Goal: Answer question/provide support: Share knowledge or assist other users

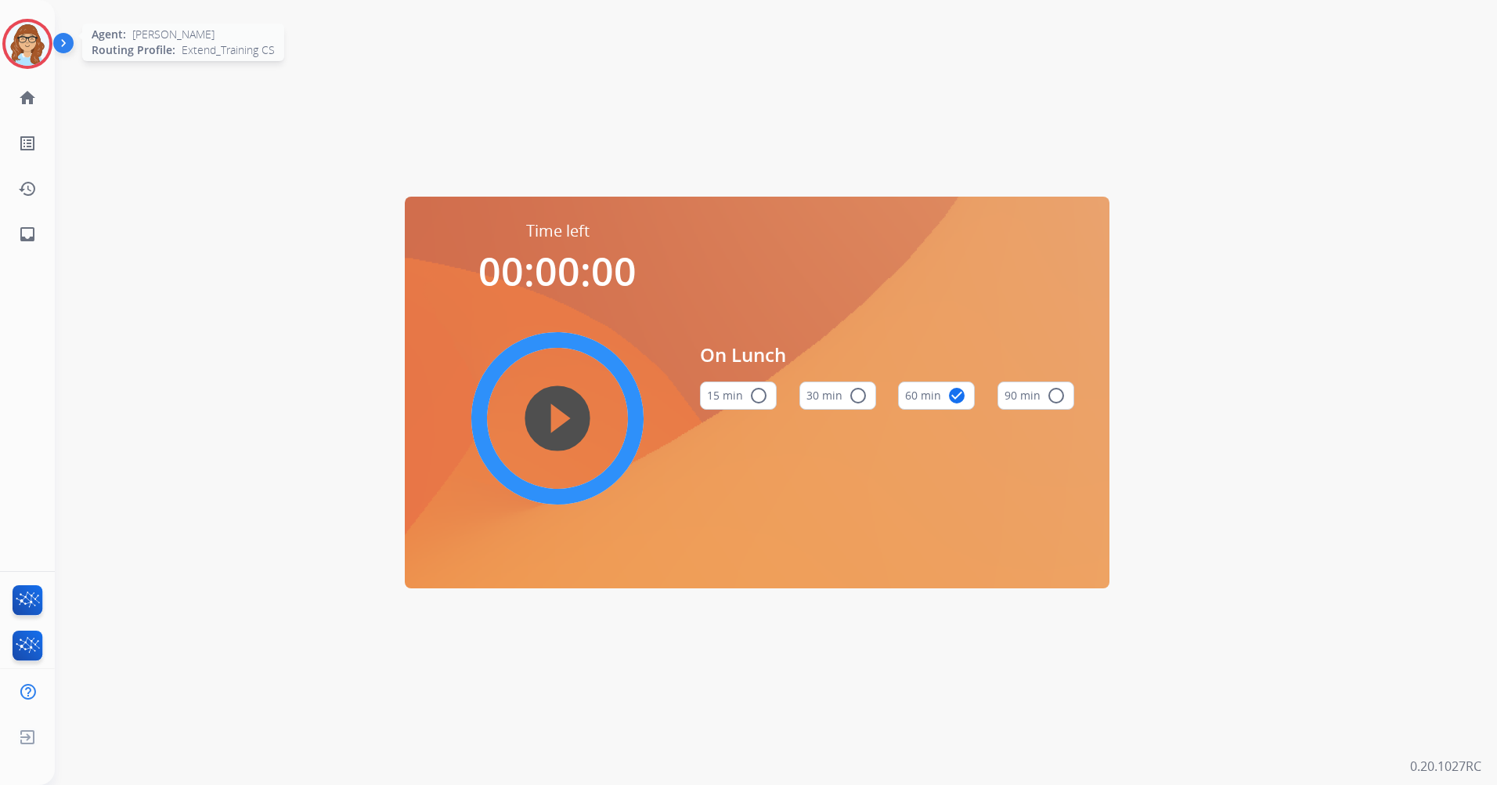
click at [12, 28] on img at bounding box center [27, 44] width 44 height 44
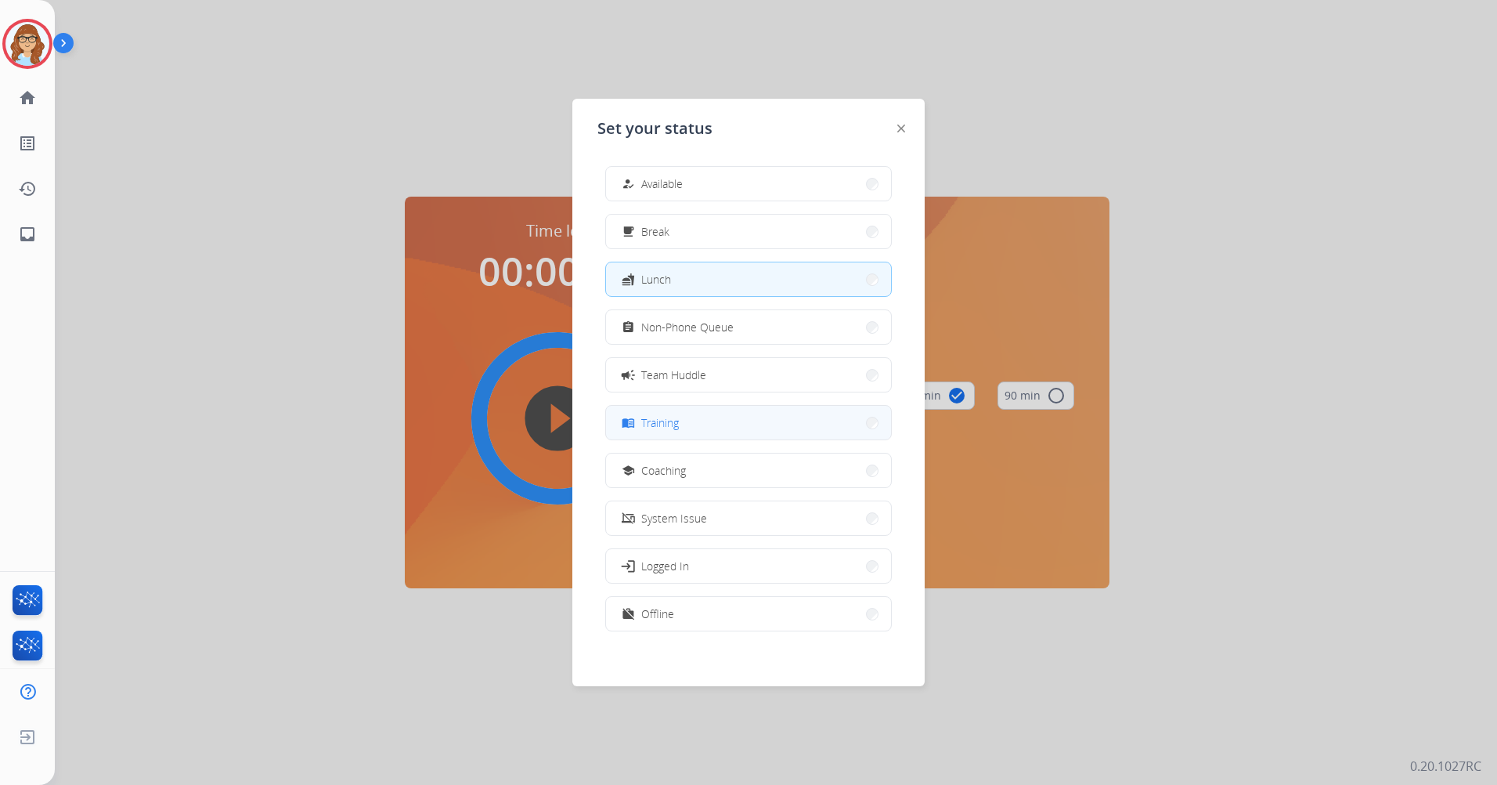
click at [684, 421] on button "menu_book Training" at bounding box center [748, 423] width 285 height 34
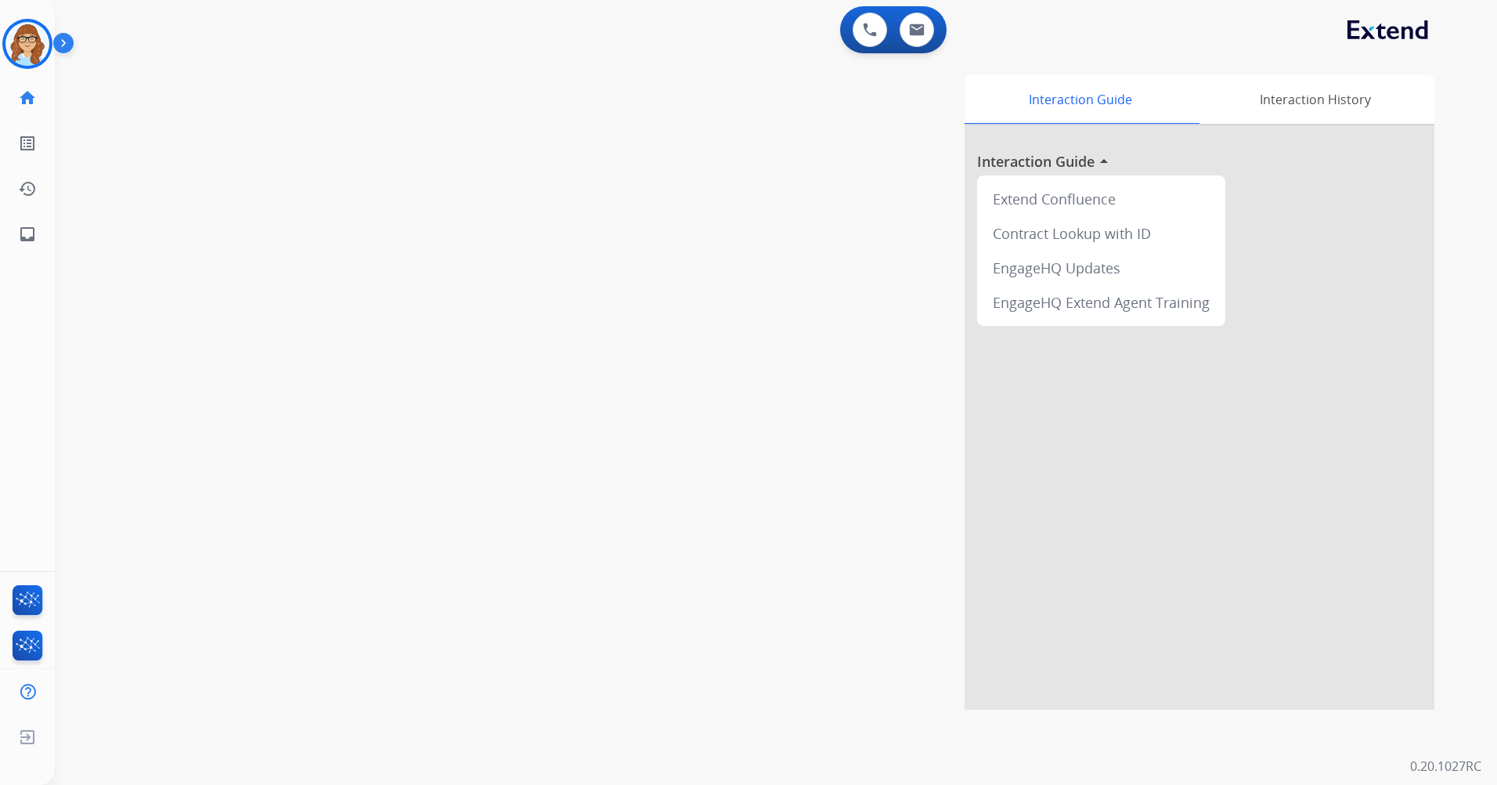
click at [65, 45] on img at bounding box center [66, 46] width 27 height 30
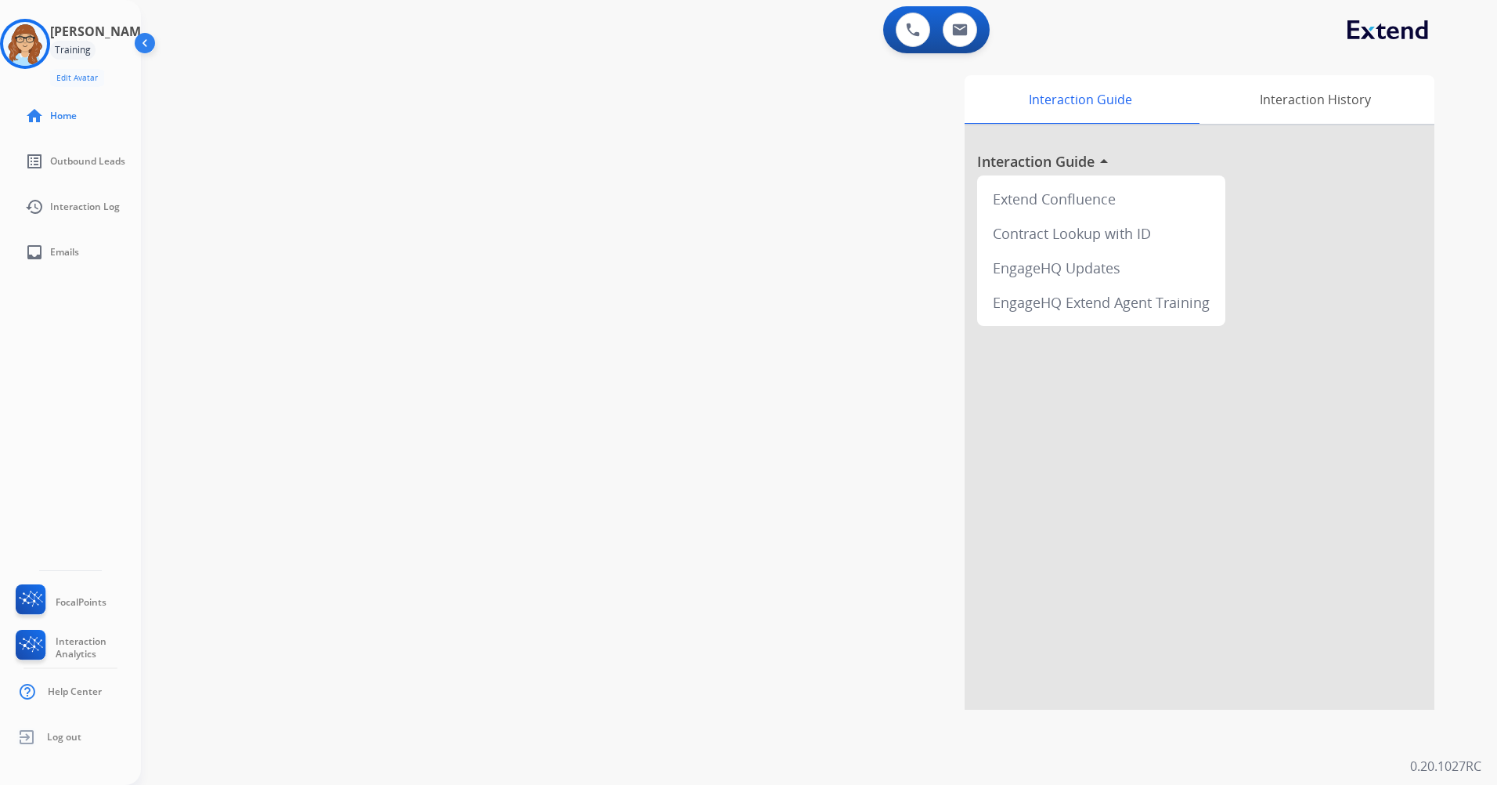
click at [142, 51] on img at bounding box center [147, 46] width 30 height 30
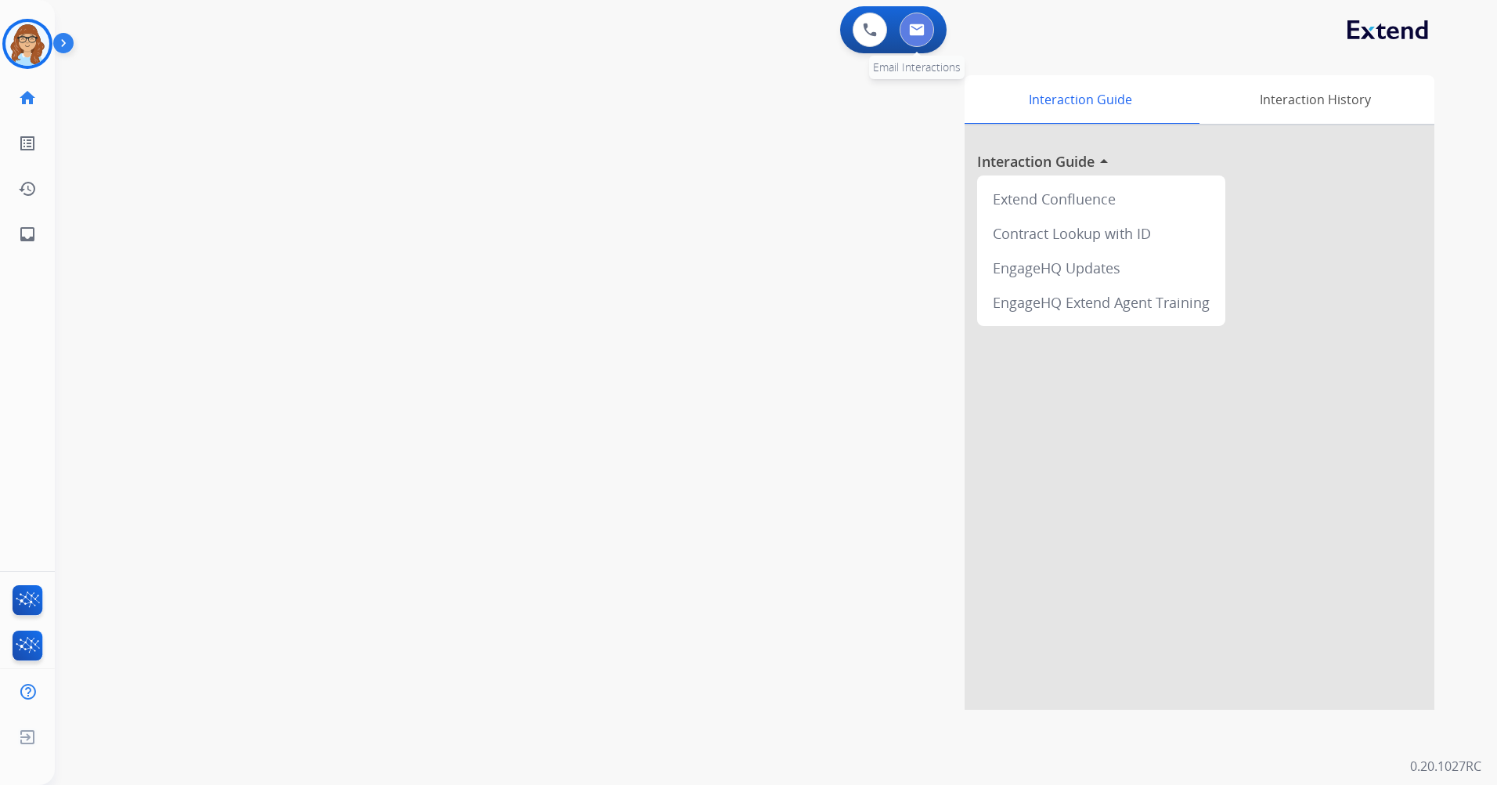
click at [916, 29] on img at bounding box center [917, 29] width 16 height 13
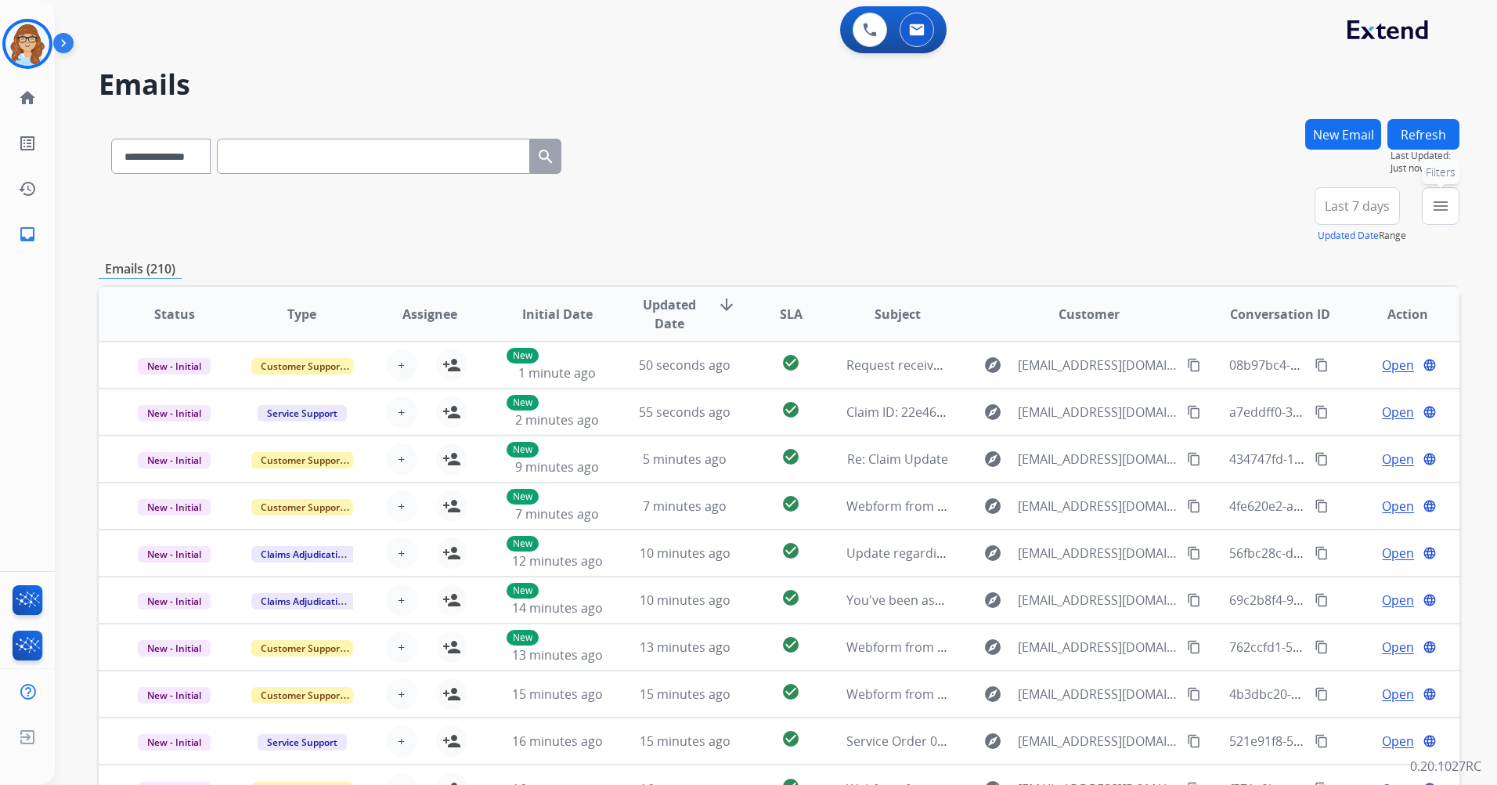
drag, startPoint x: 1457, startPoint y: 209, endPoint x: 1461, endPoint y: 219, distance: 10.2
click at [1461, 219] on div "**********" at bounding box center [776, 392] width 1443 height 785
click at [1453, 214] on button "menu Filters" at bounding box center [1441, 206] width 38 height 38
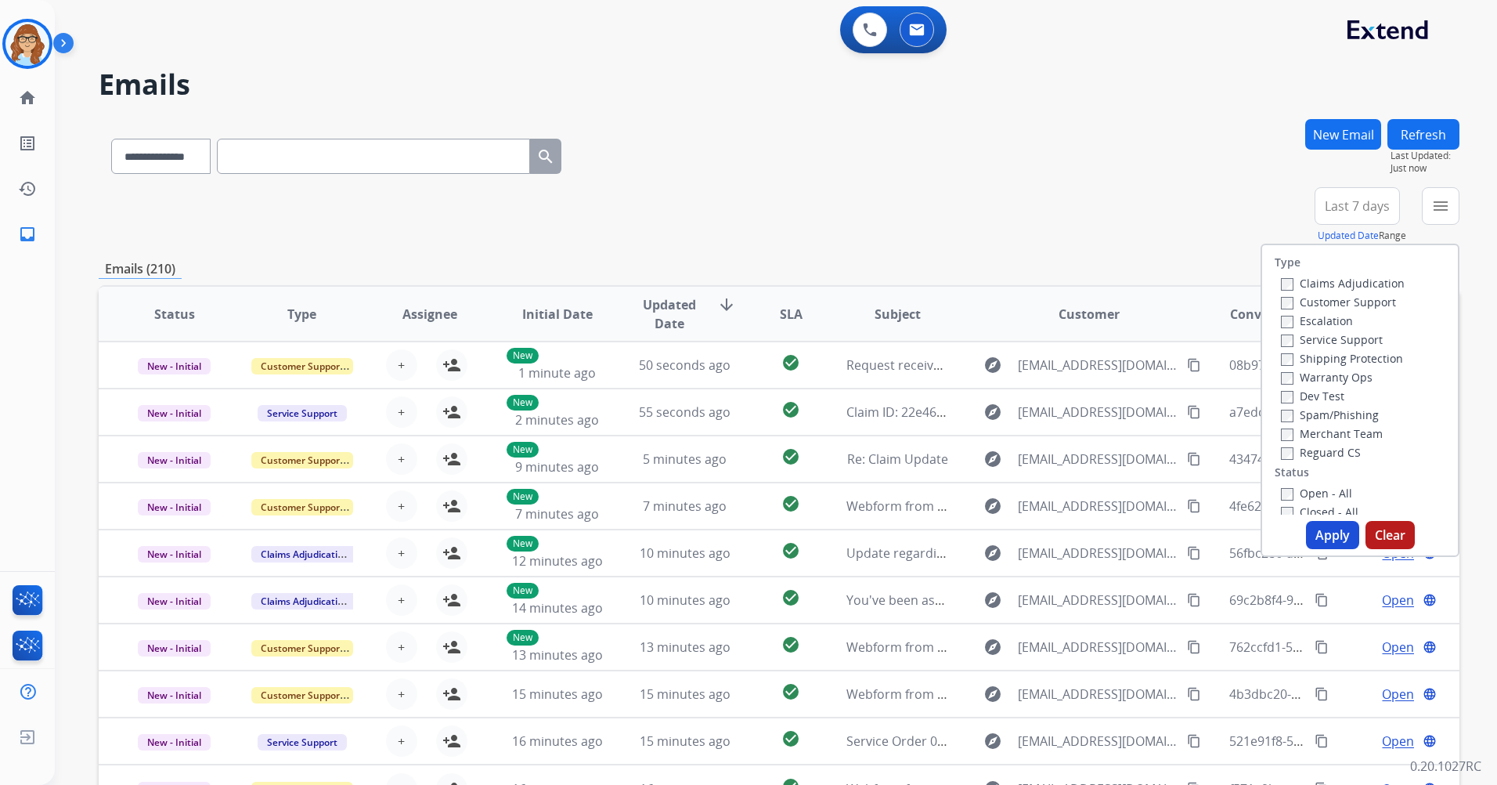
click at [1320, 306] on label "Customer Support" at bounding box center [1338, 301] width 115 height 15
click at [1338, 363] on label "Shipping Protection" at bounding box center [1342, 358] width 122 height 15
click at [1327, 458] on label "Reguard CS" at bounding box center [1321, 452] width 80 height 15
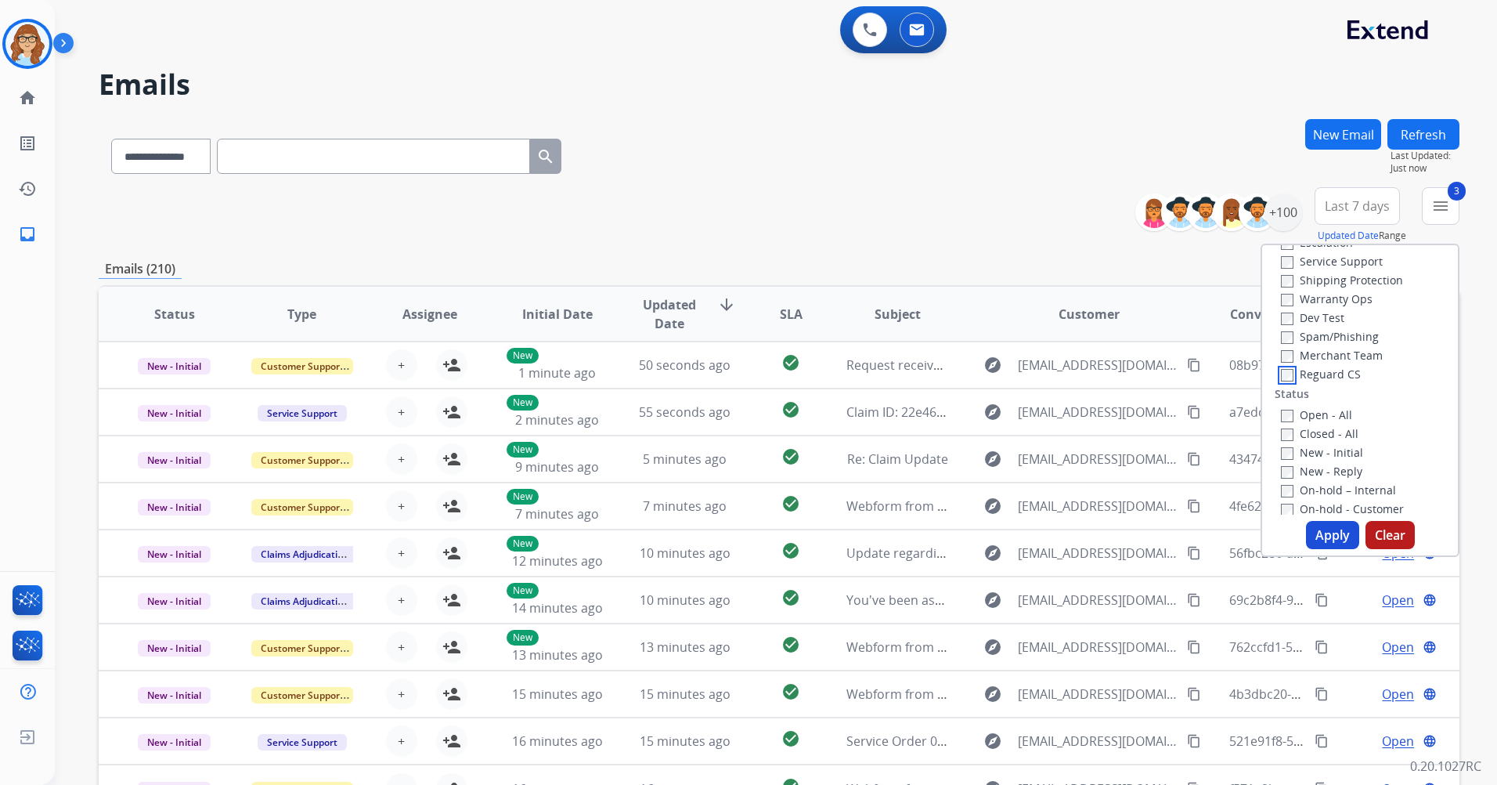
scroll to position [157, 0]
click at [1310, 340] on label "Open - All" at bounding box center [1316, 336] width 71 height 15
click at [1345, 522] on button "Apply" at bounding box center [1332, 535] width 53 height 28
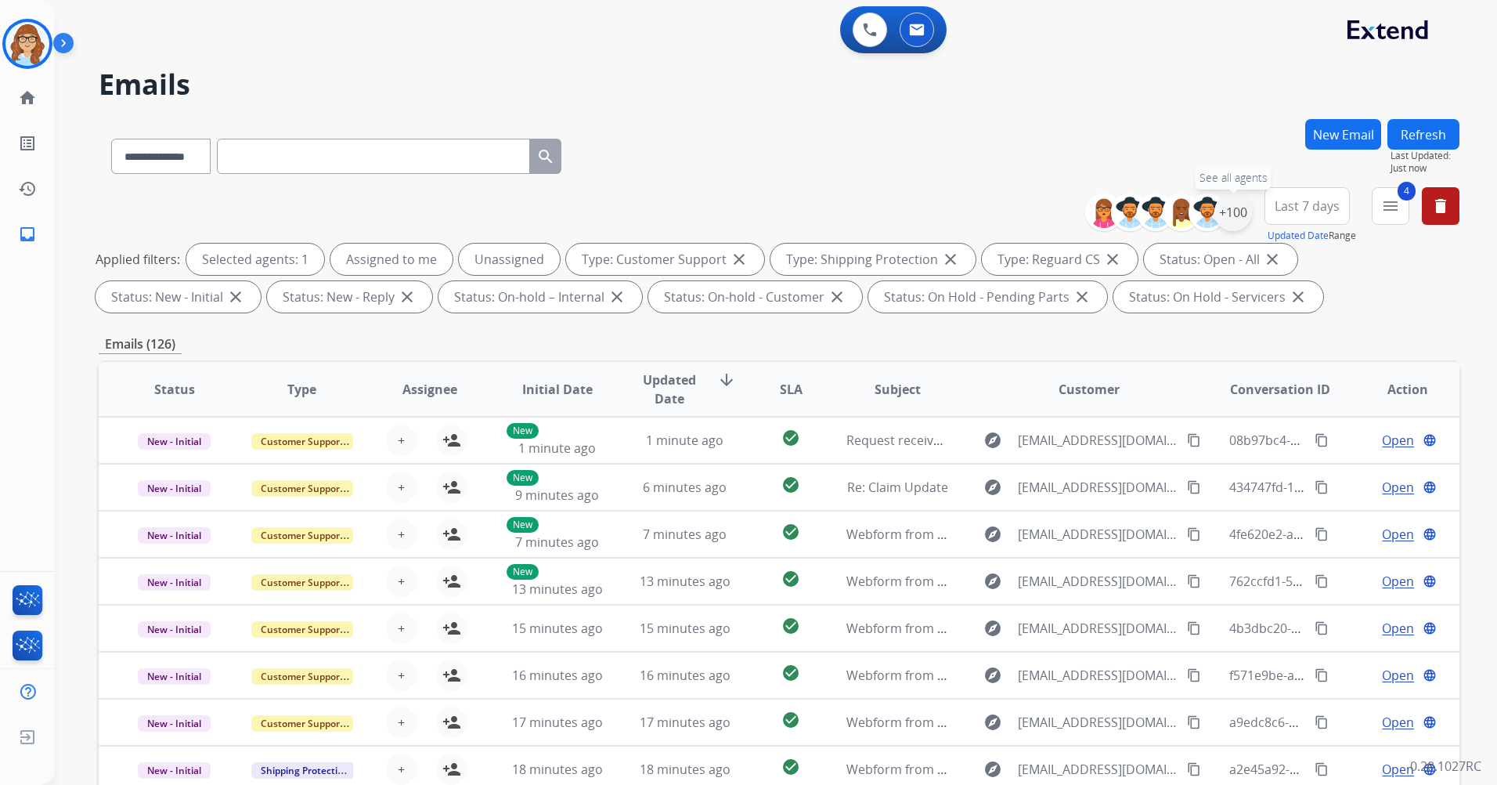
click at [1245, 211] on div "+100" at bounding box center [1234, 212] width 38 height 38
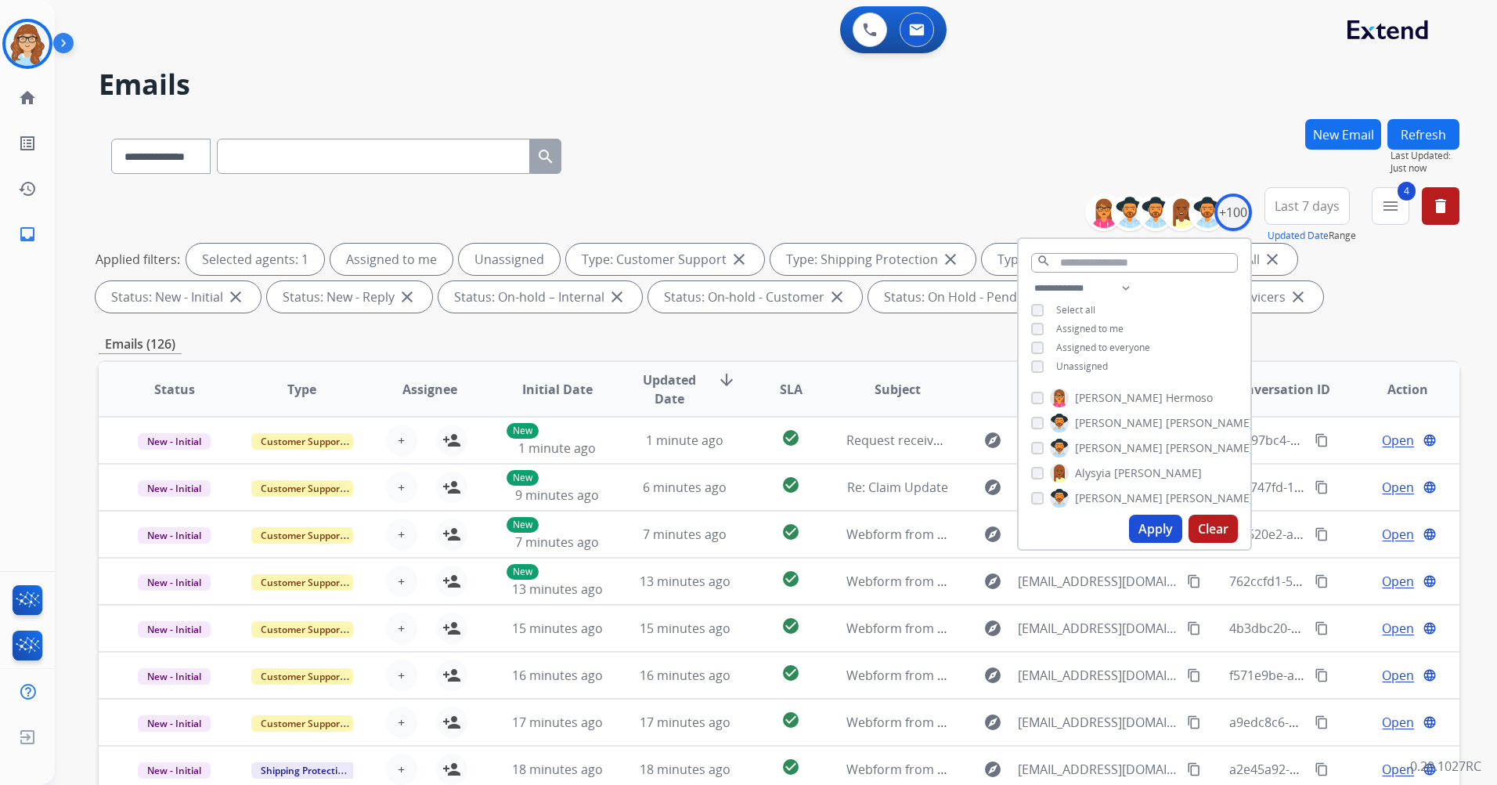
click at [1089, 361] on span "Unassigned" at bounding box center [1082, 365] width 52 height 13
click at [1158, 526] on button "Apply" at bounding box center [1155, 529] width 53 height 28
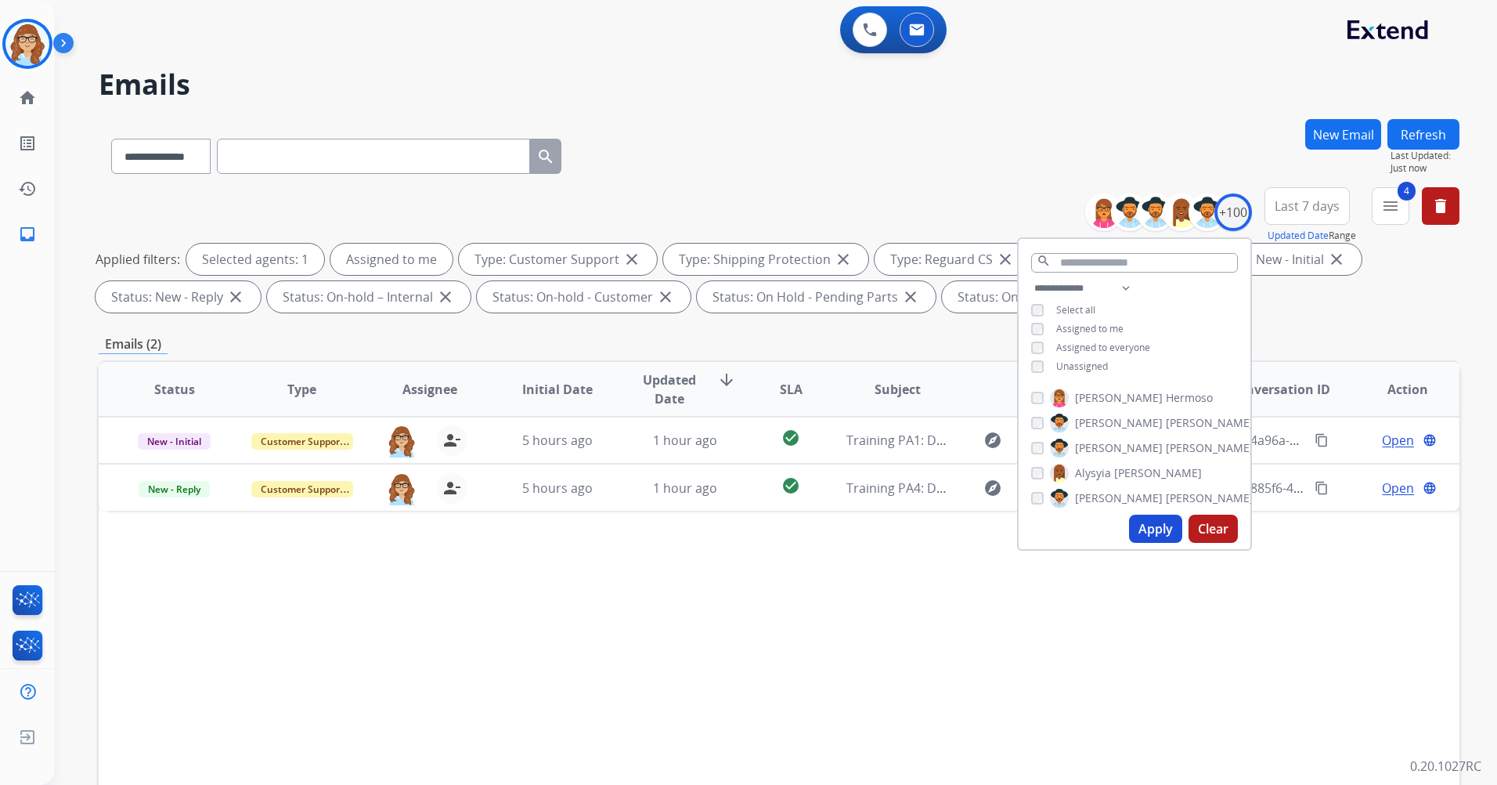
click at [1306, 213] on button "Last 7 days" at bounding box center [1307, 206] width 85 height 38
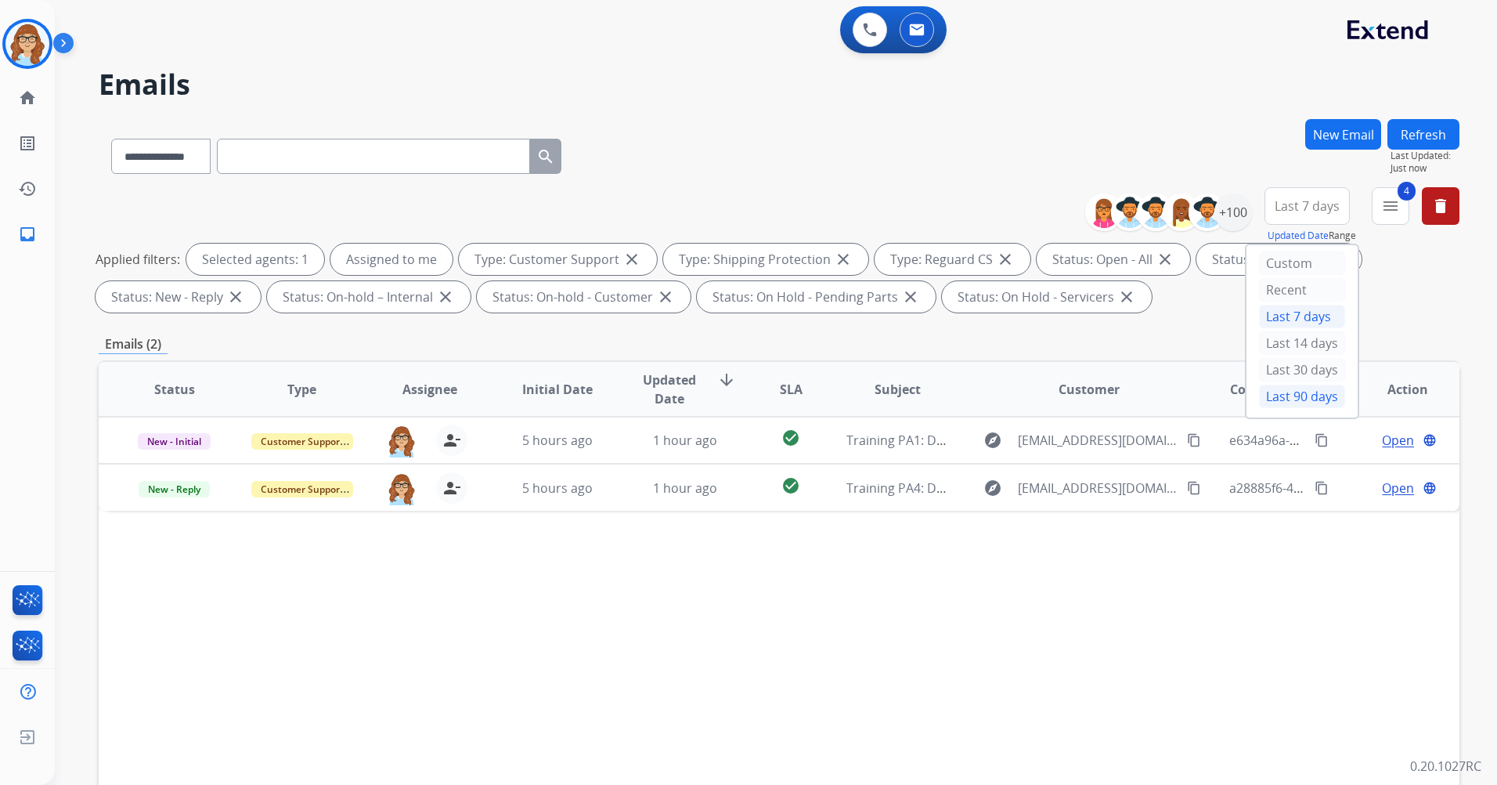
click at [1304, 400] on div "Last 90 days" at bounding box center [1302, 396] width 86 height 23
click at [1215, 593] on div "Status Type Assignee Initial Date Updated Date arrow_downward SLA Subject Custo…" at bounding box center [779, 622] width 1361 height 525
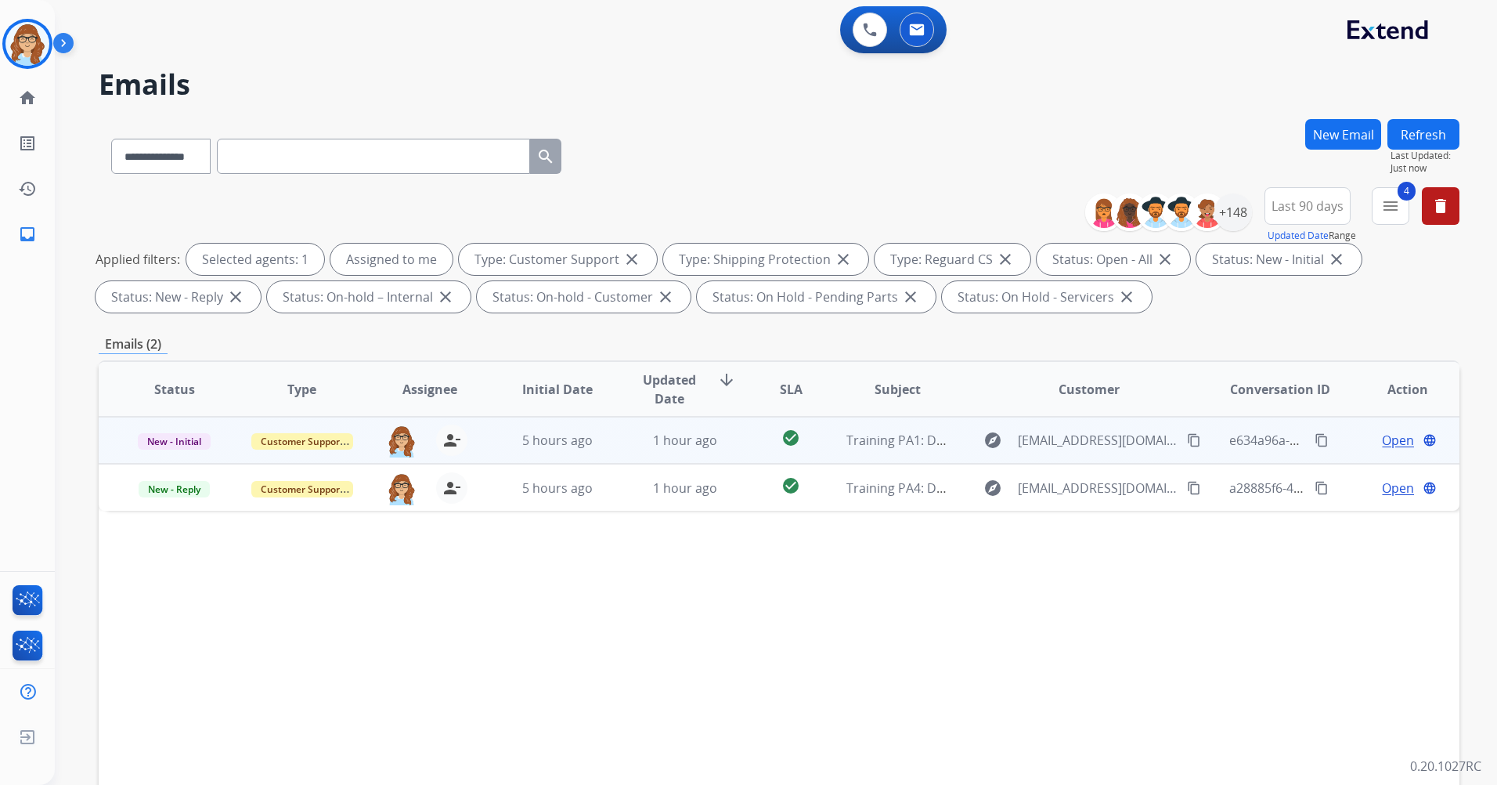
click at [1388, 450] on td "Open language" at bounding box center [1396, 440] width 128 height 47
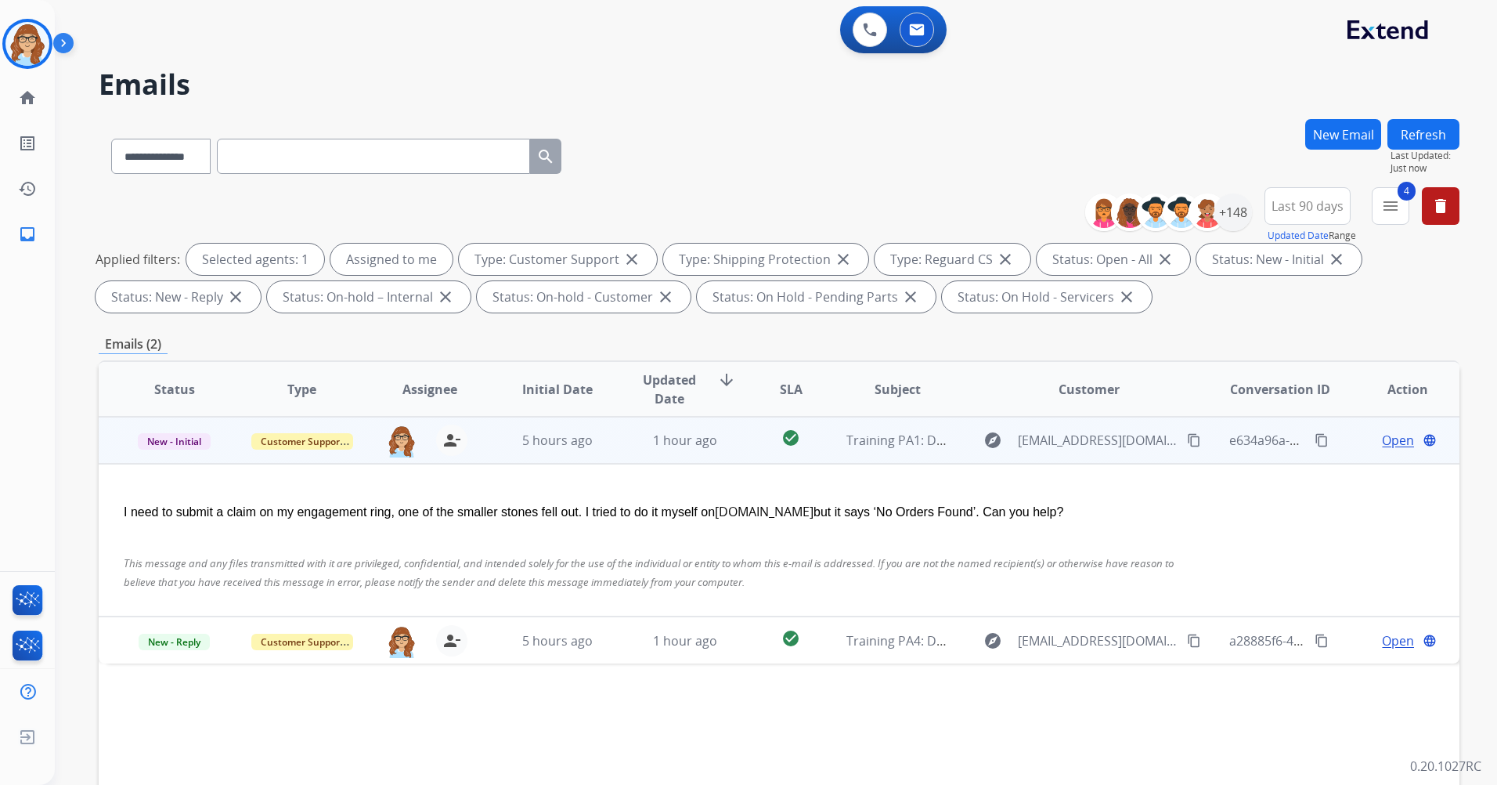
click at [1387, 444] on span "Open" at bounding box center [1398, 440] width 32 height 19
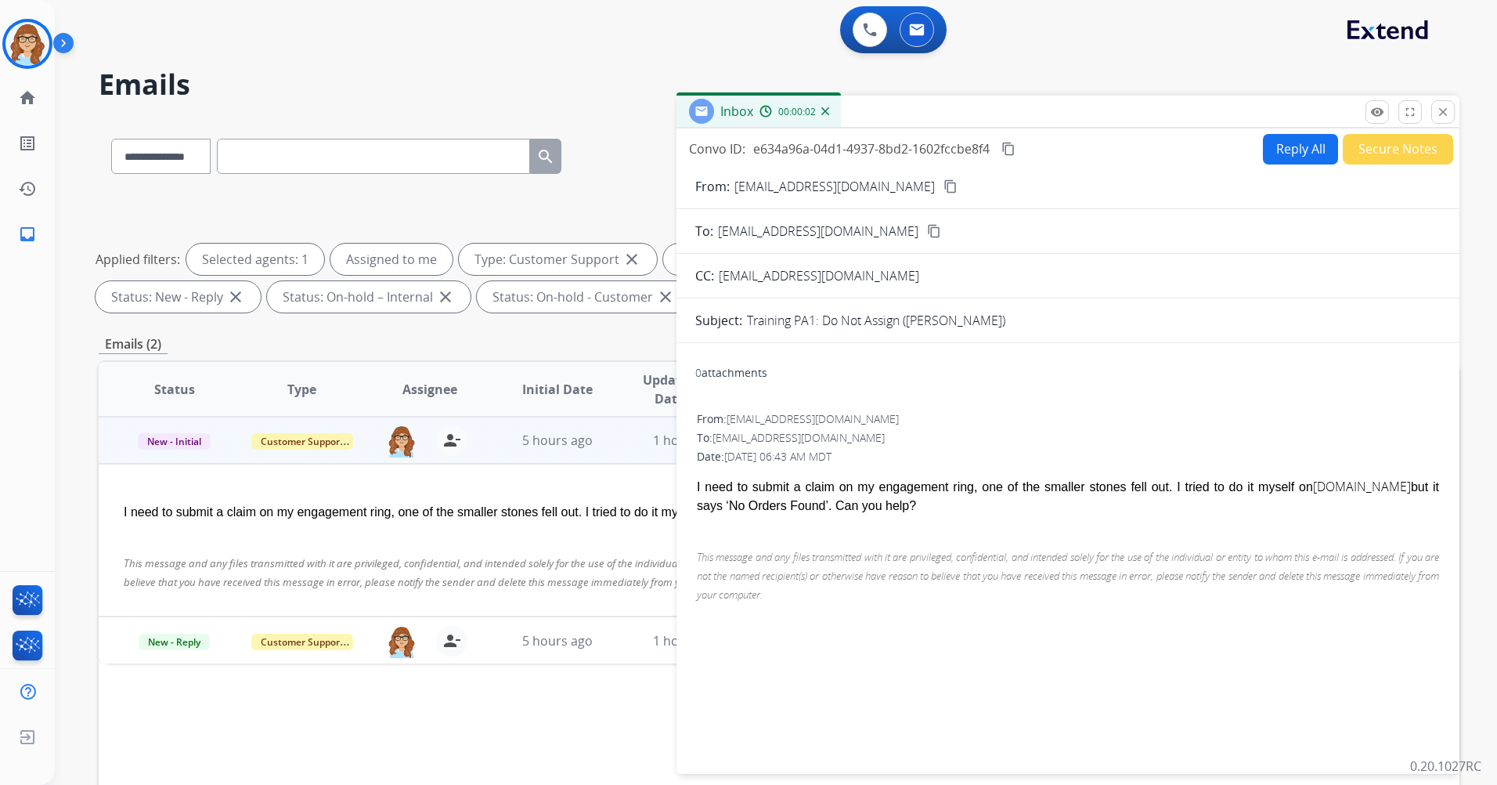
click at [563, 547] on div at bounding box center [652, 543] width 1056 height 19
click at [1437, 116] on mat-icon "close" at bounding box center [1443, 112] width 14 height 14
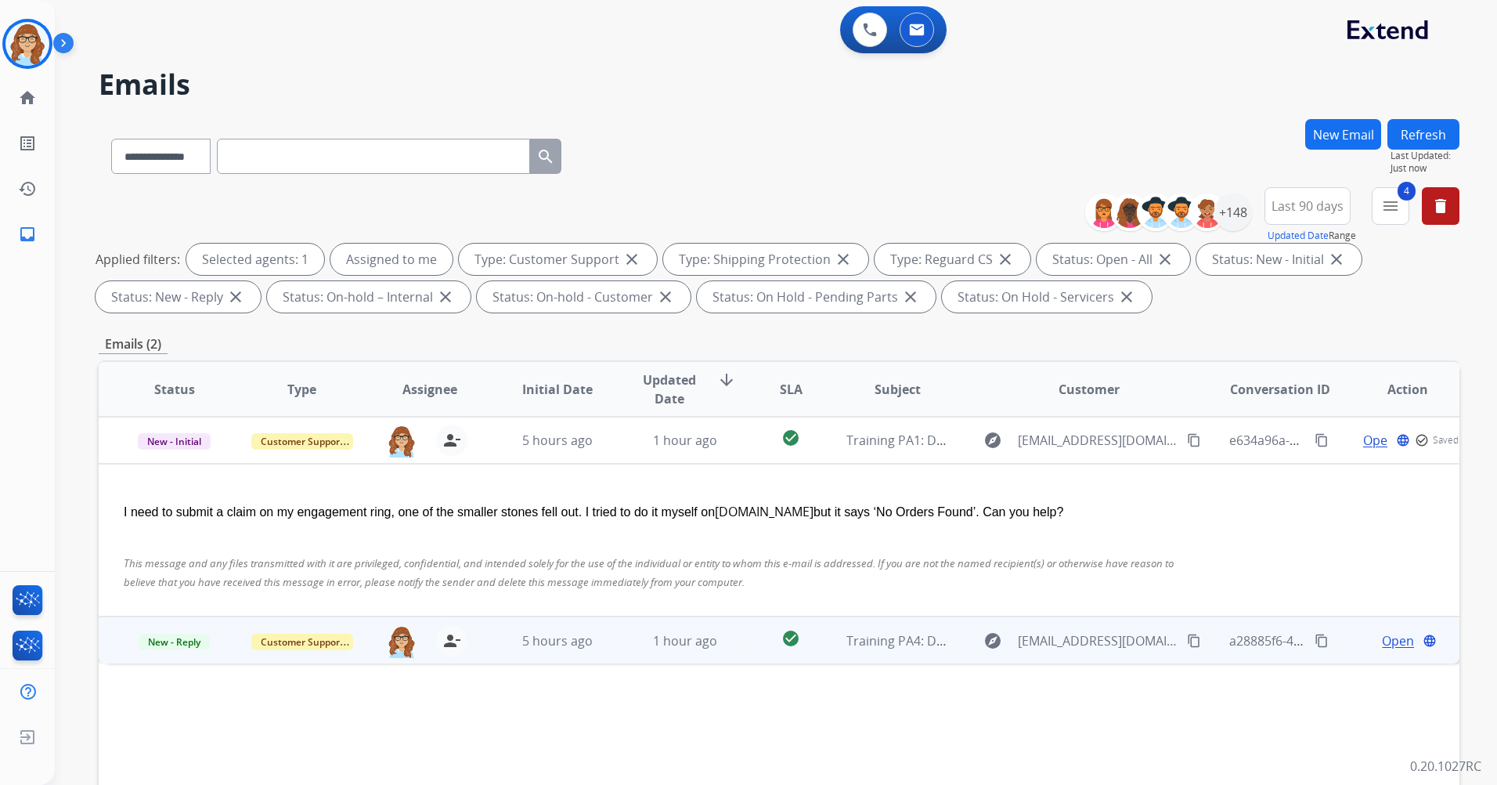
click at [1396, 646] on span "Open" at bounding box center [1398, 640] width 32 height 19
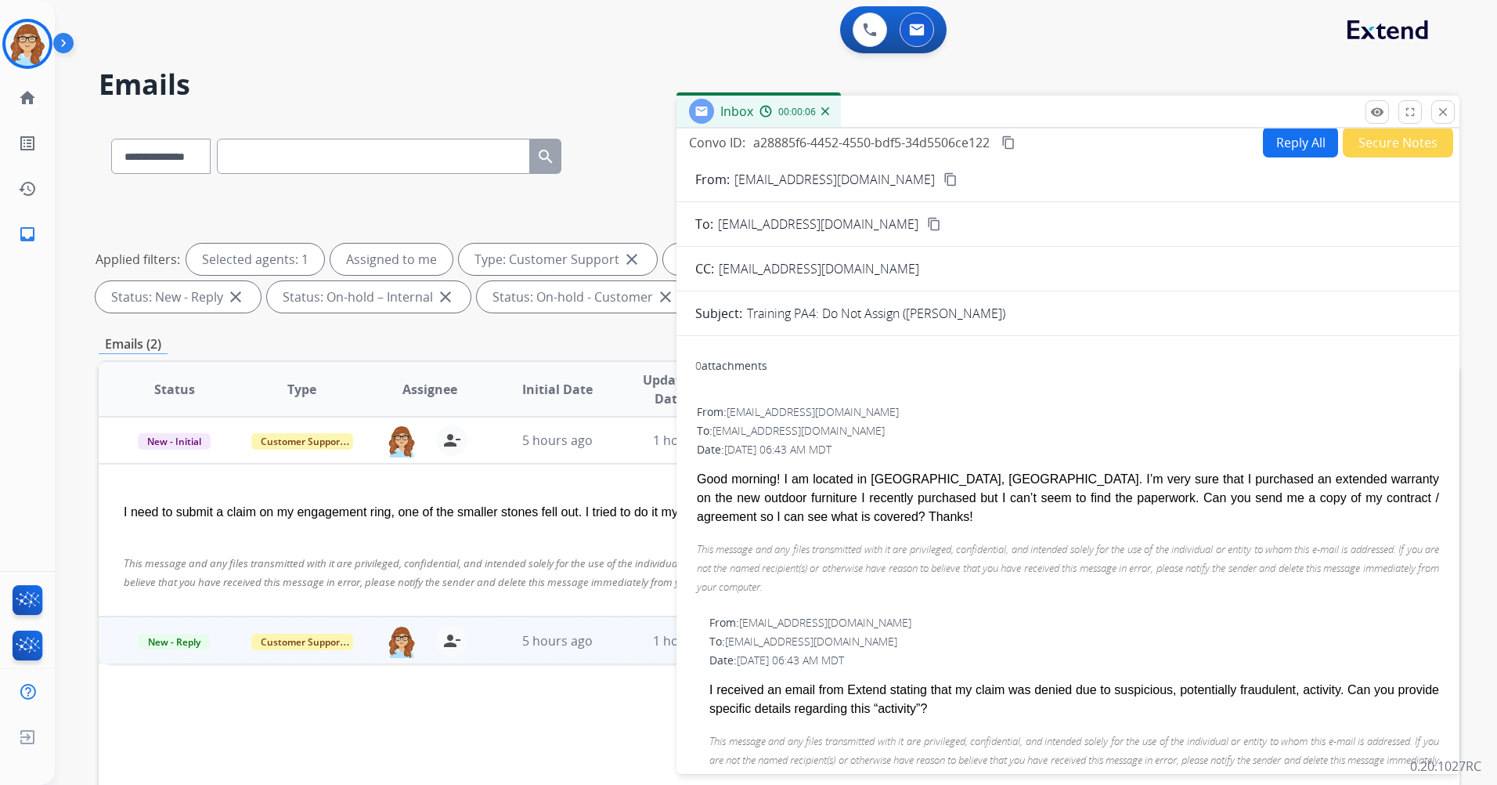
scroll to position [0, 0]
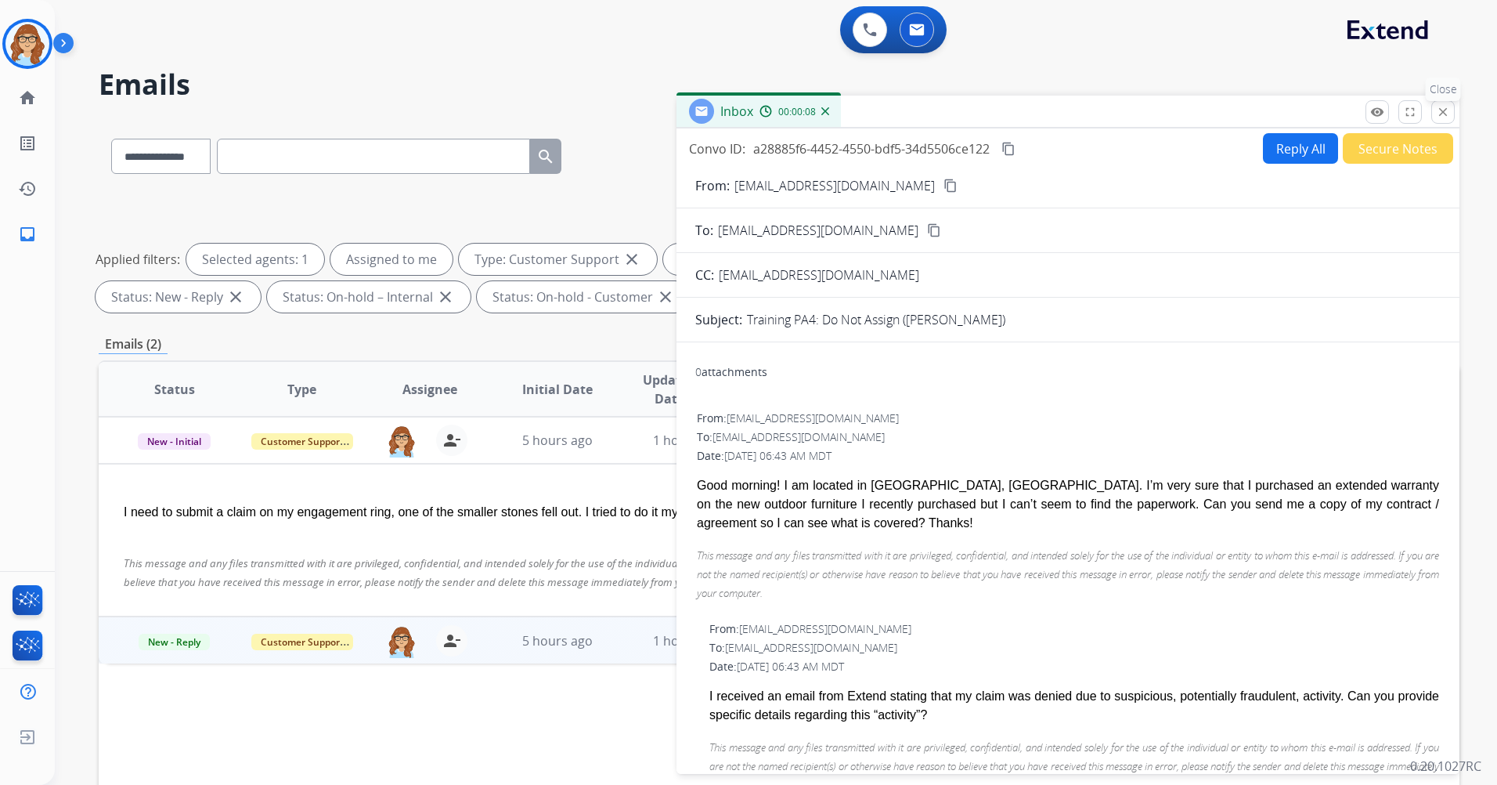
drag, startPoint x: 1435, startPoint y: 114, endPoint x: 1435, endPoint y: 123, distance: 9.4
click at [1435, 123] on div "remove_red_eye Logs fullscreen Expand close Close" at bounding box center [1410, 111] width 89 height 23
click at [1439, 122] on button "close Close" at bounding box center [1443, 111] width 23 height 23
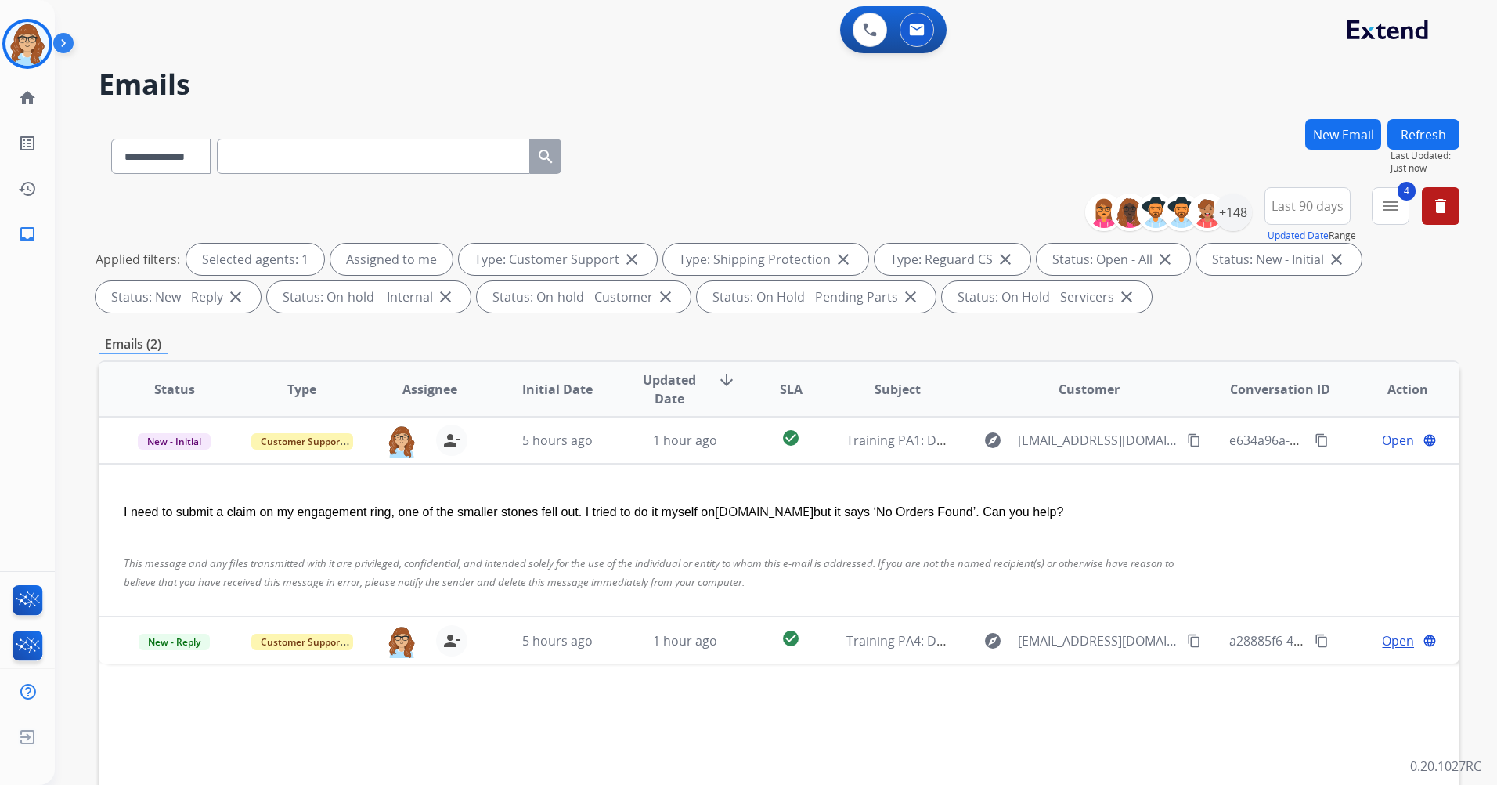
click at [717, 392] on span "Updated Date arrow_downward" at bounding box center [685, 389] width 102 height 38
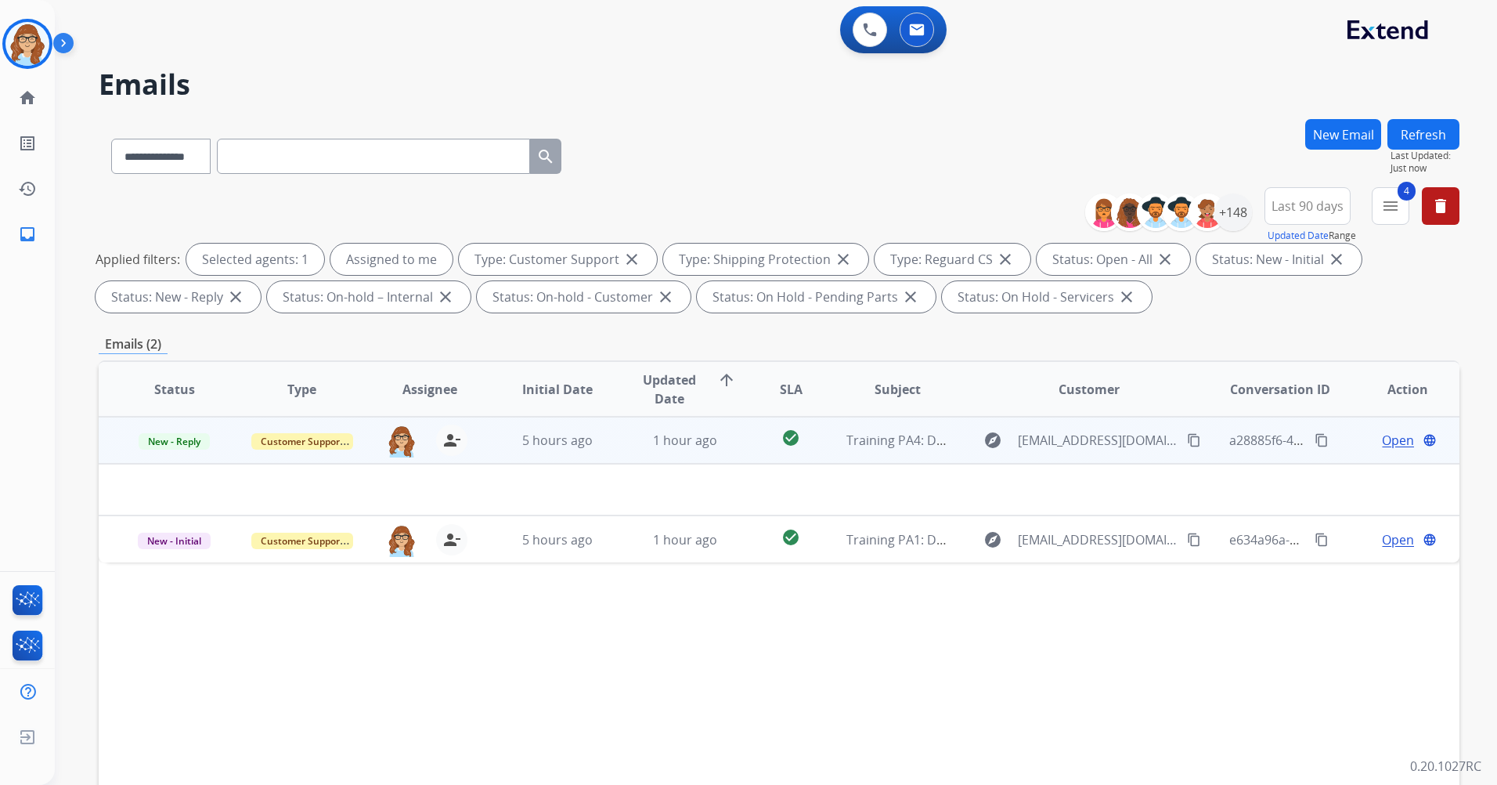
click at [1383, 446] on span "Open" at bounding box center [1398, 440] width 32 height 19
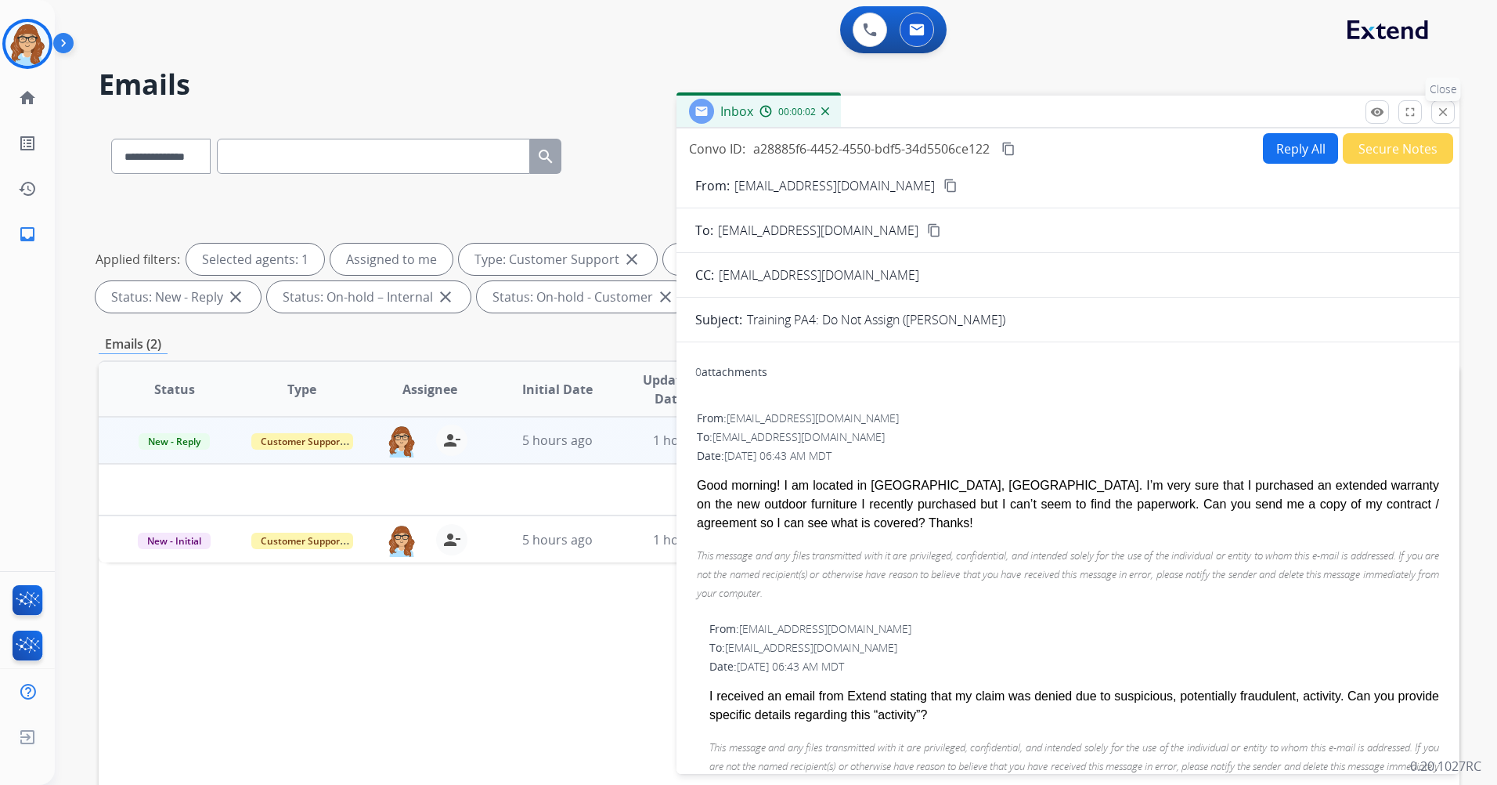
click at [1441, 110] on mat-icon "close" at bounding box center [1443, 112] width 14 height 14
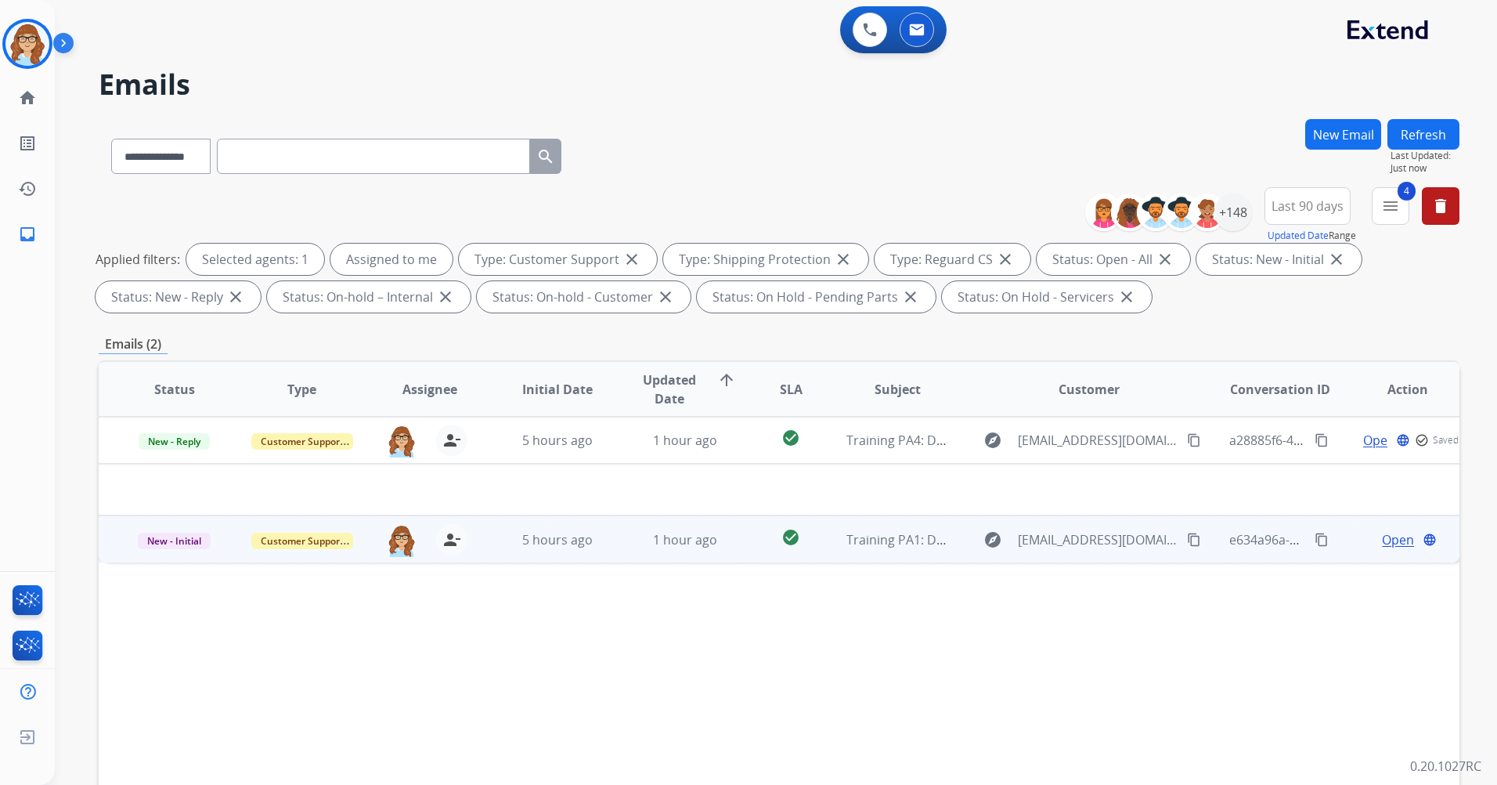
click at [1387, 541] on span "Open" at bounding box center [1398, 539] width 32 height 19
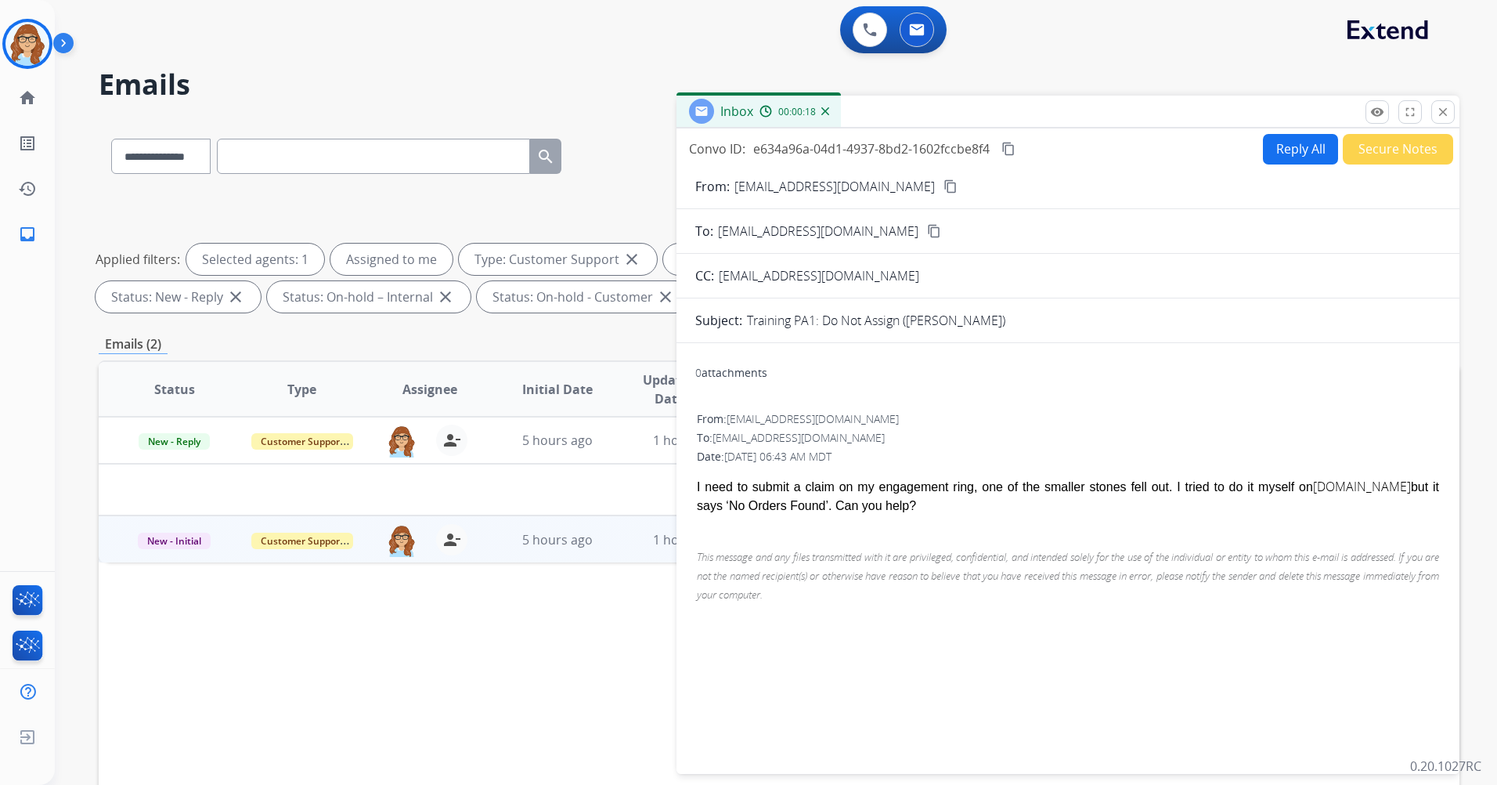
click at [1303, 157] on button "Reply All" at bounding box center [1300, 149] width 75 height 31
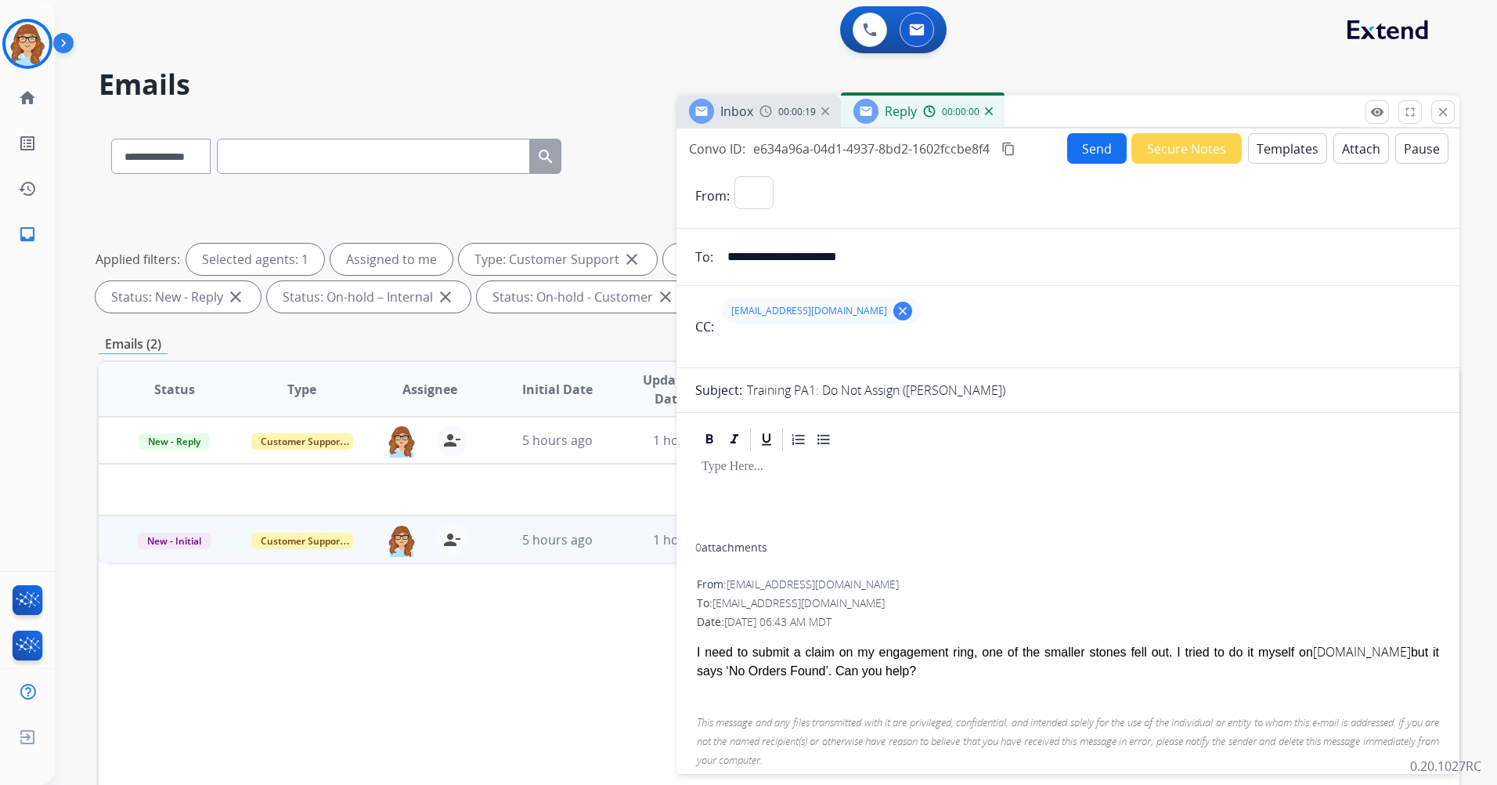
select select "**********"
click at [991, 390] on div "Training PA1: Do Not Assign ([PERSON_NAME])" at bounding box center [1094, 390] width 694 height 19
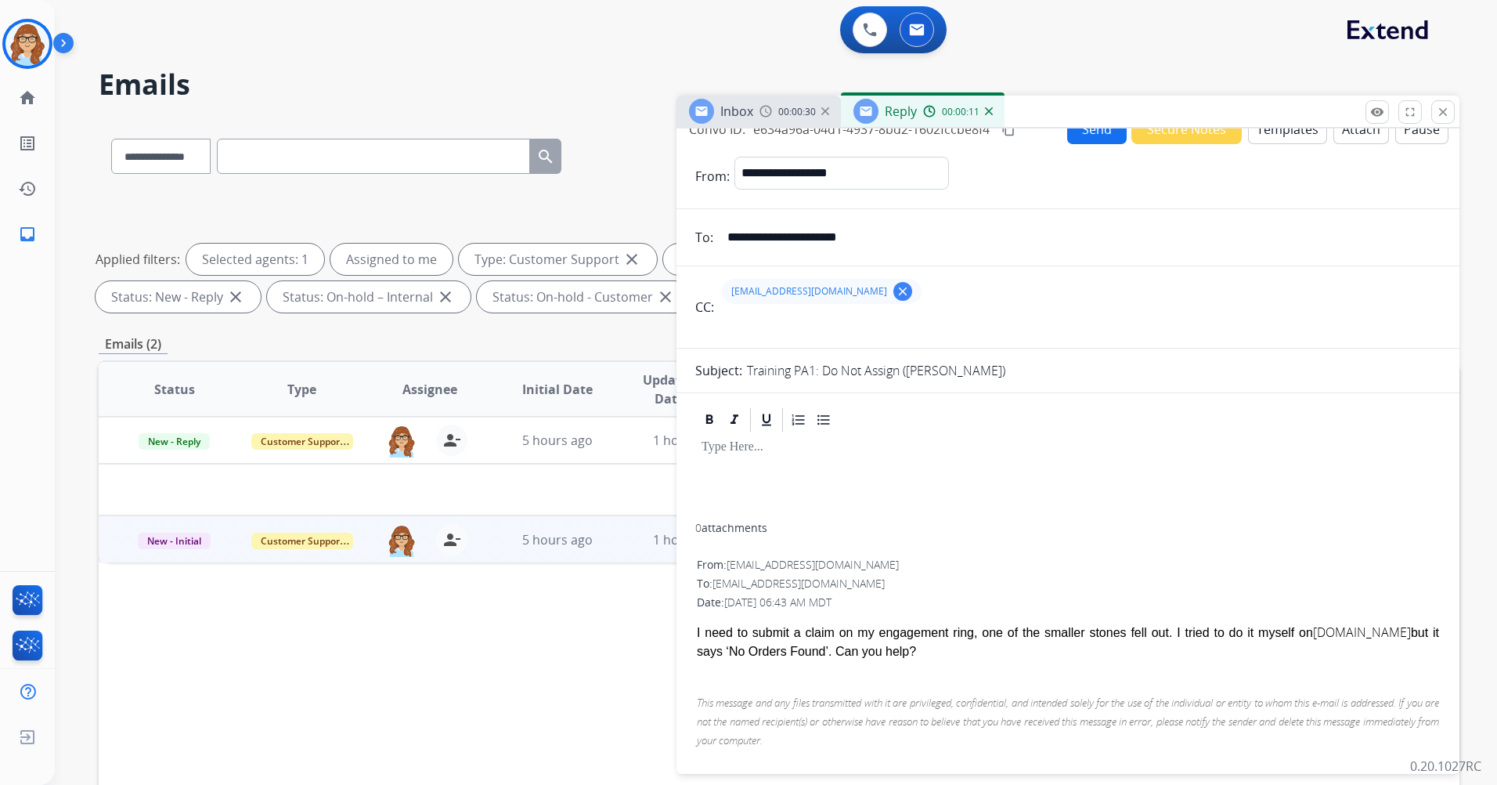
scroll to position [21, 0]
click at [768, 119] on div "Inbox 00:00:32" at bounding box center [759, 111] width 164 height 31
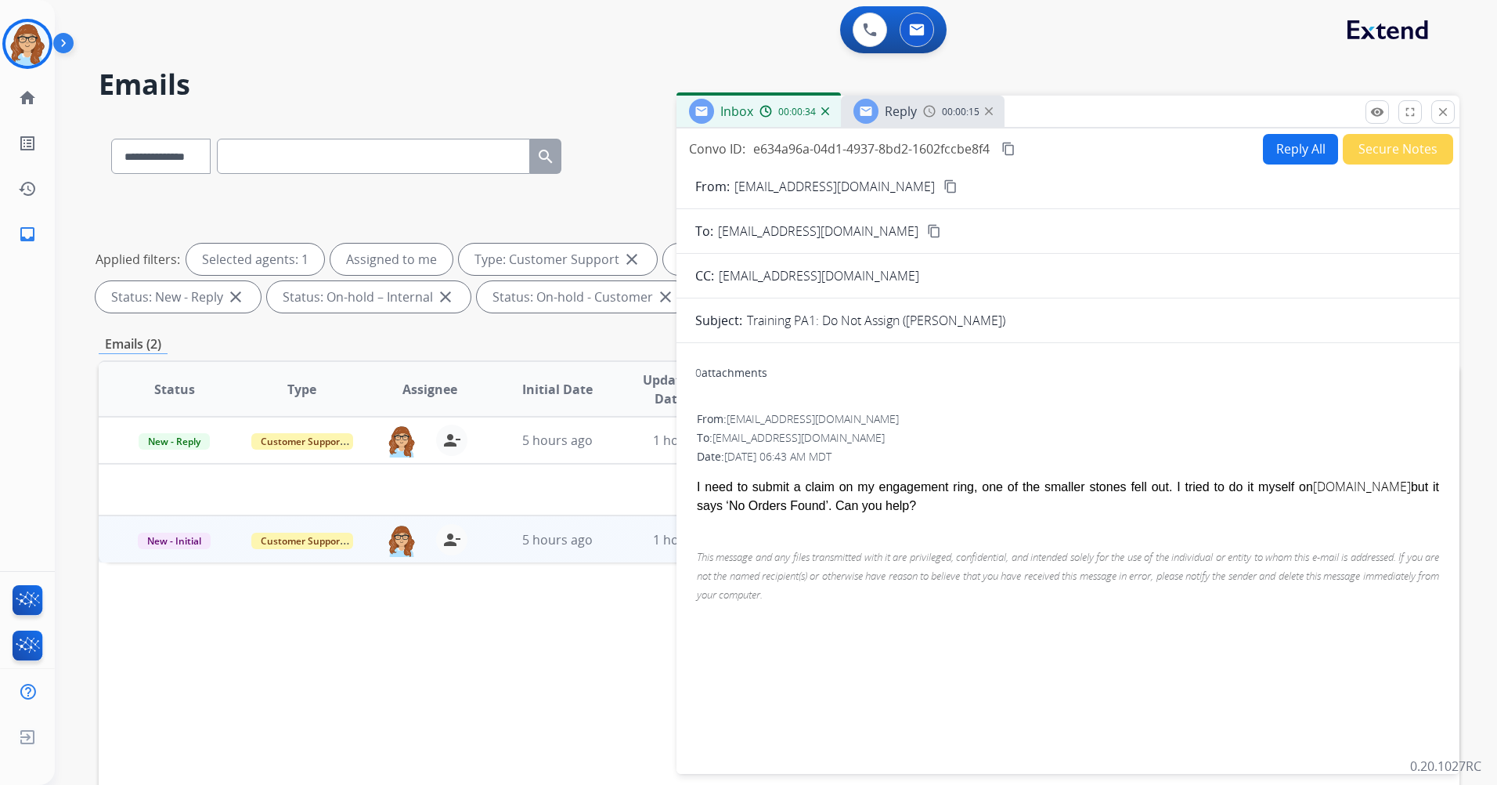
click at [917, 112] on div "Reply 00:00:15" at bounding box center [923, 111] width 164 height 31
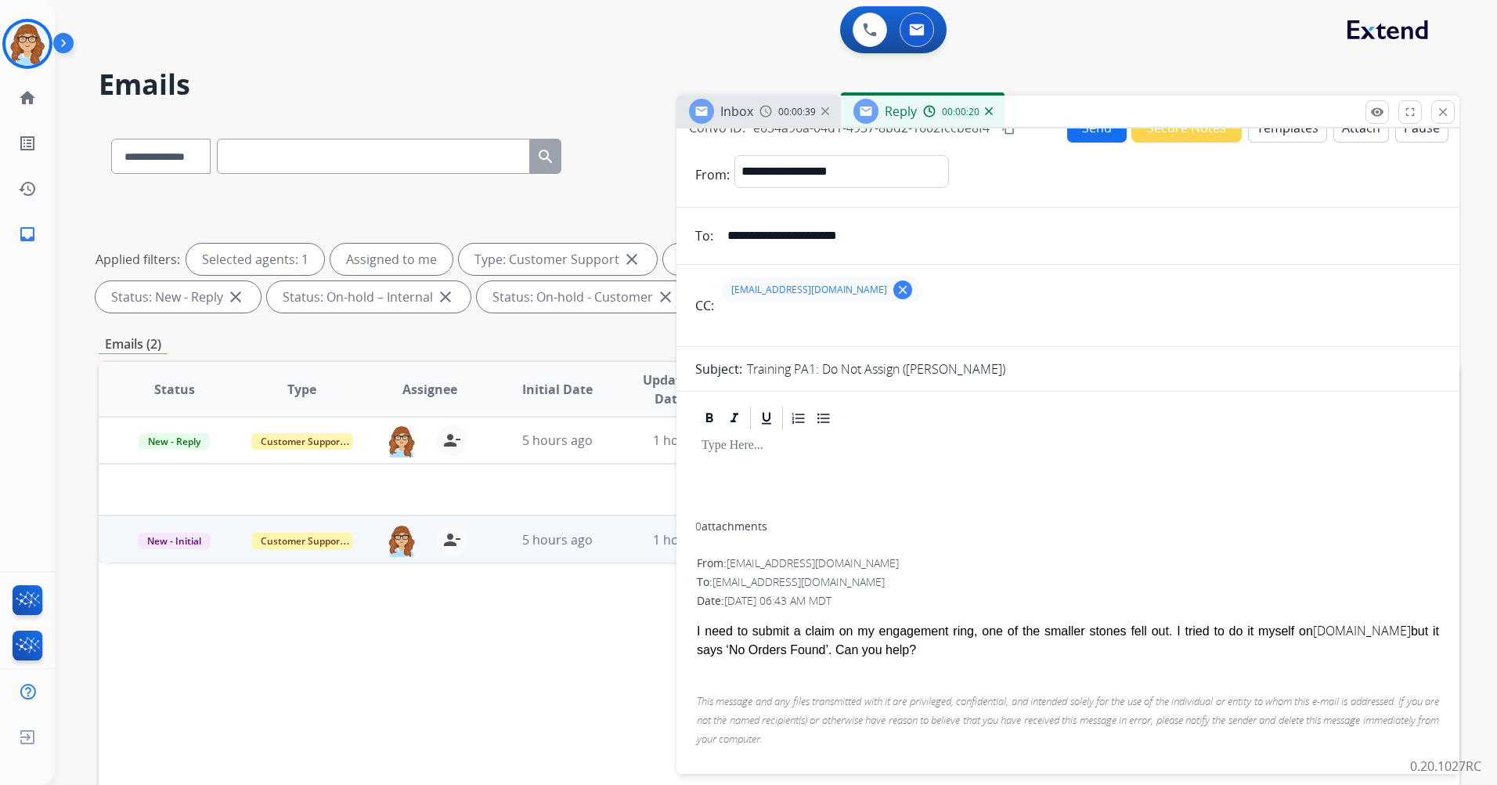
scroll to position [0, 0]
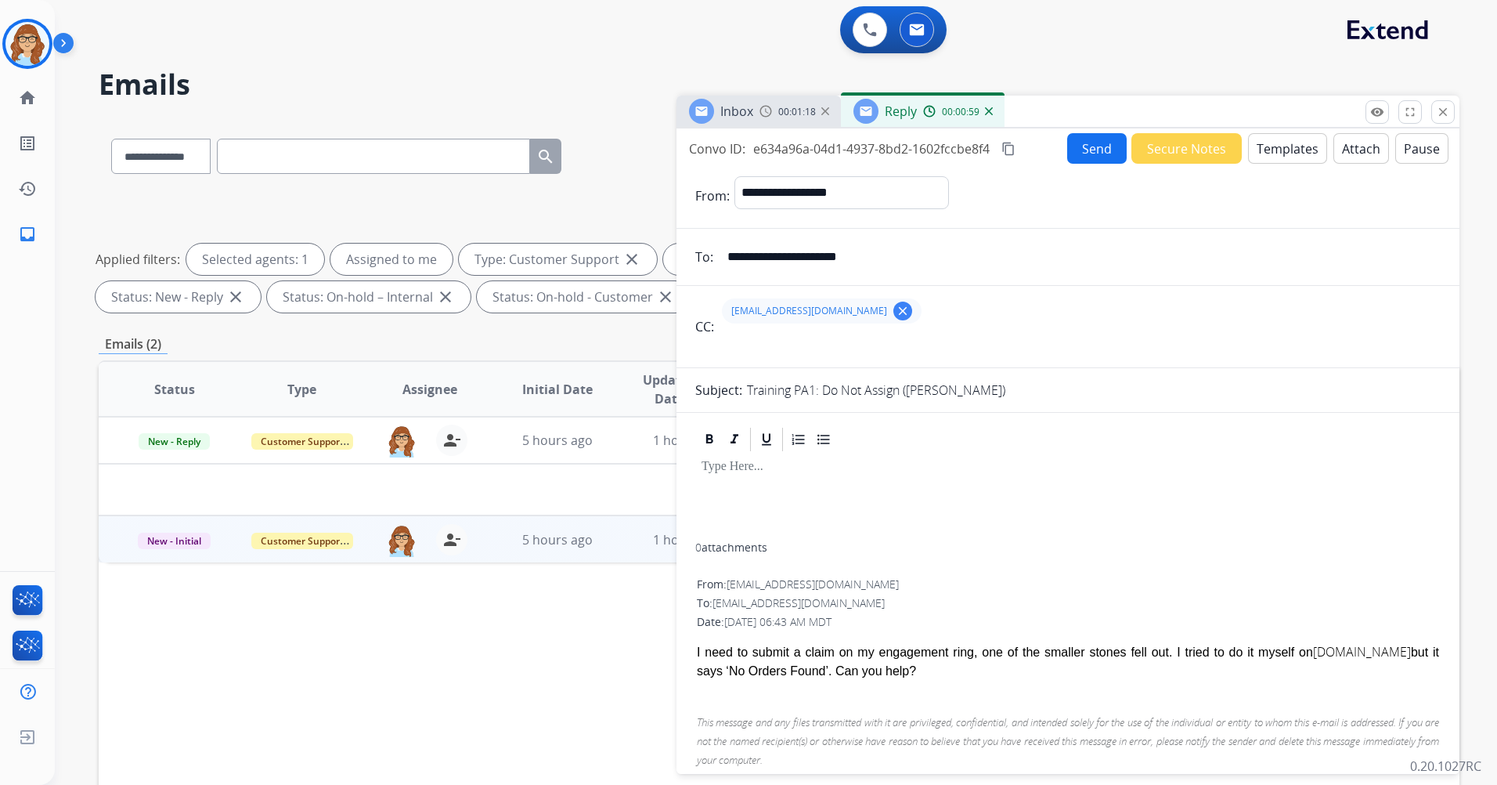
click at [1284, 157] on button "Templates" at bounding box center [1287, 148] width 79 height 31
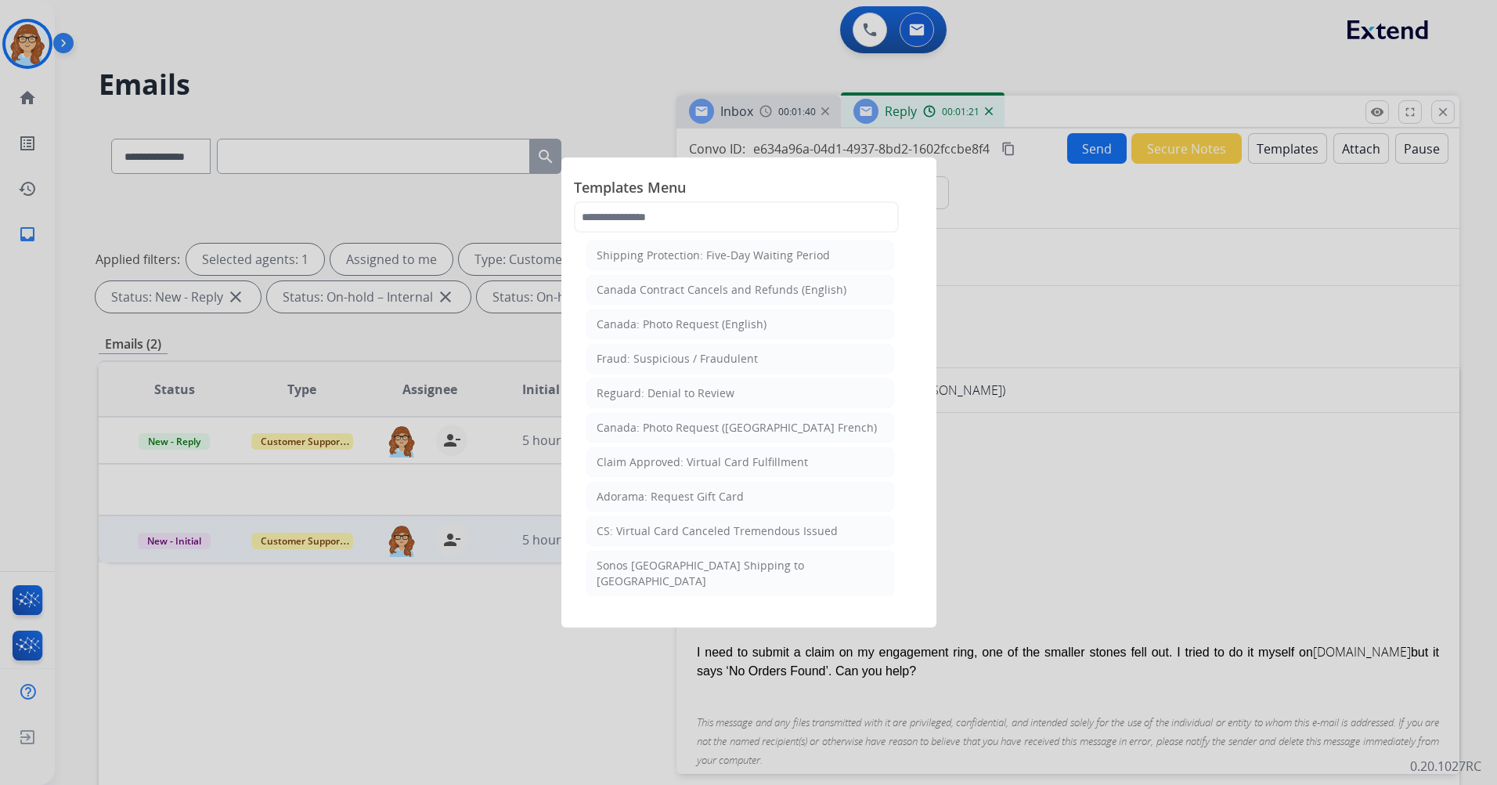
scroll to position [1891, 0]
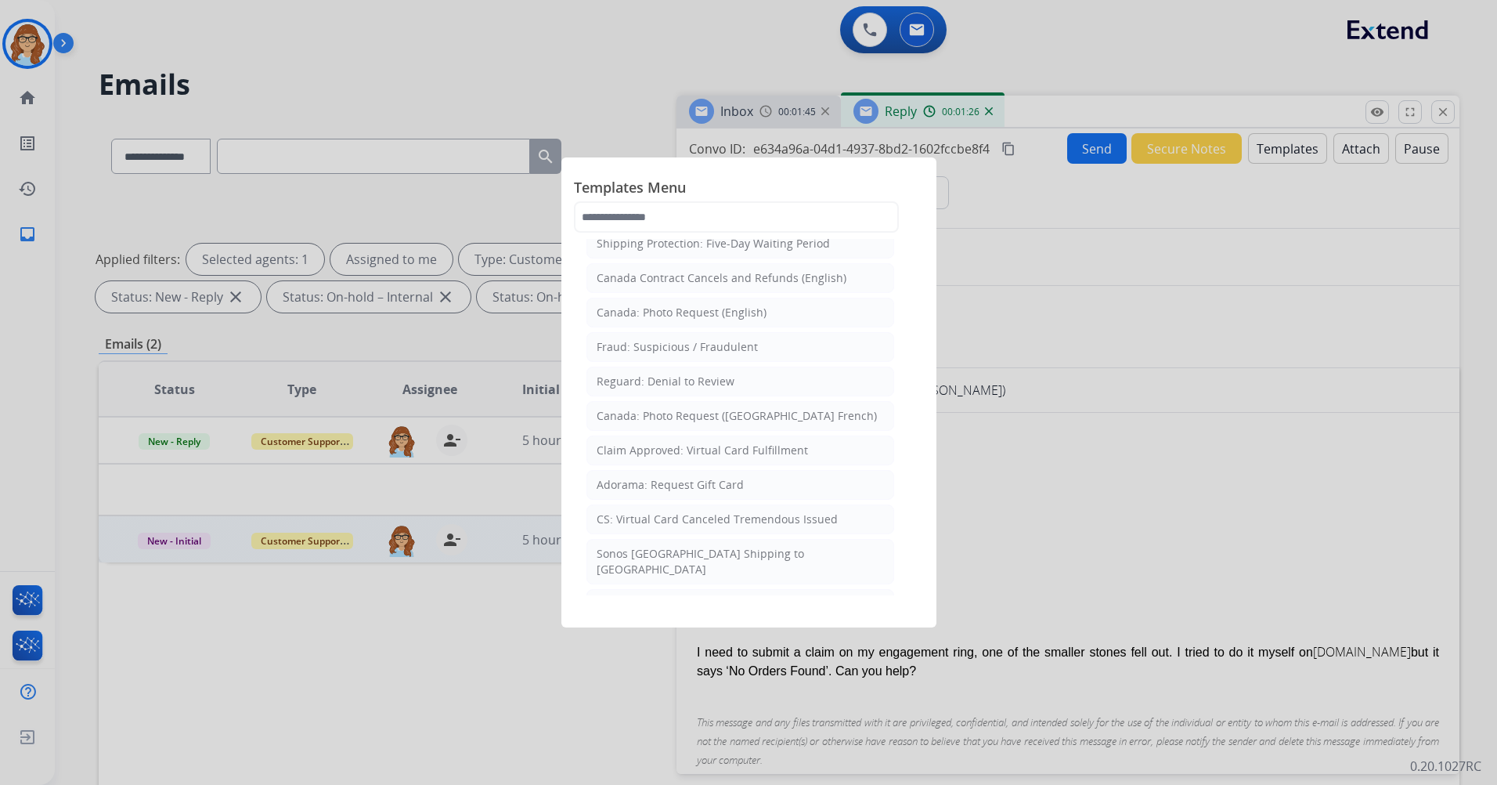
click at [1086, 478] on div at bounding box center [748, 392] width 1497 height 785
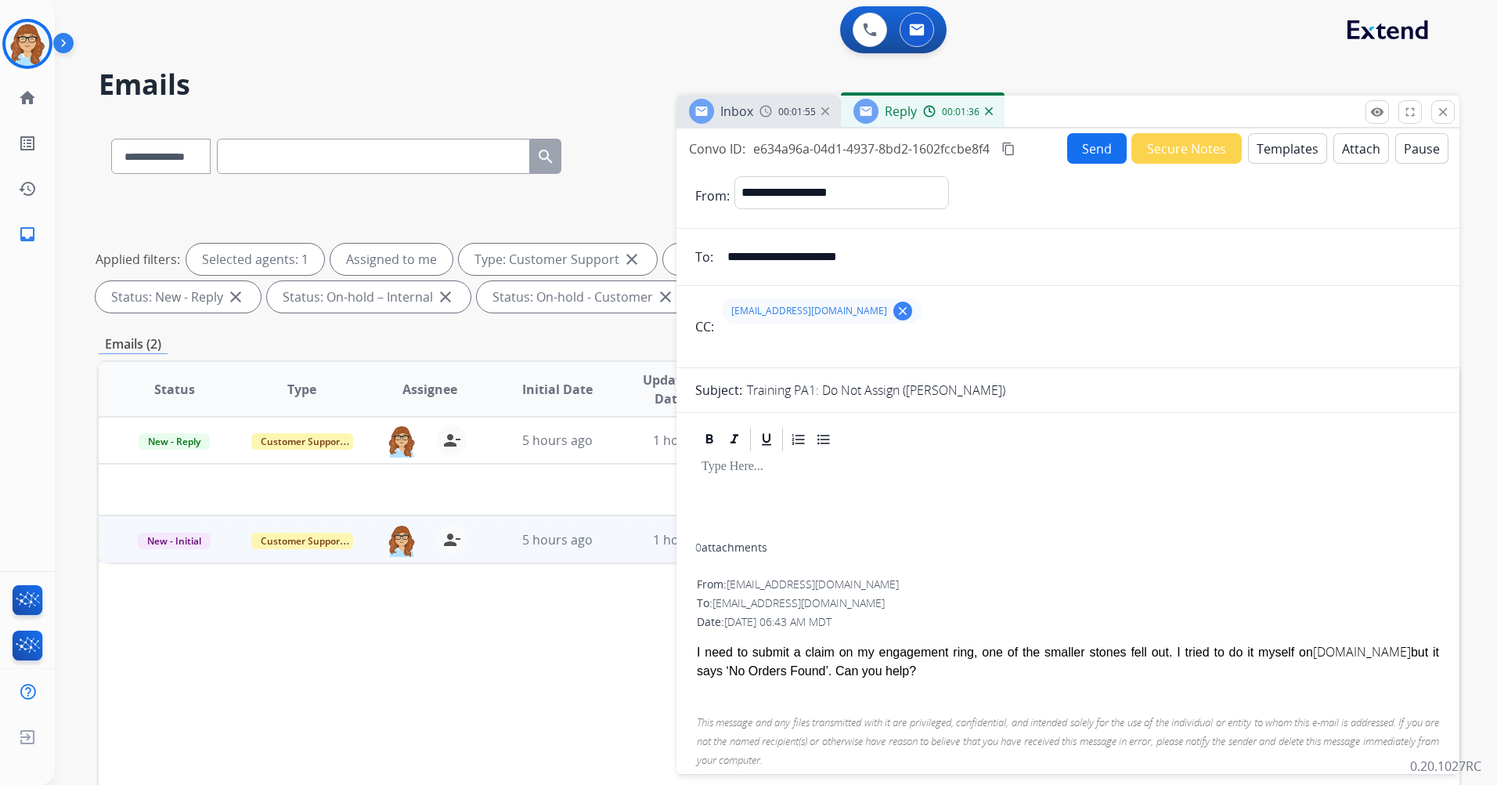
click at [1274, 161] on button "Templates" at bounding box center [1287, 148] width 79 height 31
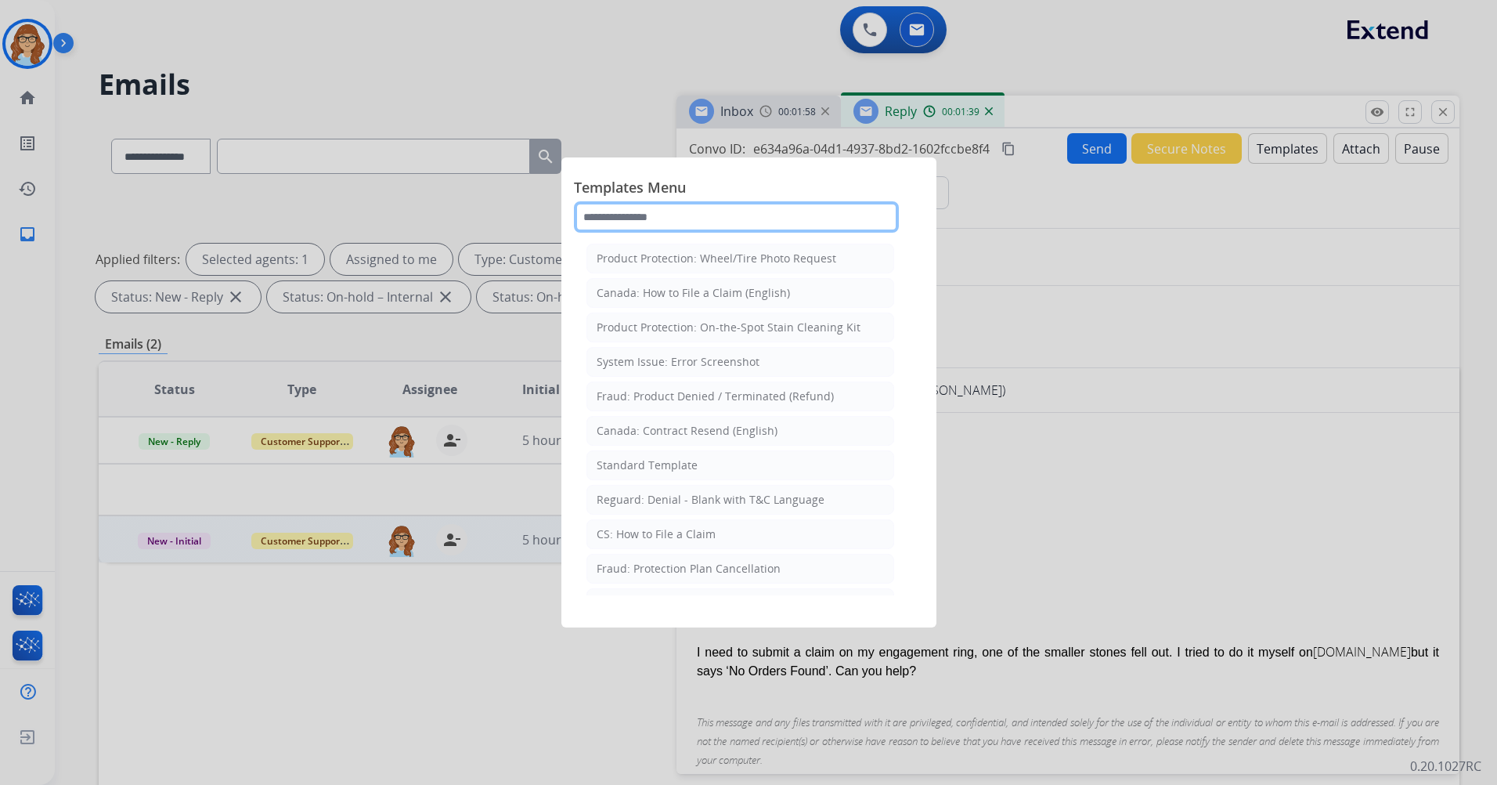
click at [735, 222] on input "text" at bounding box center [736, 216] width 325 height 31
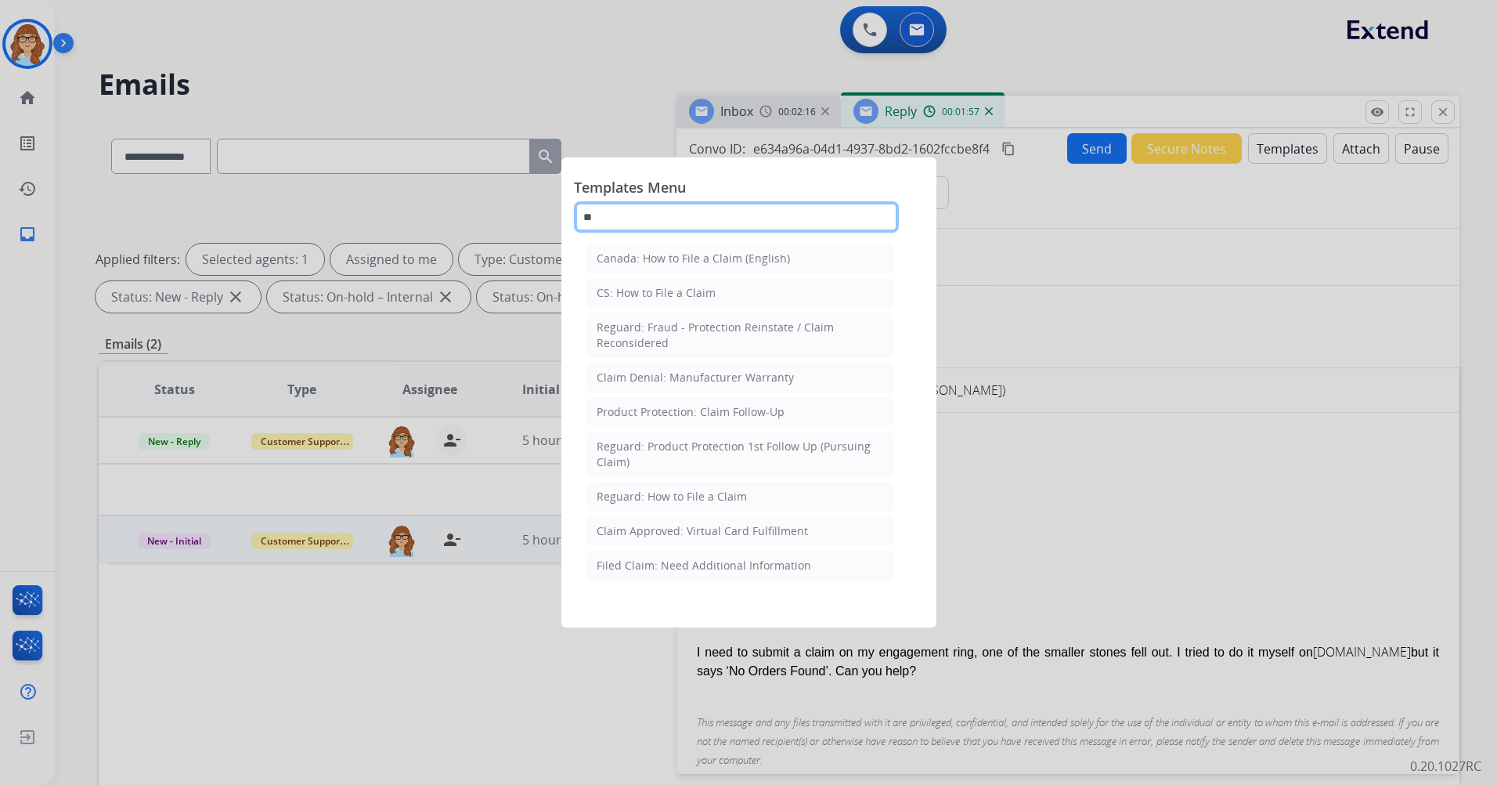
type input "*"
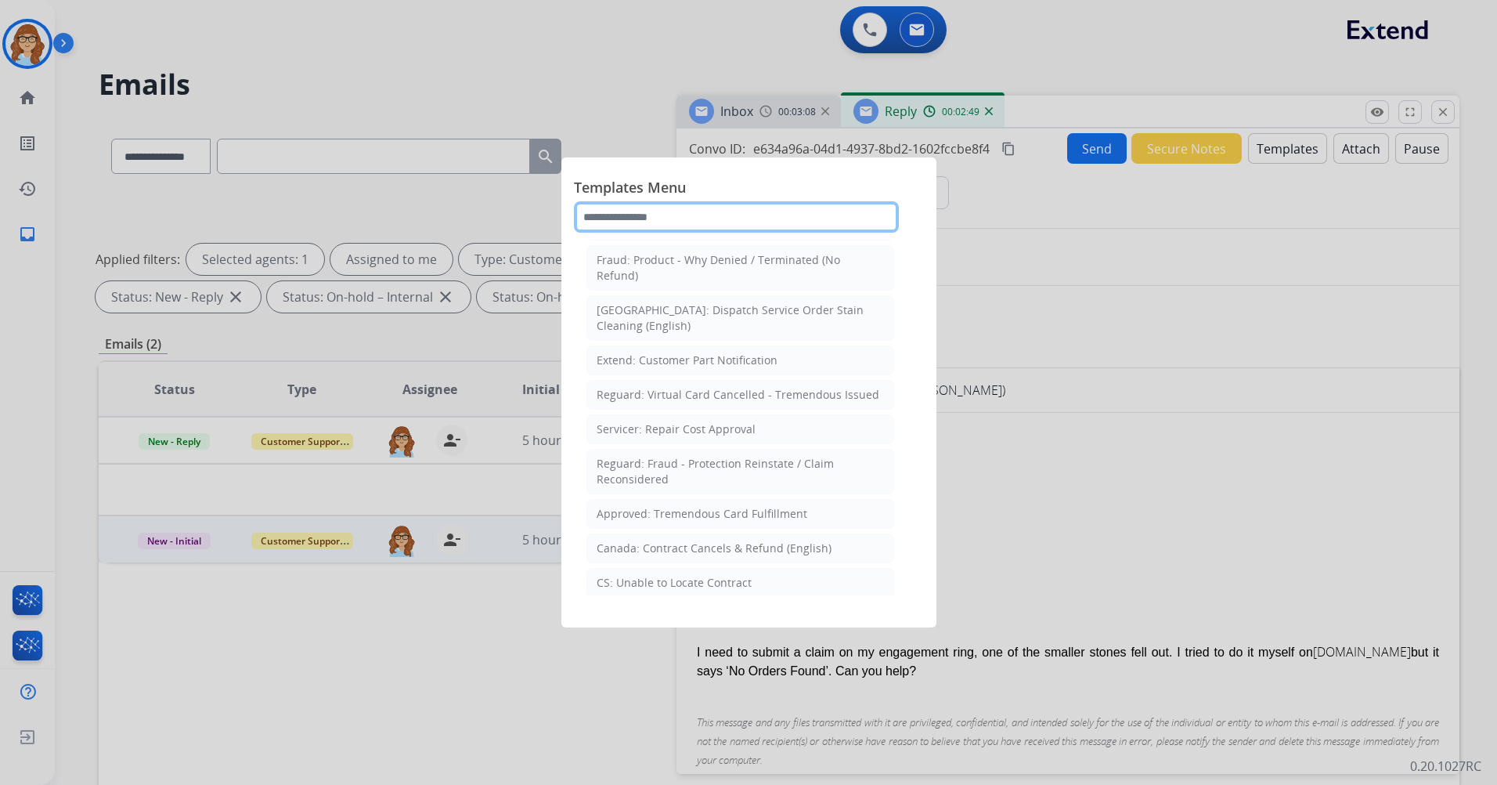
scroll to position [548, 0]
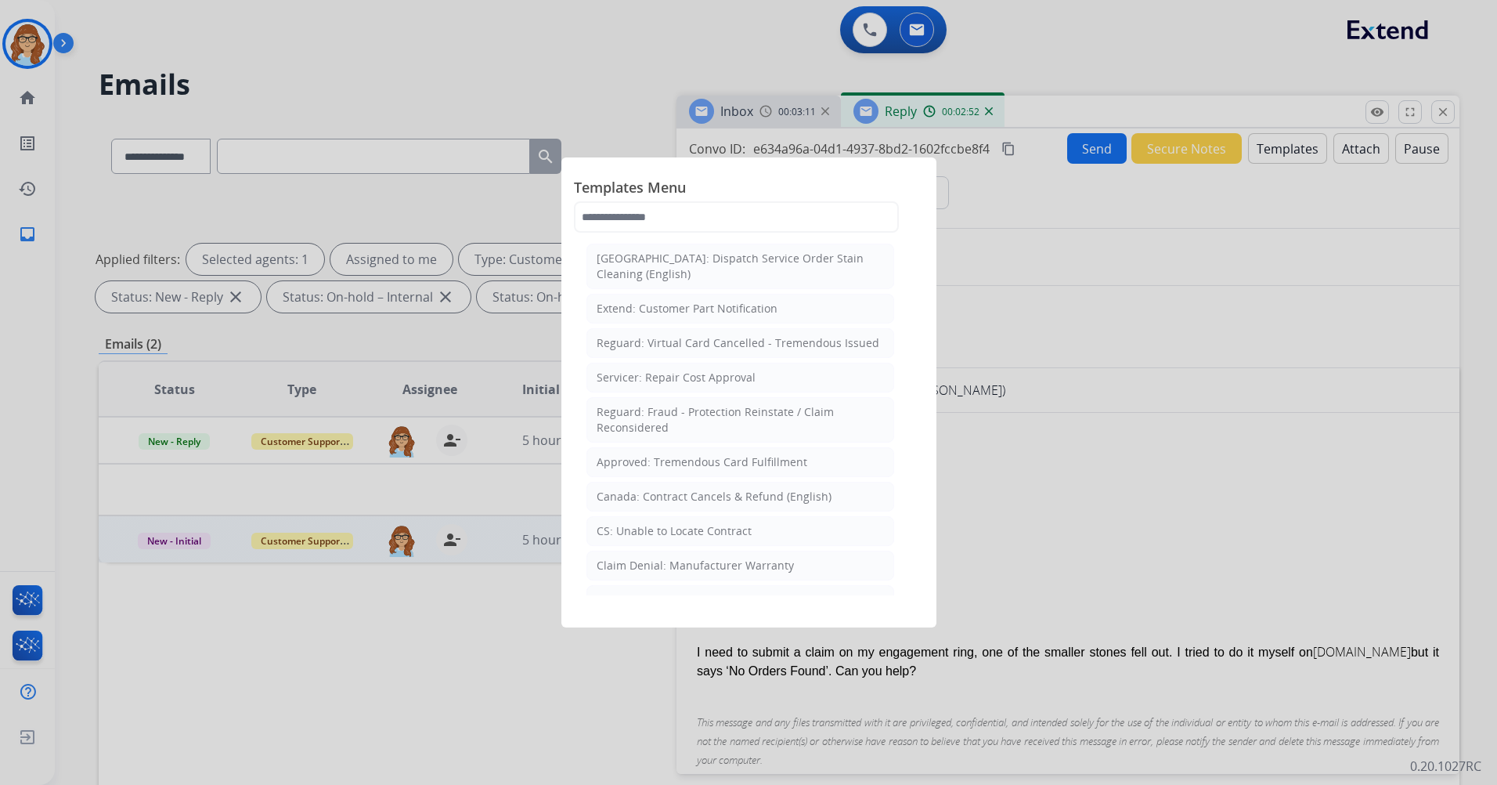
click at [476, 784] on html "Outbound call Quit Outbound call Quit Schedule interaction + Add to my list Cus…" at bounding box center [748, 392] width 1497 height 785
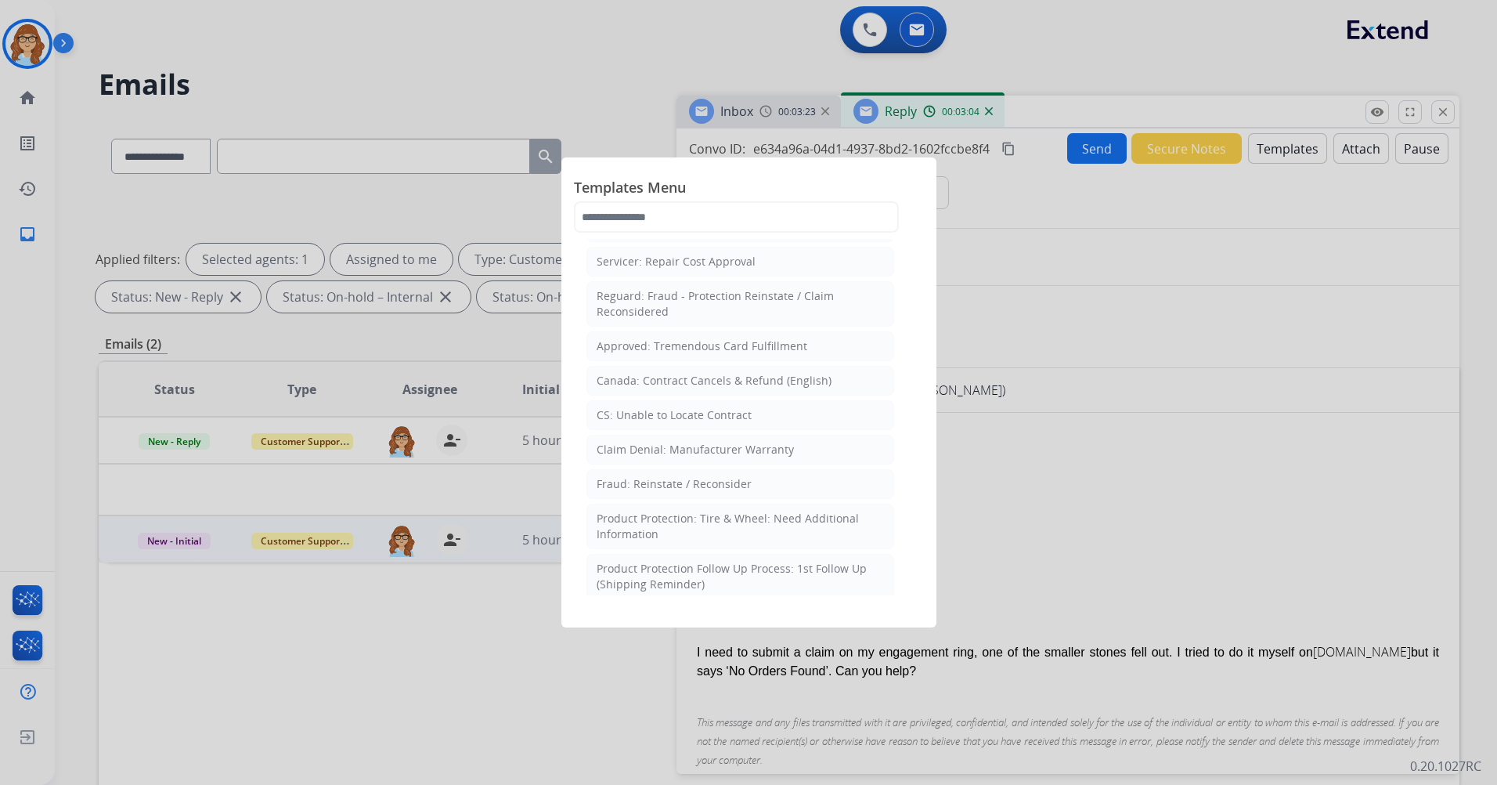
scroll to position [627, 0]
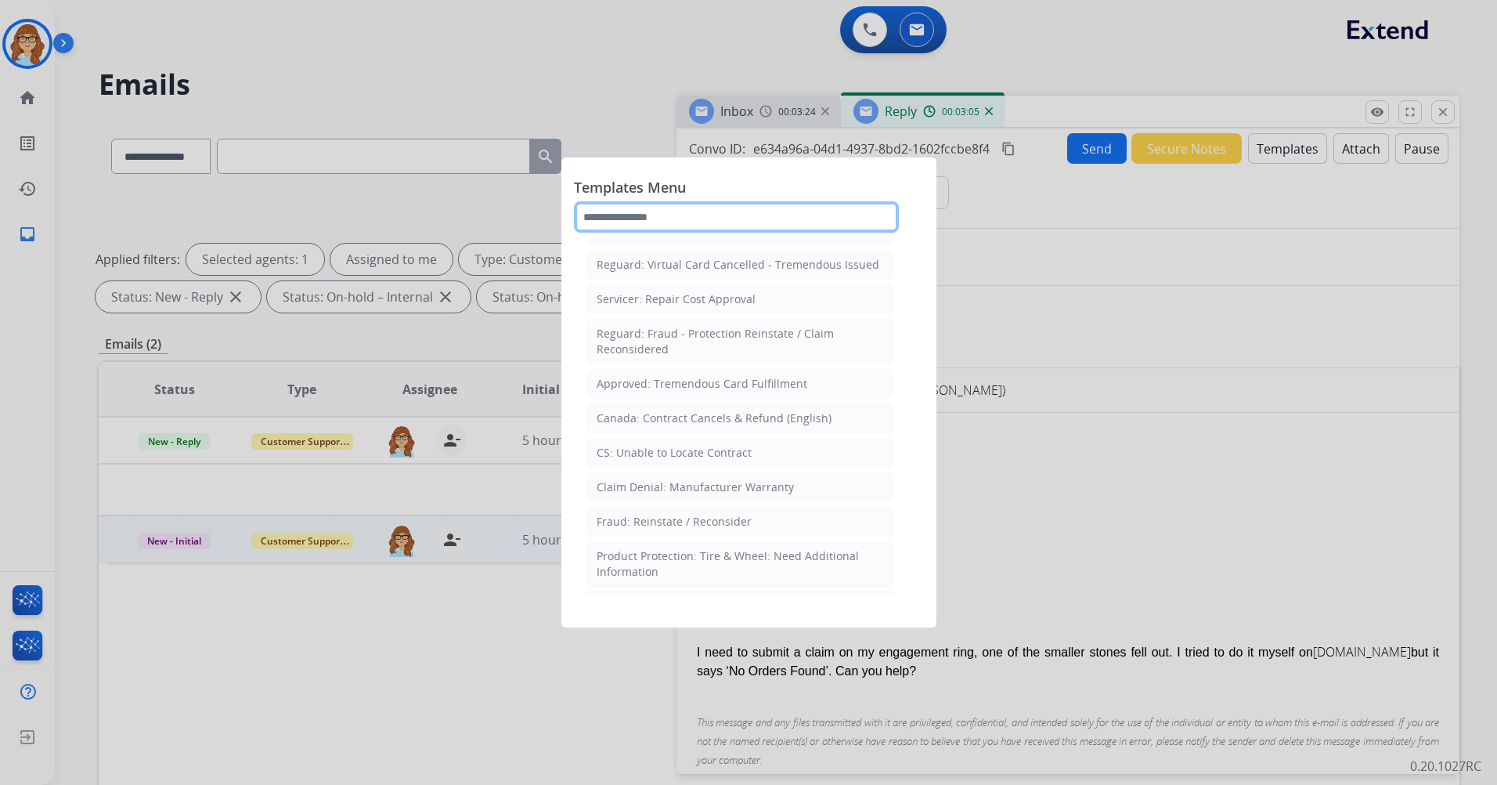
click at [727, 222] on input "text" at bounding box center [736, 216] width 325 height 31
type input "*****"
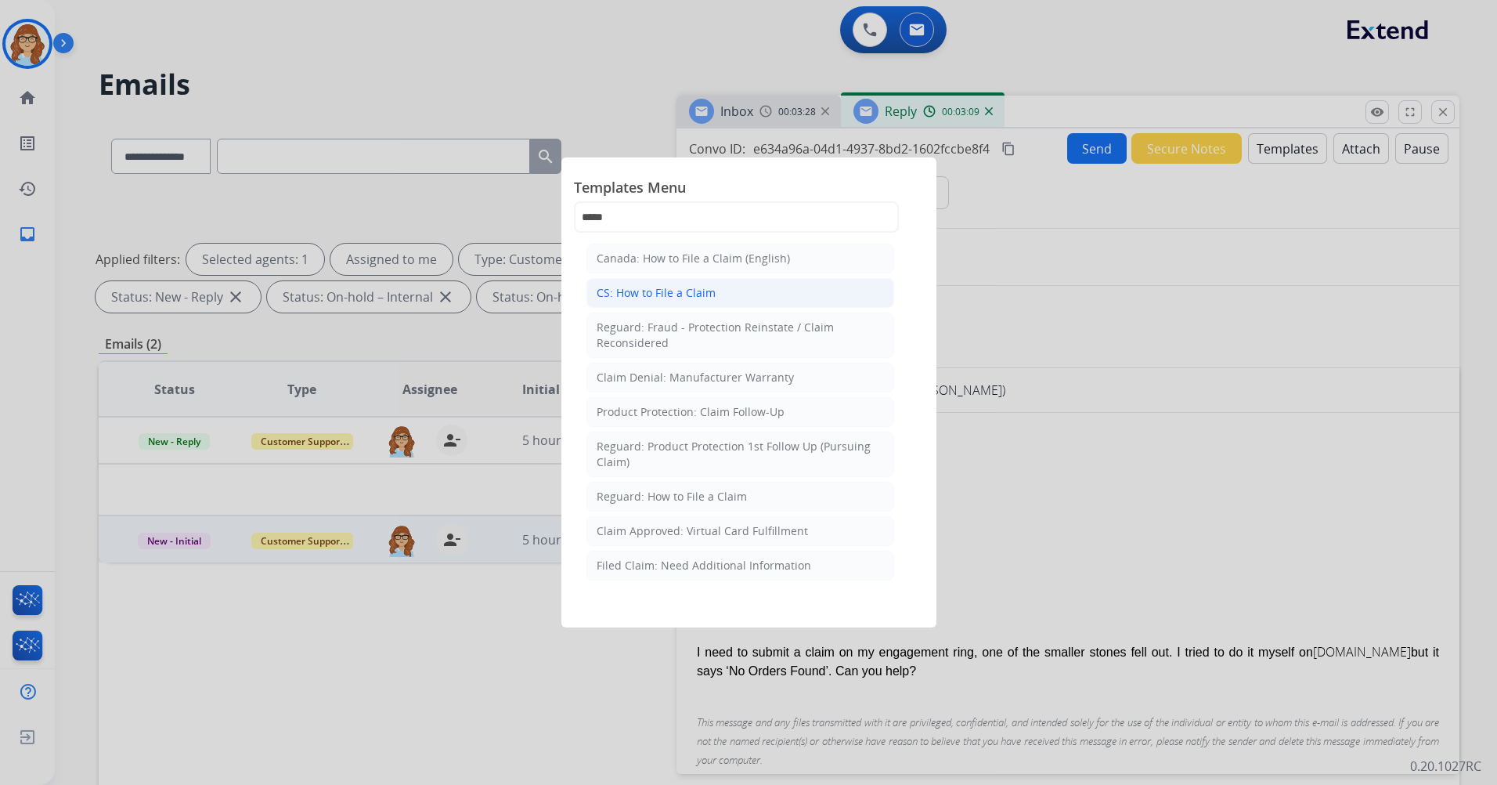
click at [732, 284] on li "CS: How to File a Claim" at bounding box center [741, 293] width 308 height 30
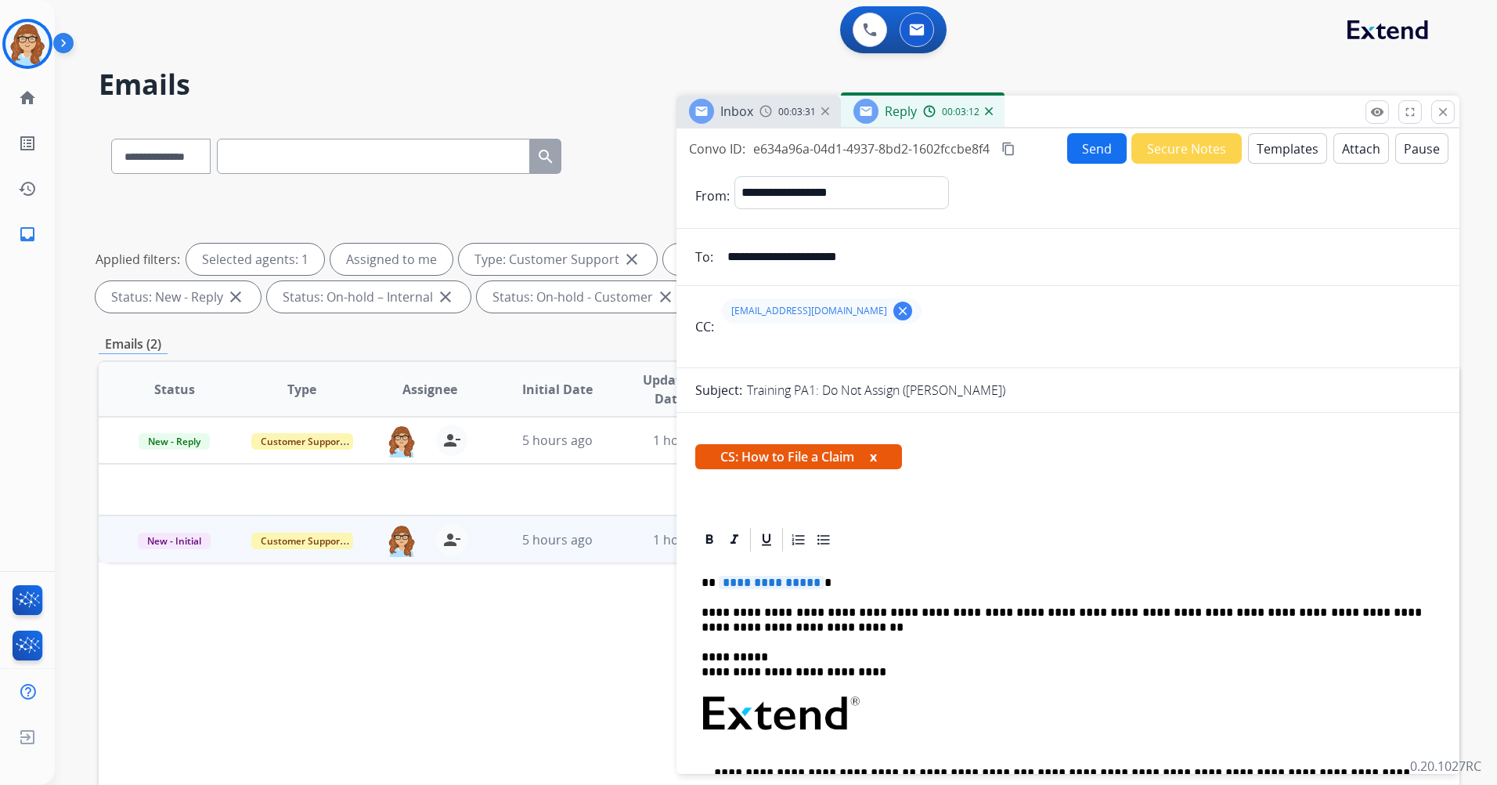
click at [877, 457] on button "x" at bounding box center [873, 456] width 7 height 19
click at [880, 554] on div "**********" at bounding box center [1068, 773] width 746 height 438
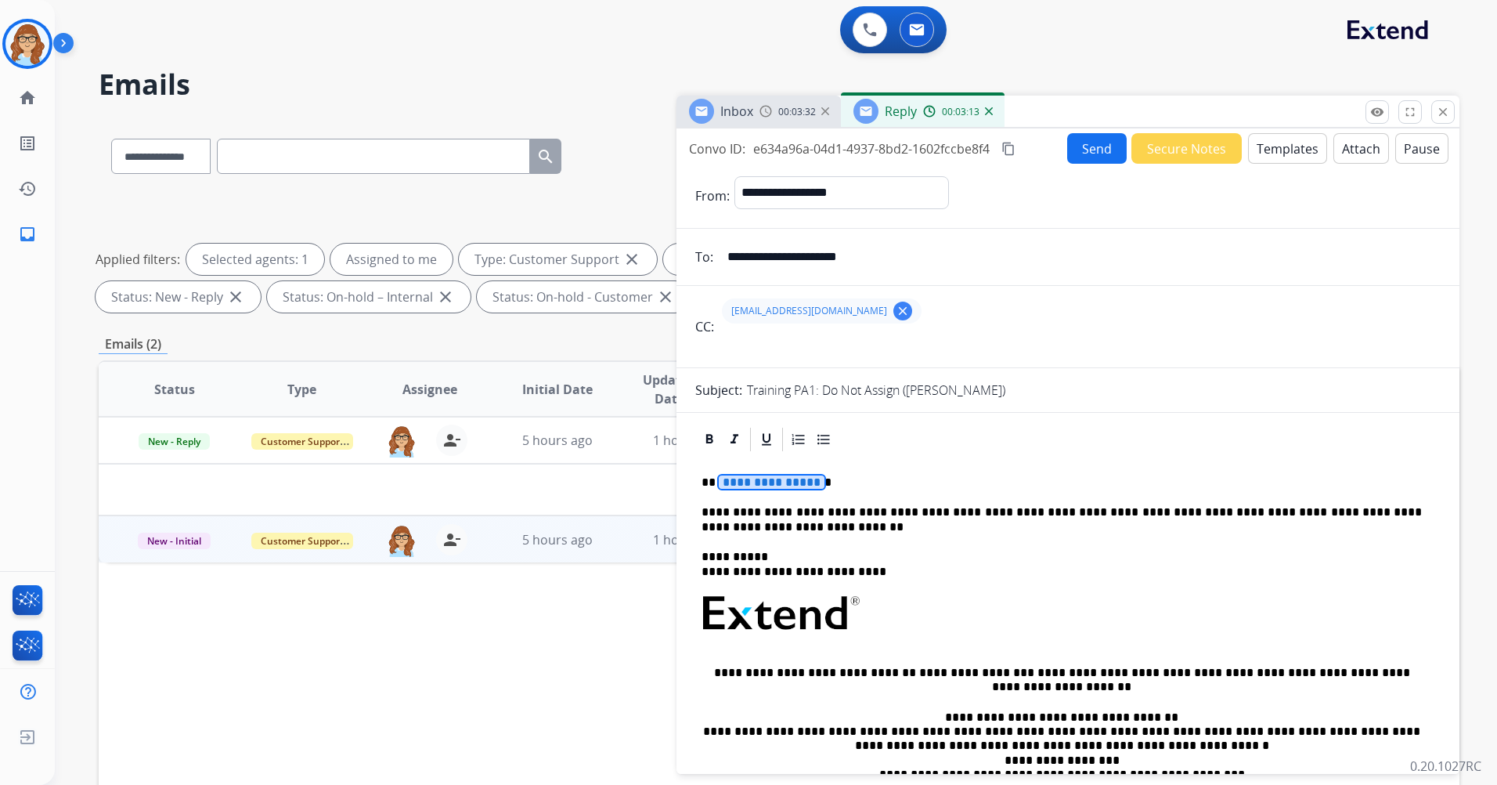
click at [774, 486] on span "**********" at bounding box center [772, 481] width 106 height 13
click at [1270, 154] on button "Templates" at bounding box center [1287, 148] width 79 height 31
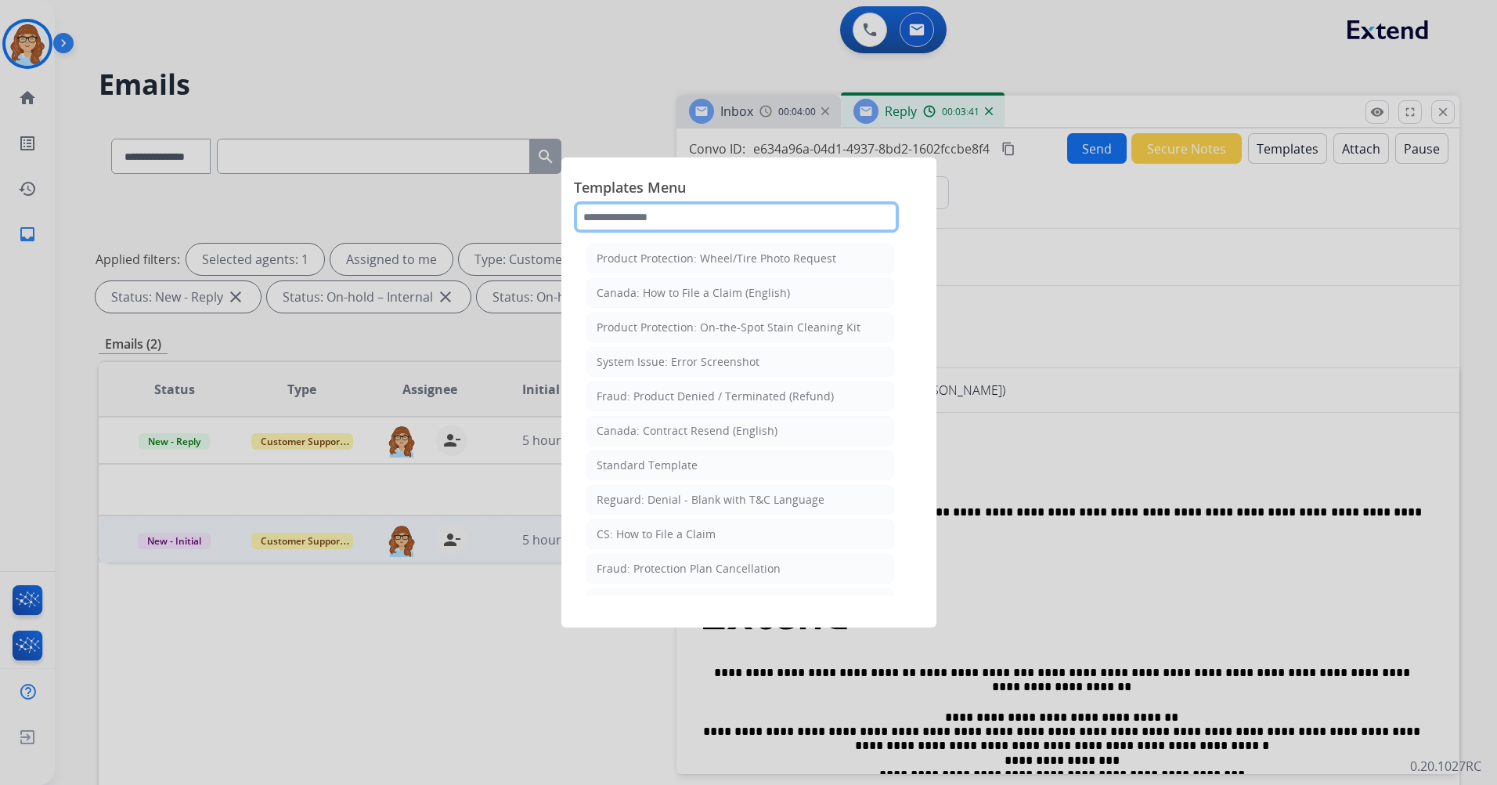
click at [744, 216] on input "text" at bounding box center [736, 216] width 325 height 31
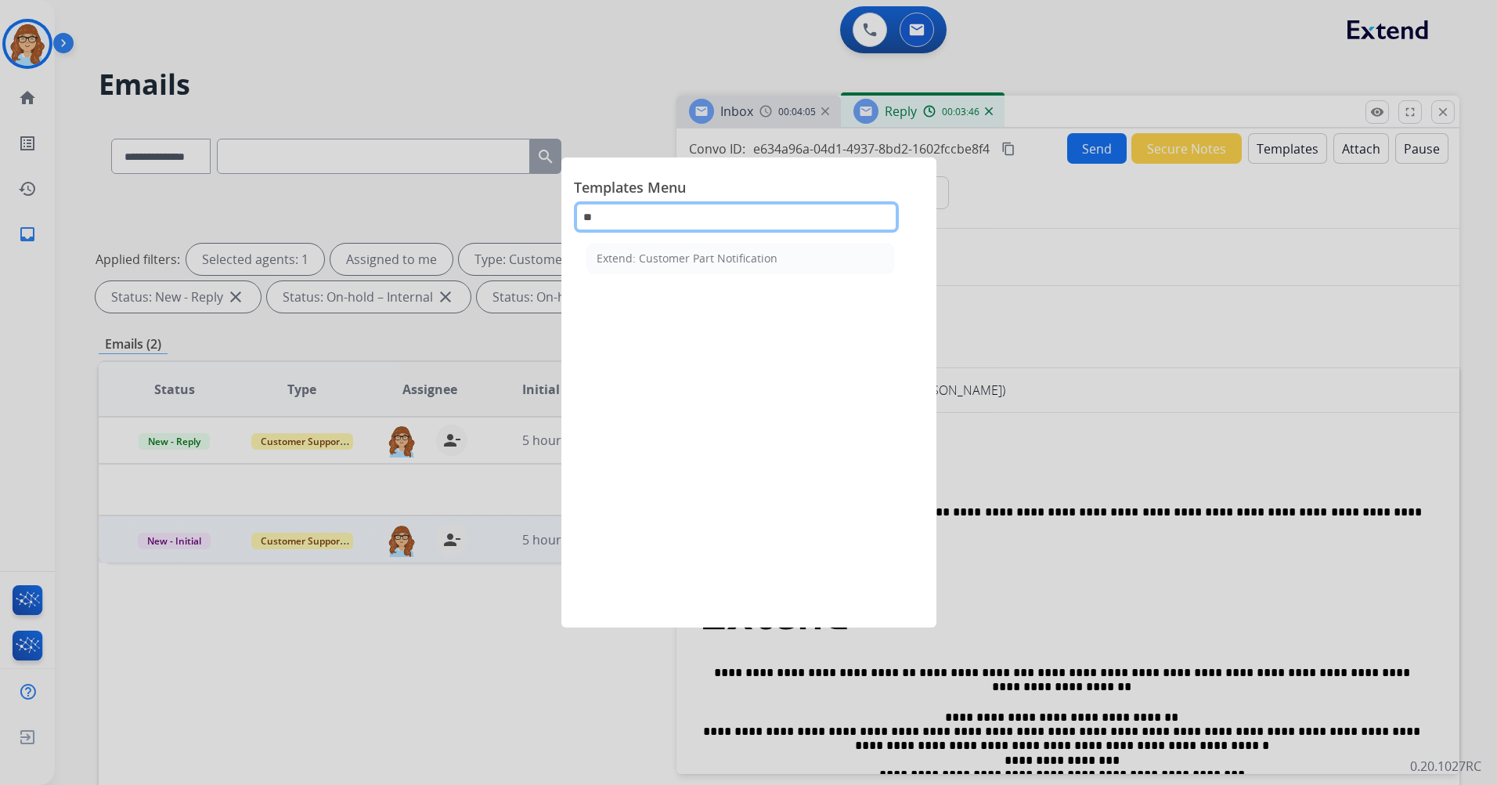
type input "*"
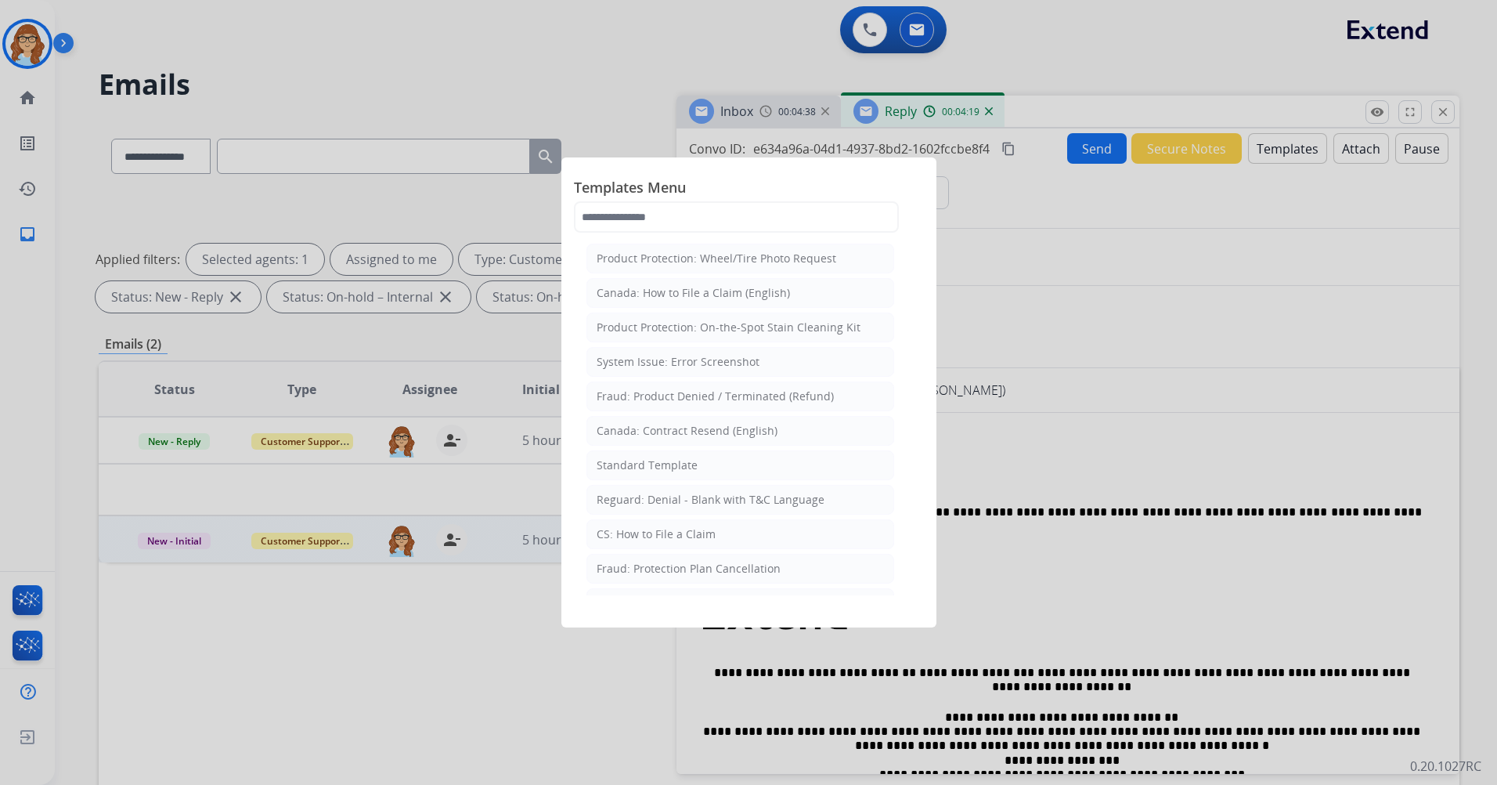
click at [1024, 197] on div at bounding box center [748, 392] width 1497 height 785
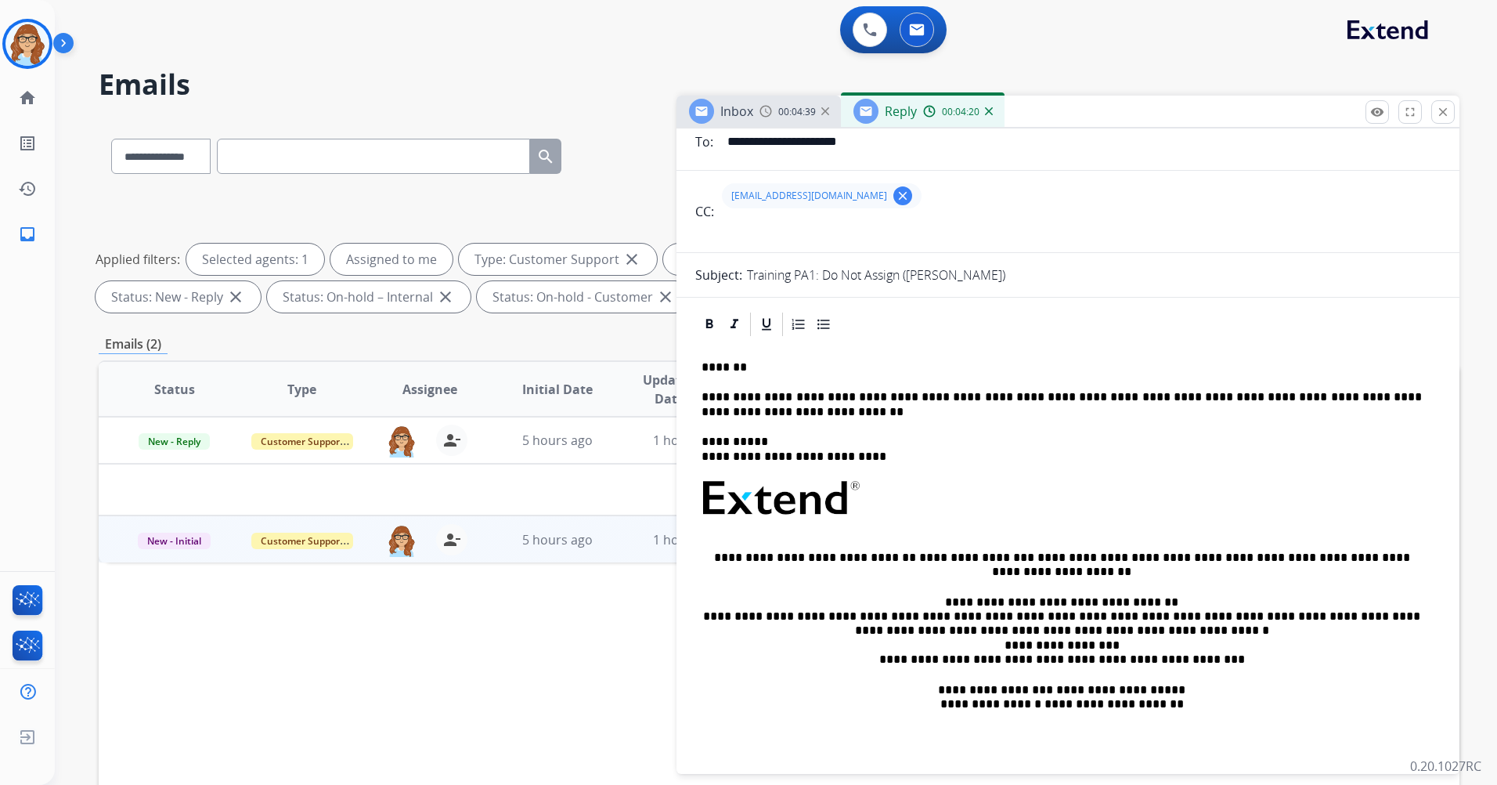
scroll to position [157, 0]
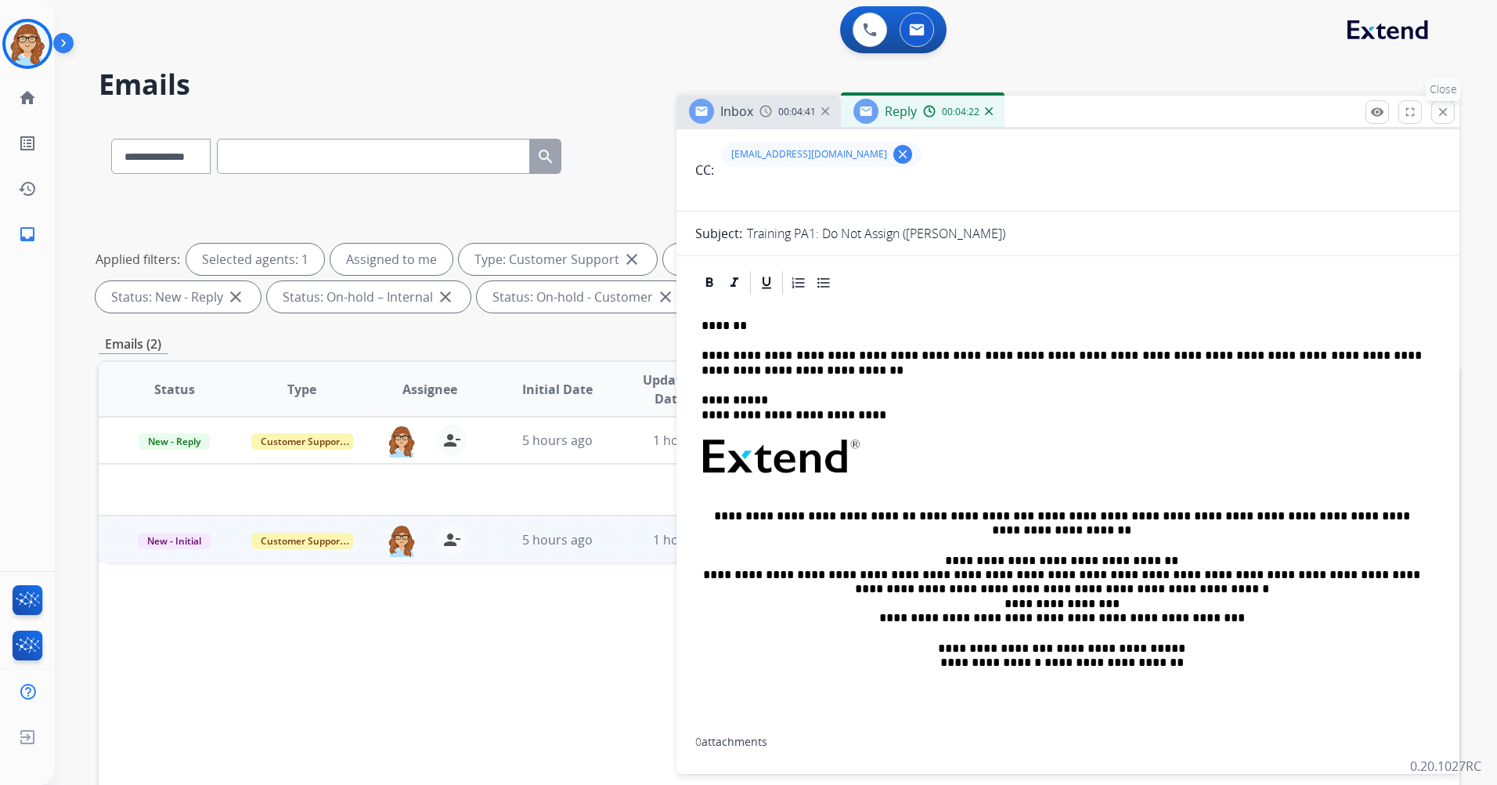
click at [1435, 117] on button "close Close" at bounding box center [1443, 111] width 23 height 23
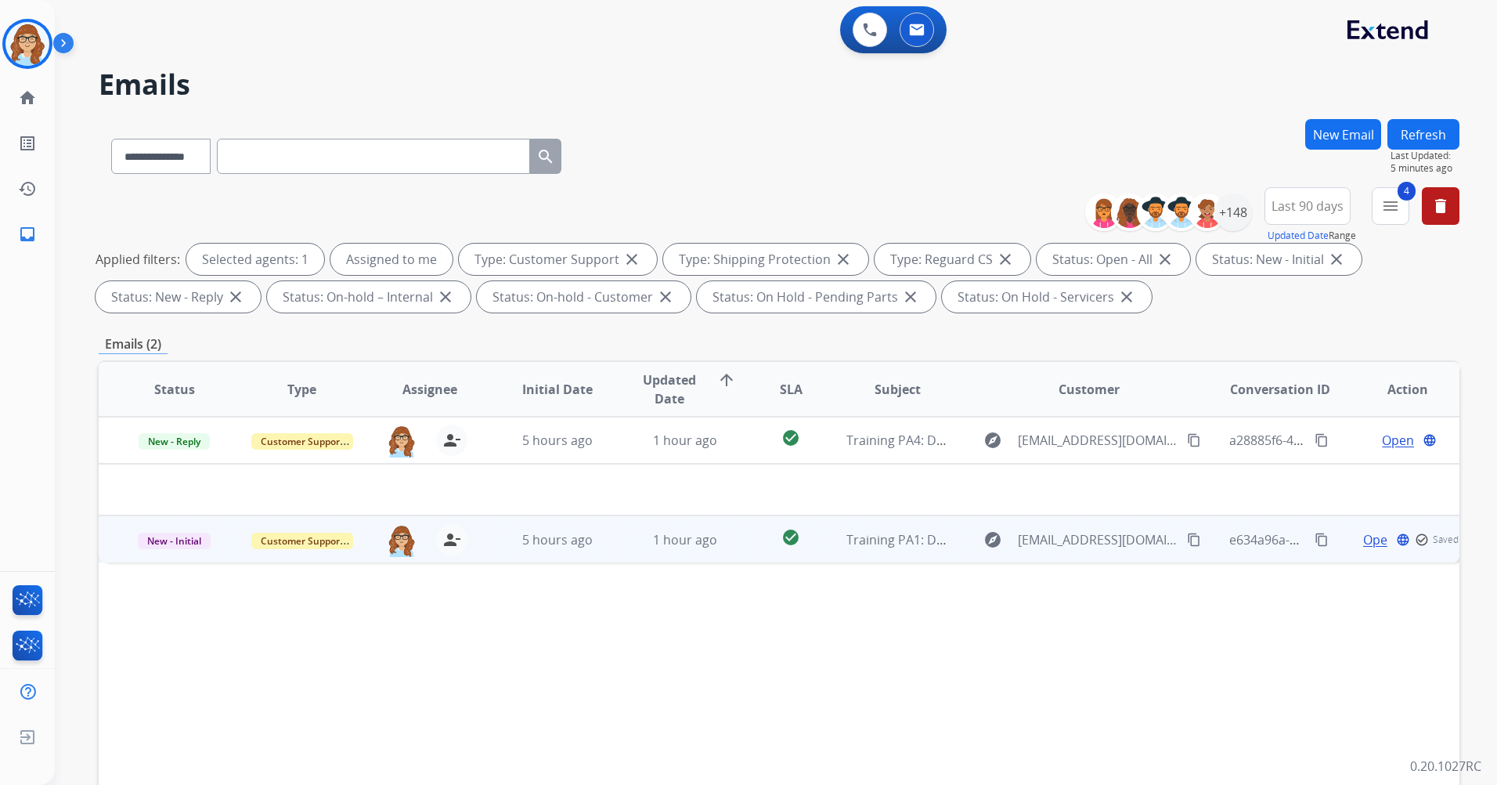
click at [1364, 544] on span "Open" at bounding box center [1380, 539] width 32 height 19
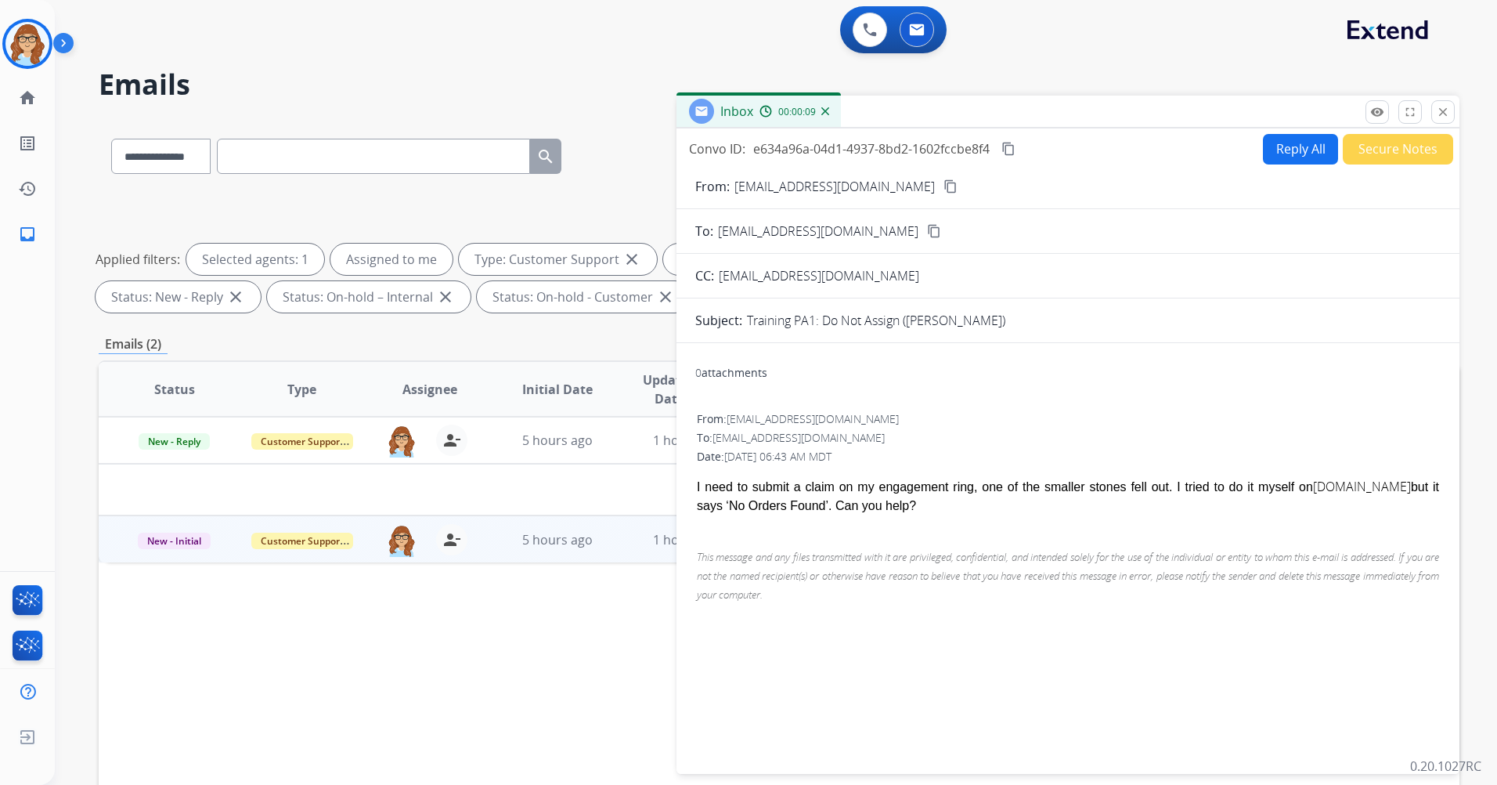
click at [1456, 114] on div "Inbox 00:00:09" at bounding box center [1068, 112] width 783 height 33
click at [1444, 122] on button "close Close" at bounding box center [1443, 111] width 23 height 23
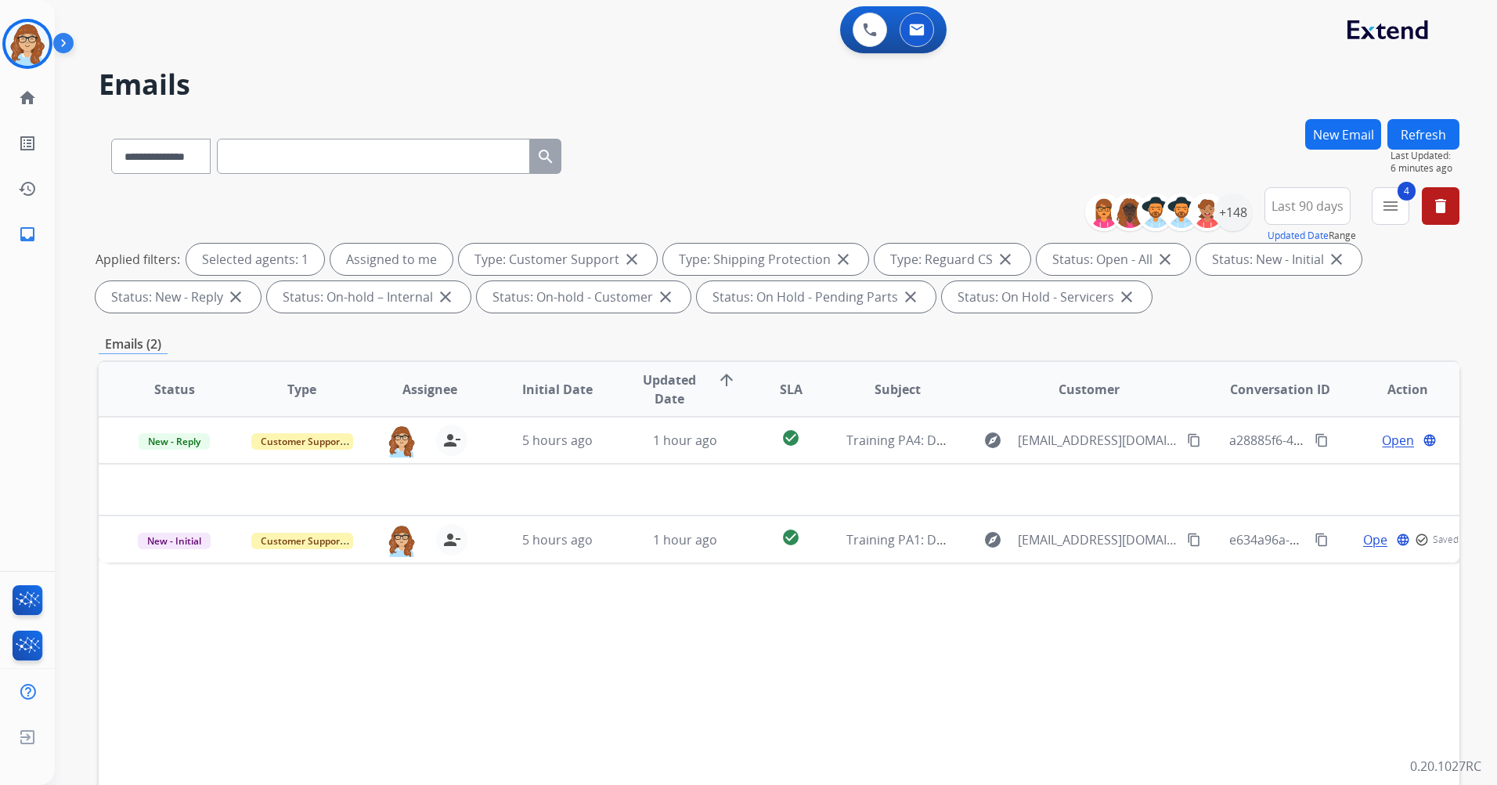
click at [1434, 136] on button "Refresh" at bounding box center [1424, 134] width 72 height 31
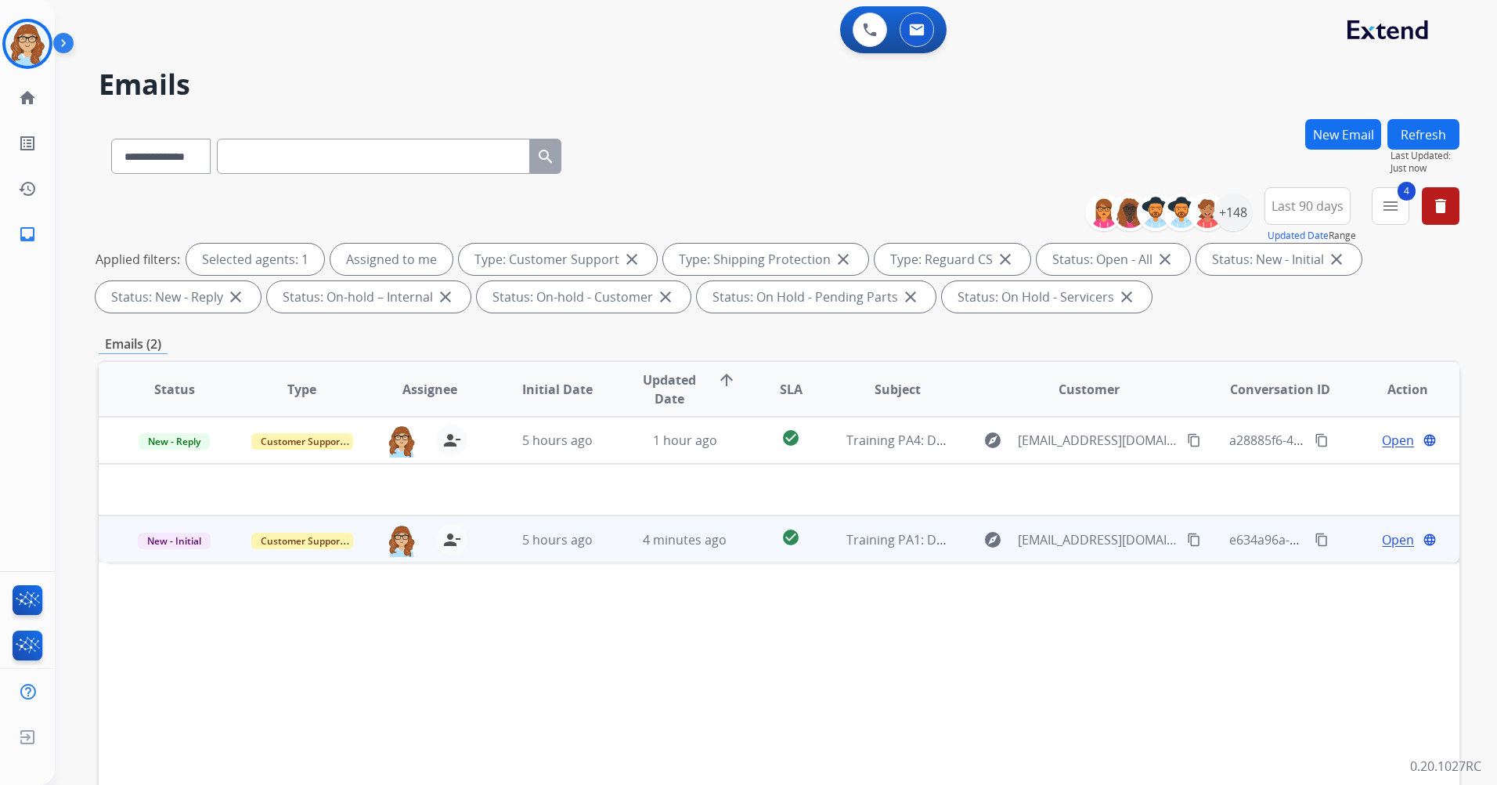
click at [1395, 542] on span "Open" at bounding box center [1398, 539] width 32 height 19
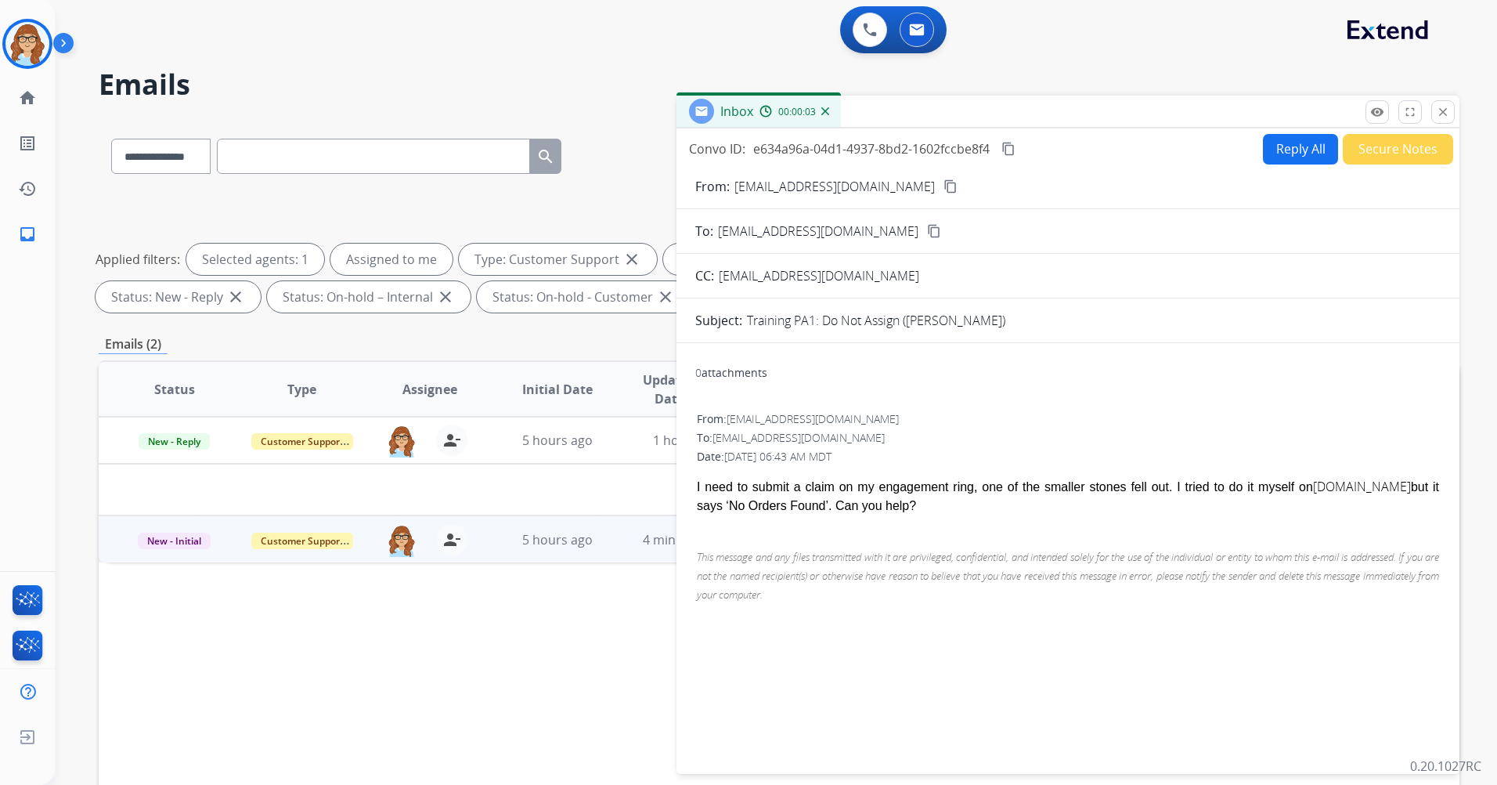
click at [1284, 146] on button "Reply All" at bounding box center [1300, 149] width 75 height 31
select select "**********"
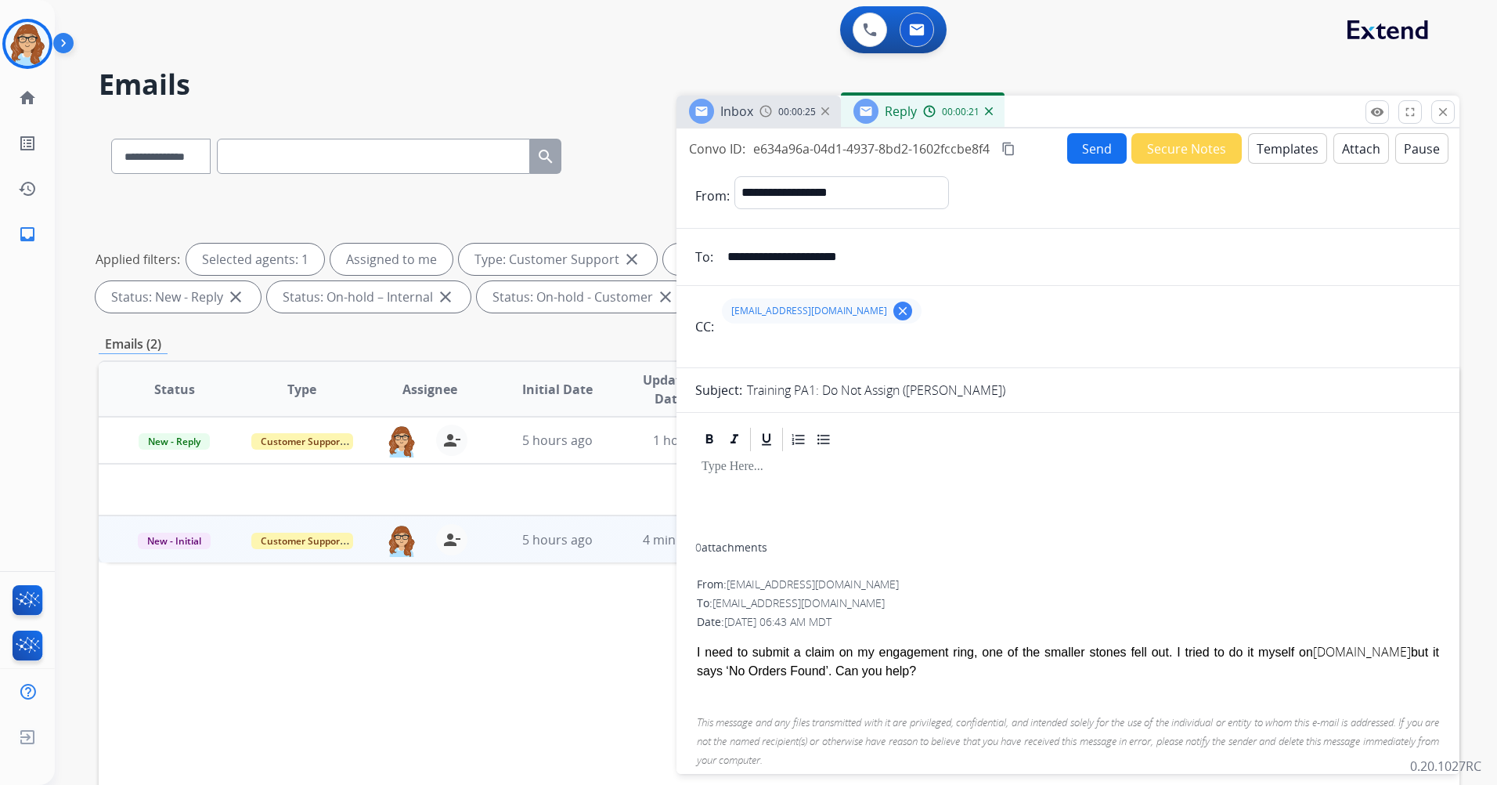
click at [1265, 154] on button "Templates" at bounding box center [1287, 148] width 79 height 31
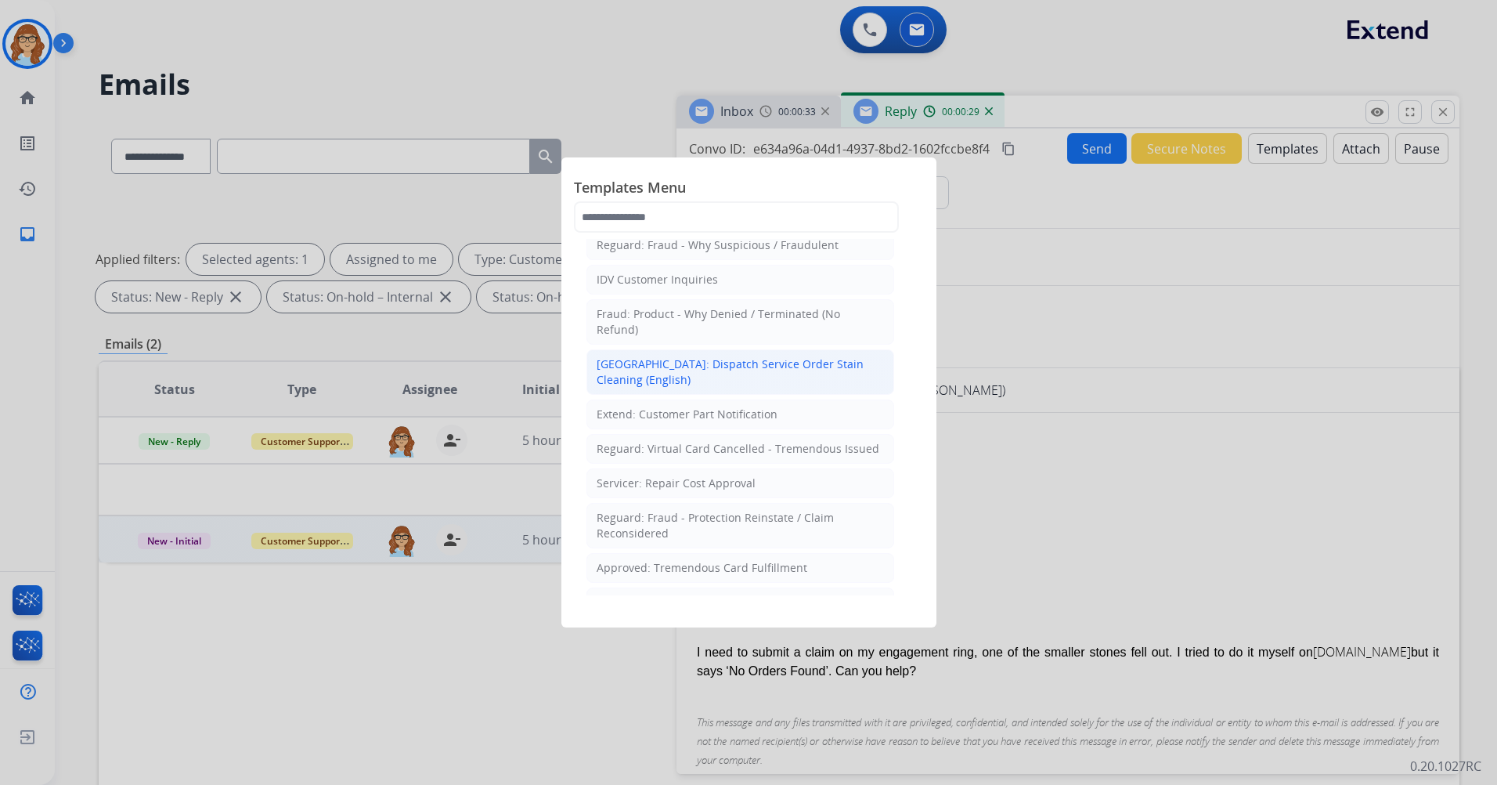
scroll to position [470, 0]
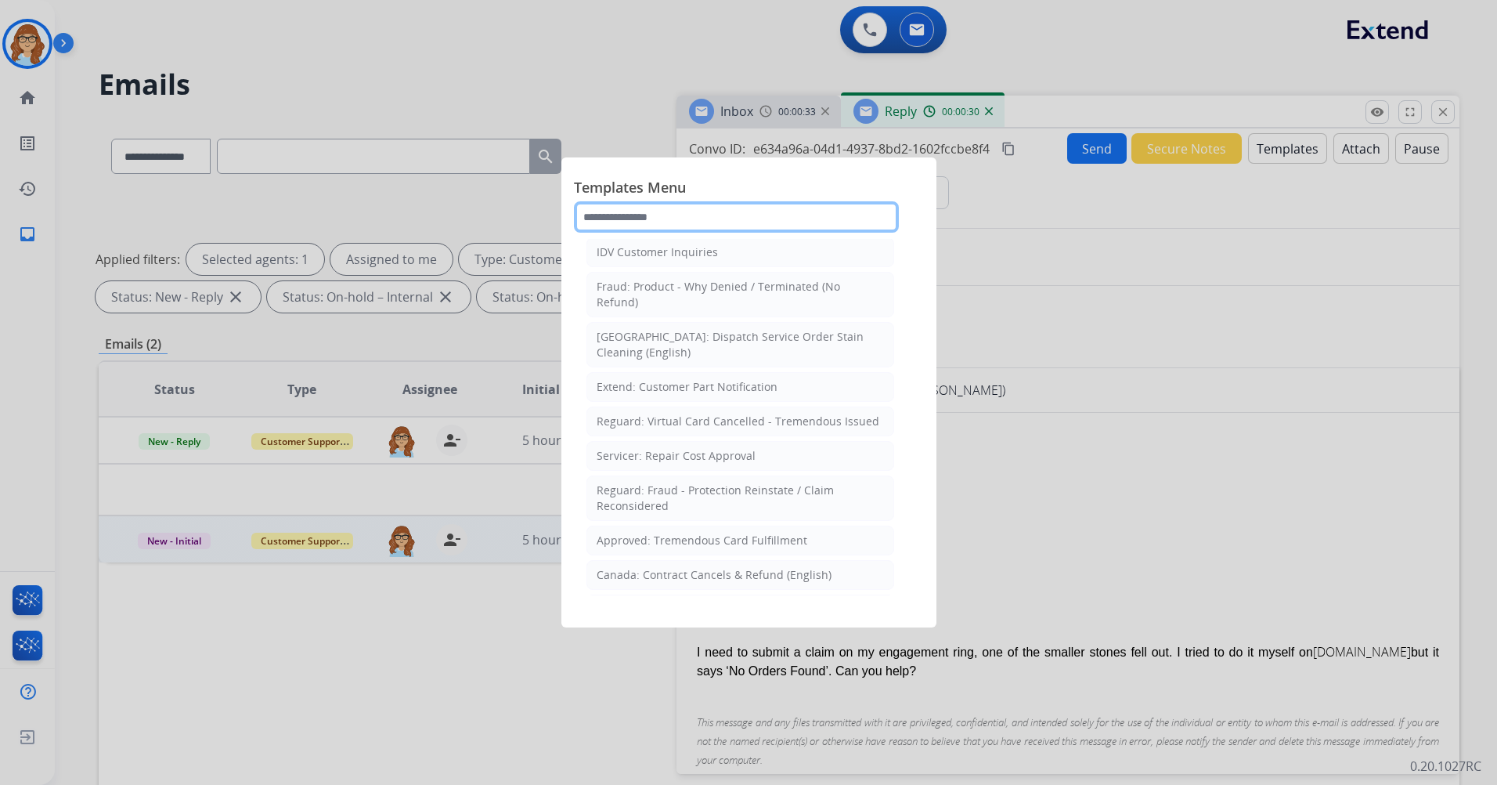
click at [688, 212] on input "text" at bounding box center [736, 216] width 325 height 31
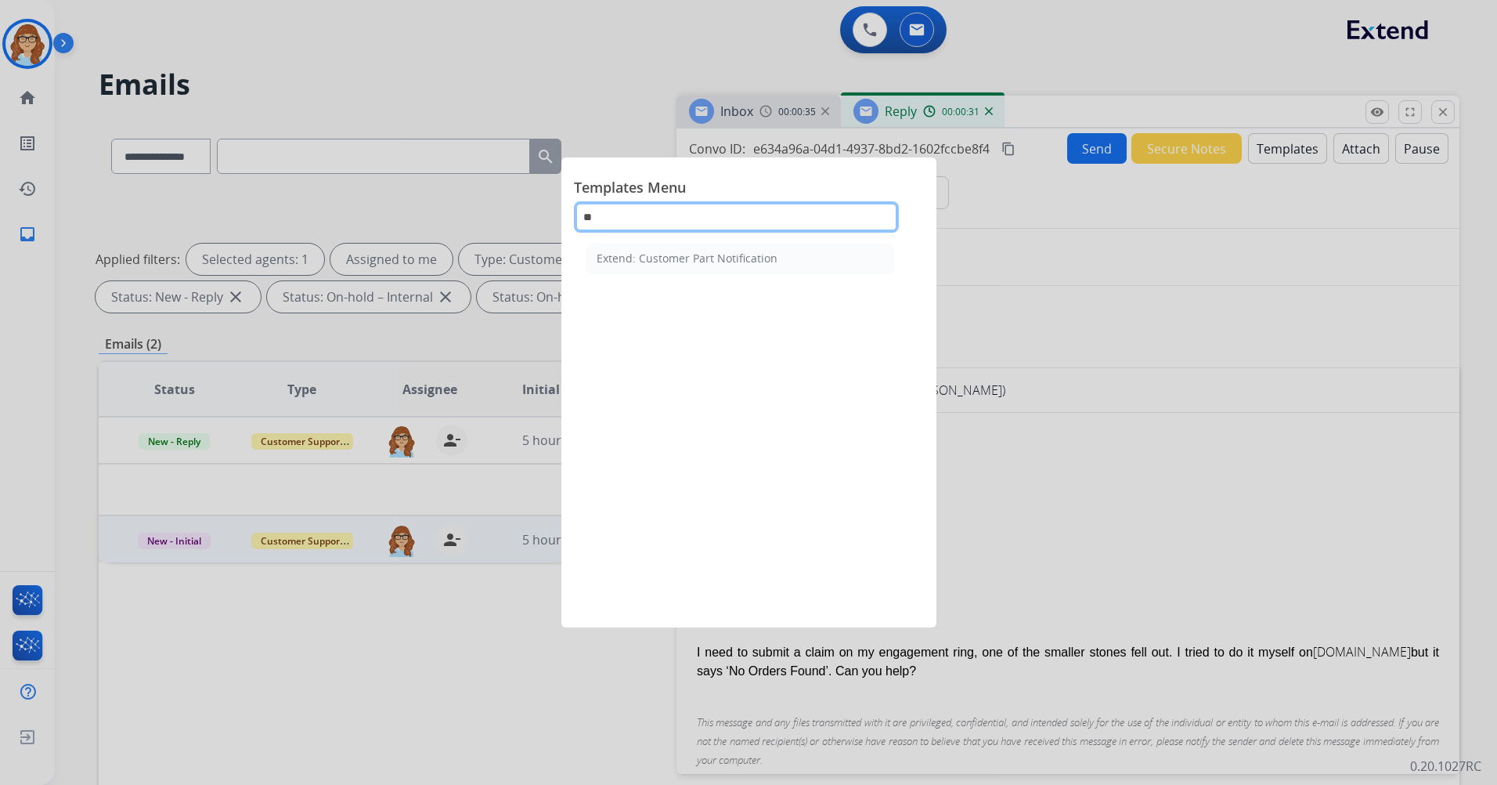
scroll to position [0, 0]
type input "*"
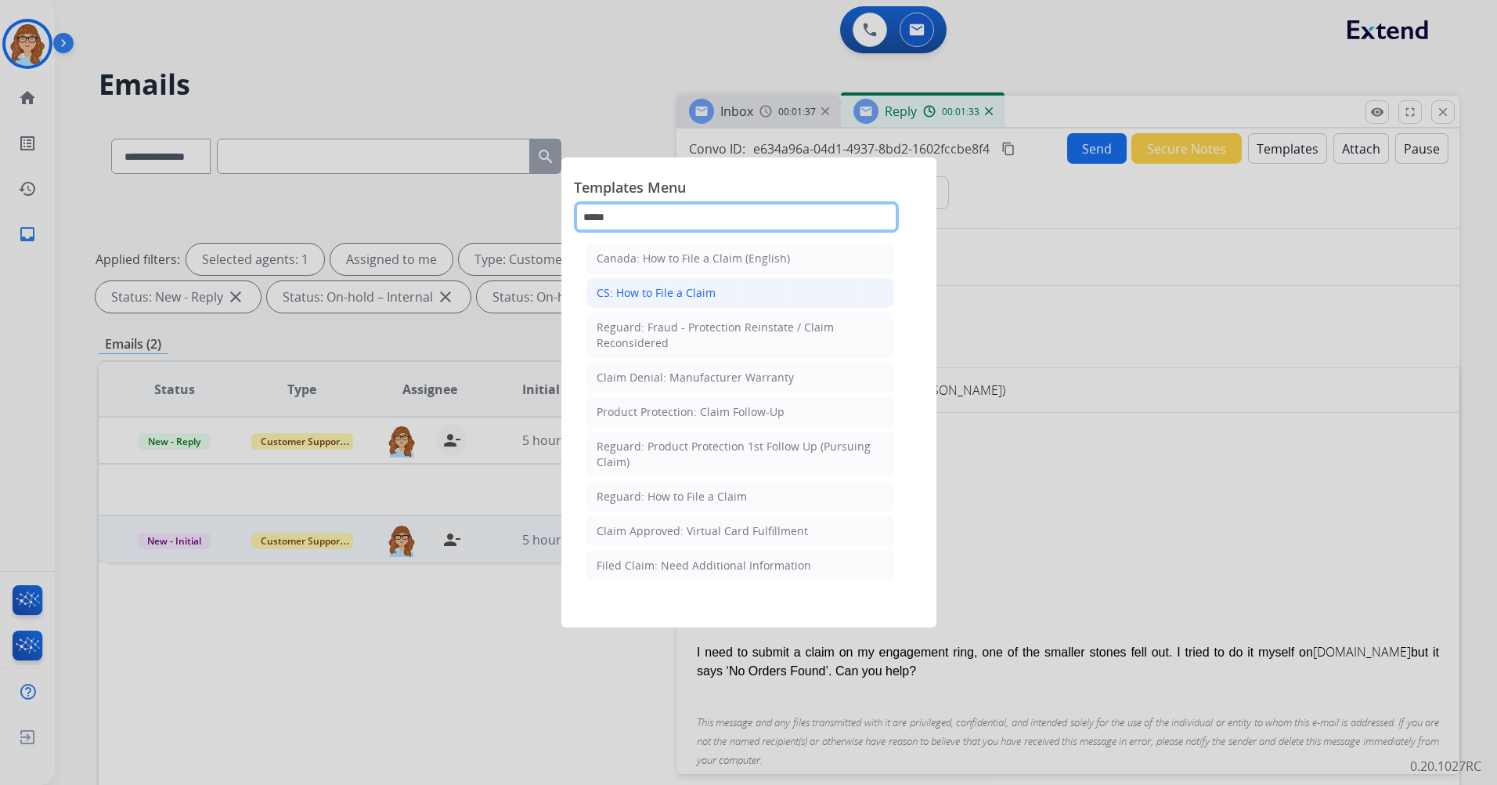
type input "*****"
click at [653, 287] on div "CS: How to File a Claim" at bounding box center [656, 293] width 119 height 16
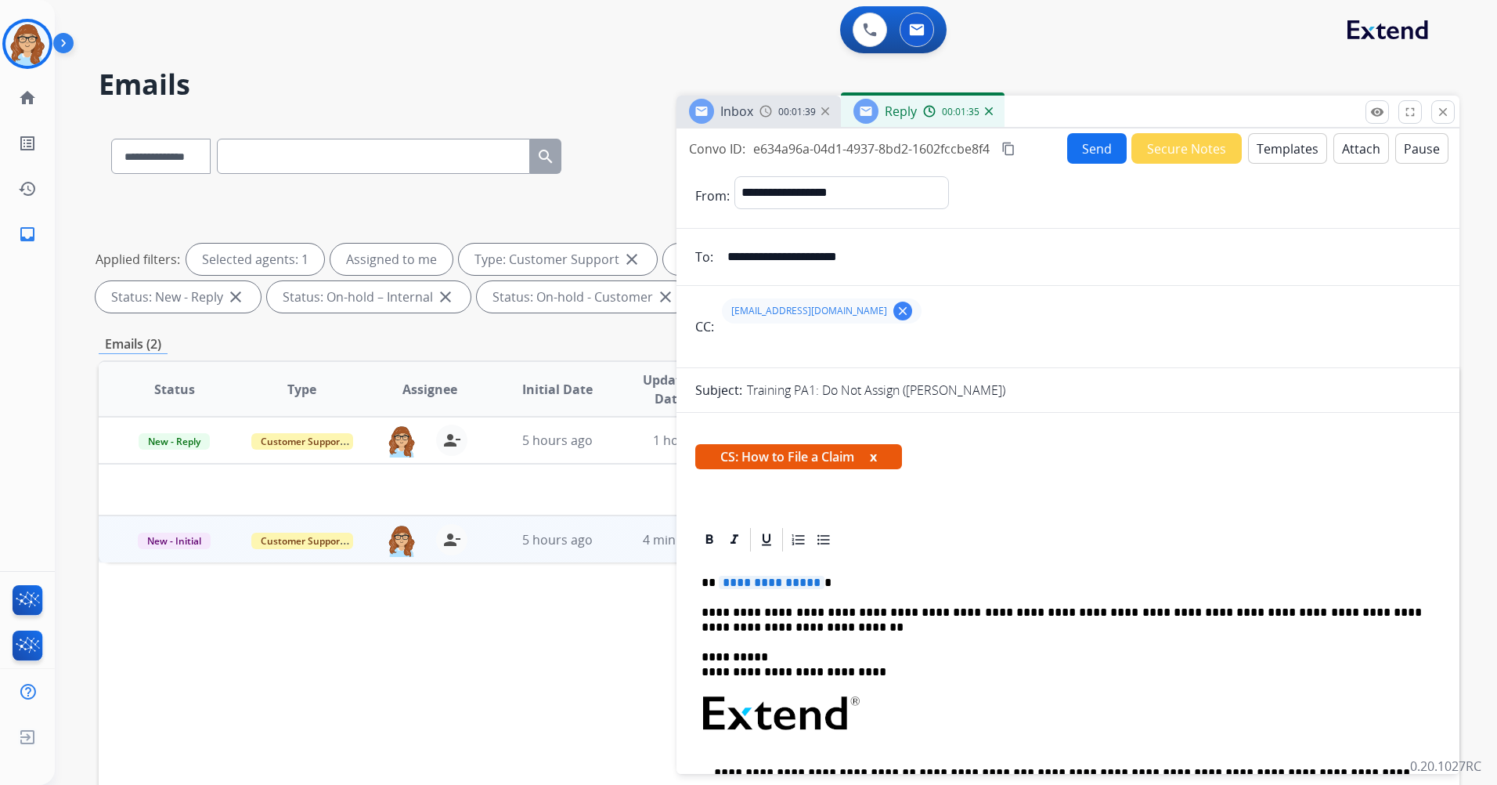
click at [876, 456] on button "x" at bounding box center [873, 456] width 7 height 19
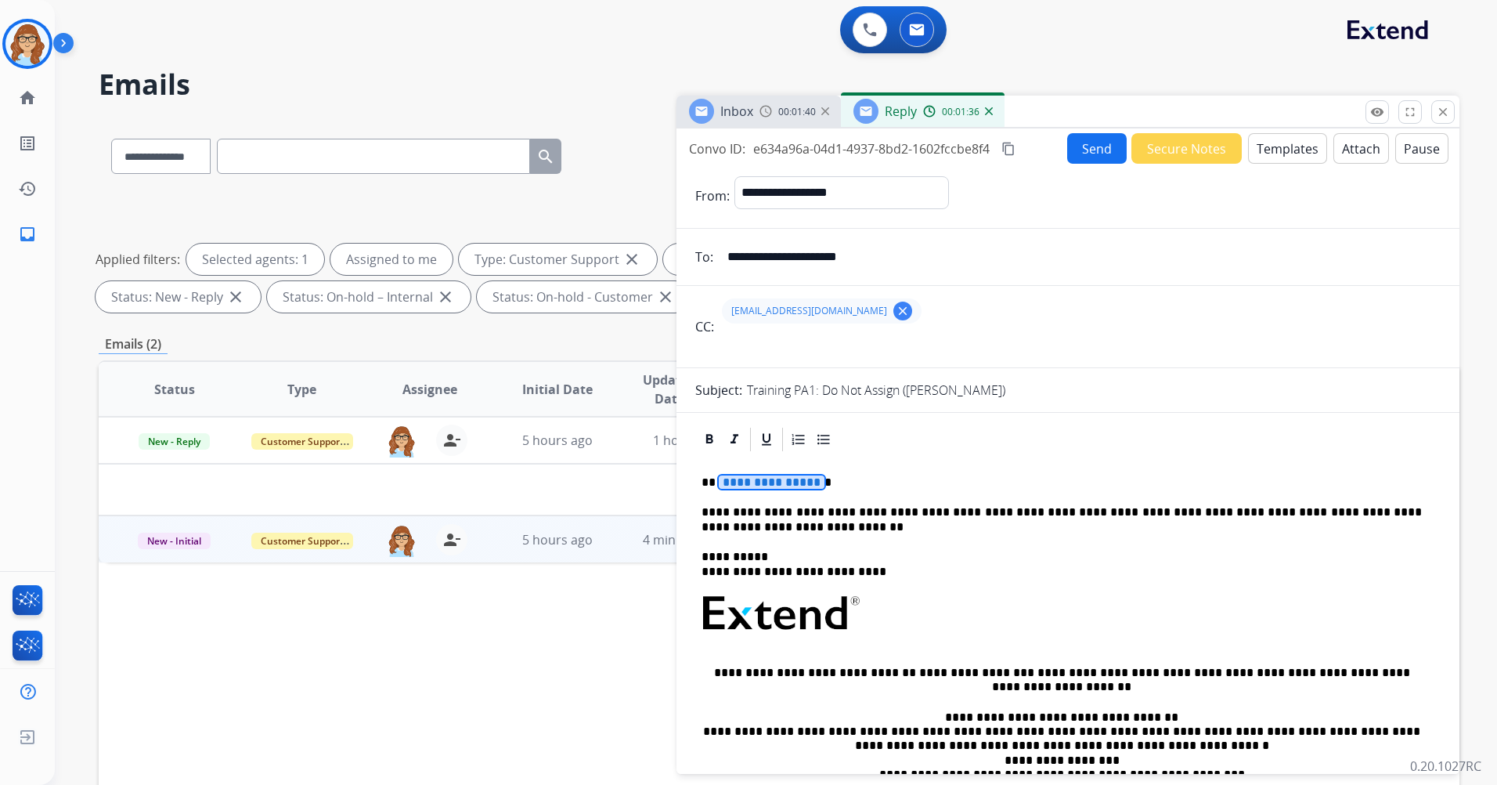
click at [751, 484] on span "**********" at bounding box center [772, 481] width 106 height 13
click at [1079, 155] on button "Send" at bounding box center [1097, 148] width 60 height 31
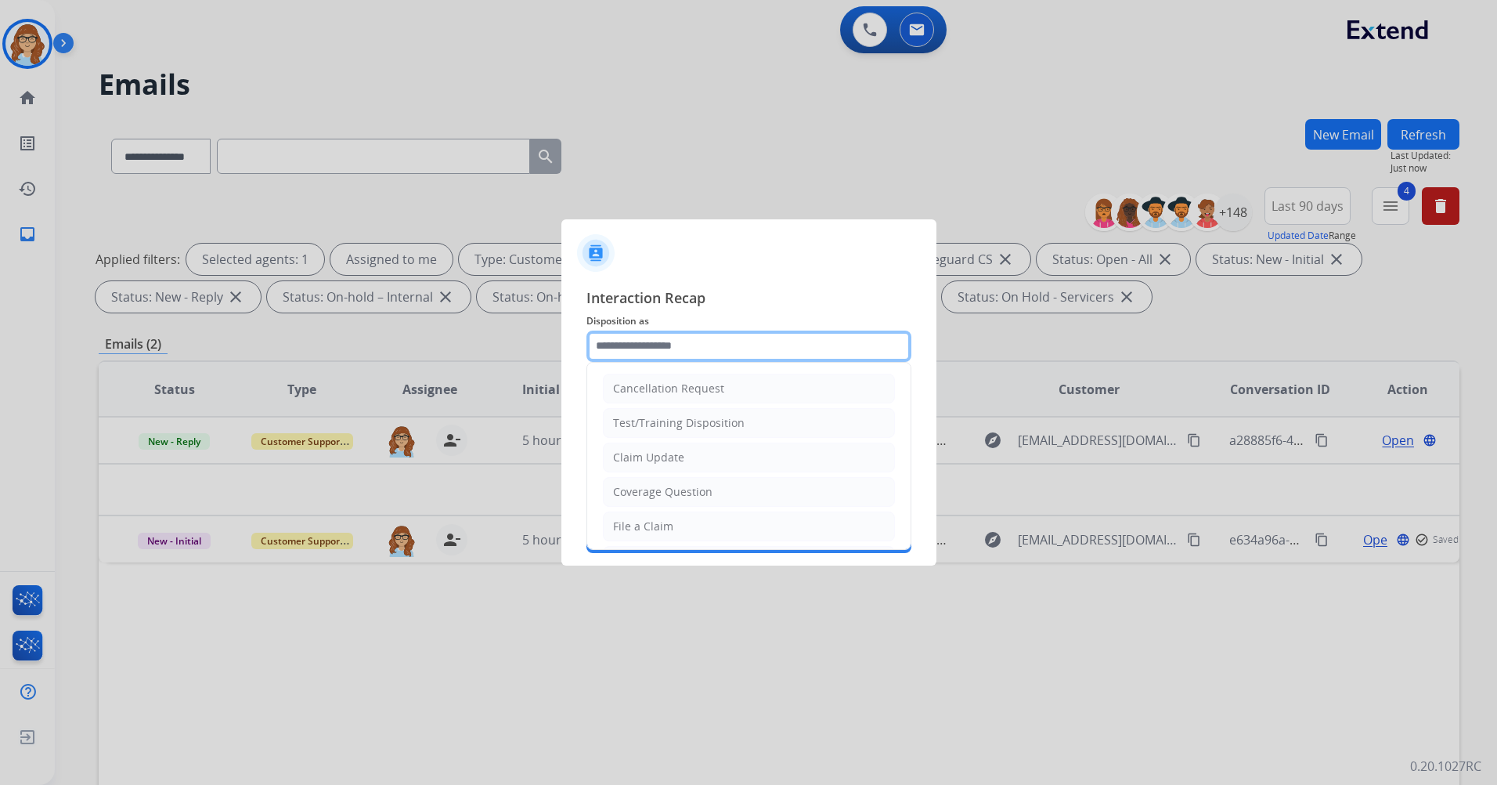
click at [721, 349] on input "text" at bounding box center [749, 345] width 325 height 31
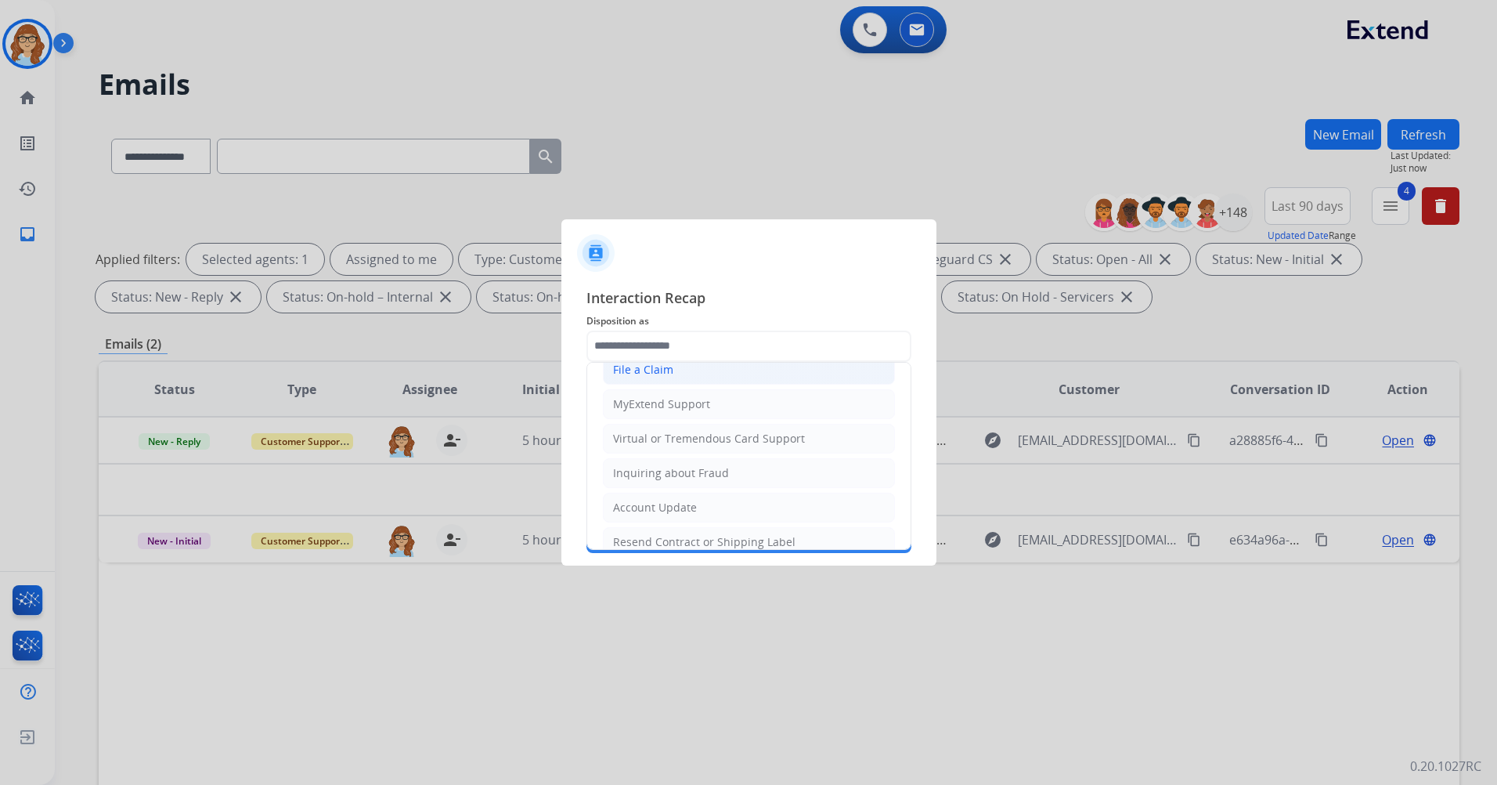
click at [703, 373] on li "File a Claim" at bounding box center [749, 370] width 292 height 30
type input "**********"
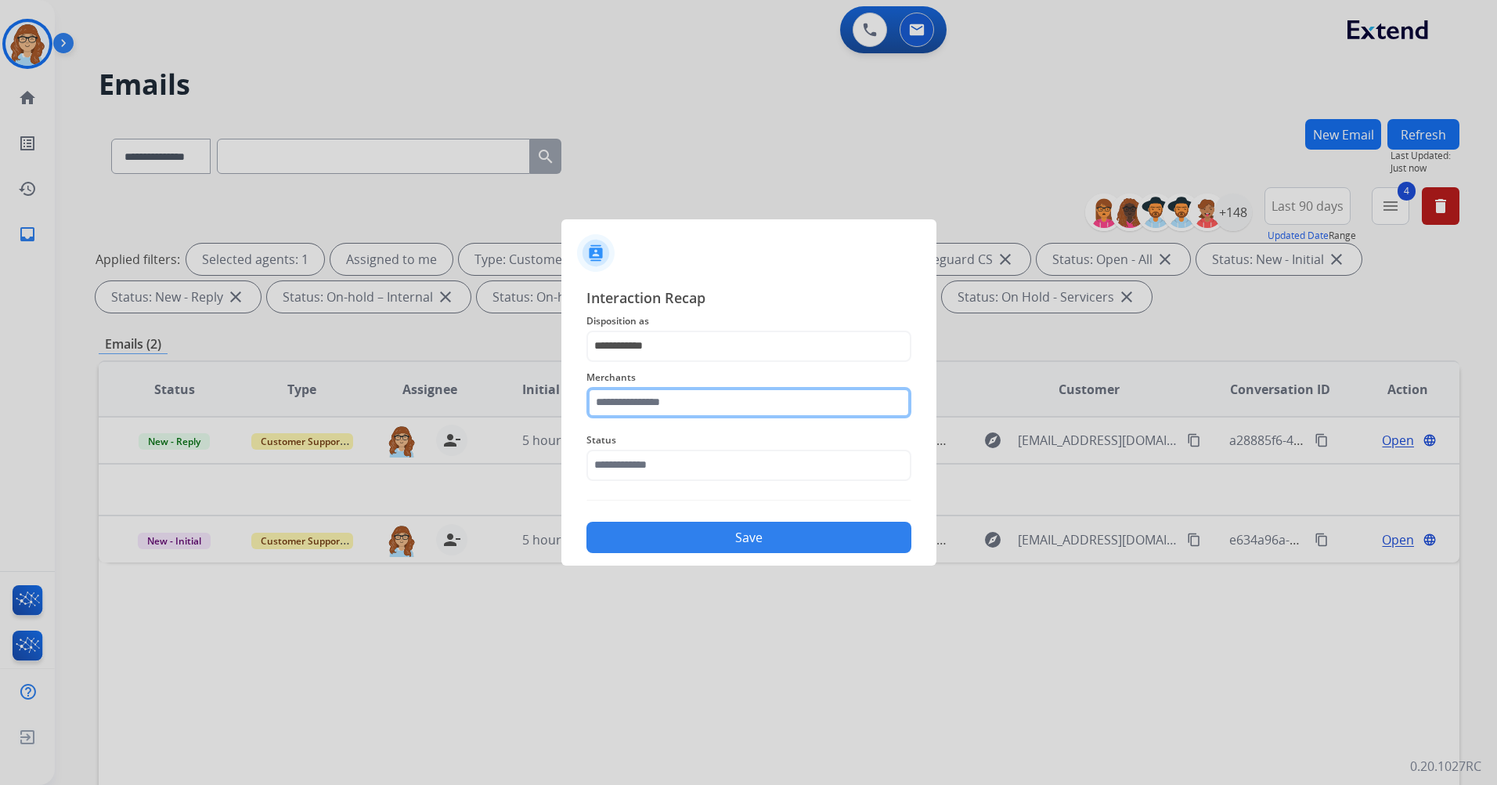
click at [707, 410] on input "text" at bounding box center [749, 402] width 325 height 31
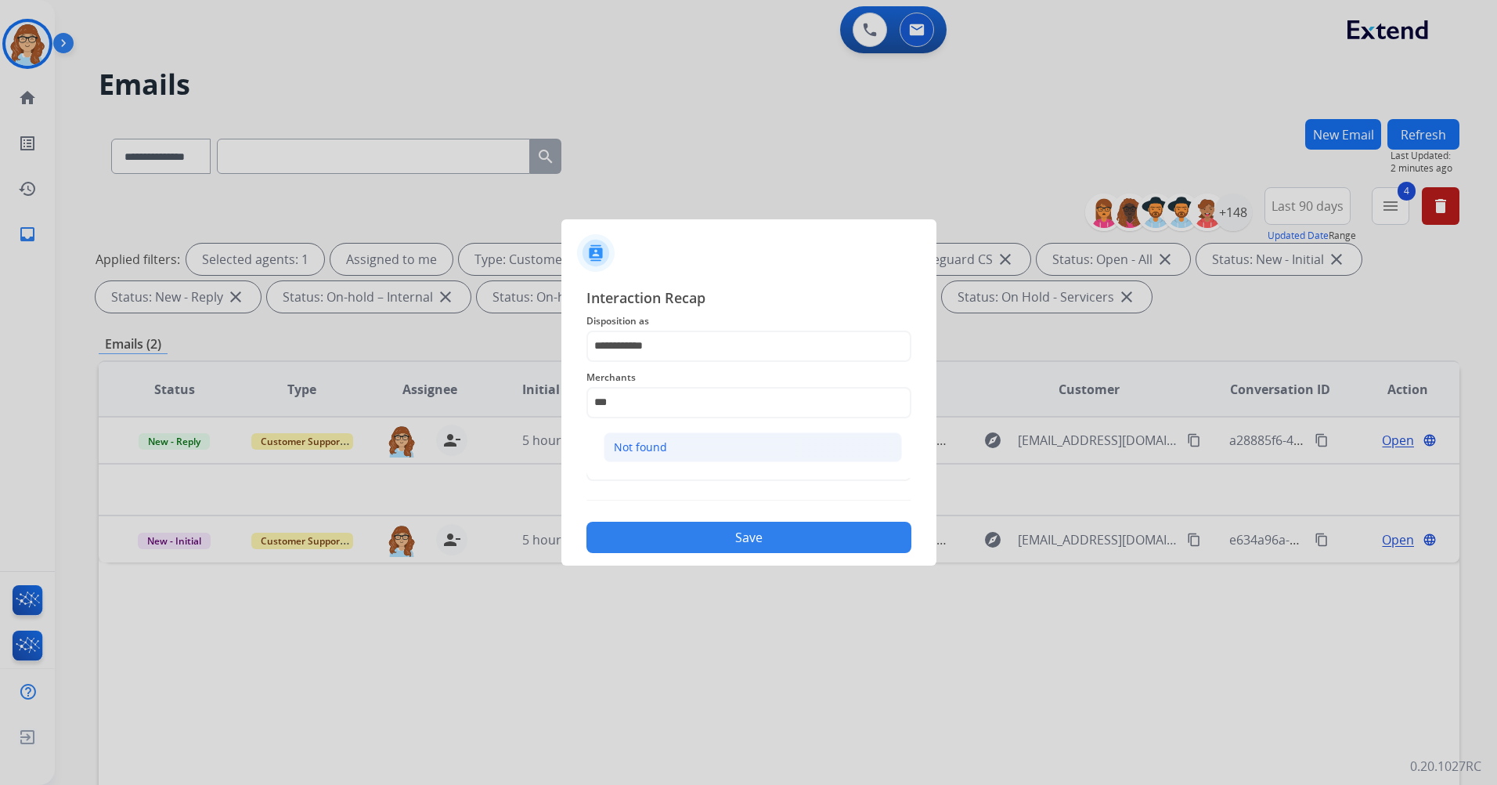
click at [775, 446] on li "Not found" at bounding box center [753, 447] width 298 height 30
type input "*********"
click at [739, 463] on input "text" at bounding box center [749, 465] width 325 height 31
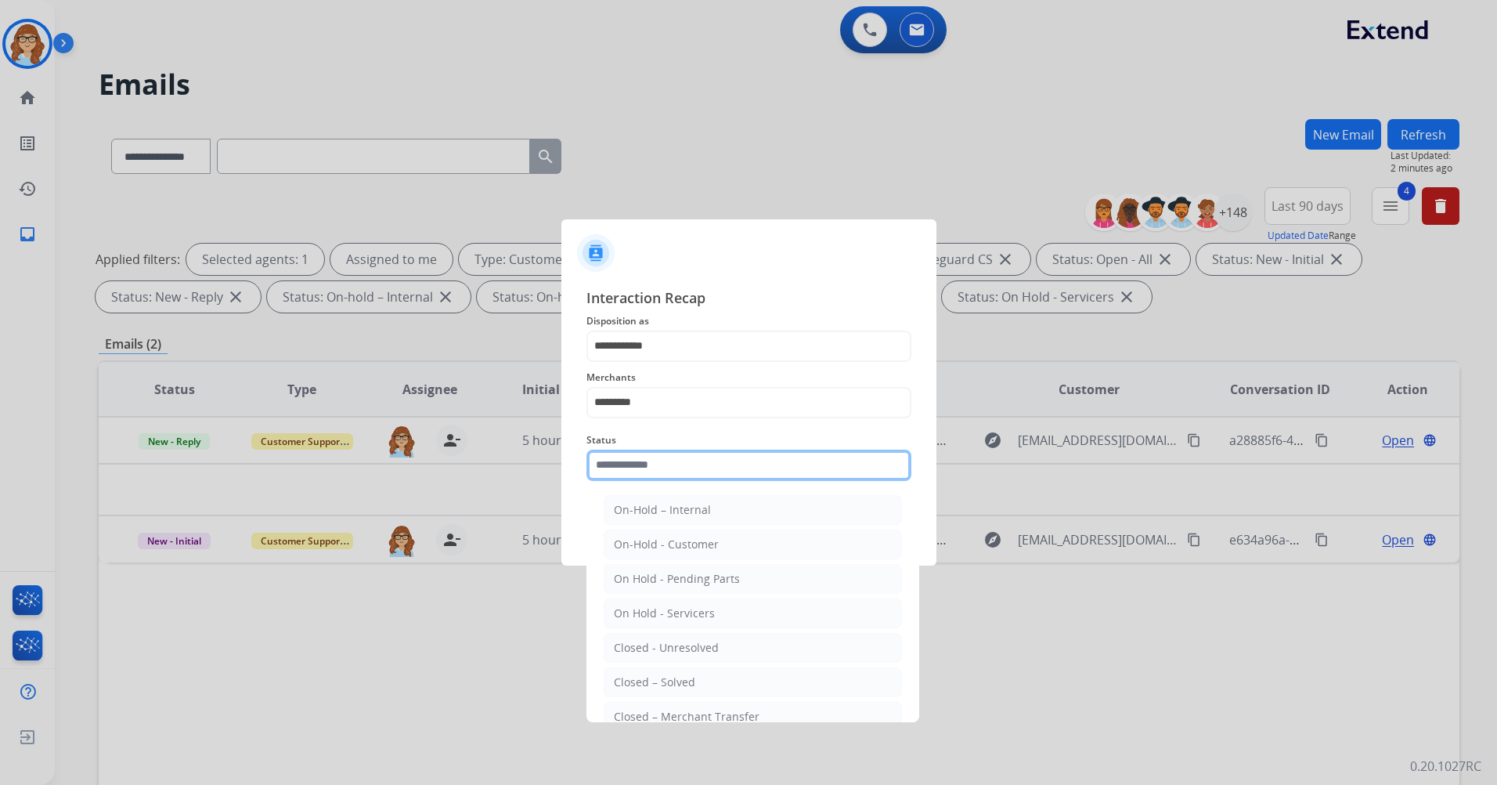
click at [634, 455] on input "text" at bounding box center [749, 465] width 325 height 31
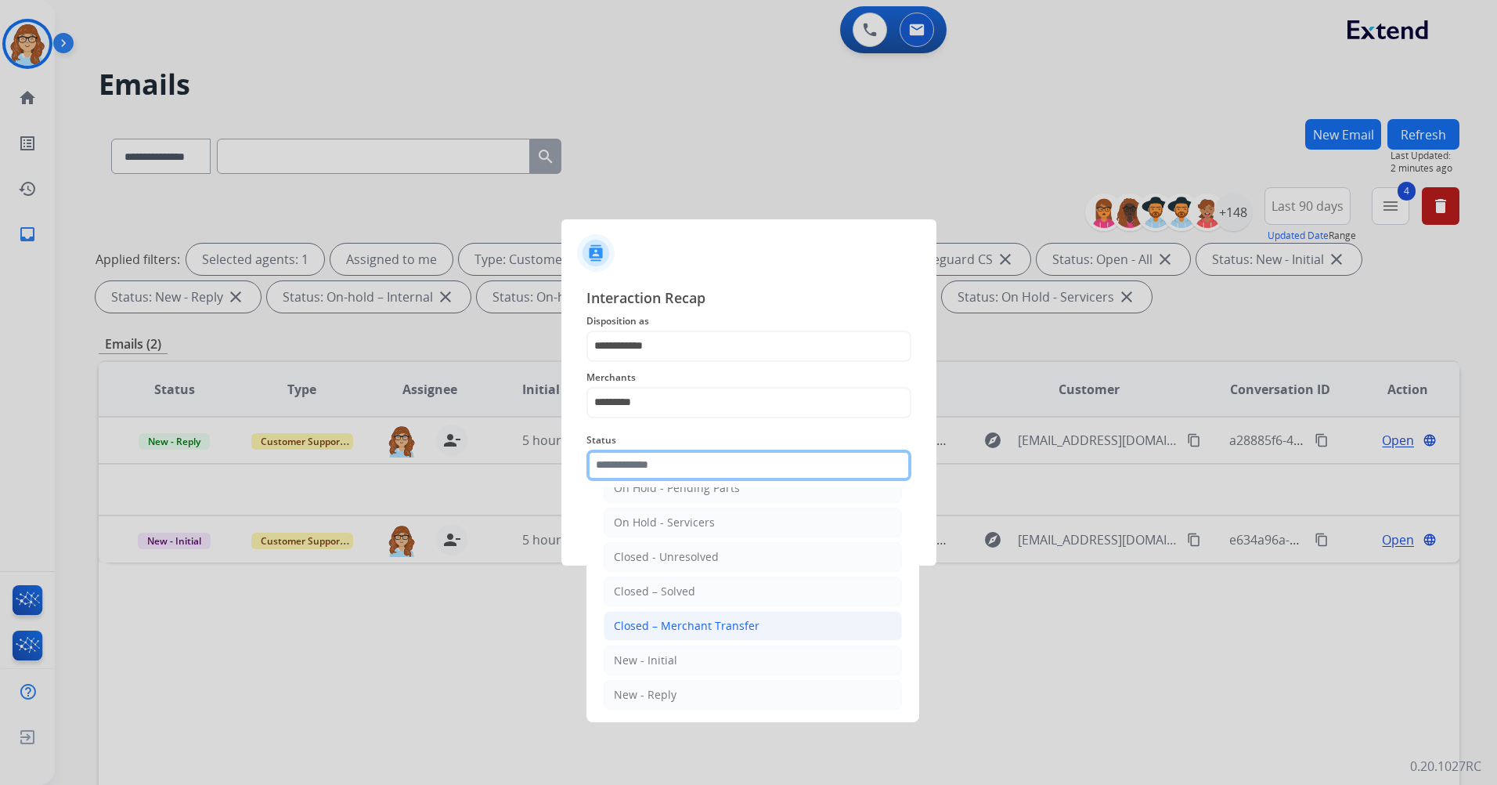
scroll to position [94, 0]
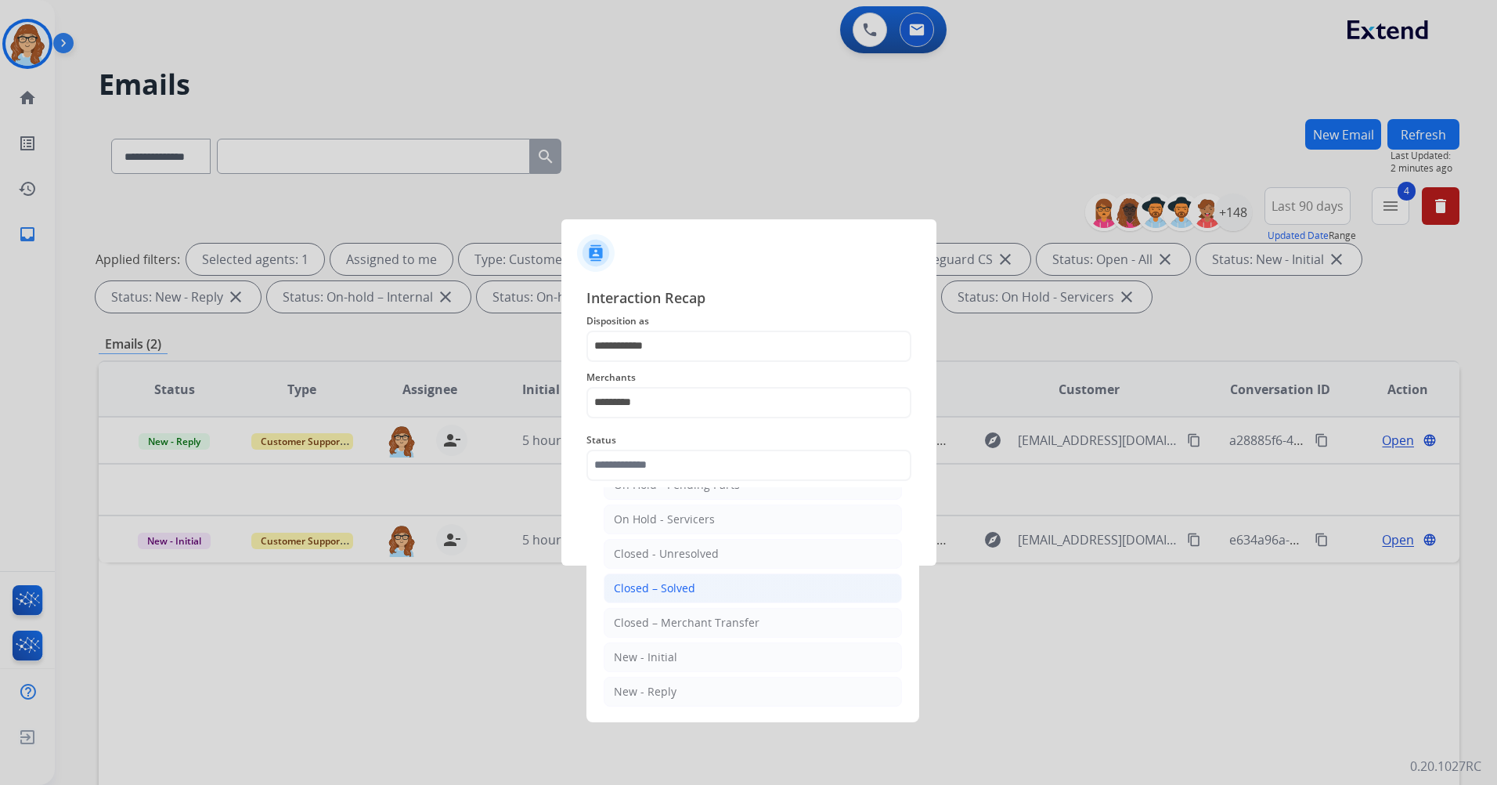
click at [718, 579] on li "Closed – Solved" at bounding box center [753, 588] width 298 height 30
type input "**********"
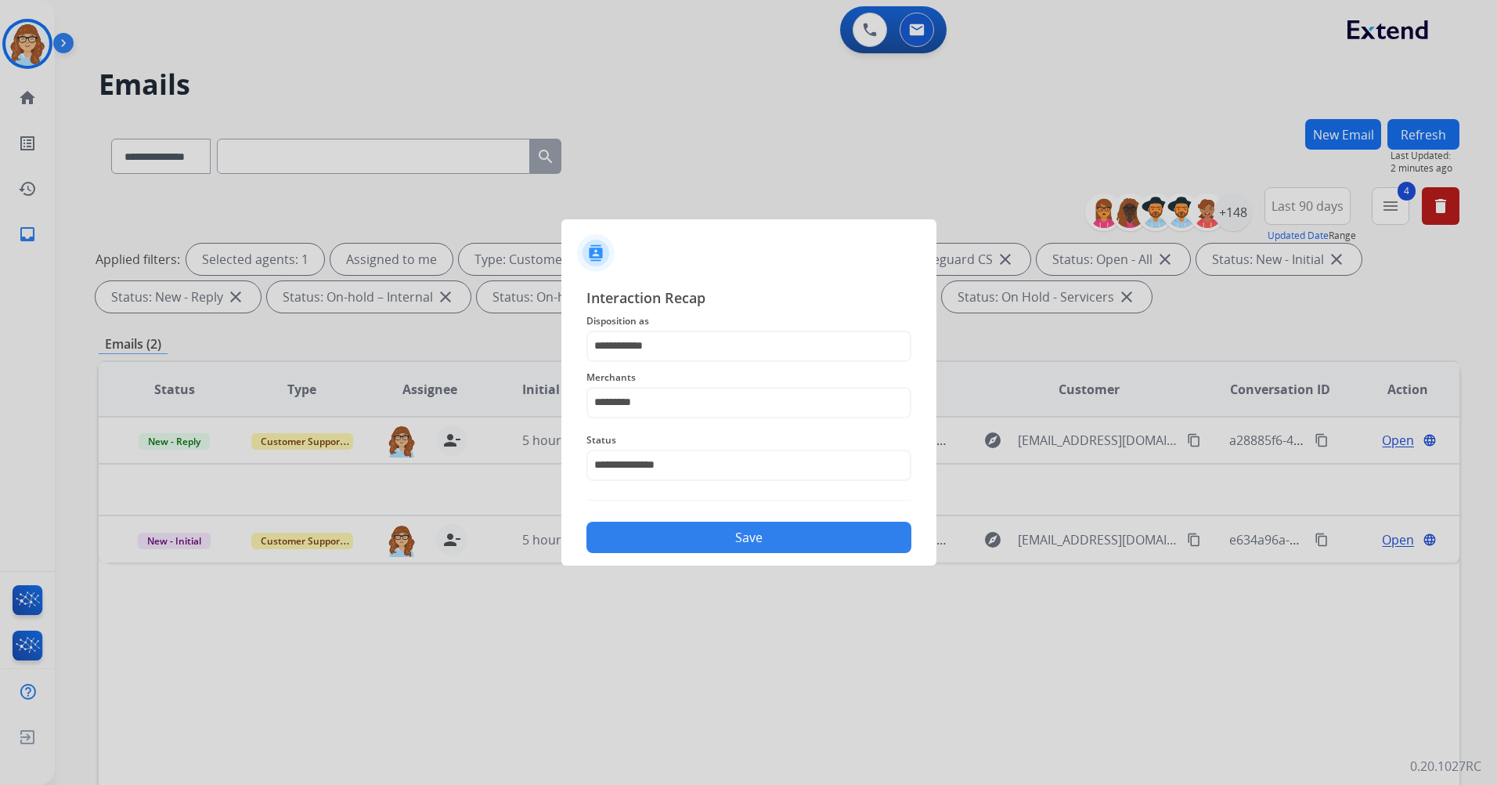
click at [783, 533] on button "Save" at bounding box center [749, 537] width 325 height 31
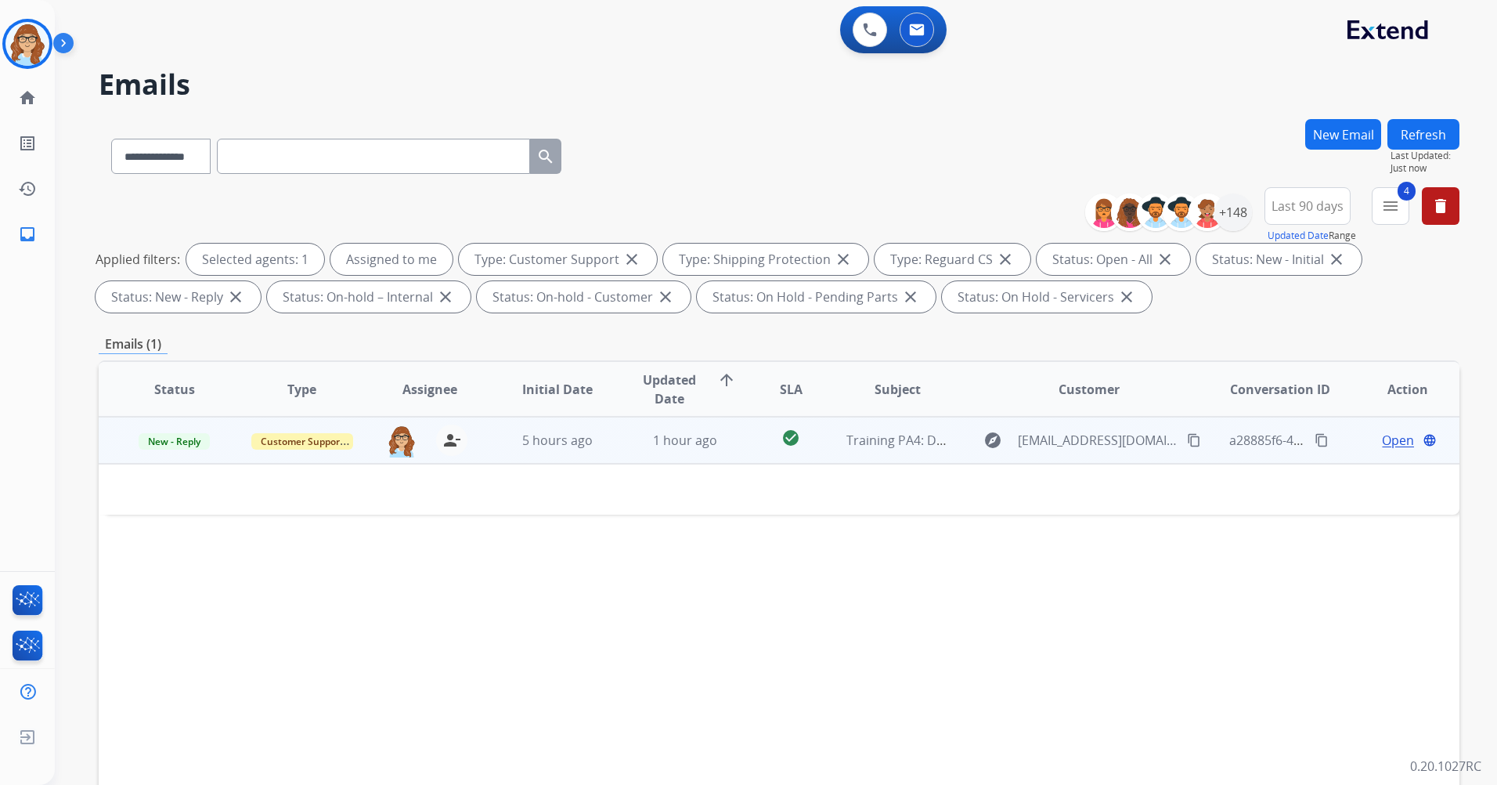
click at [1382, 442] on span "Open" at bounding box center [1398, 440] width 32 height 19
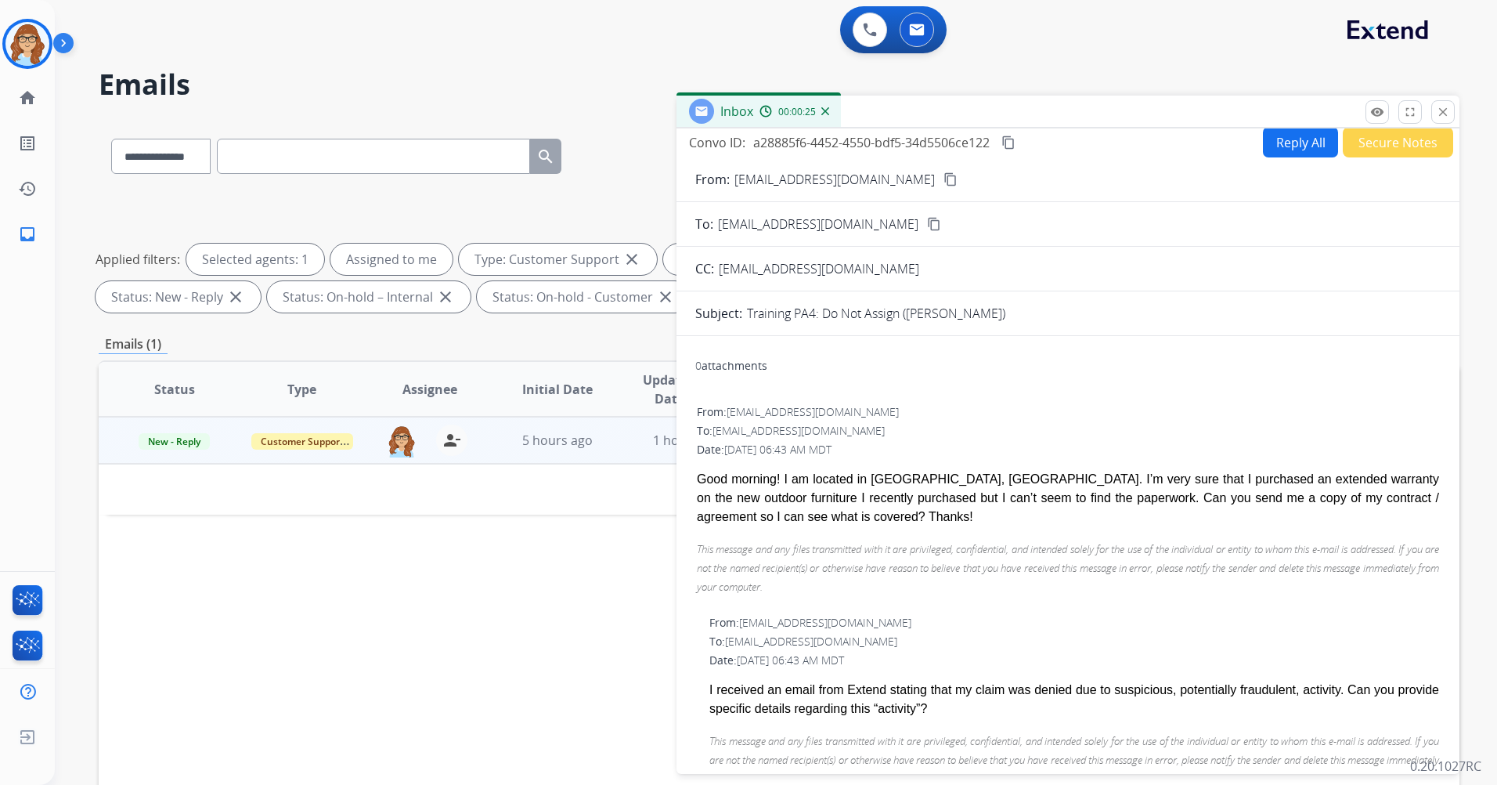
scroll to position [0, 0]
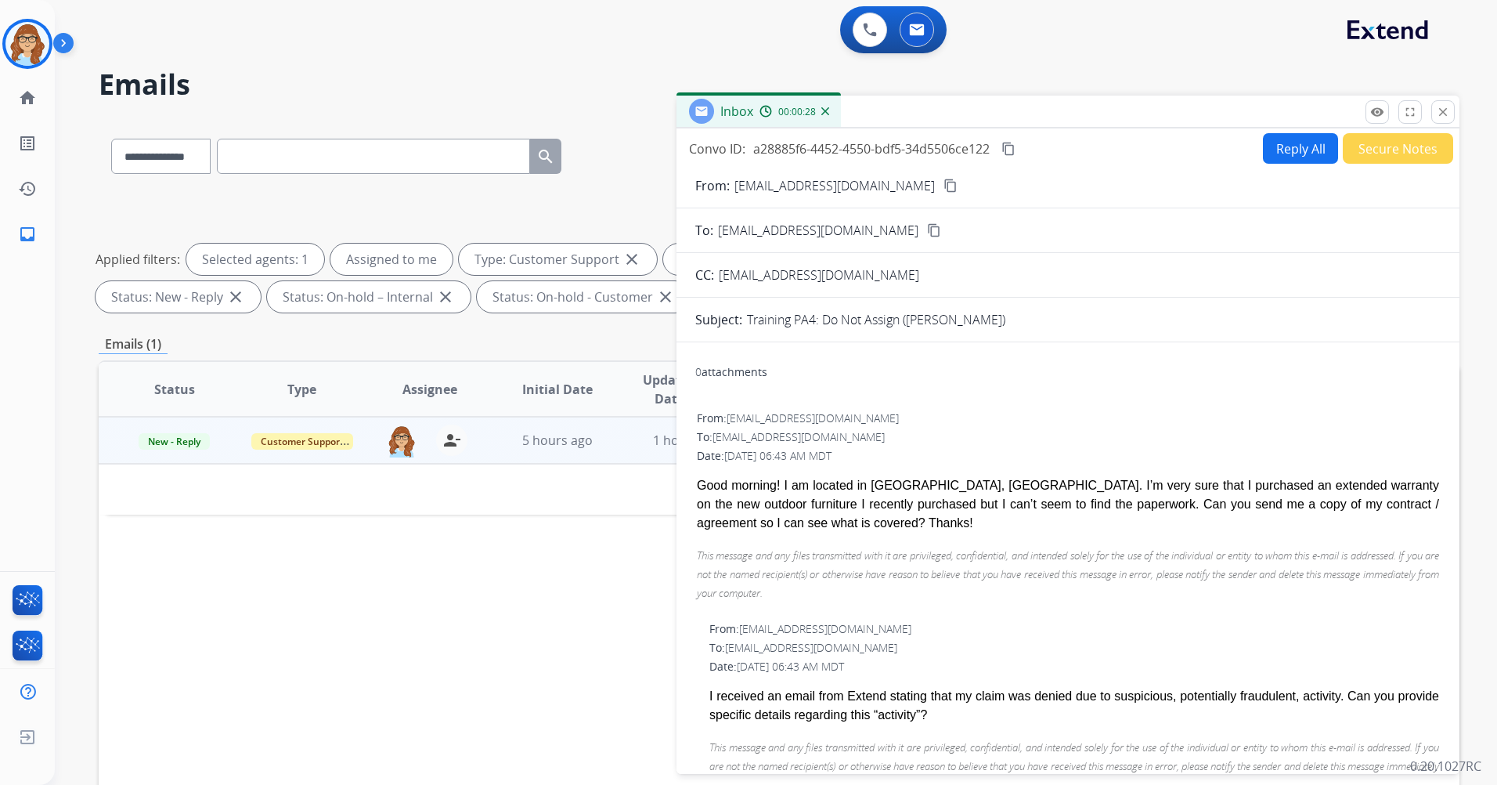
click at [1287, 157] on button "Reply All" at bounding box center [1300, 148] width 75 height 31
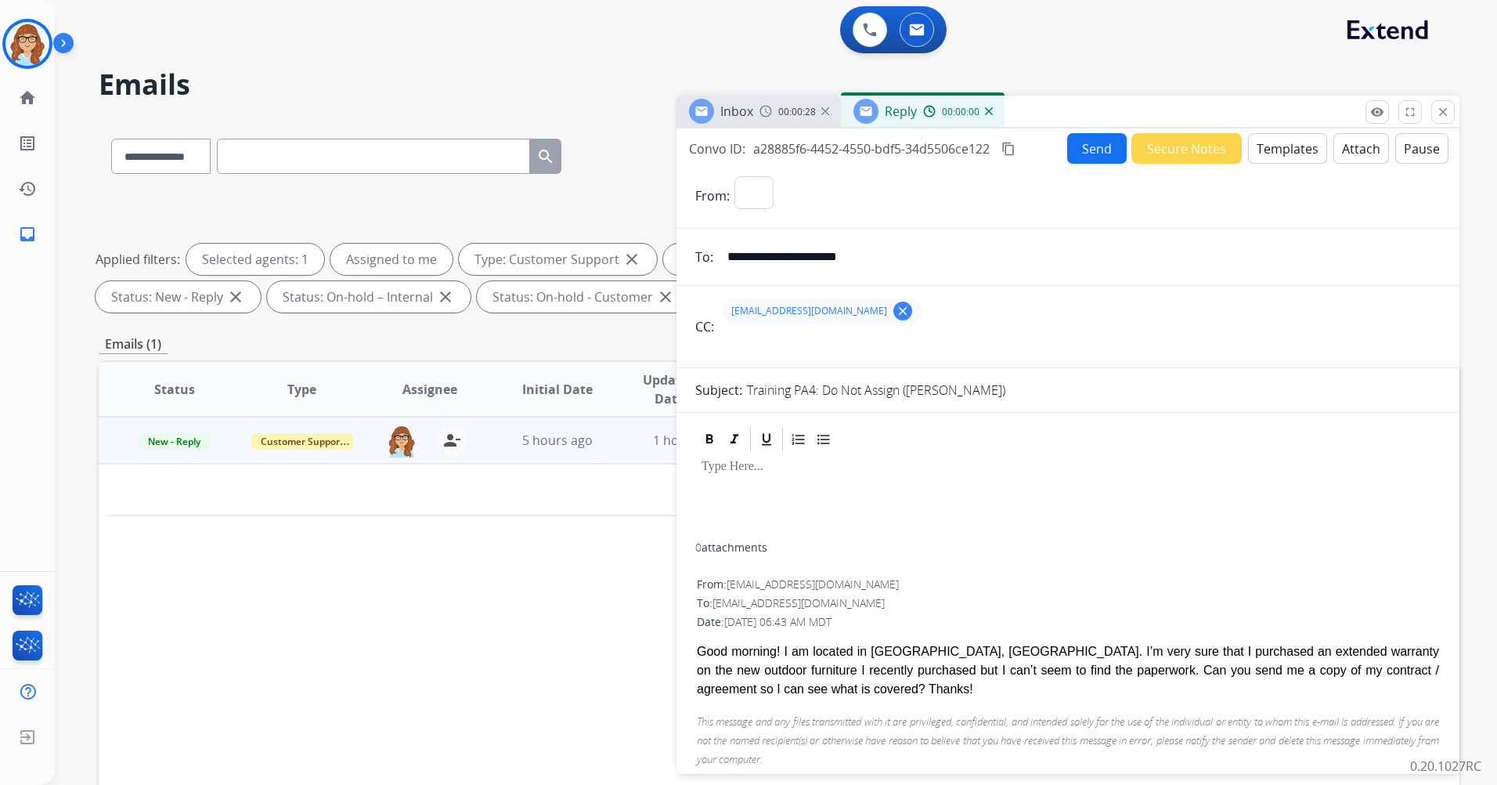
select select "**********"
click at [1306, 149] on button "Templates" at bounding box center [1287, 148] width 79 height 31
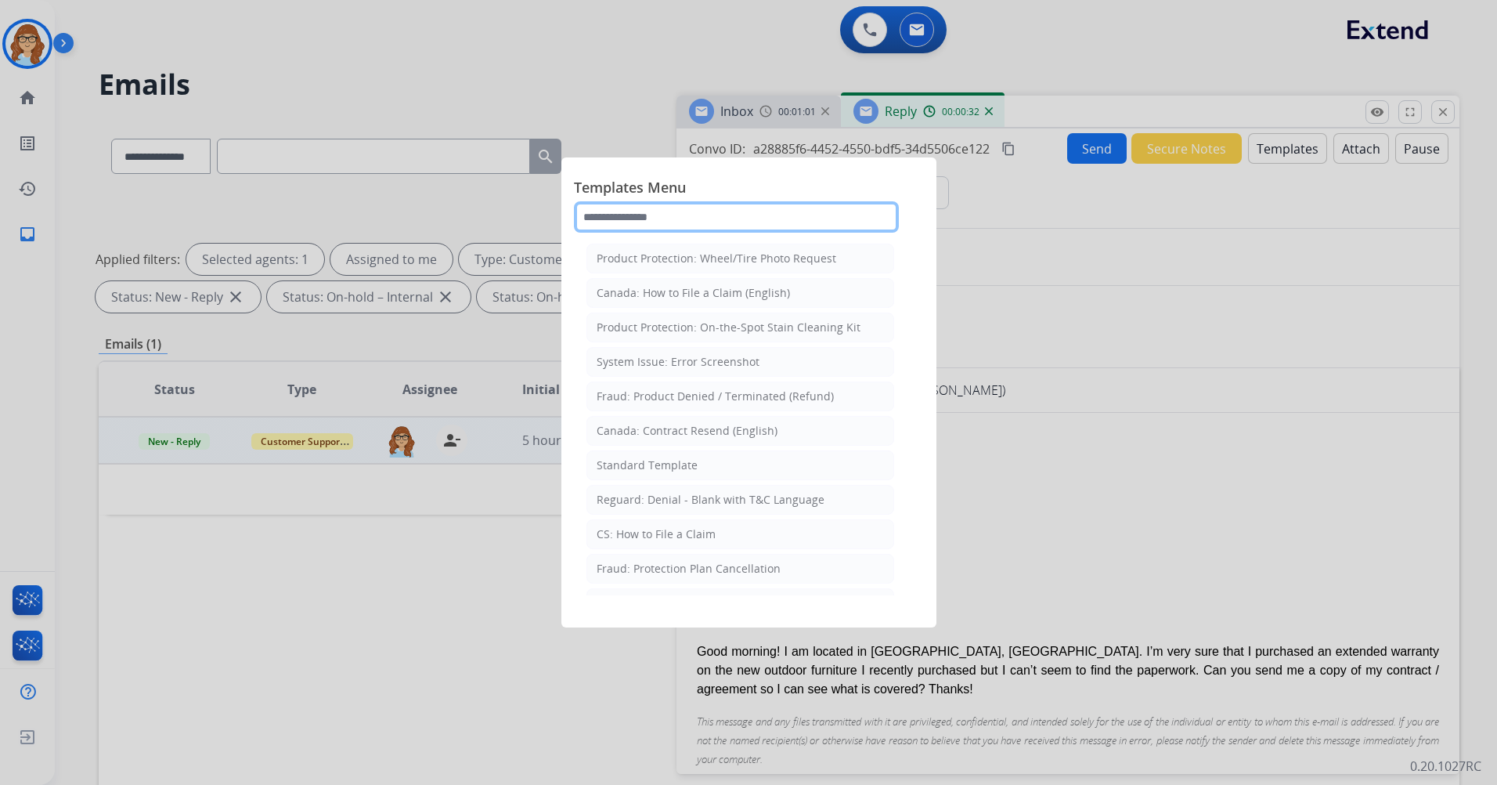
click at [819, 215] on input "text" at bounding box center [736, 216] width 325 height 31
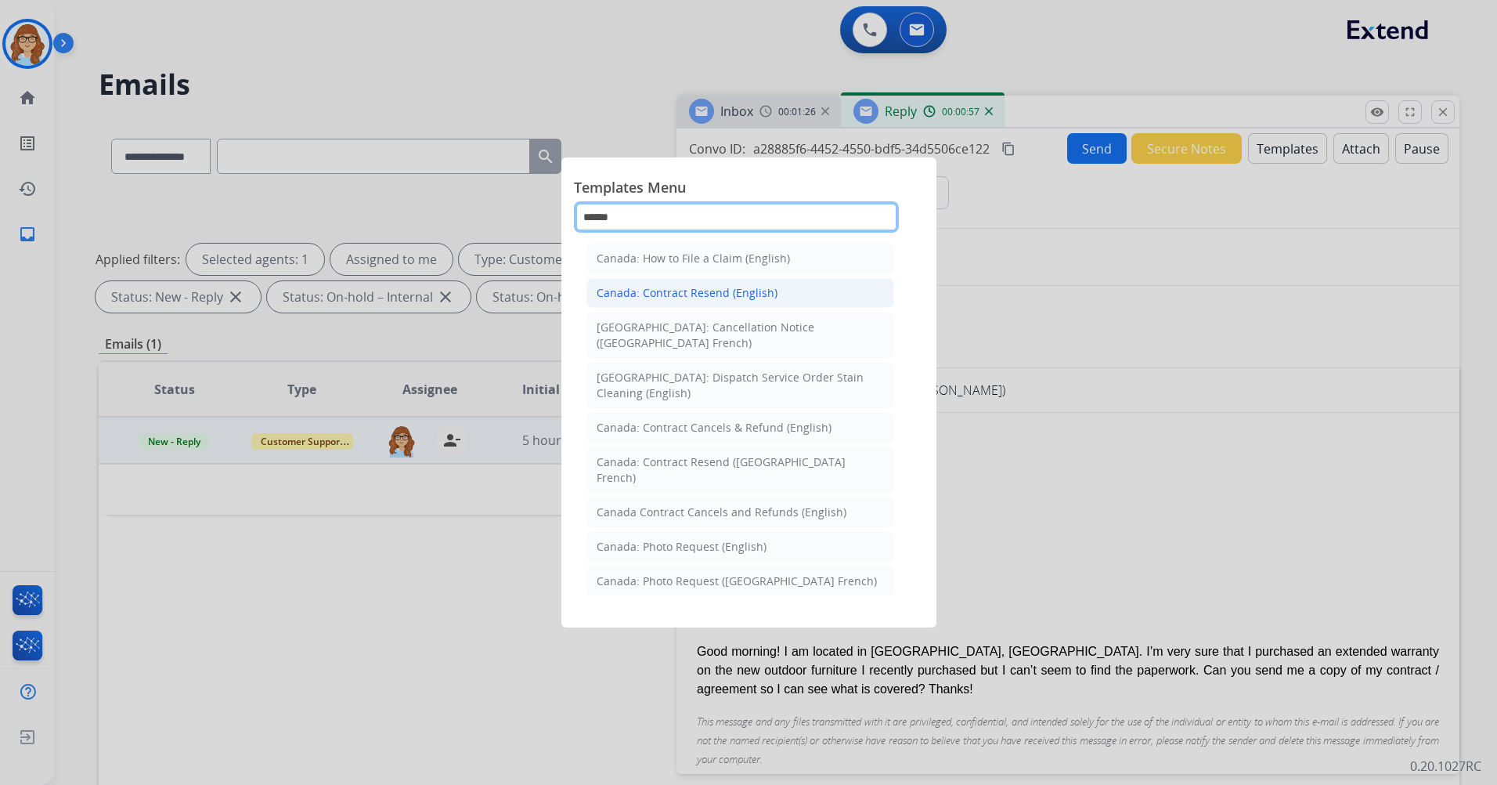
type input "******"
click at [796, 294] on li "Canada: Contract Resend (English)" at bounding box center [741, 293] width 308 height 30
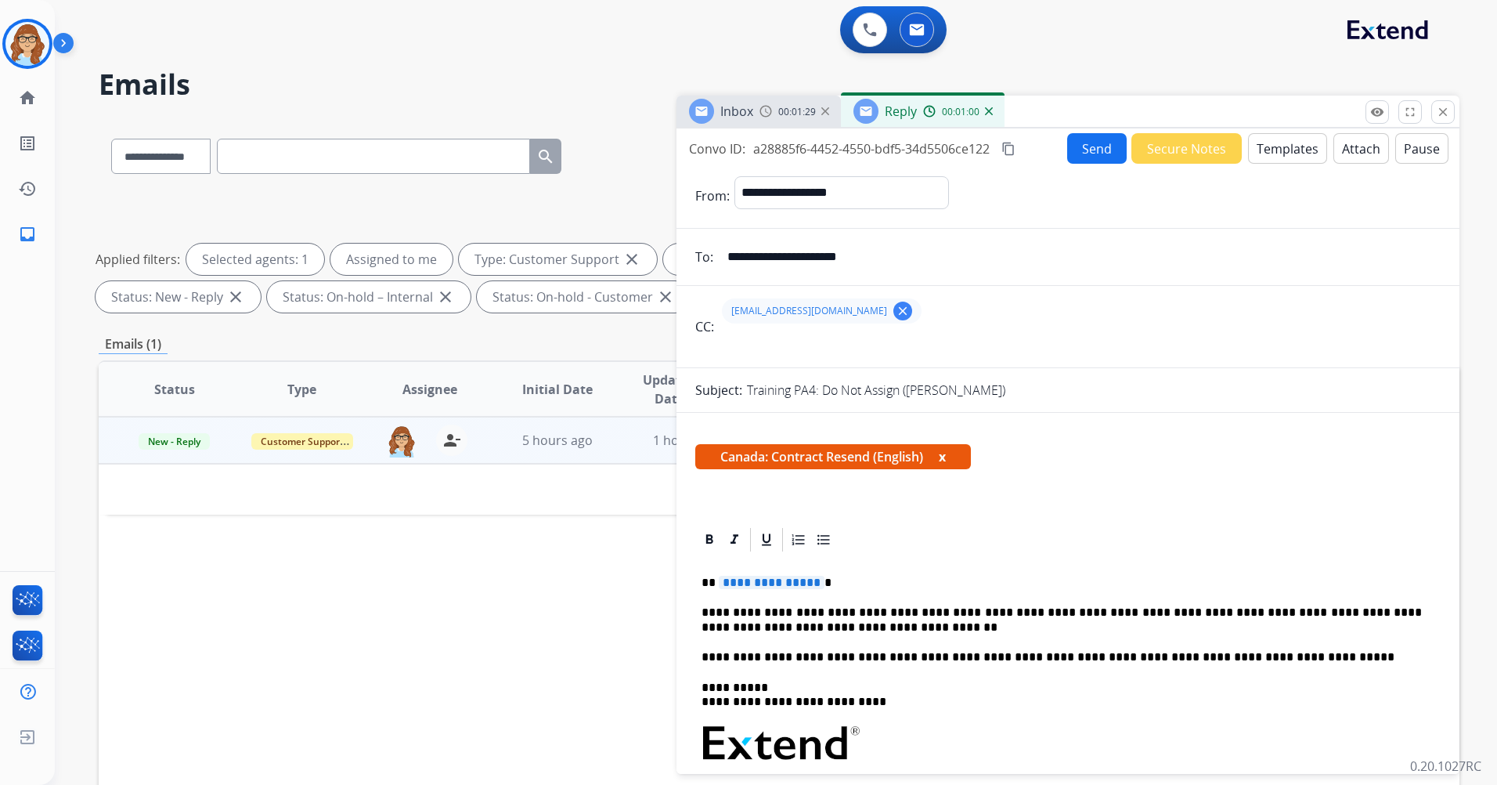
click at [949, 455] on span "Canada: Contract Resend (English) x" at bounding box center [833, 456] width 276 height 25
click at [946, 455] on button "x" at bounding box center [942, 456] width 7 height 19
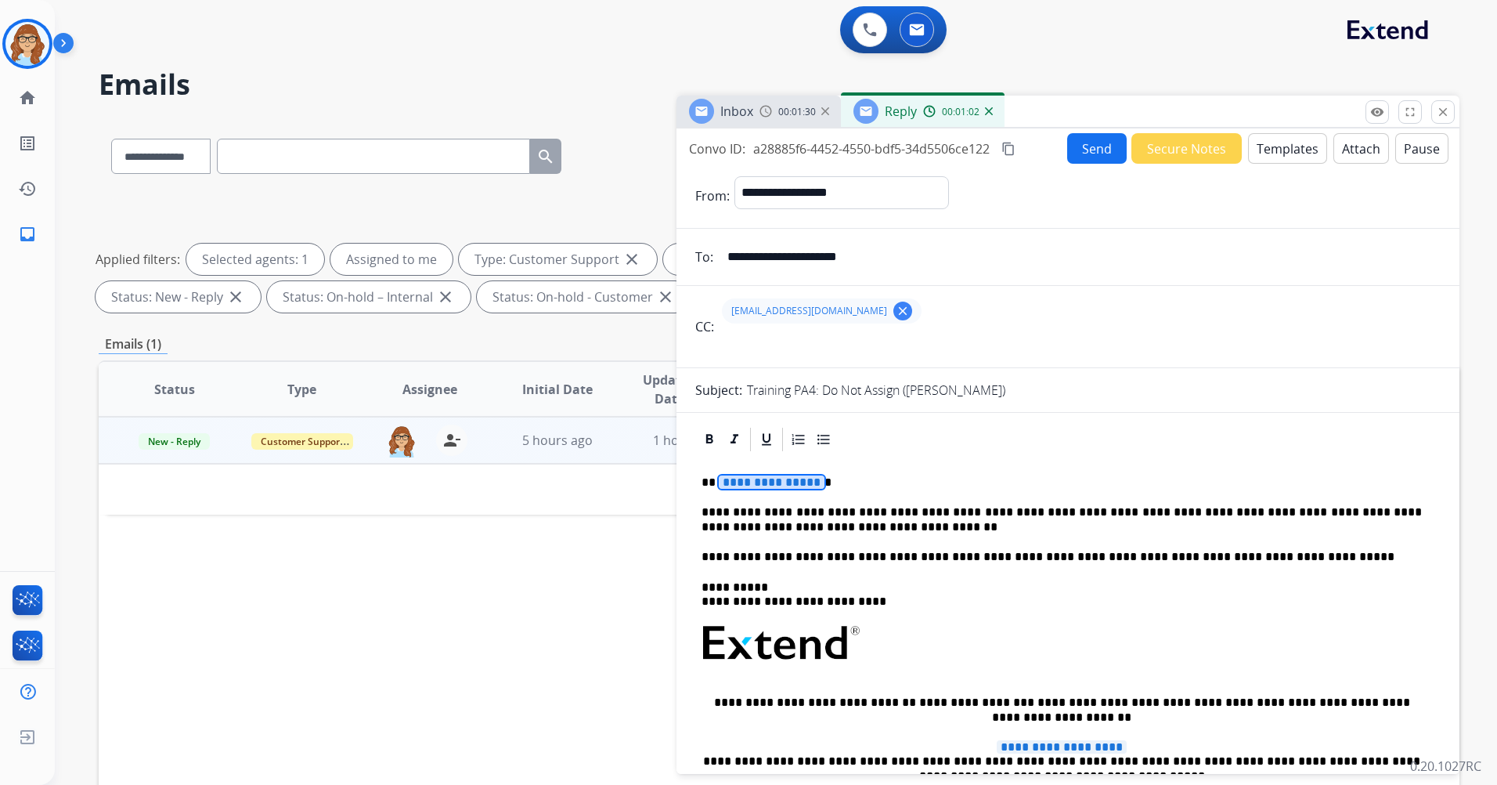
click at [780, 480] on span "**********" at bounding box center [772, 481] width 106 height 13
click at [825, 479] on p "*******" at bounding box center [1062, 482] width 721 height 14
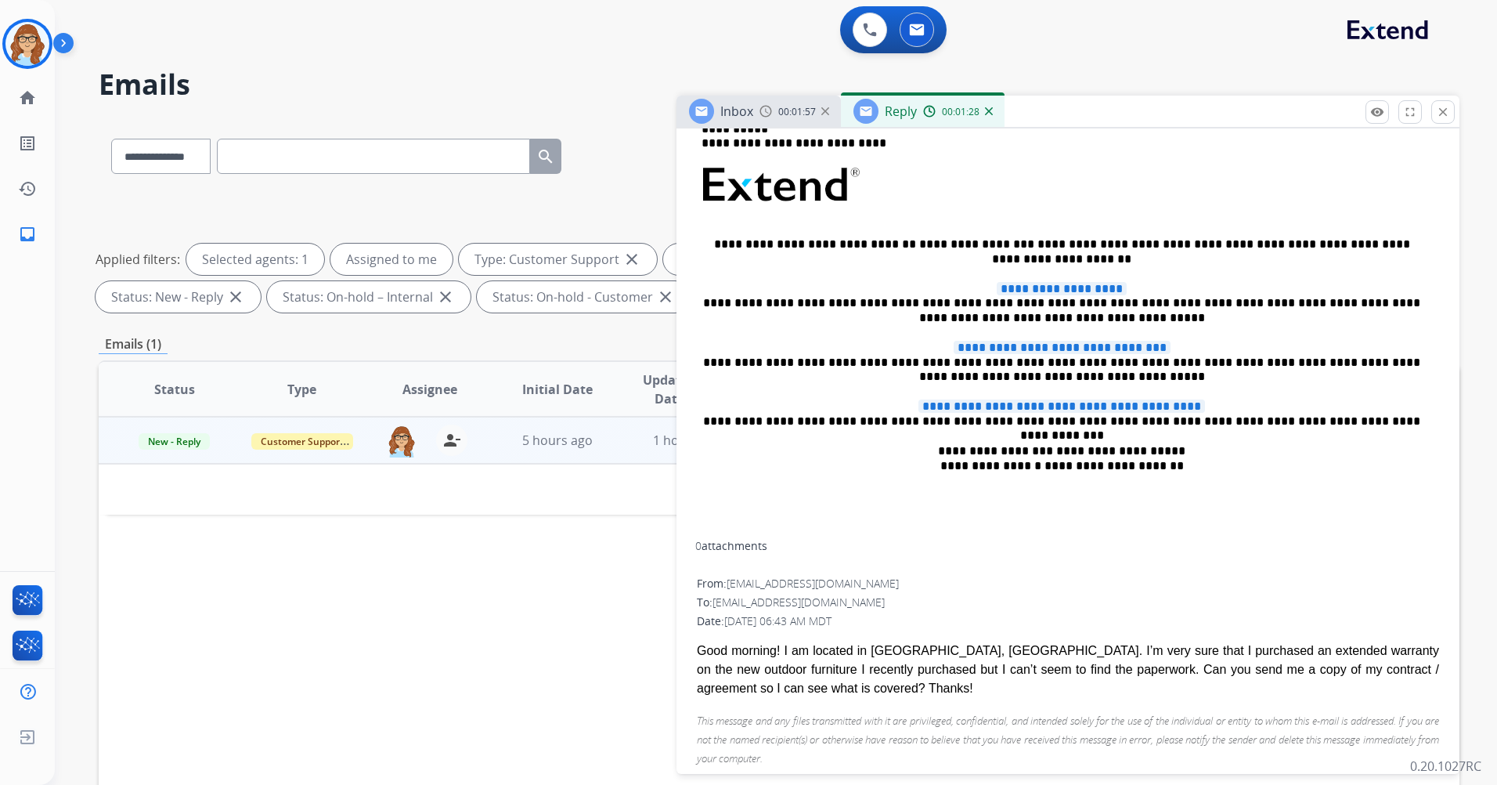
scroll to position [650, 0]
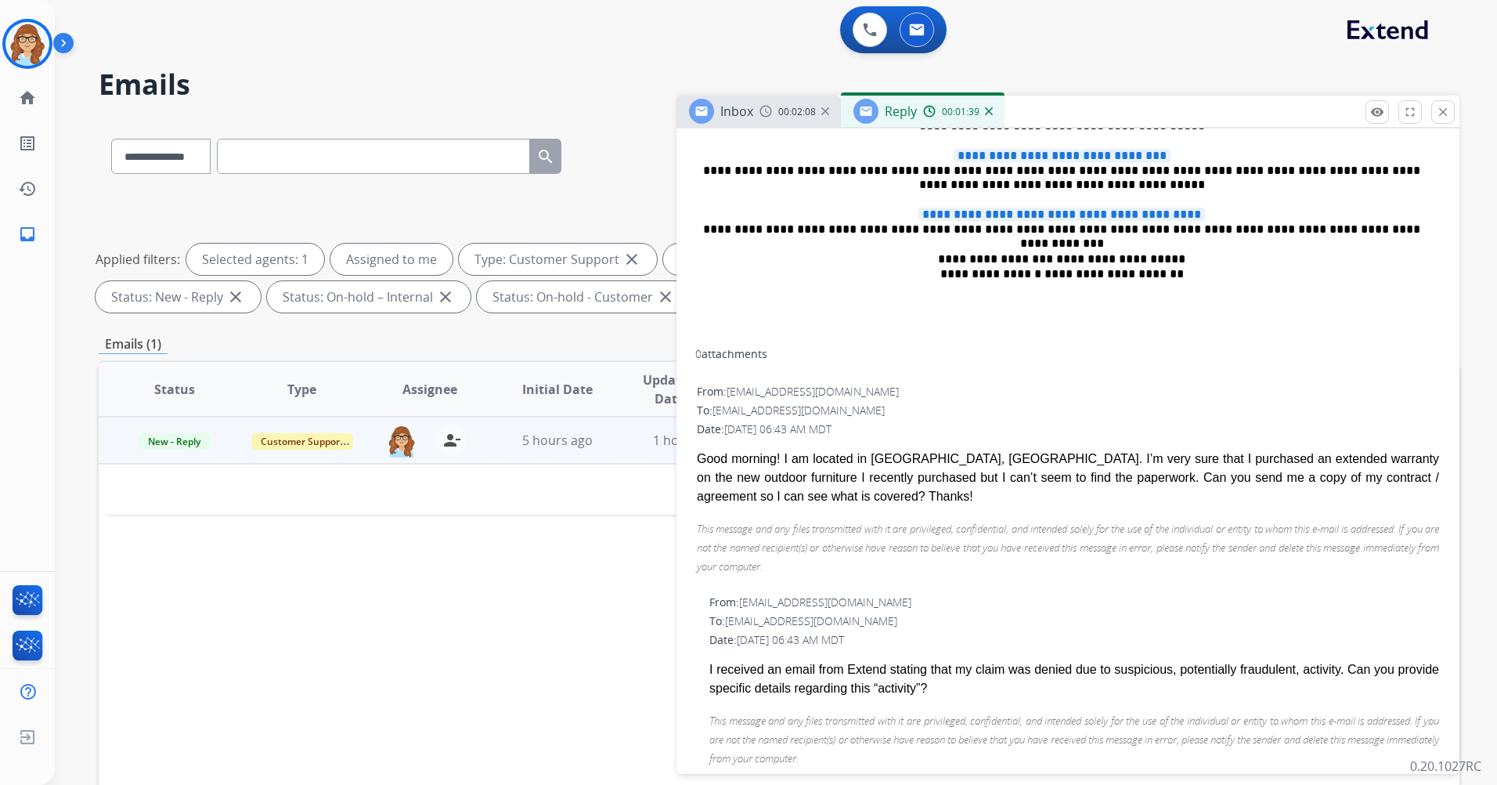
click at [753, 119] on span "Inbox" at bounding box center [737, 111] width 33 height 17
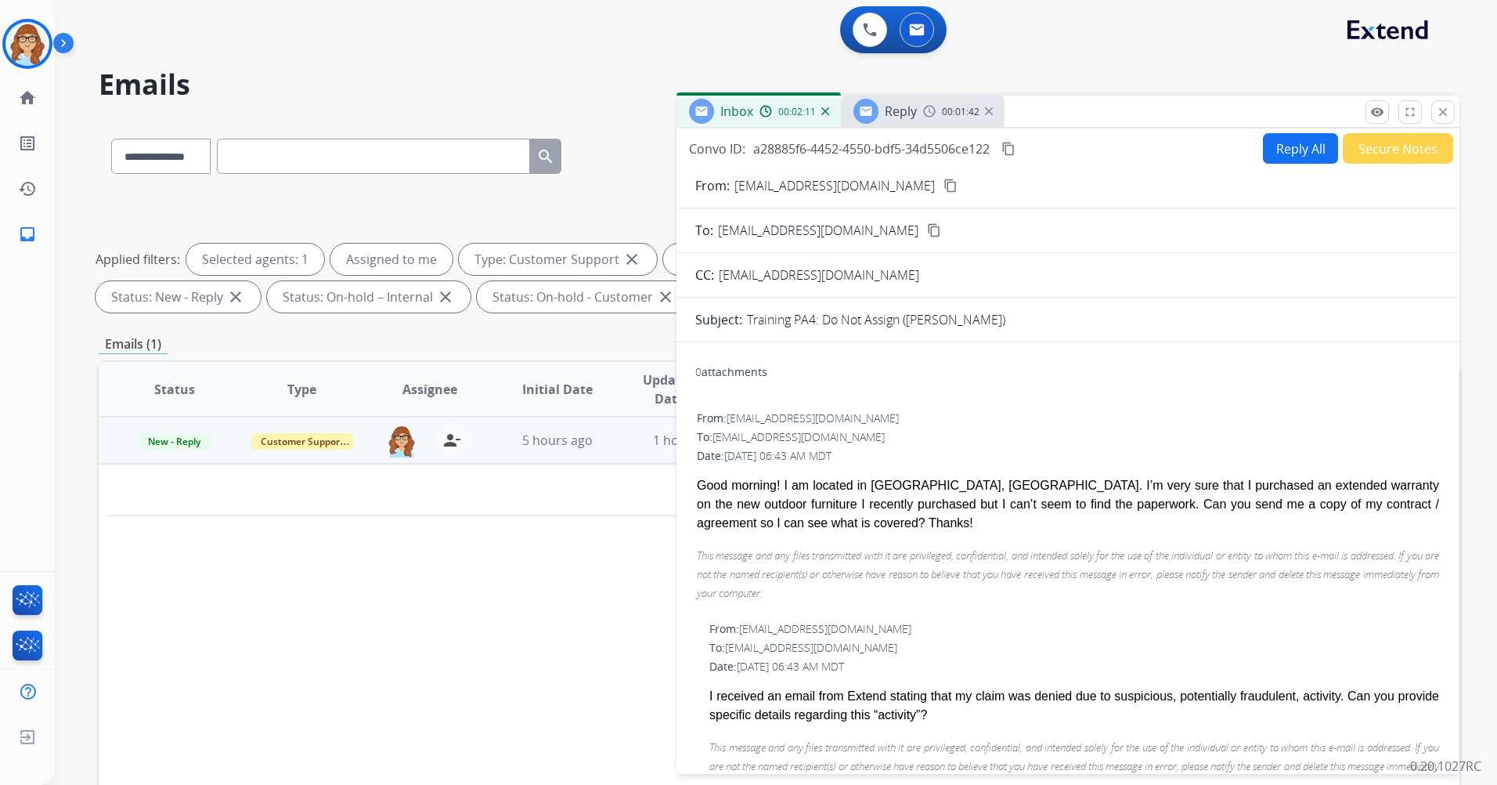
click at [906, 126] on div "Reply 00:01:42" at bounding box center [923, 111] width 164 height 31
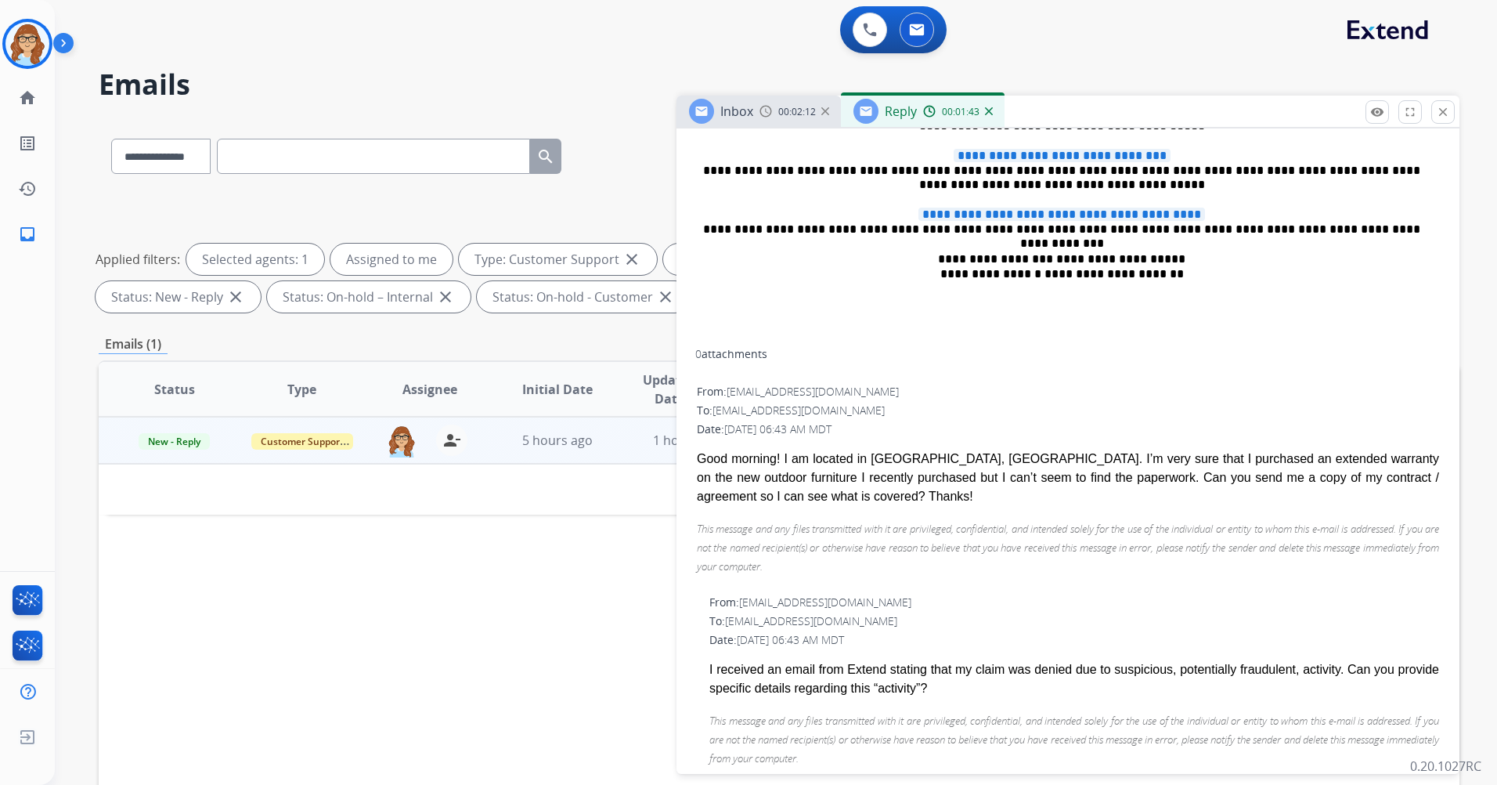
click at [811, 120] on div "Inbox 00:02:12" at bounding box center [759, 111] width 164 height 31
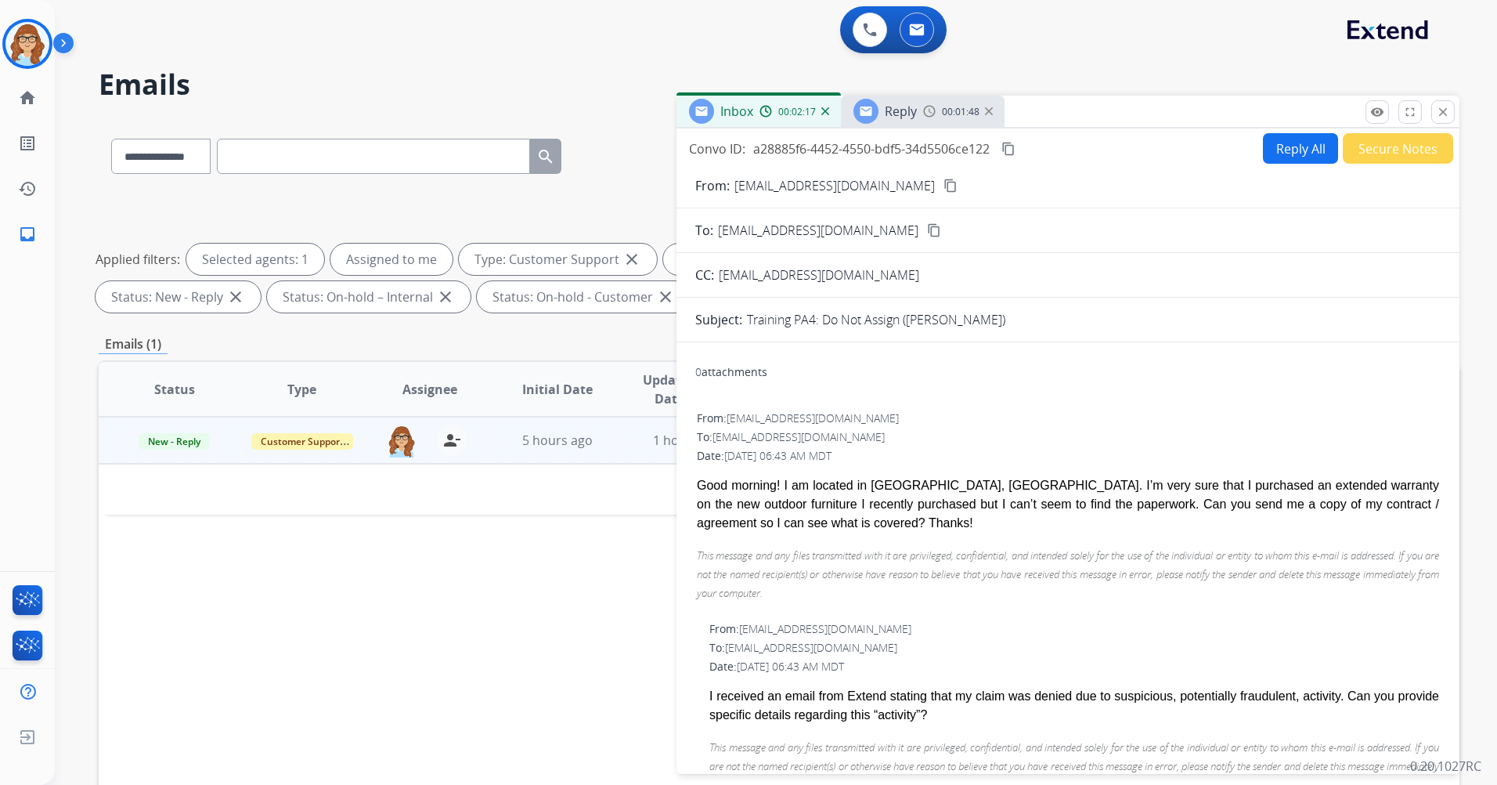
click at [966, 125] on div "Reply 00:01:48" at bounding box center [923, 111] width 164 height 31
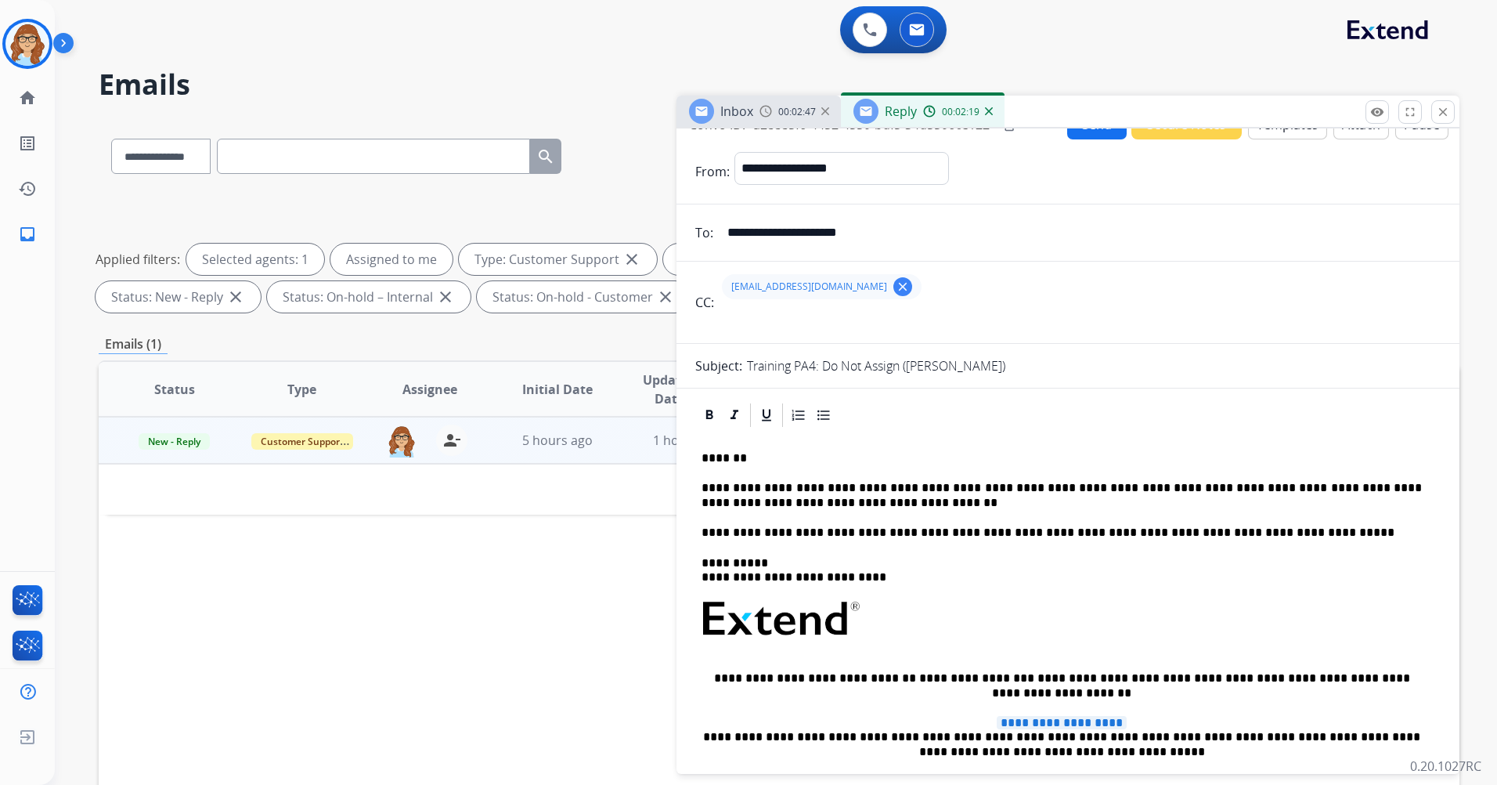
scroll to position [23, 0]
click at [877, 418] on div at bounding box center [1068, 416] width 746 height 28
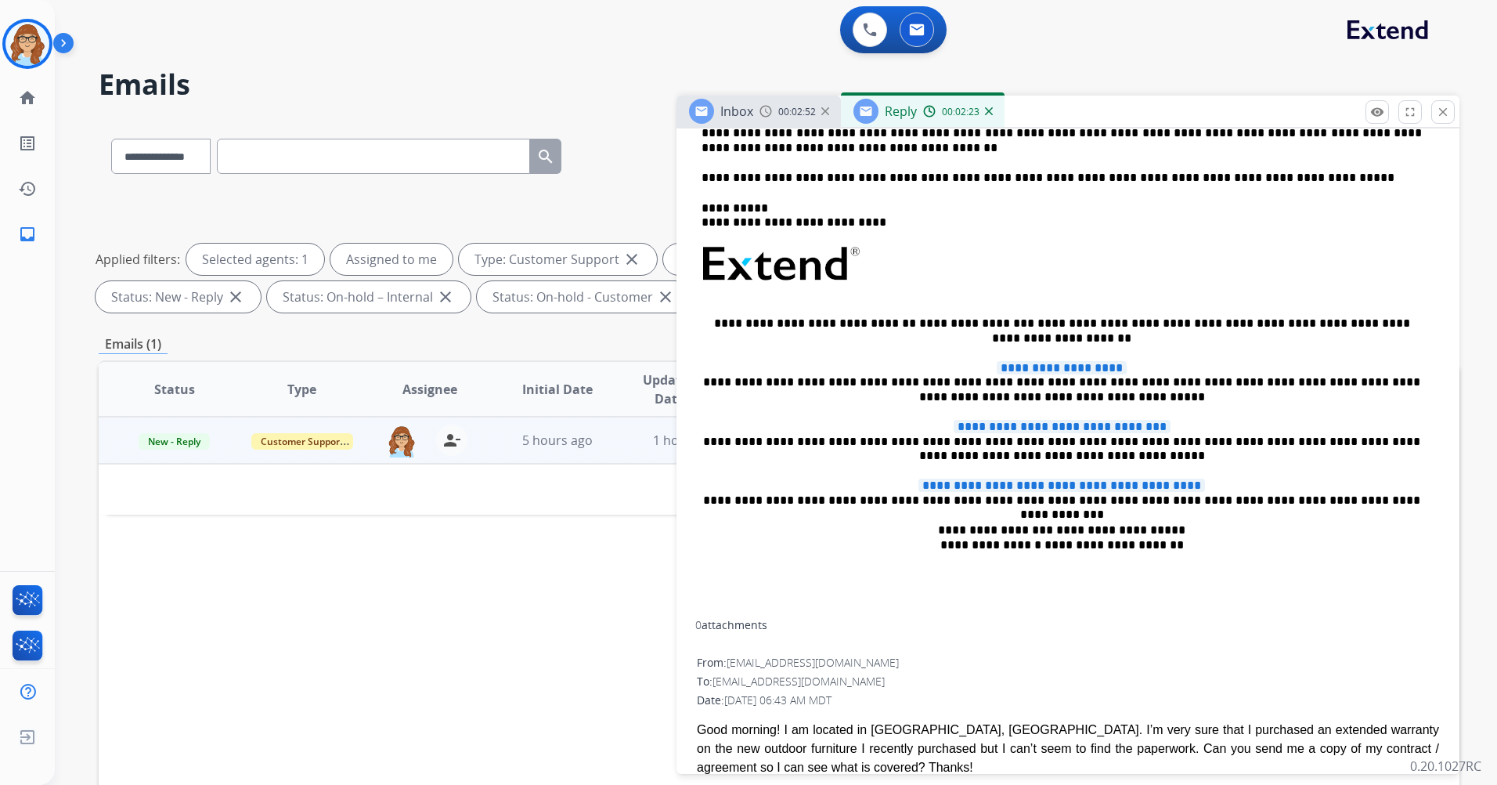
scroll to position [493, 0]
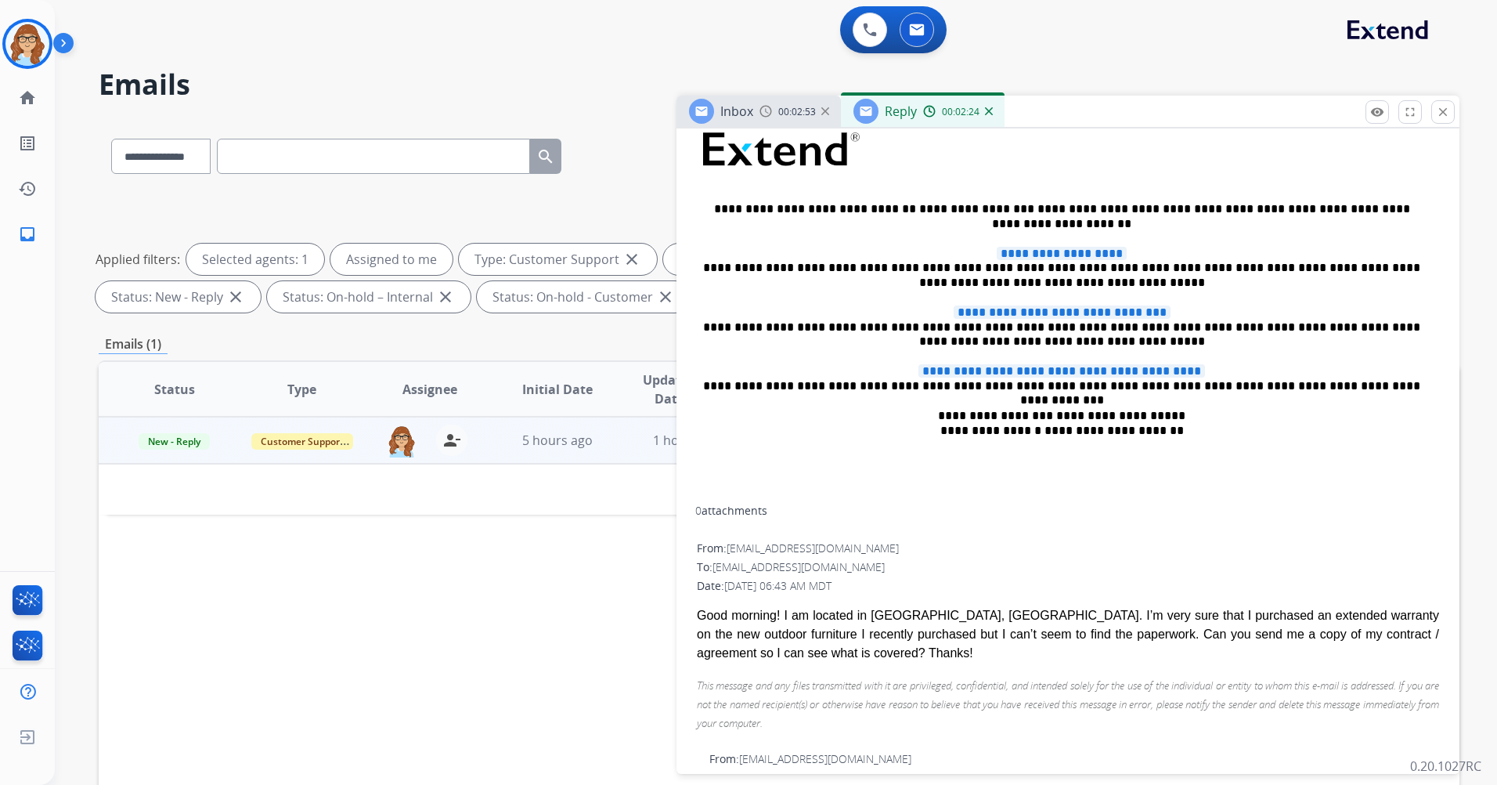
click at [1187, 479] on div "**********" at bounding box center [1068, 232] width 746 height 545
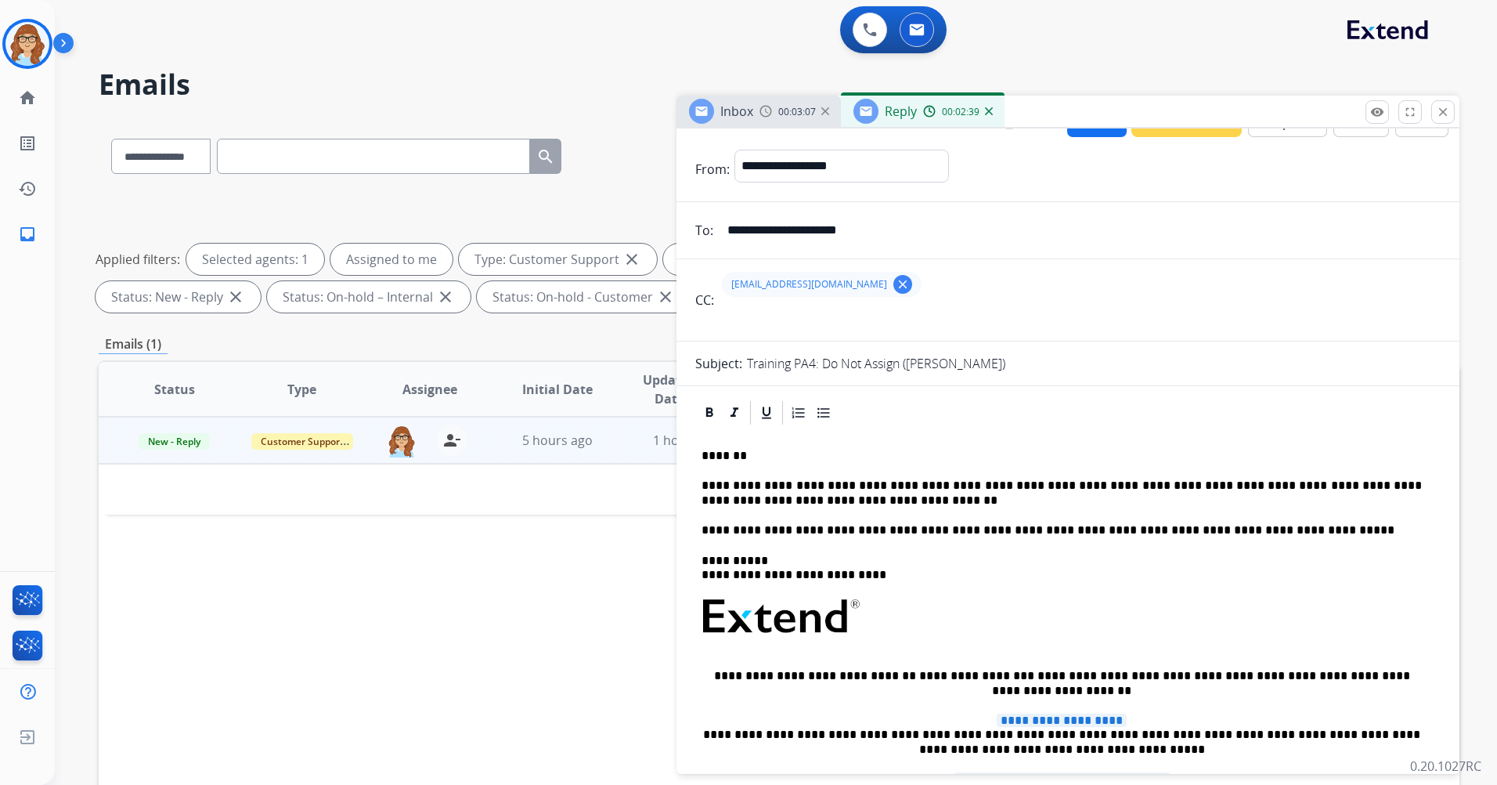
scroll to position [0, 0]
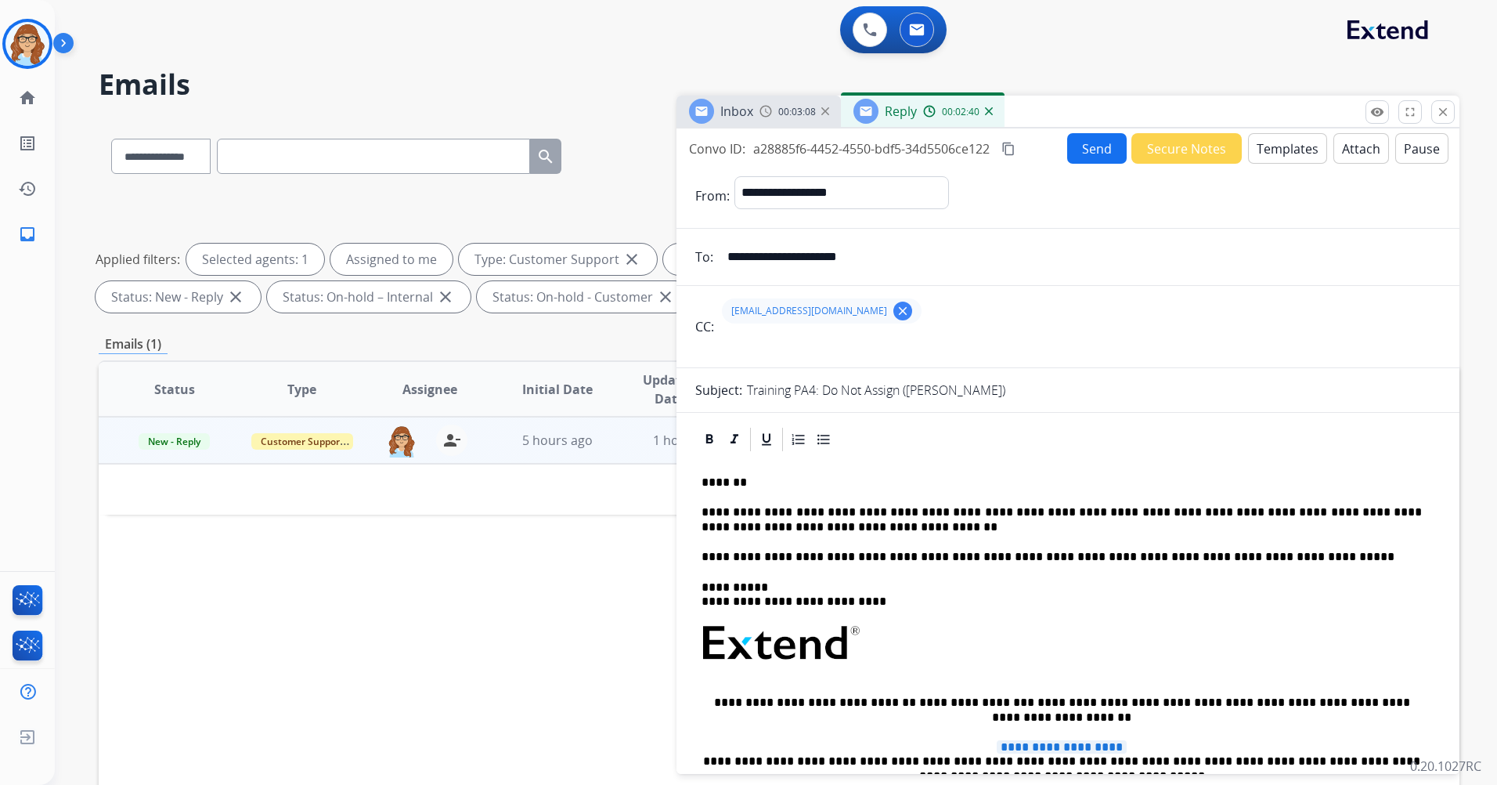
click at [1295, 154] on button "Templates" at bounding box center [1287, 148] width 79 height 31
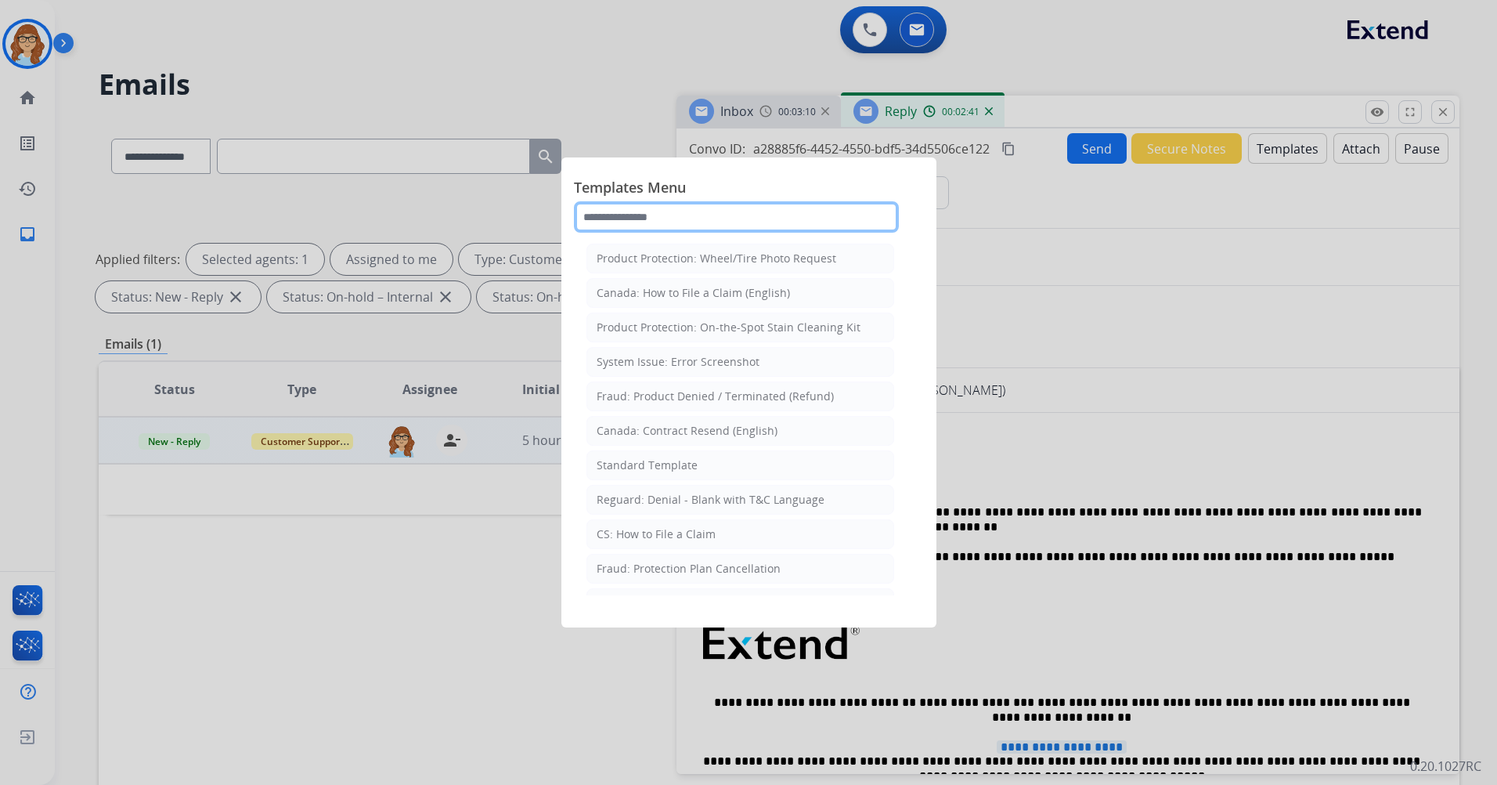
click at [761, 206] on input "text" at bounding box center [736, 216] width 325 height 31
type input "*"
type input "*****"
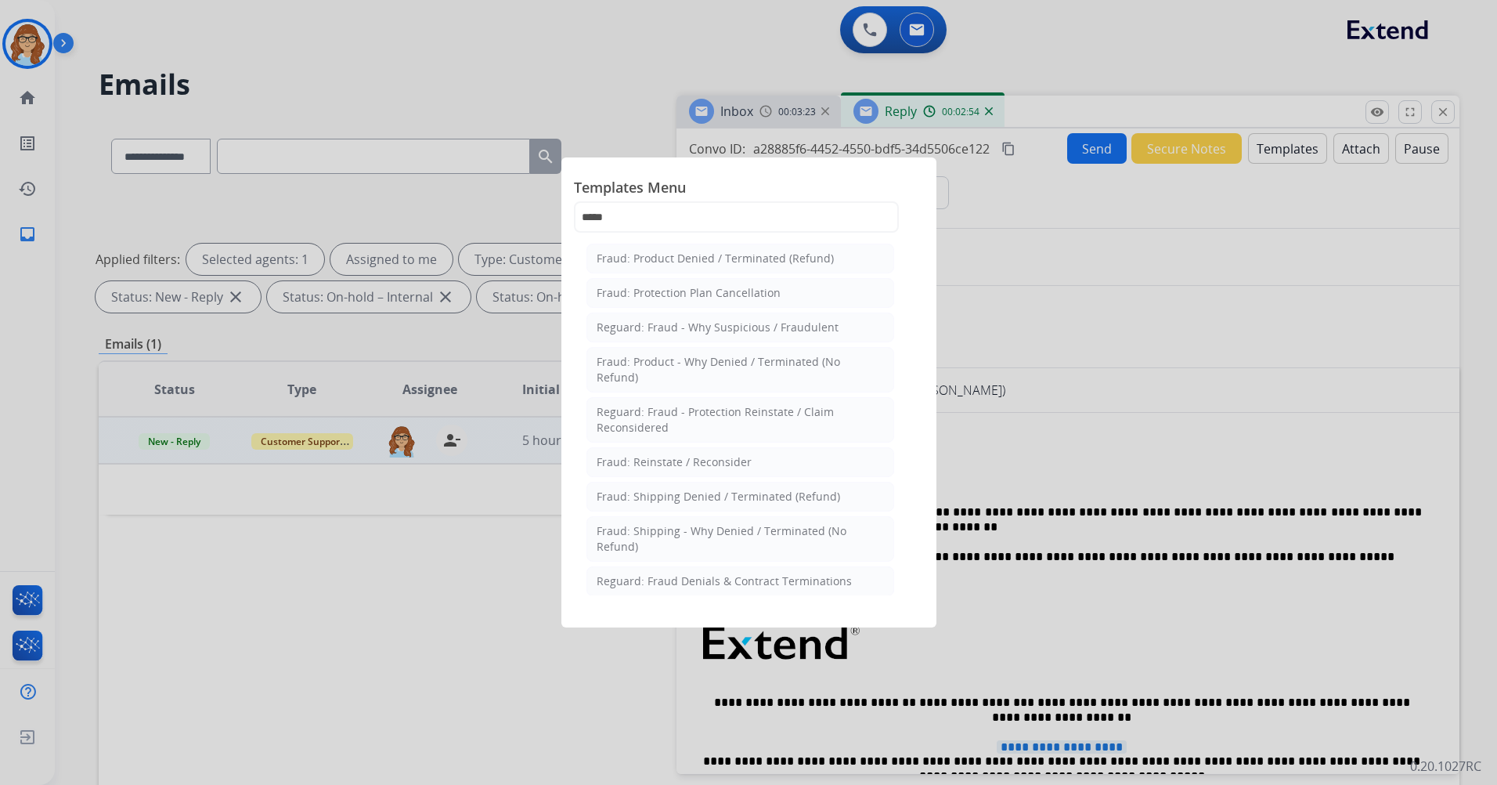
click at [1109, 402] on div at bounding box center [748, 392] width 1497 height 785
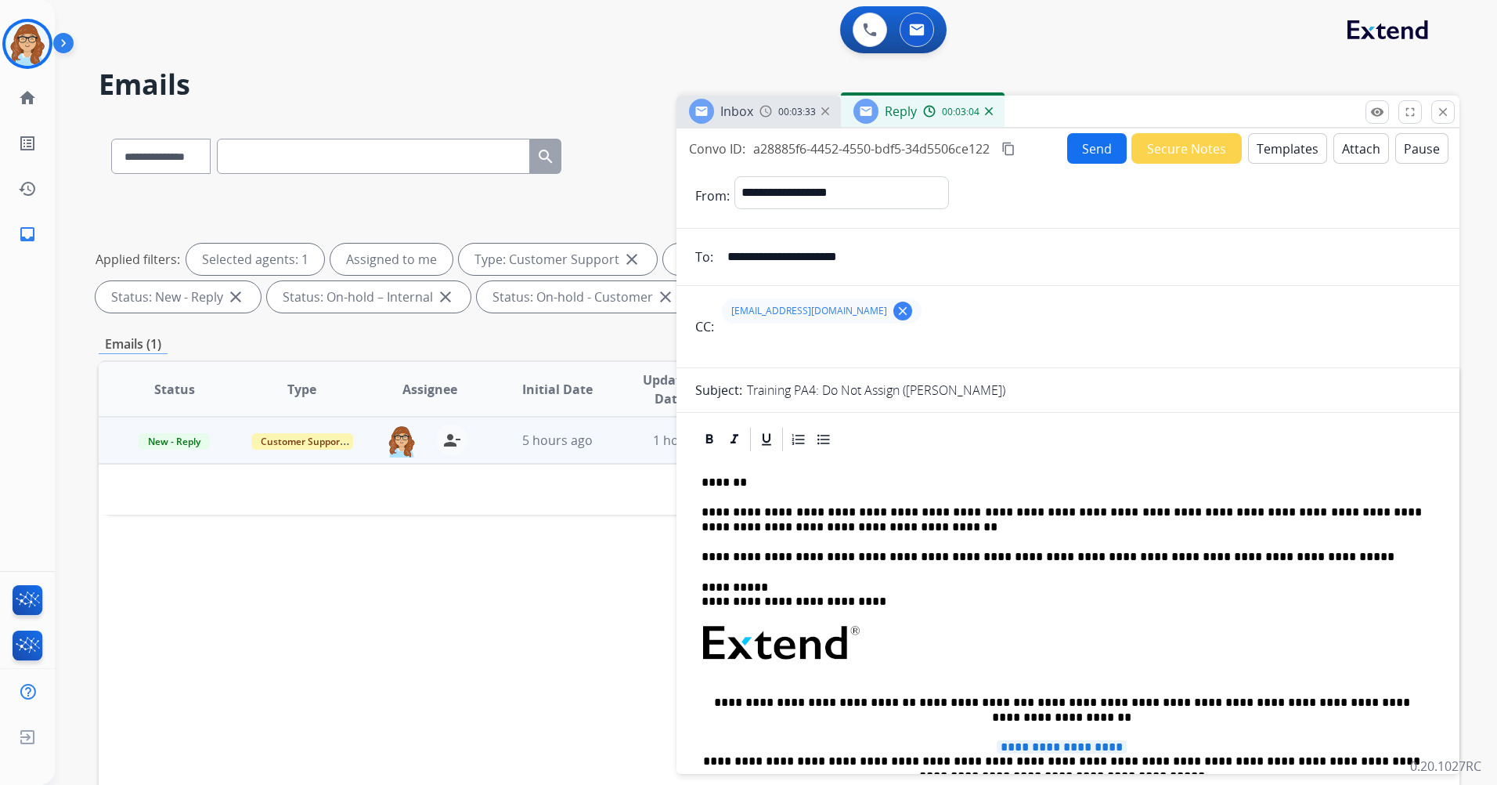
click at [1280, 159] on button "Templates" at bounding box center [1287, 148] width 79 height 31
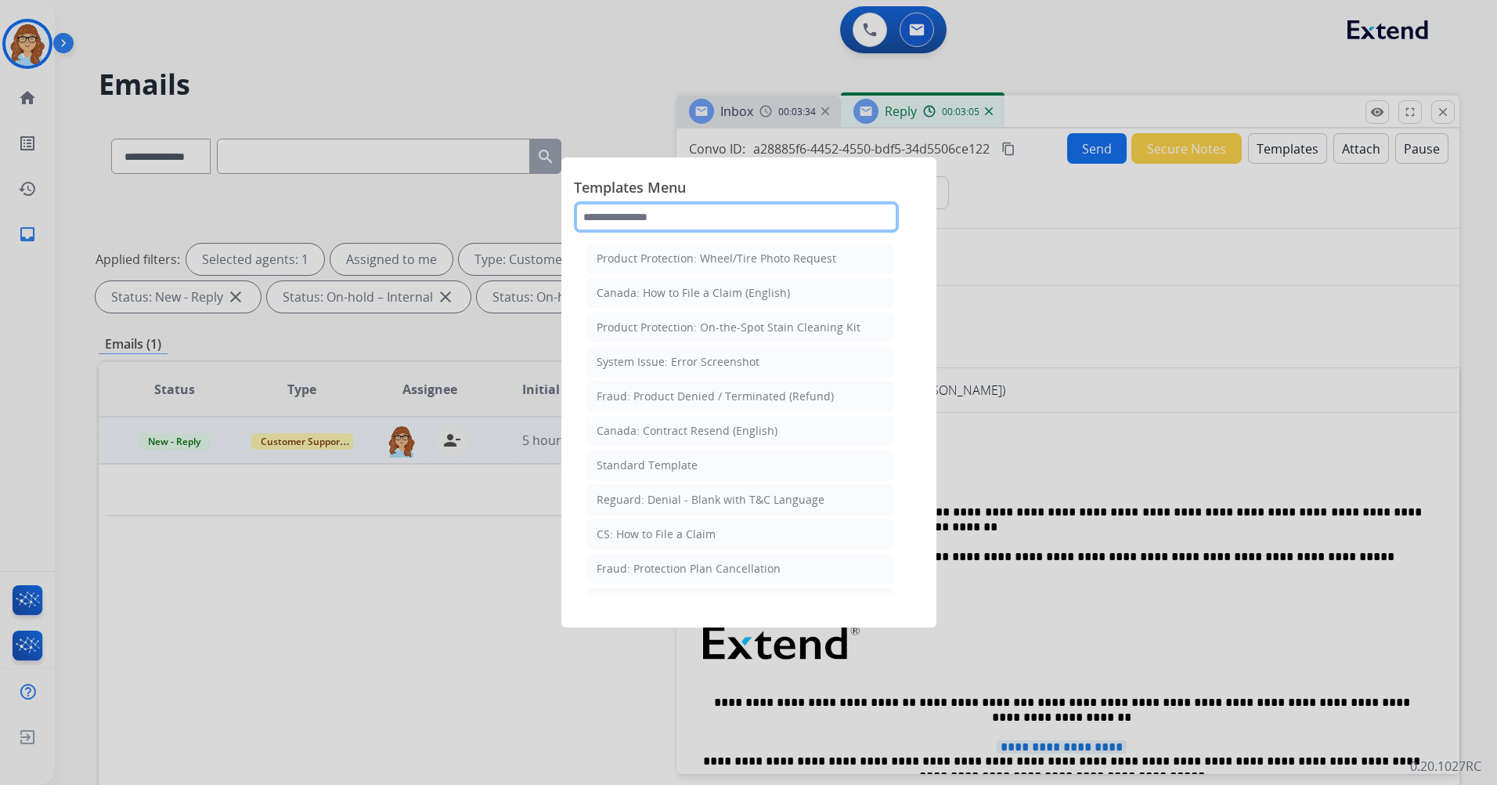
click at [780, 220] on input "text" at bounding box center [736, 216] width 325 height 31
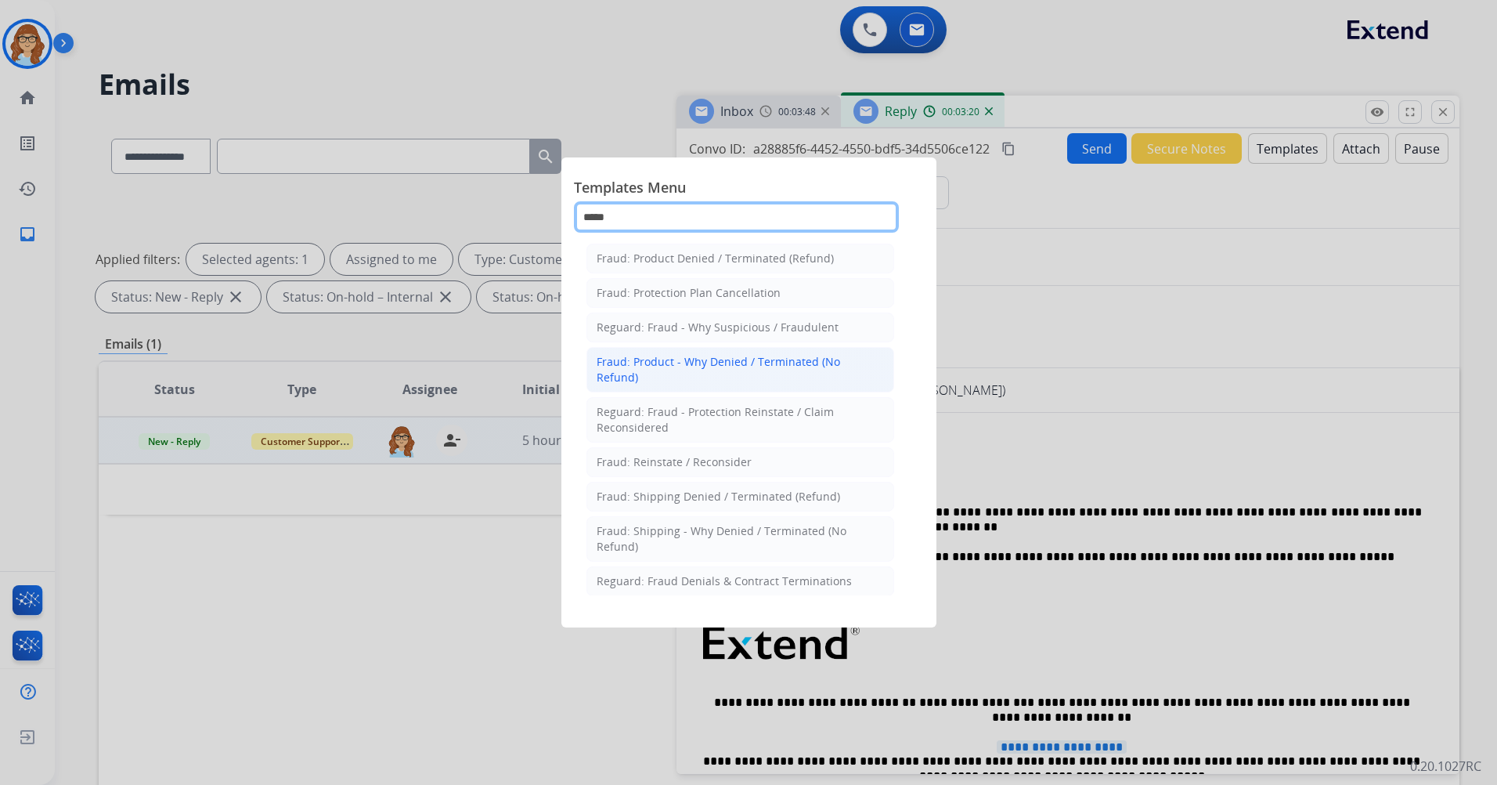
scroll to position [40, 0]
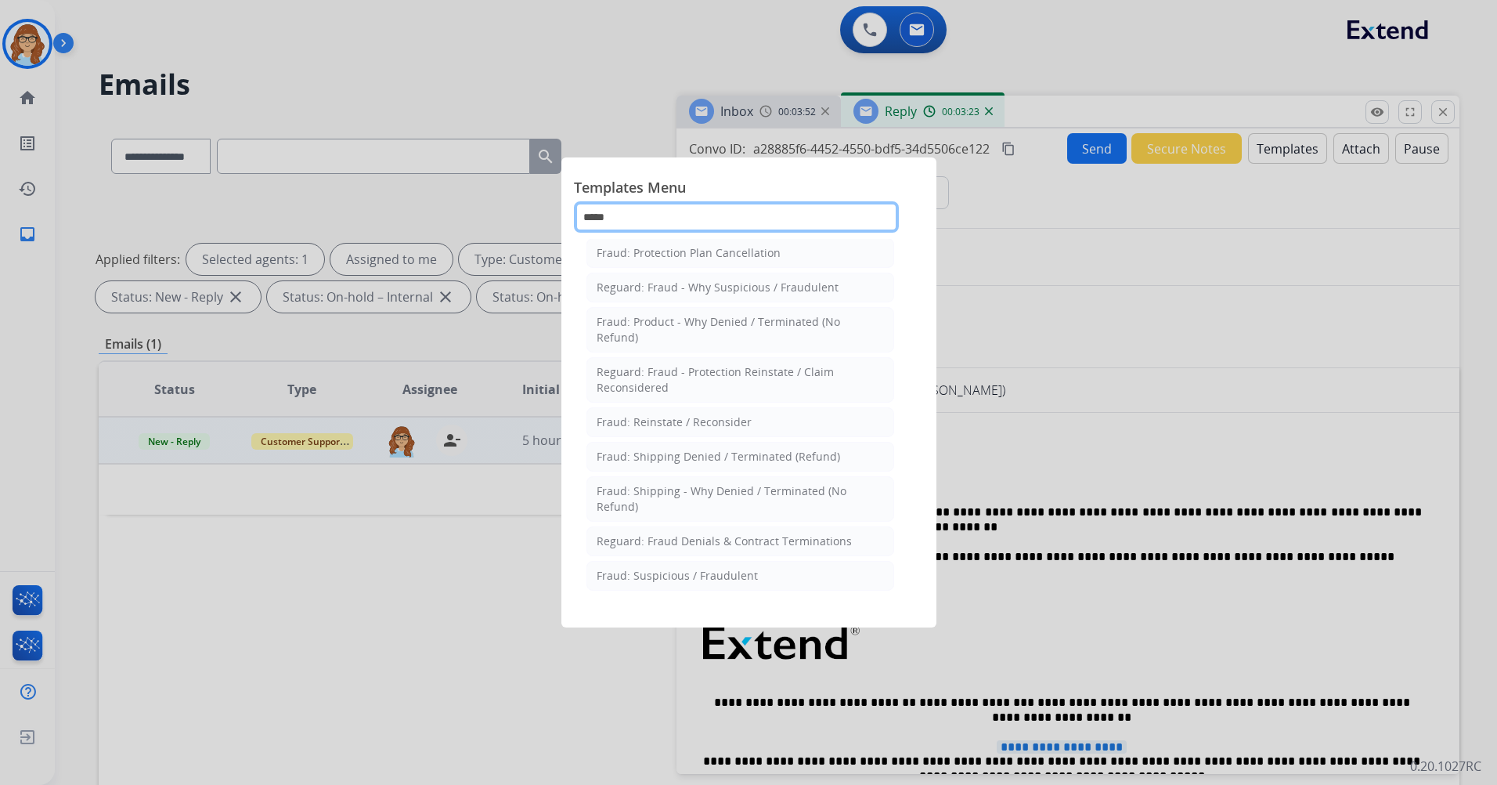
type input "*****"
click at [1194, 424] on div at bounding box center [748, 392] width 1497 height 785
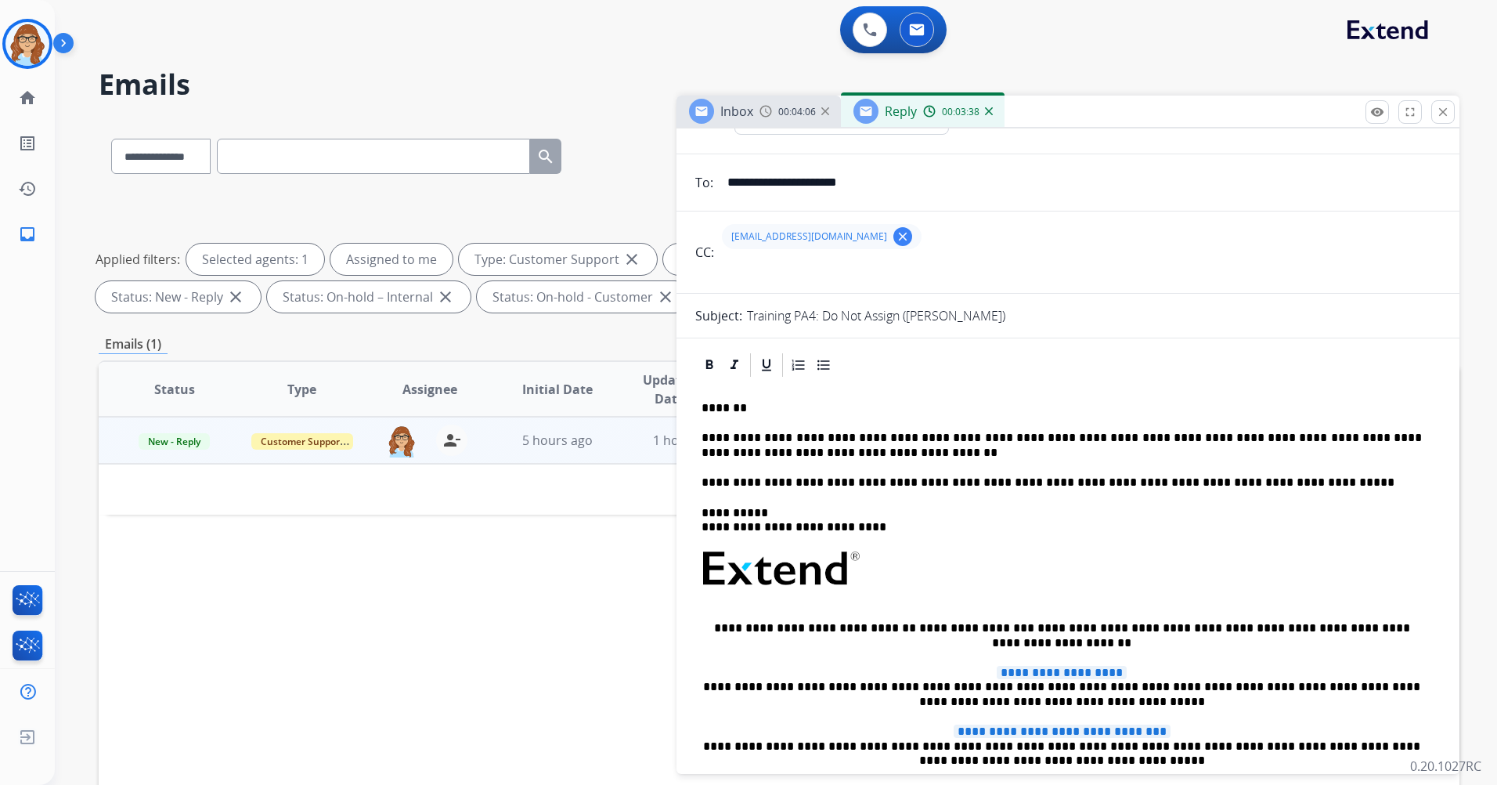
scroll to position [0, 0]
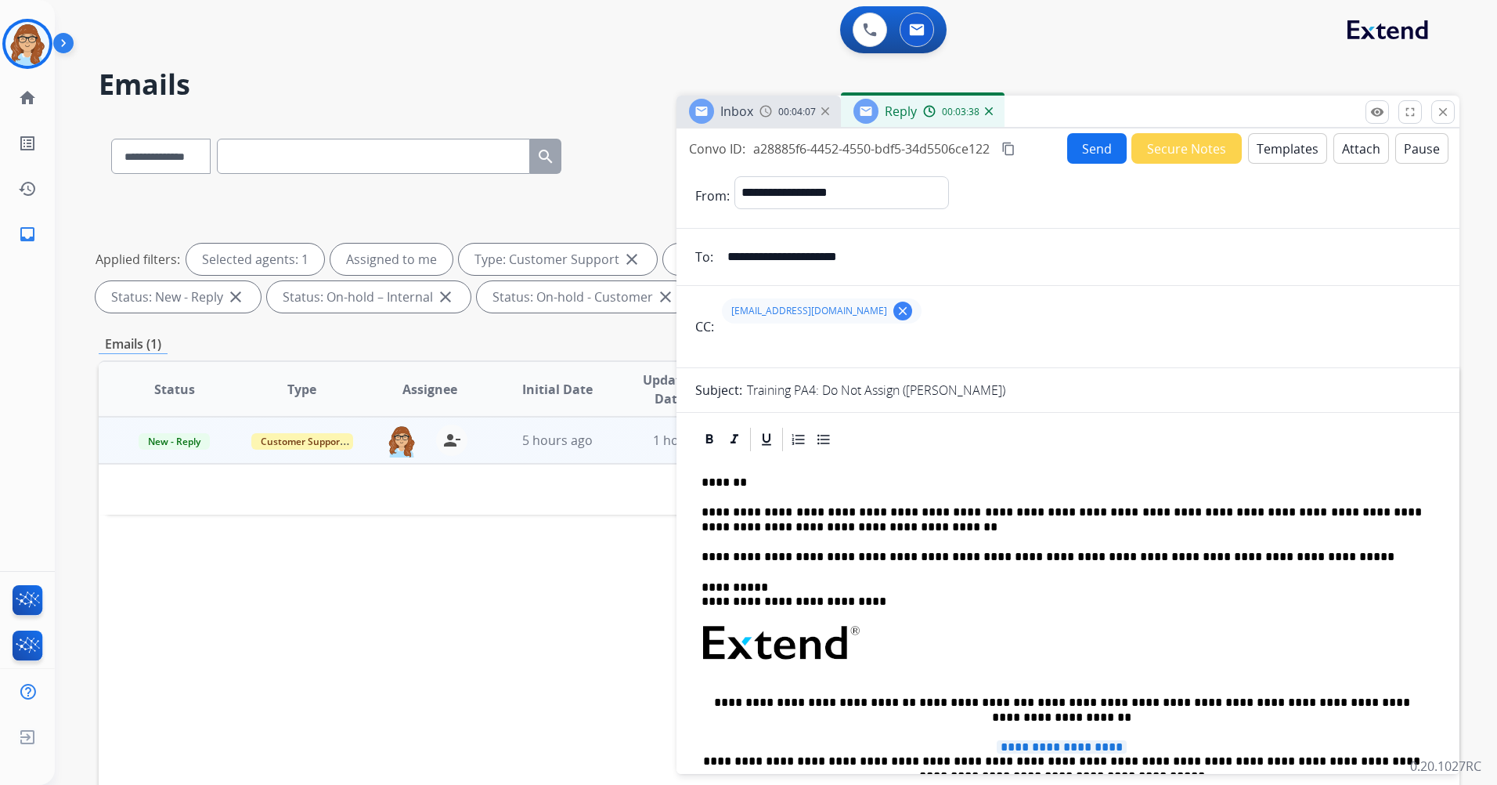
click at [1274, 150] on button "Templates" at bounding box center [1287, 148] width 79 height 31
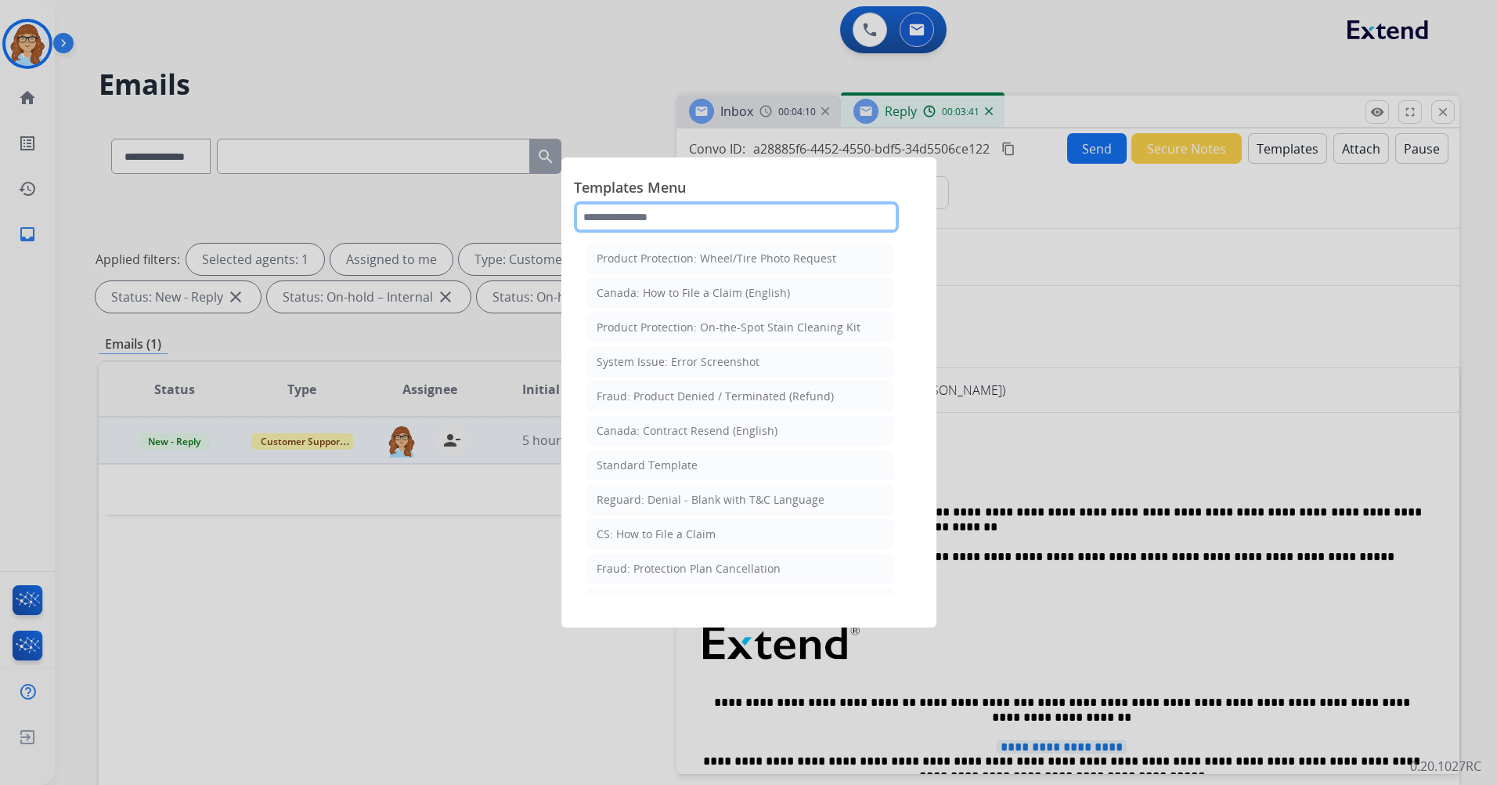
drag, startPoint x: 697, startPoint y: 223, endPoint x: 693, endPoint y: 238, distance: 15.4
click at [696, 226] on input "text" at bounding box center [736, 216] width 325 height 31
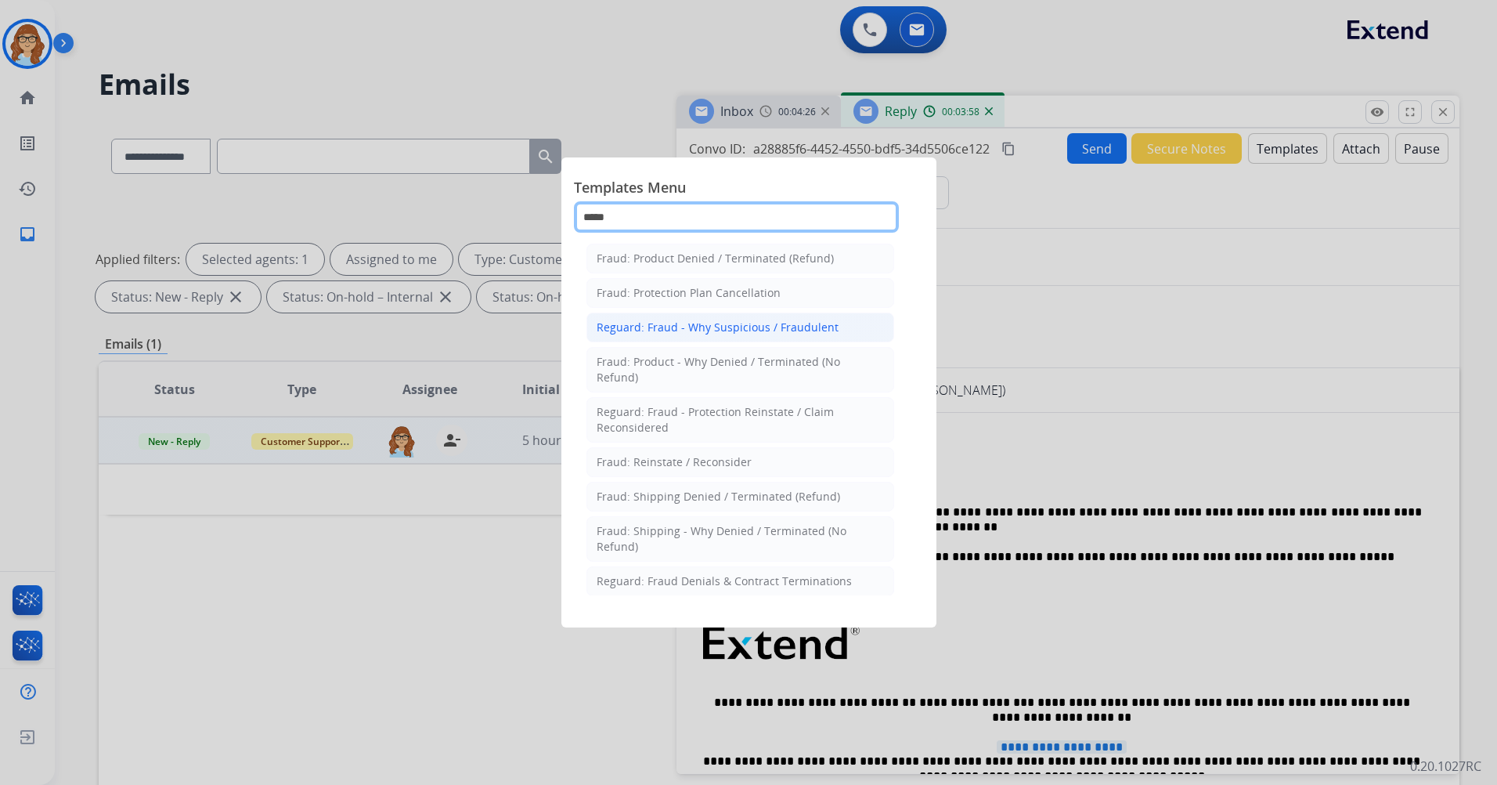
type input "*****"
click at [751, 331] on div "Reguard: Fraud - Why Suspicious / Fraudulent" at bounding box center [718, 328] width 242 height 16
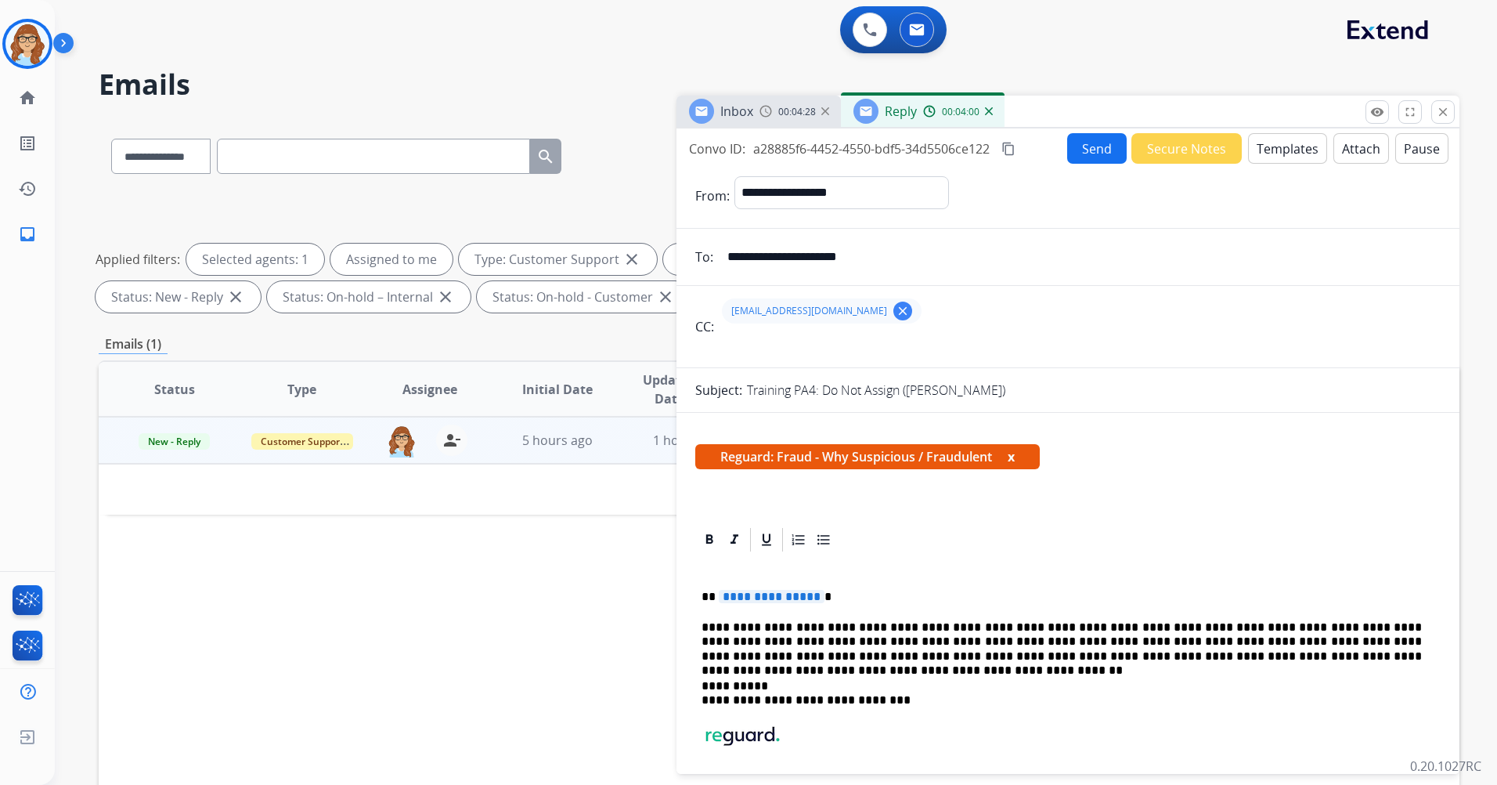
click at [1015, 453] on button "x" at bounding box center [1011, 456] width 7 height 19
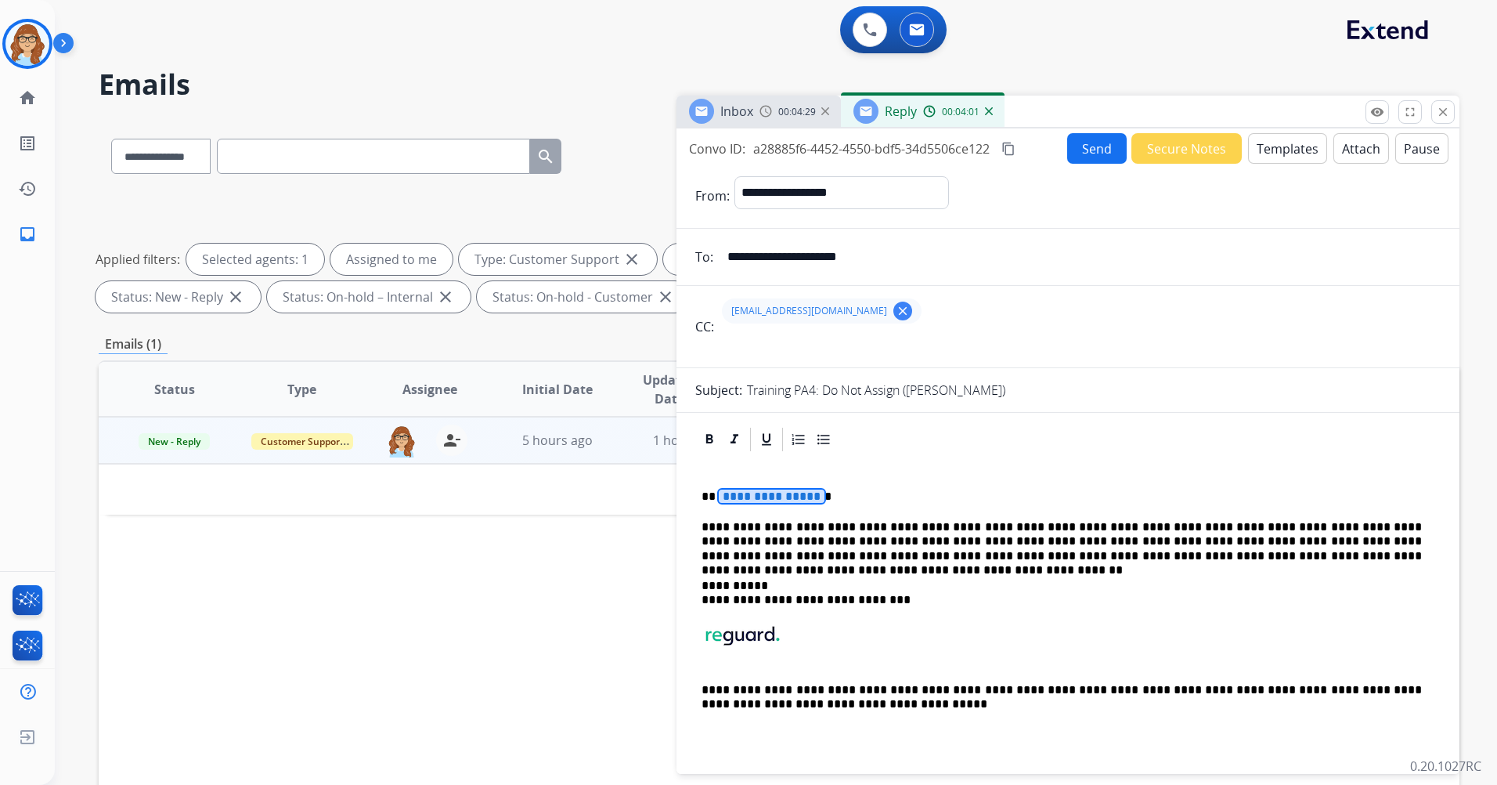
click at [766, 485] on div "**********" at bounding box center [1068, 616] width 746 height 327
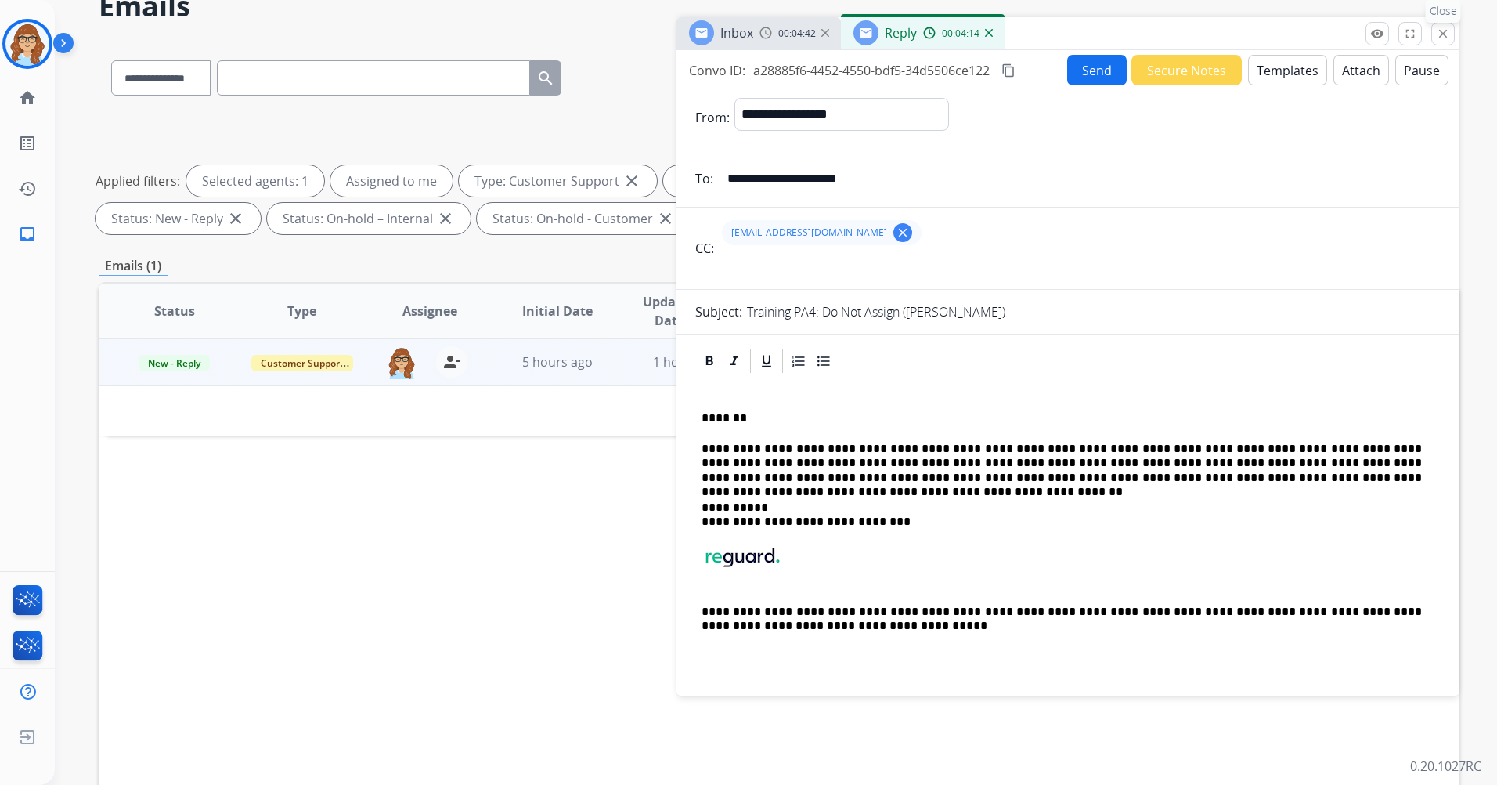
click at [1438, 35] on mat-icon "close" at bounding box center [1443, 34] width 14 height 14
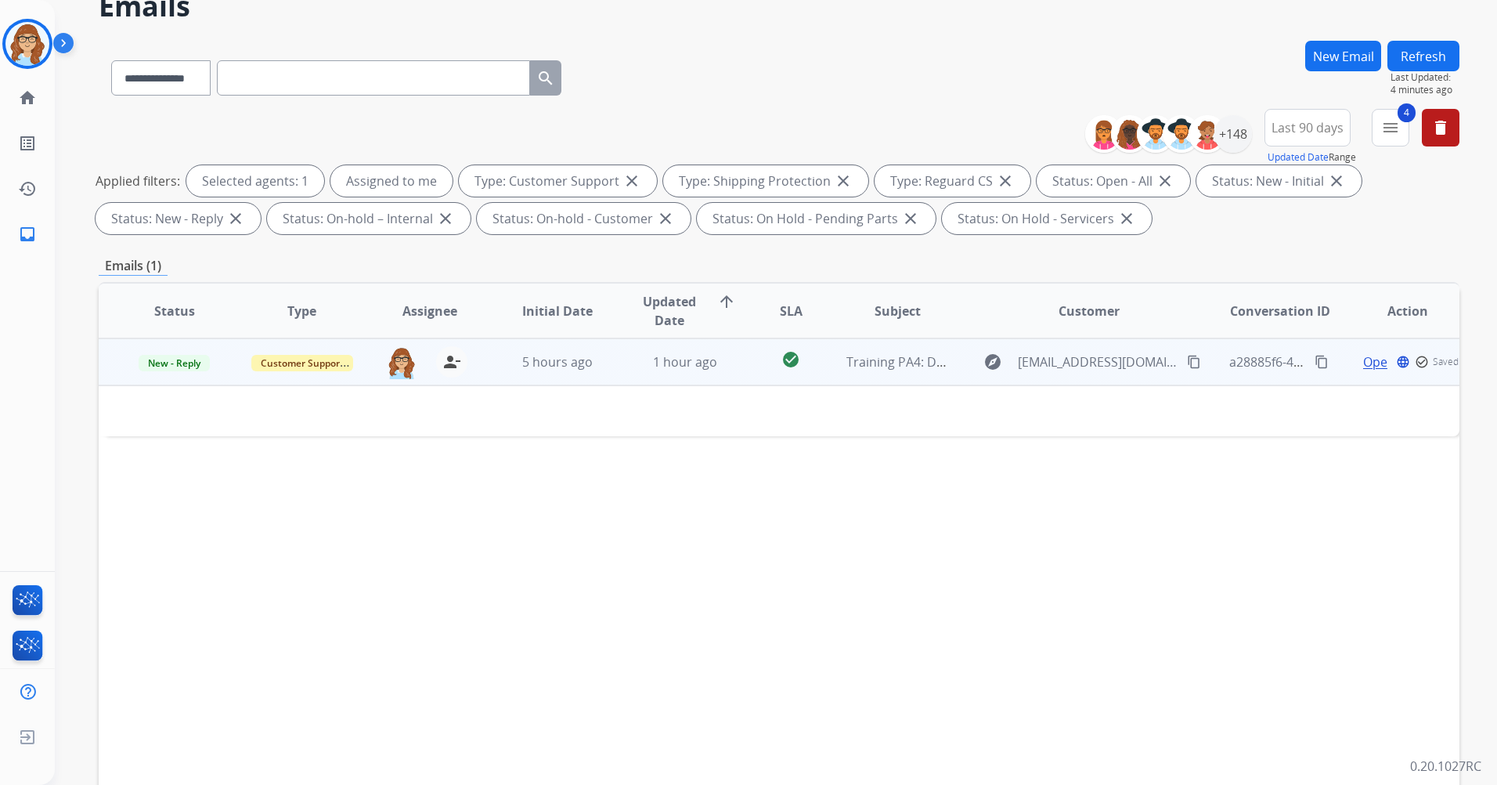
click at [1367, 367] on span "Open" at bounding box center [1380, 361] width 32 height 19
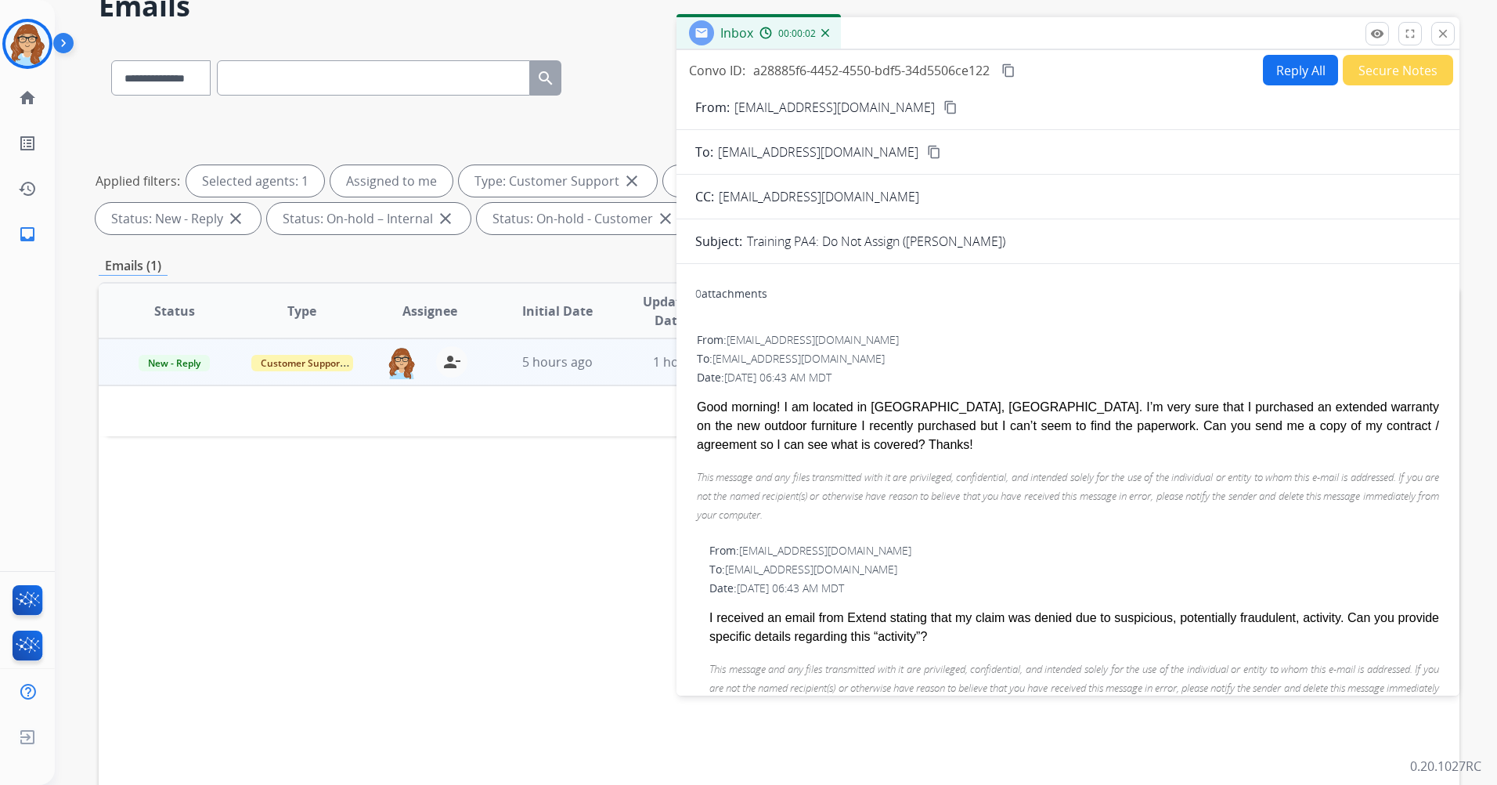
click at [1296, 66] on button "Reply All" at bounding box center [1300, 70] width 75 height 31
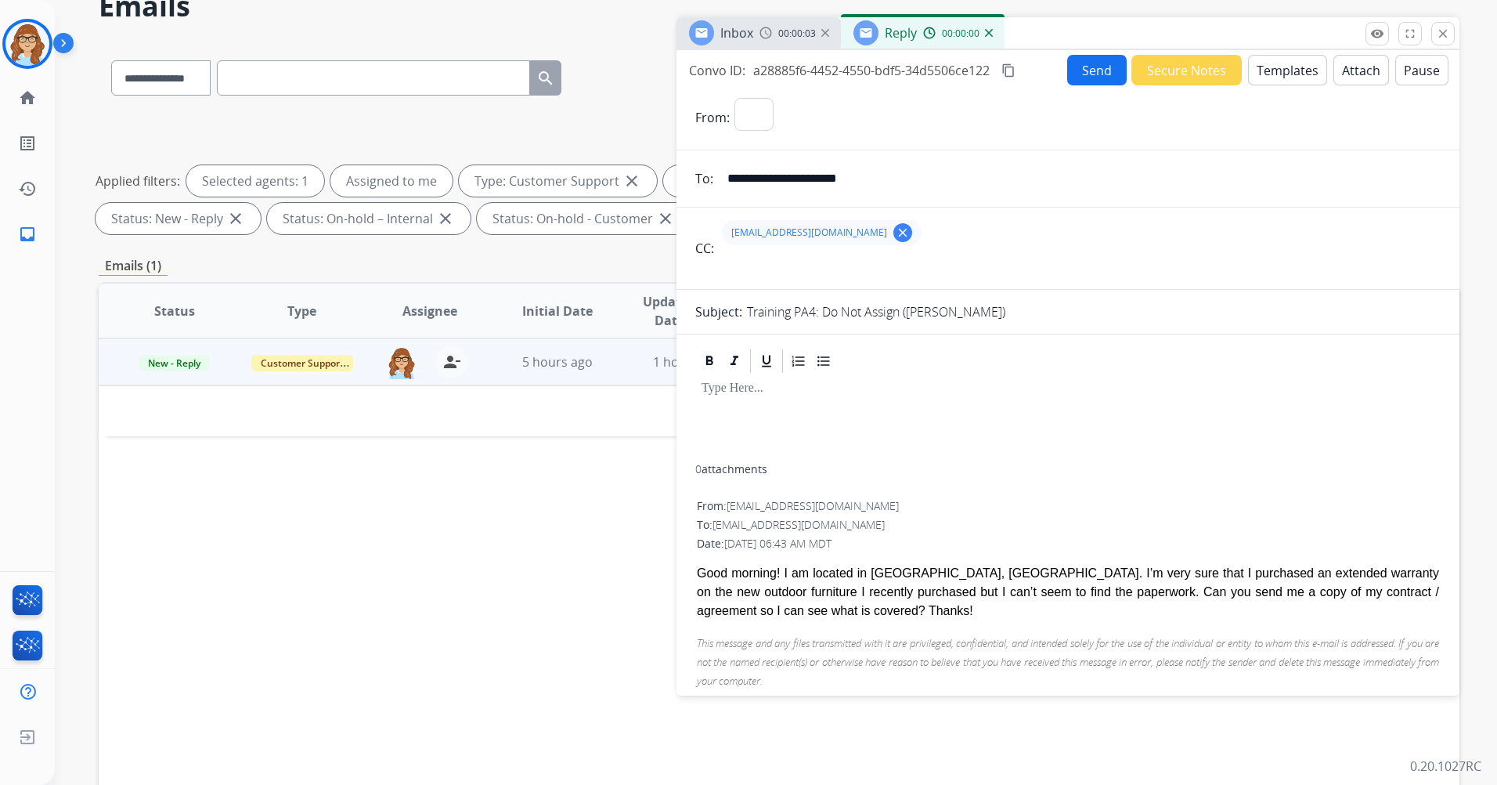
select select "**********"
click at [1295, 70] on button "Templates" at bounding box center [1287, 70] width 79 height 31
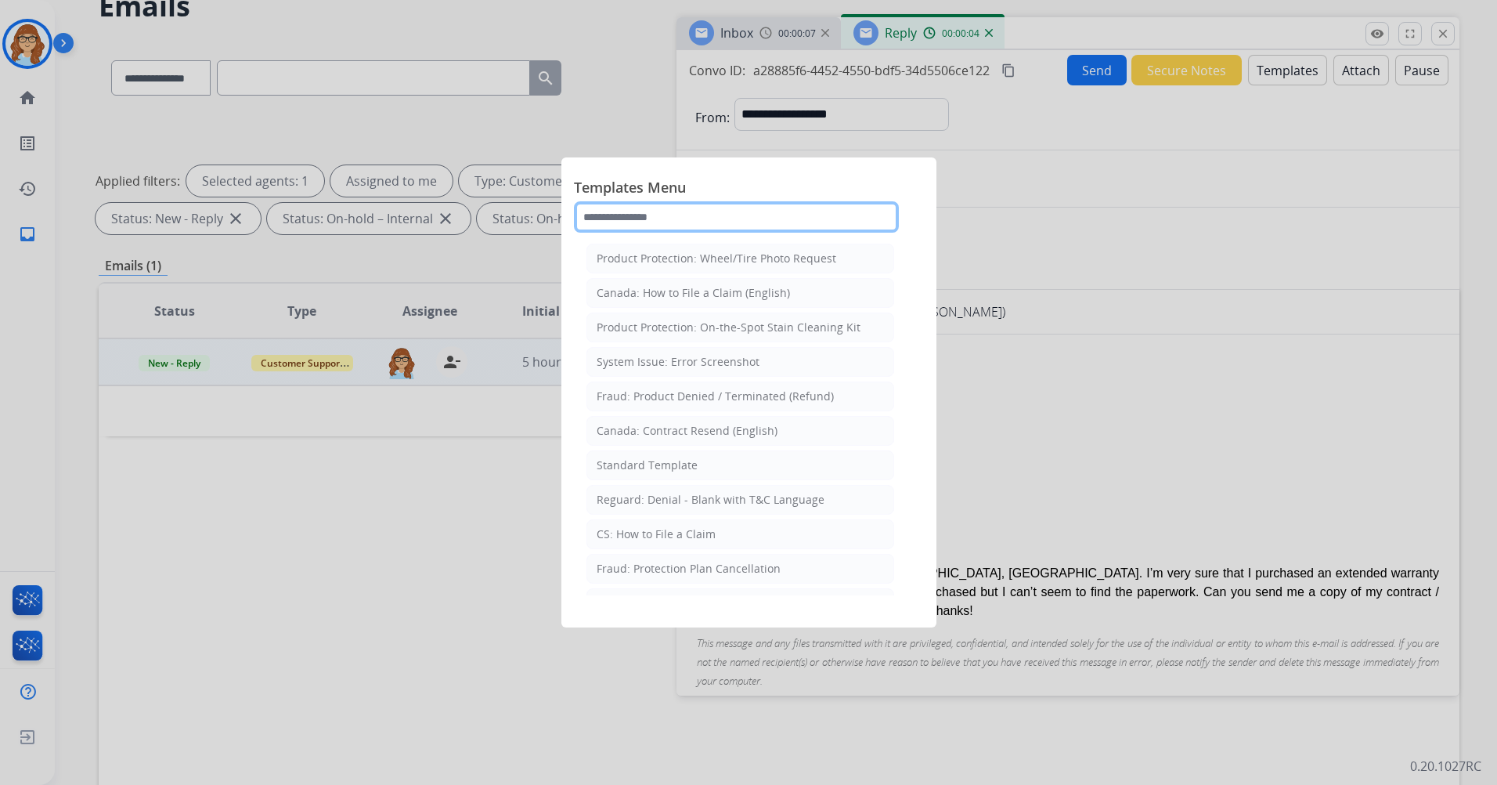
click at [776, 227] on input "text" at bounding box center [736, 216] width 325 height 31
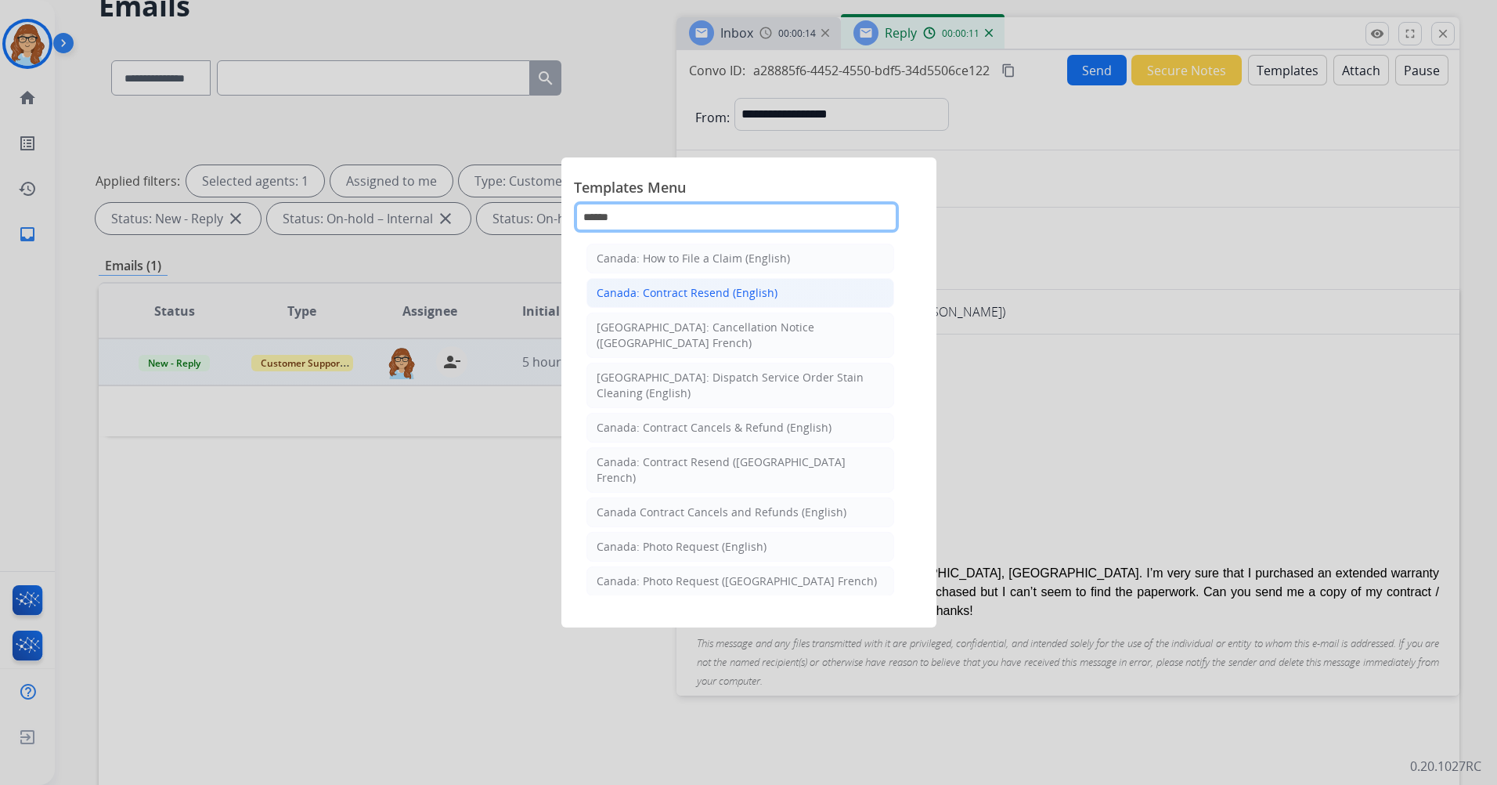
type input "******"
click at [800, 290] on li "Canada: Contract Resend (English)" at bounding box center [741, 293] width 308 height 30
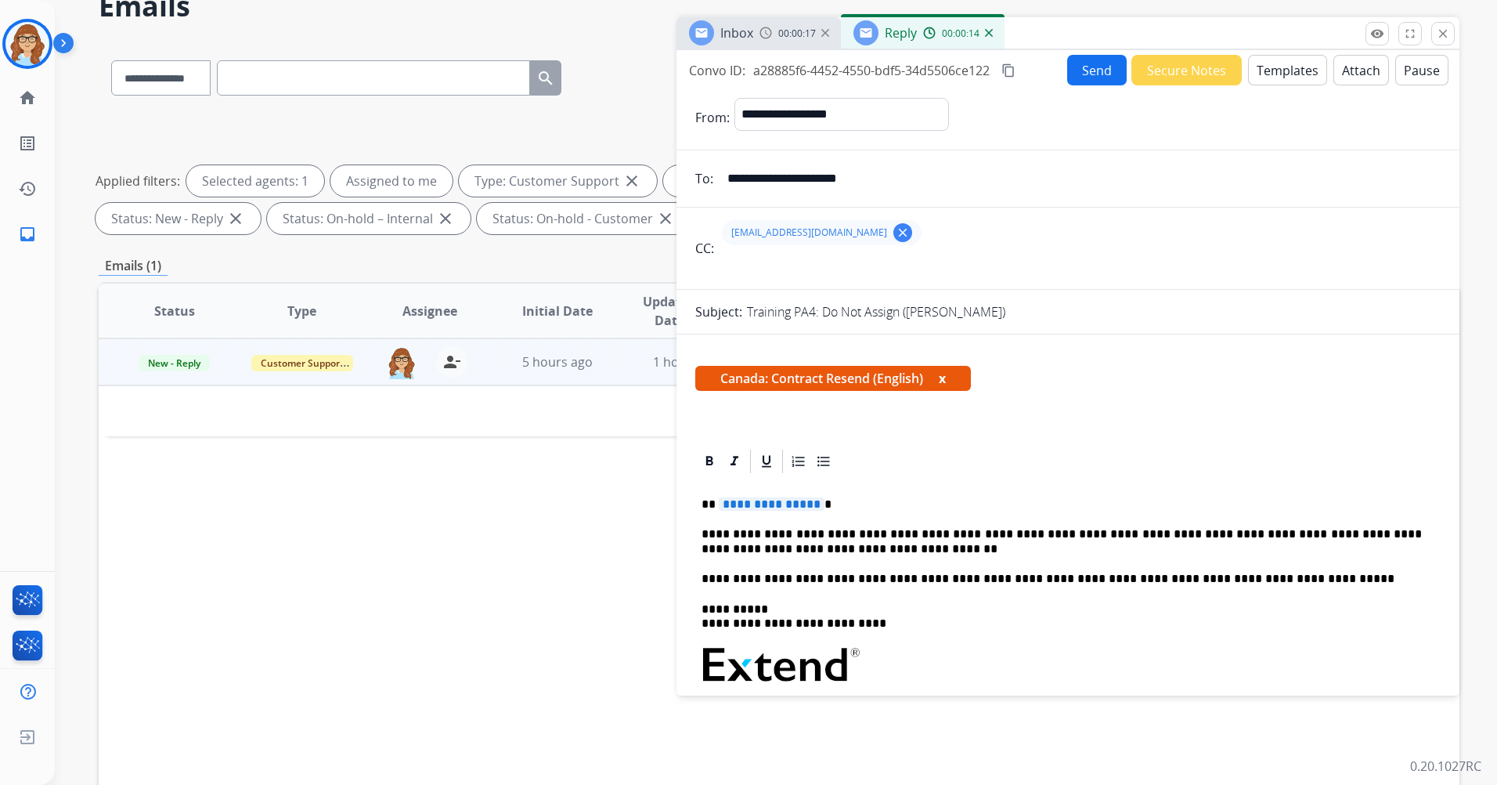
click at [945, 381] on button "x" at bounding box center [942, 378] width 7 height 19
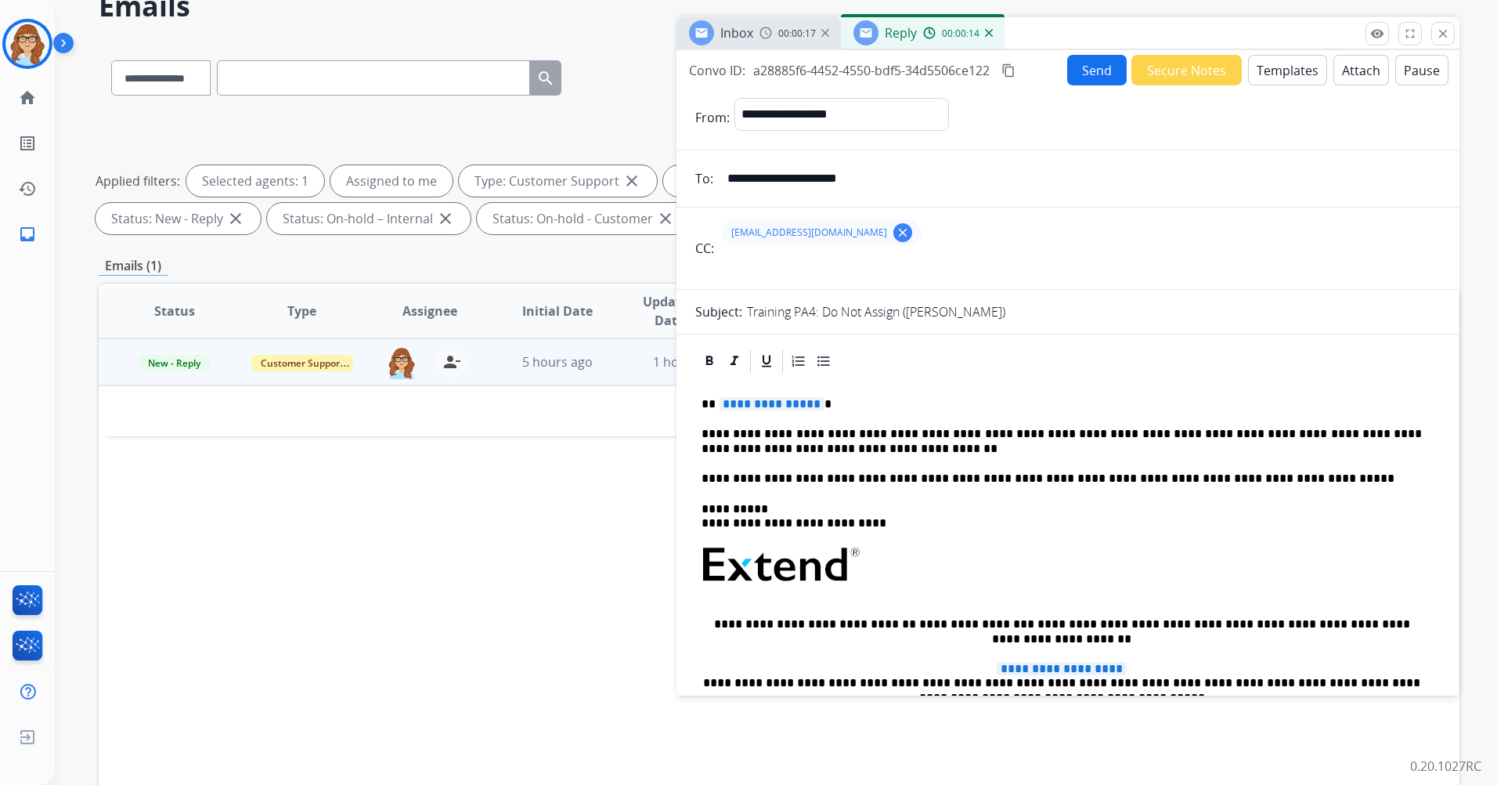
click at [770, 405] on span "**********" at bounding box center [772, 403] width 106 height 13
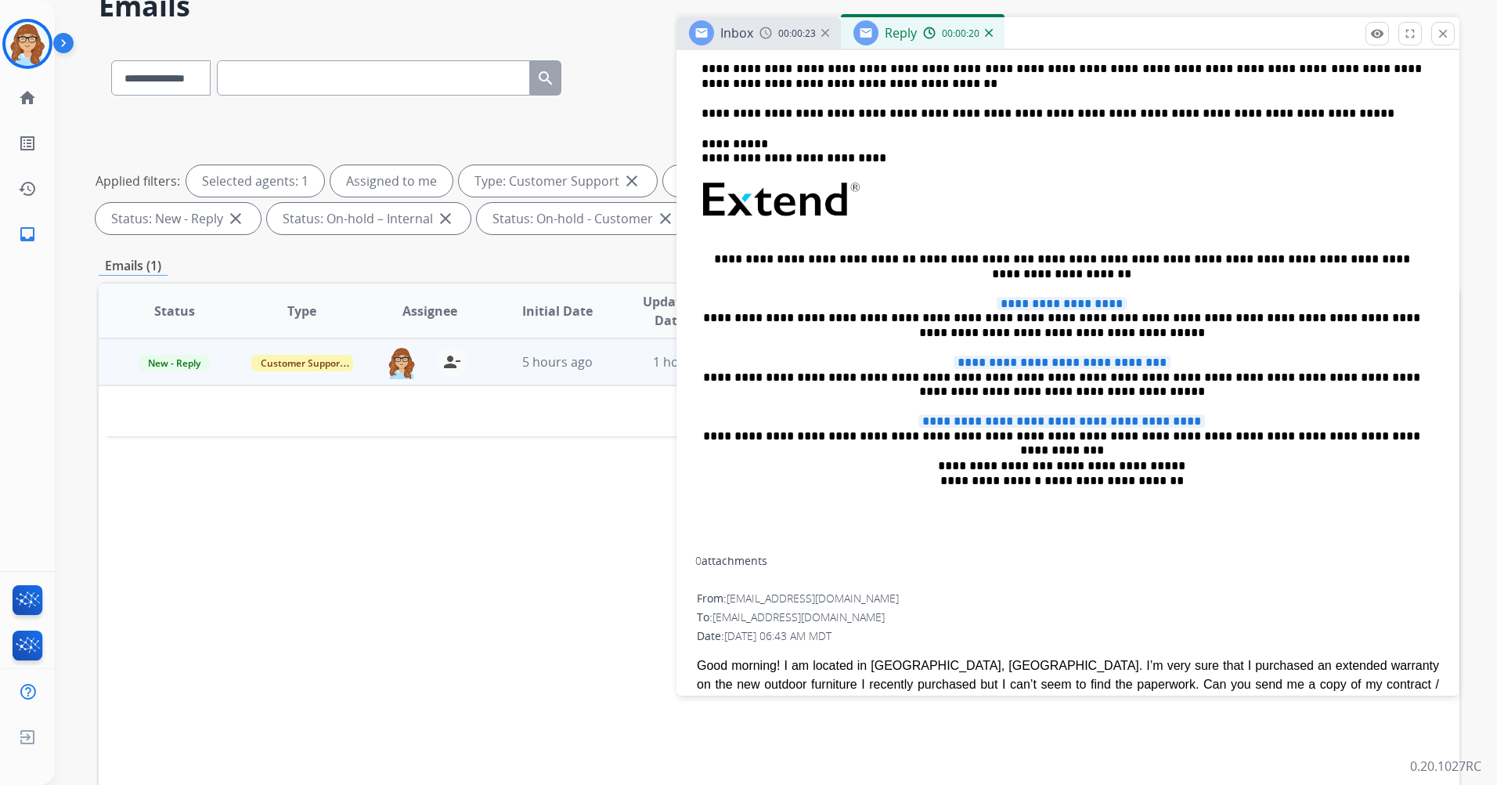
scroll to position [470, 0]
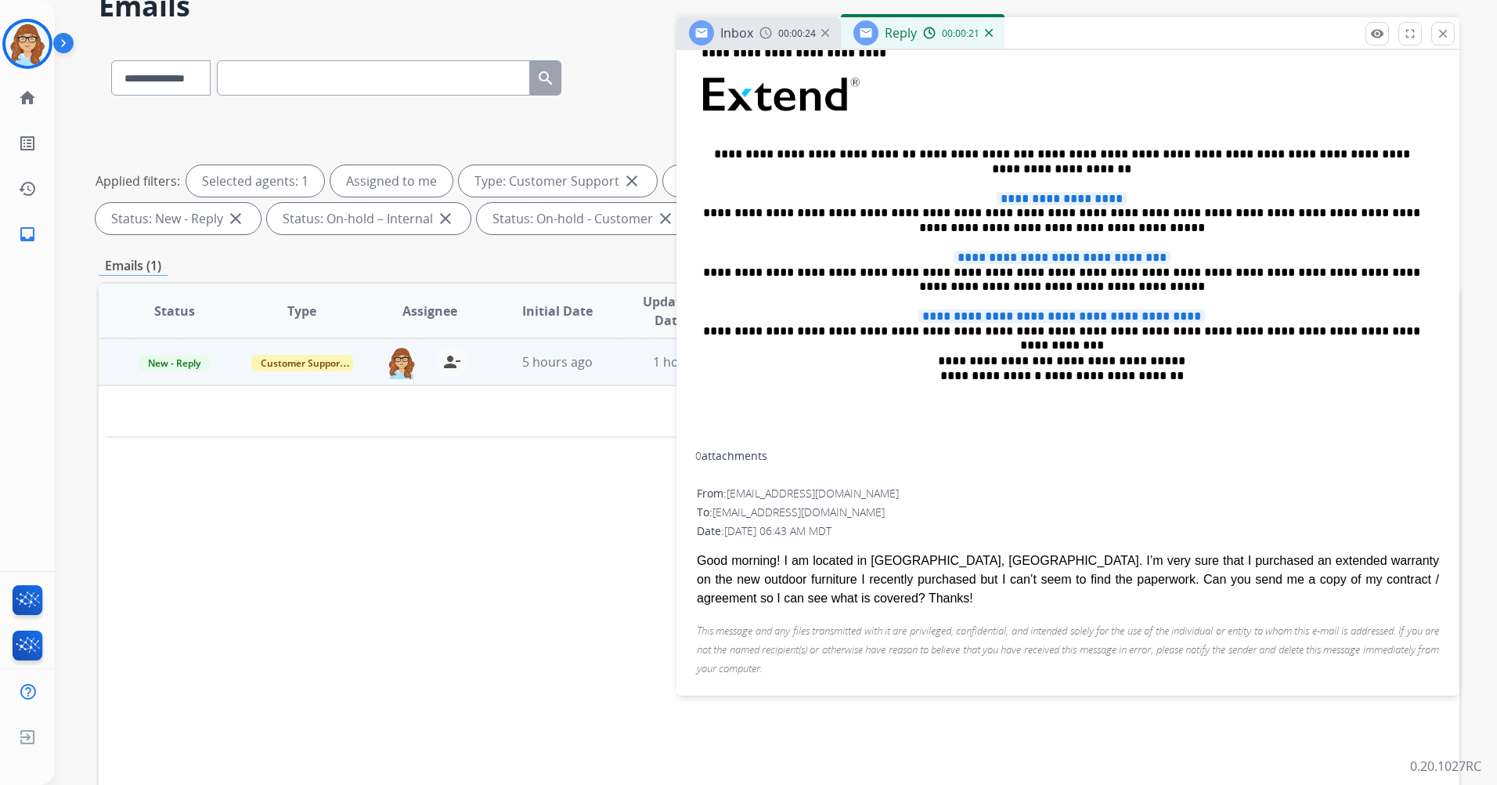
click at [916, 447] on div "**********" at bounding box center [1068, 177] width 746 height 545
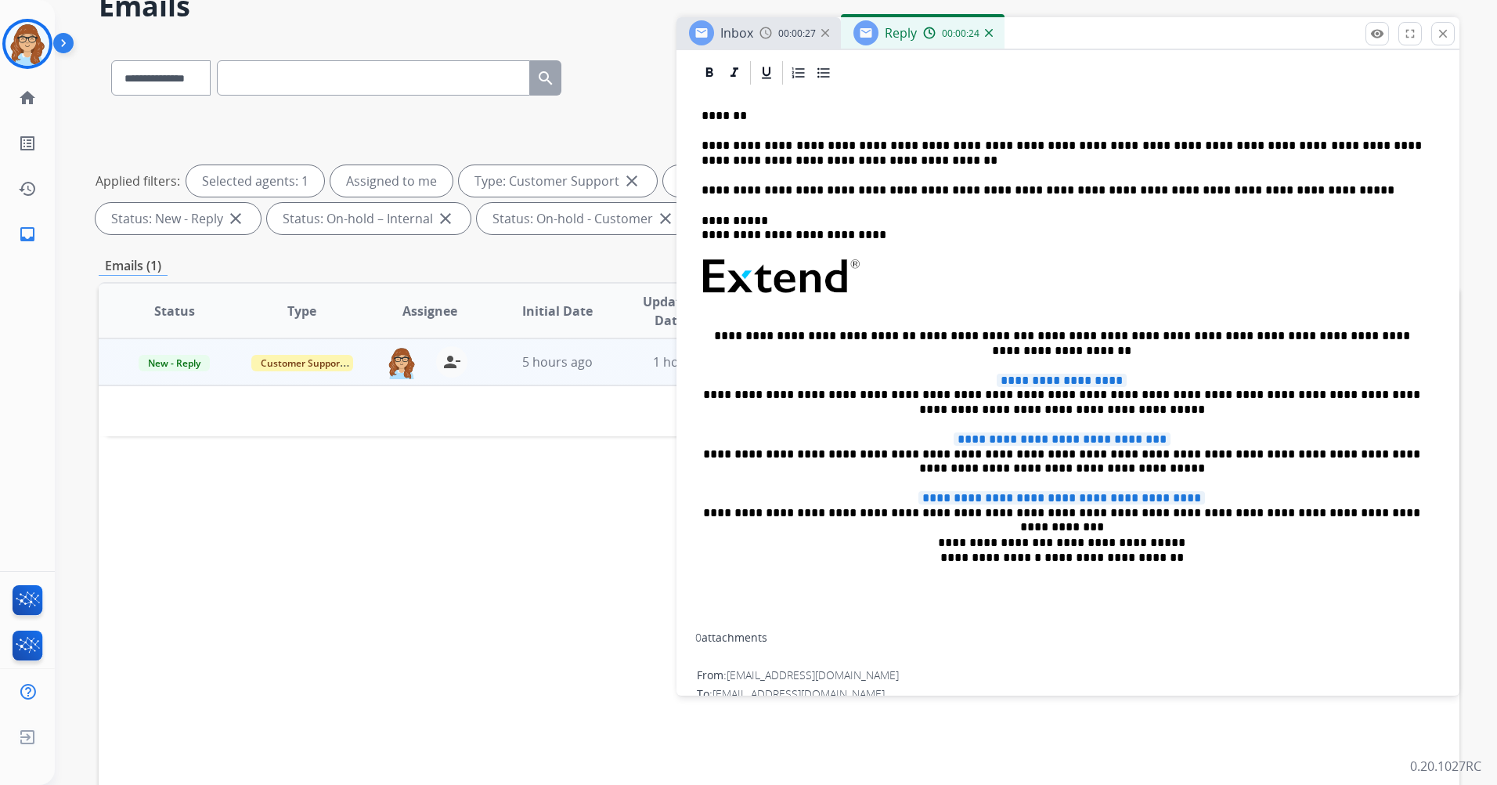
scroll to position [313, 0]
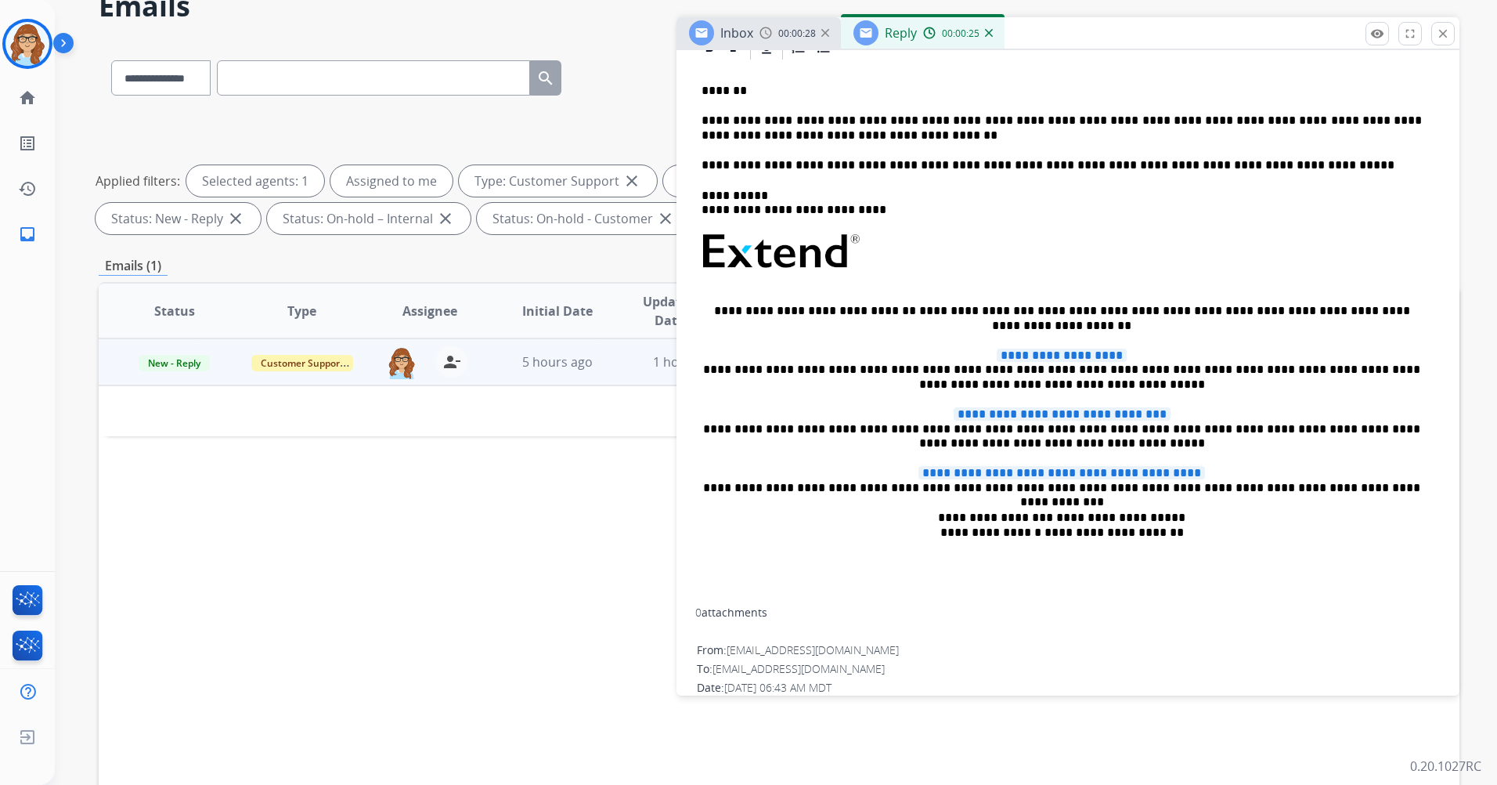
click at [1228, 552] on div "**********" at bounding box center [1068, 334] width 746 height 545
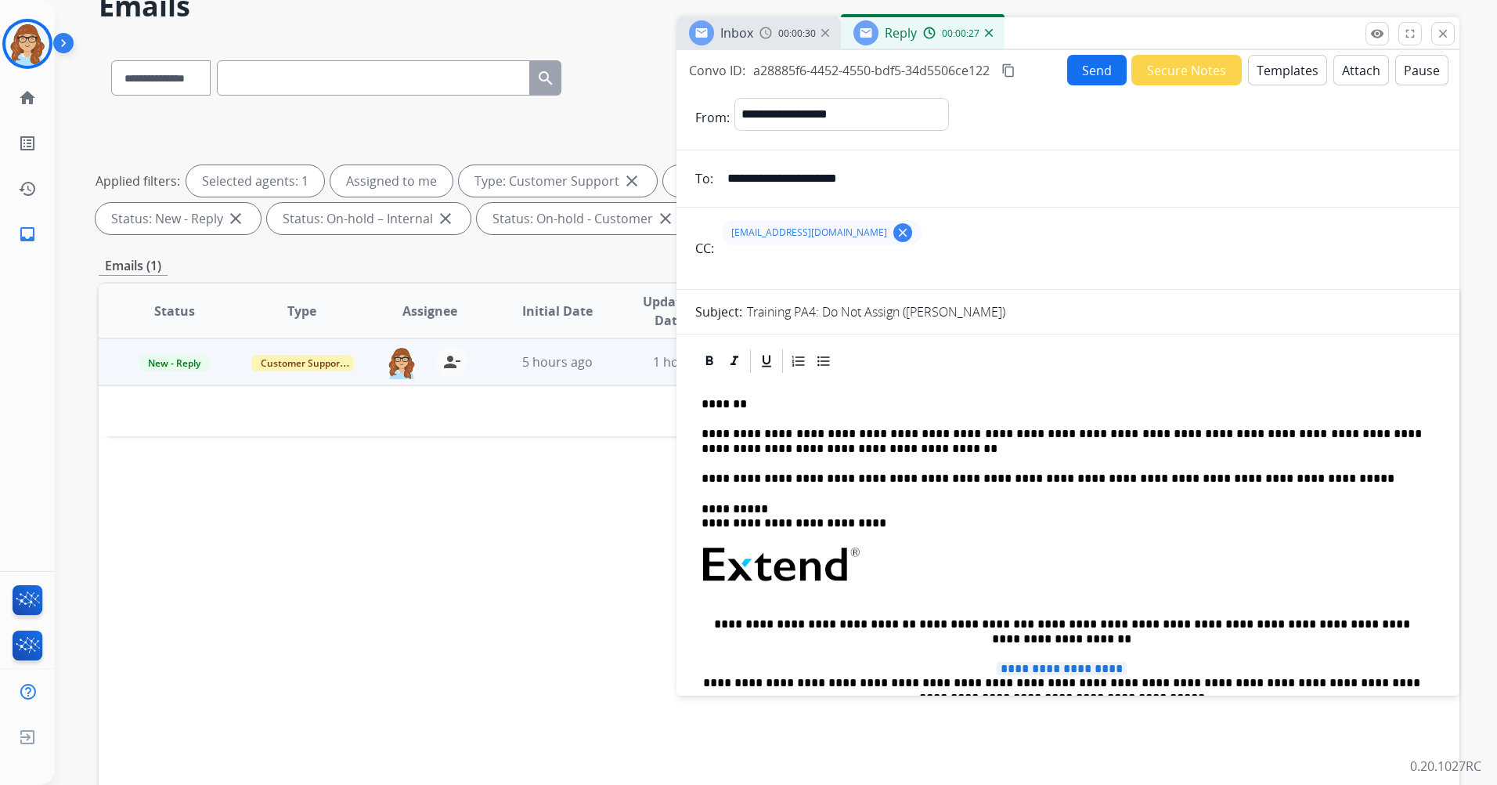
click at [1271, 59] on button "Templates" at bounding box center [1287, 70] width 79 height 31
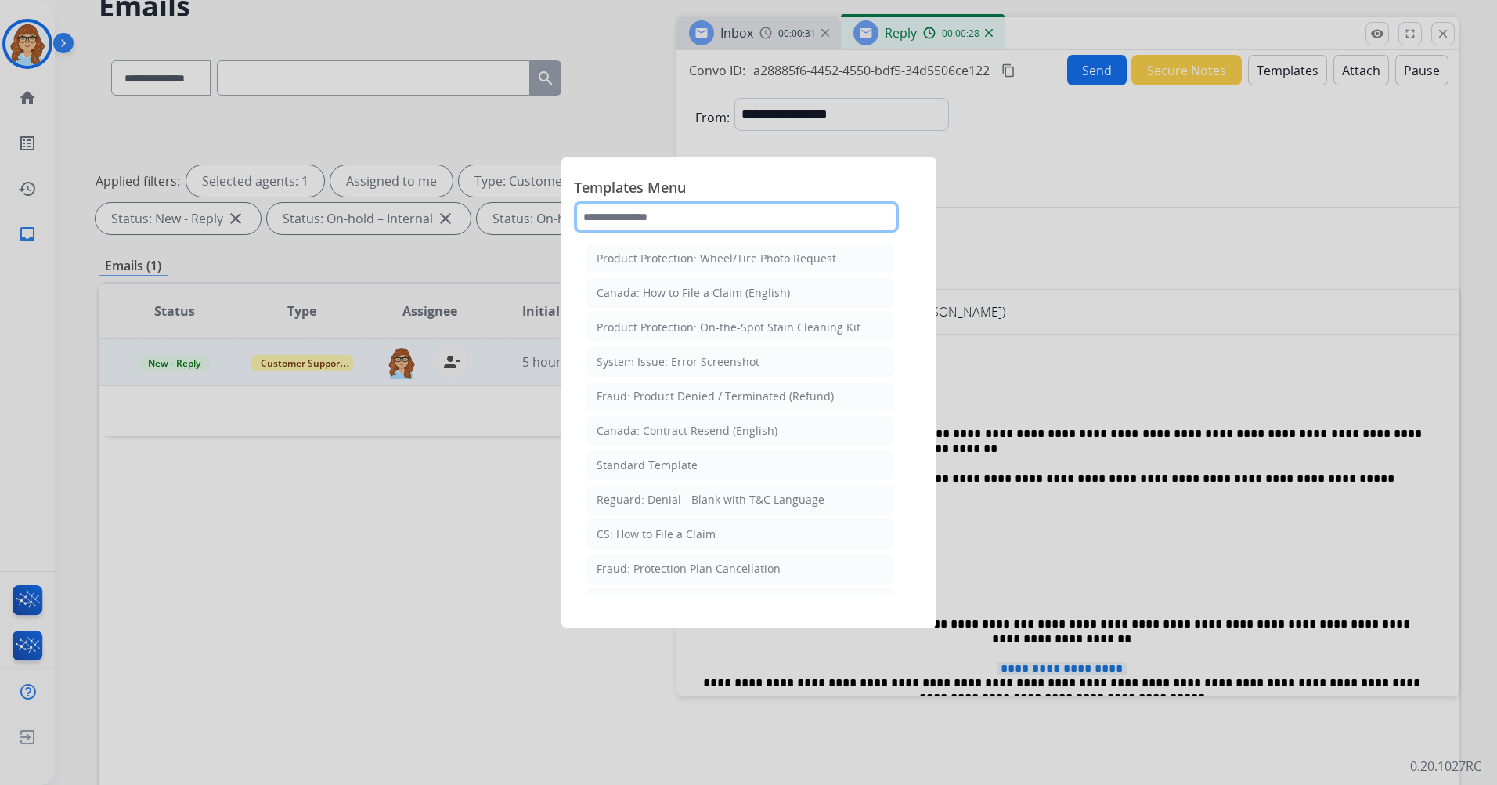
click at [771, 216] on input "text" at bounding box center [736, 216] width 325 height 31
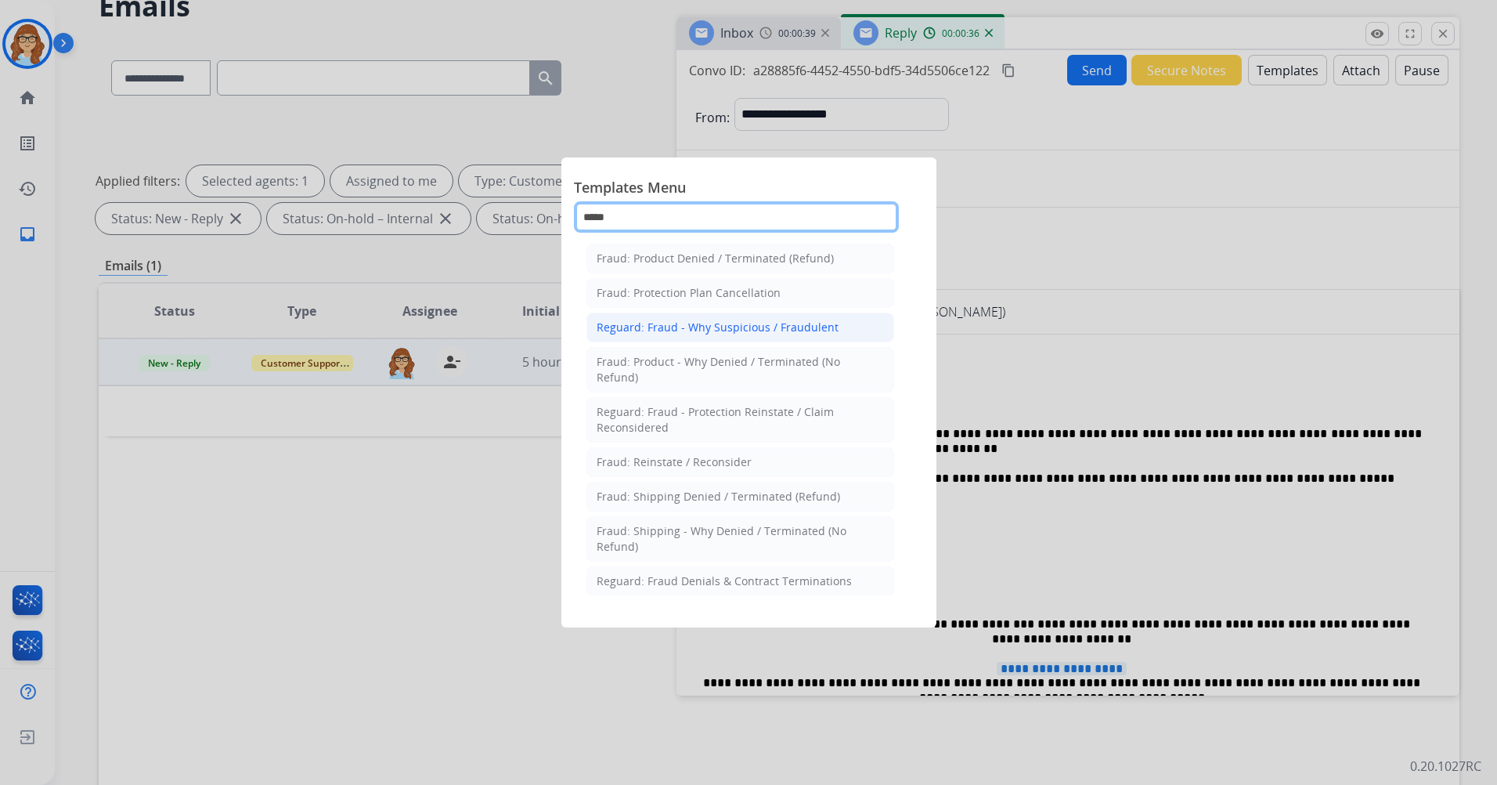
type input "*****"
click at [799, 323] on div "Reguard: Fraud - Why Suspicious / Fraudulent" at bounding box center [718, 328] width 242 height 16
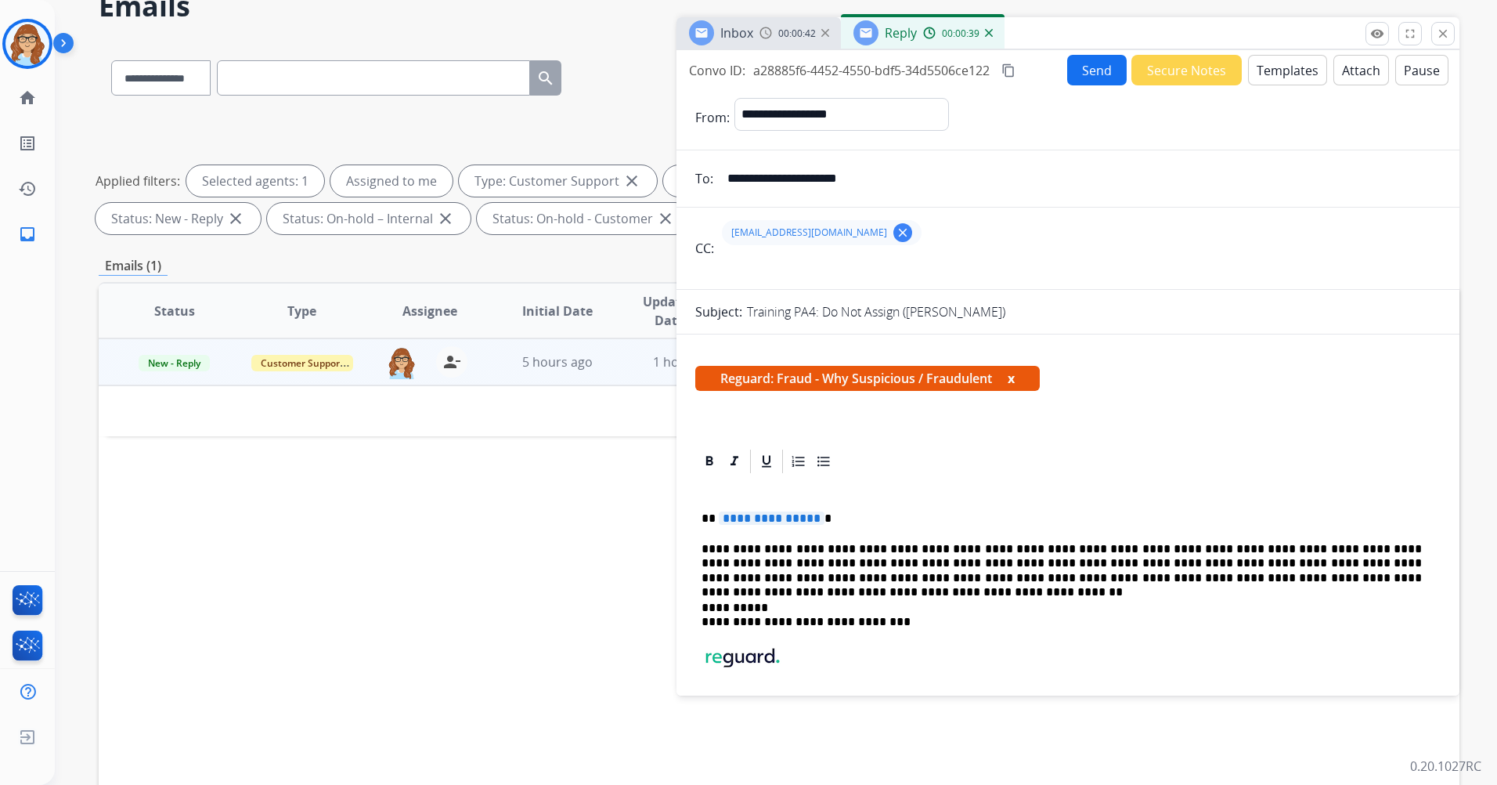
click at [1011, 376] on button "x" at bounding box center [1011, 378] width 7 height 19
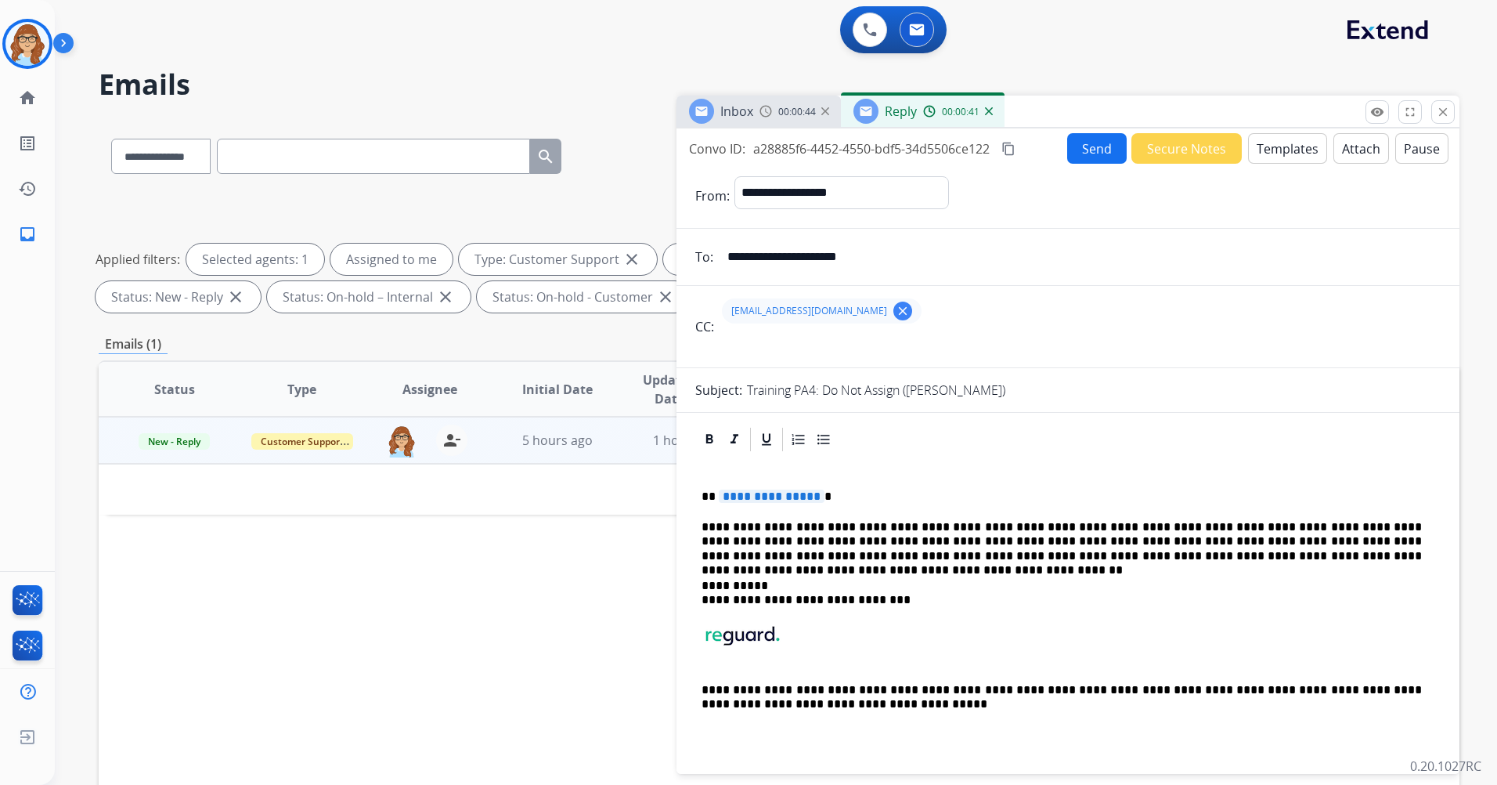
click at [1275, 152] on button "Templates" at bounding box center [1287, 148] width 79 height 31
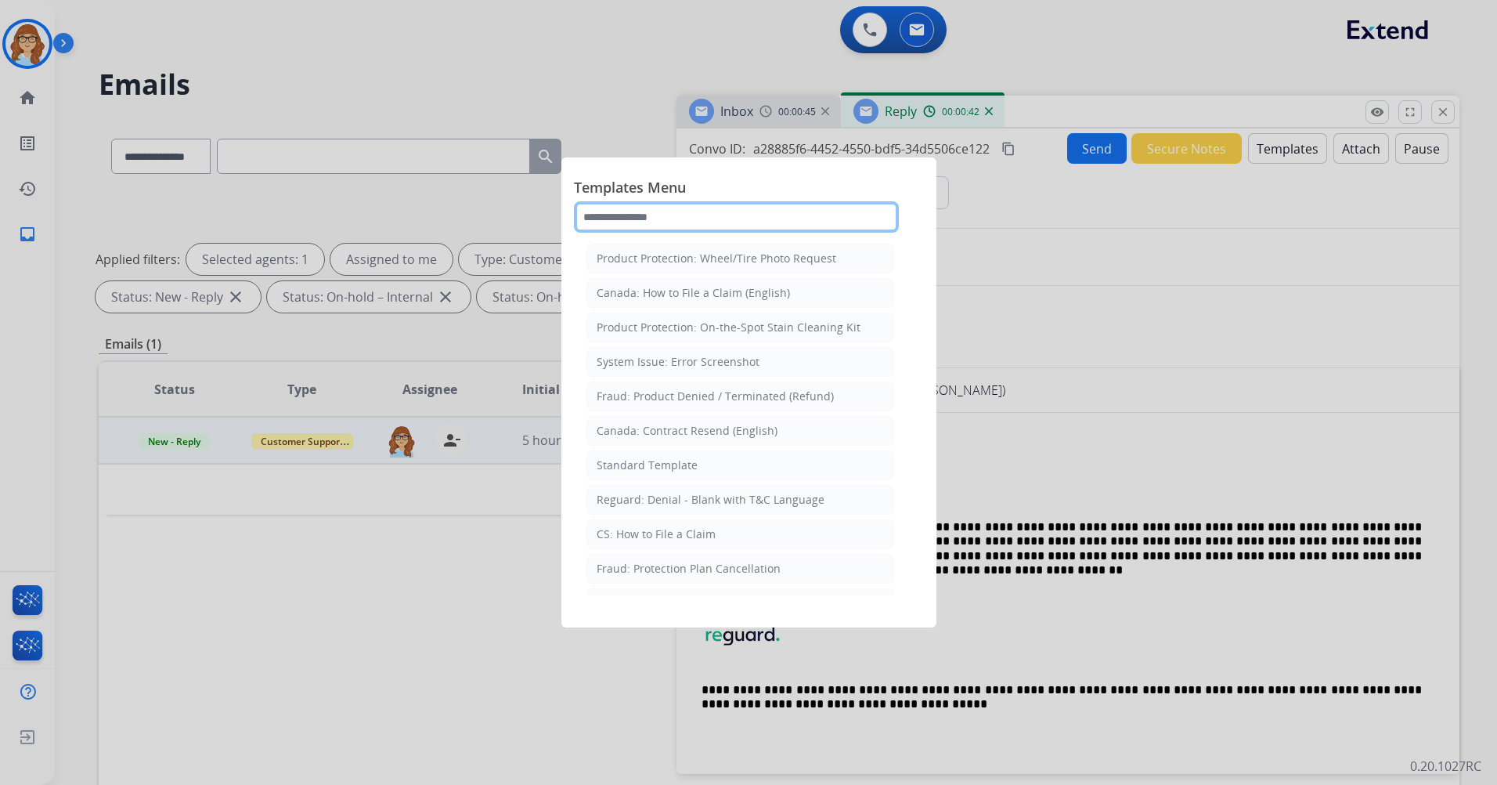
click at [807, 212] on input "text" at bounding box center [736, 216] width 325 height 31
type input "*"
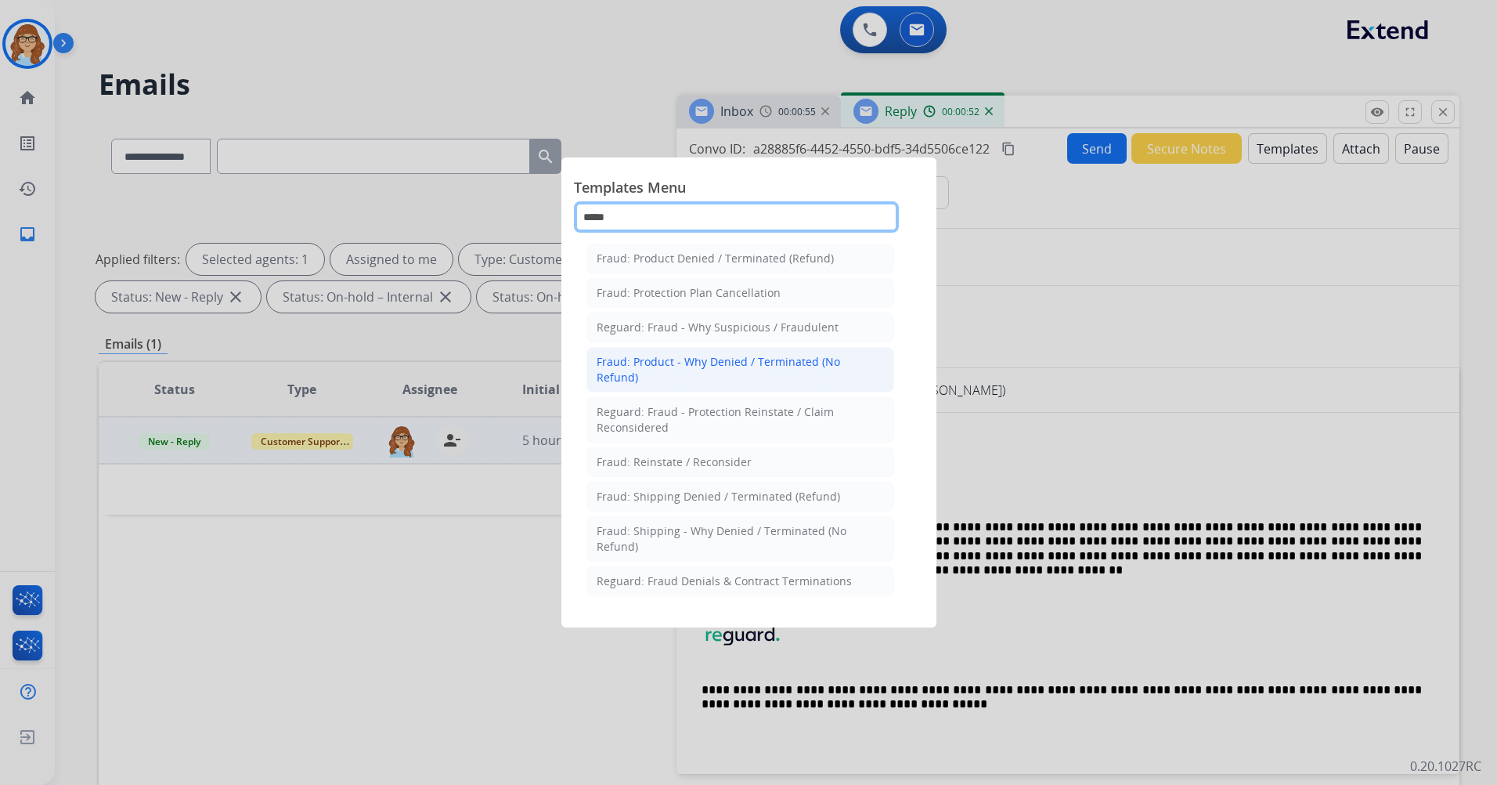
type input "*****"
click at [820, 369] on div "Fraud: Product - Why Denied / Terminated (No Refund)" at bounding box center [740, 369] width 287 height 31
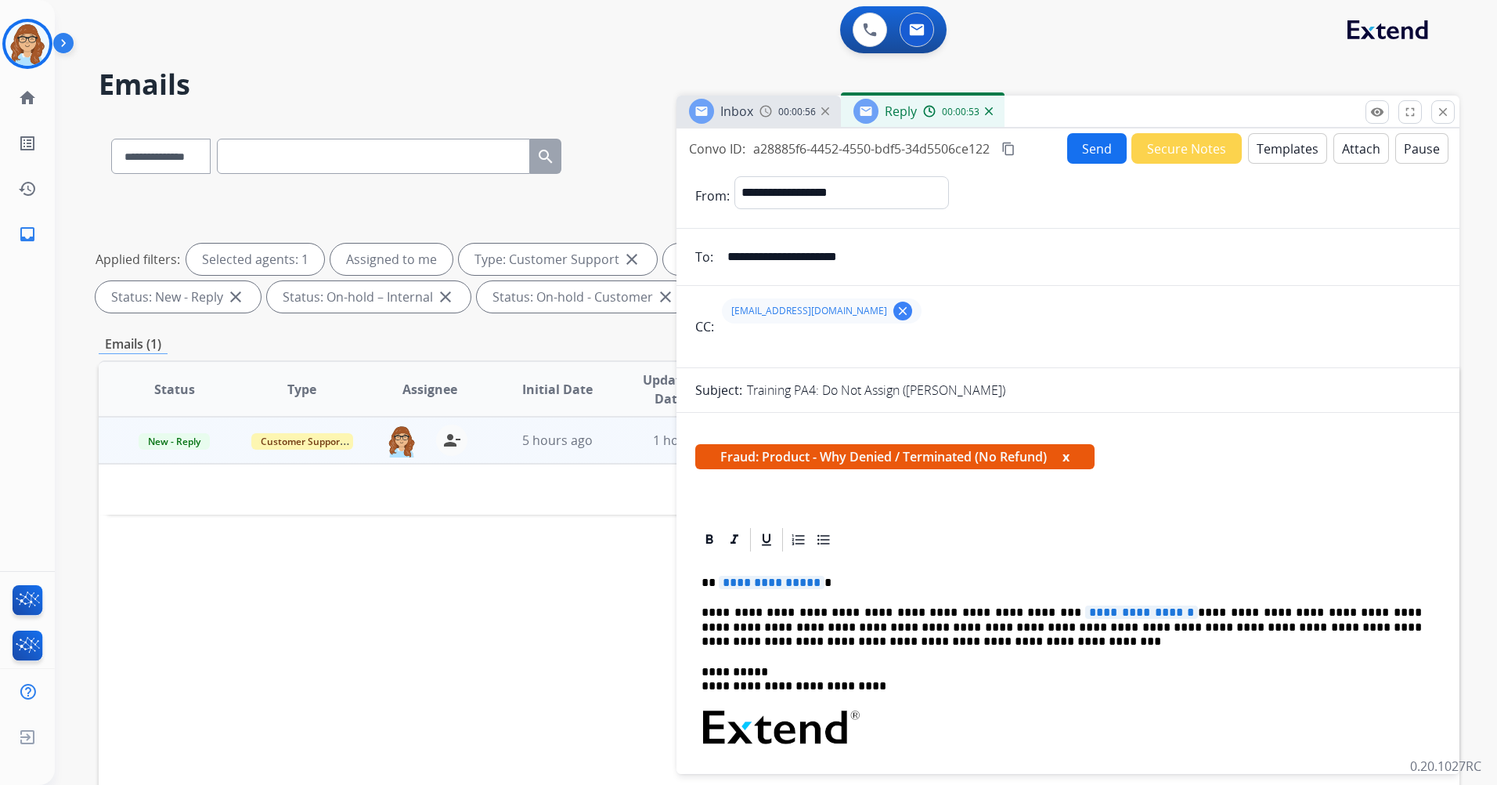
click at [1066, 455] on button "x" at bounding box center [1066, 456] width 7 height 19
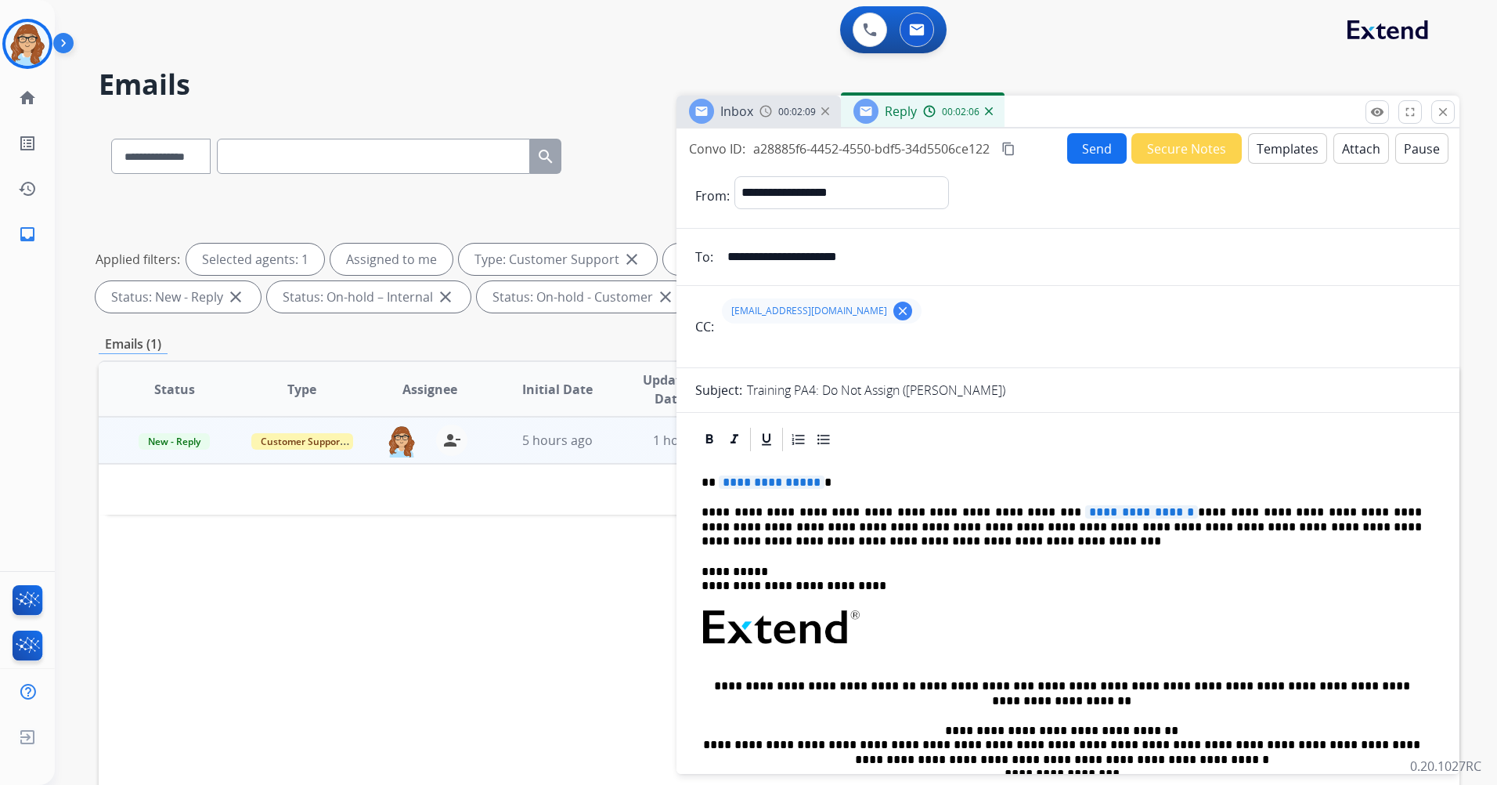
click at [1285, 147] on button "Templates" at bounding box center [1287, 148] width 79 height 31
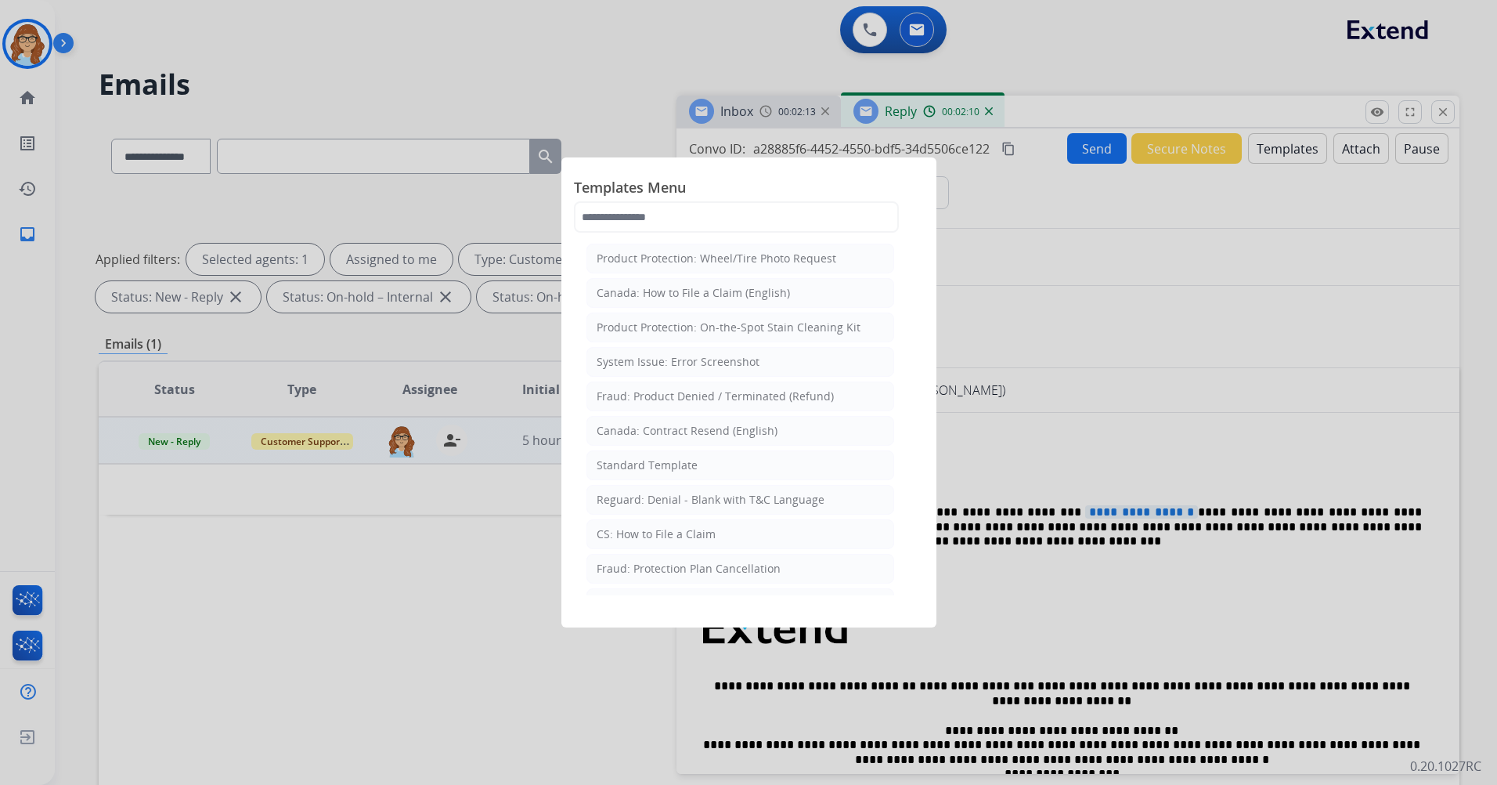
click at [1120, 373] on div at bounding box center [748, 392] width 1497 height 785
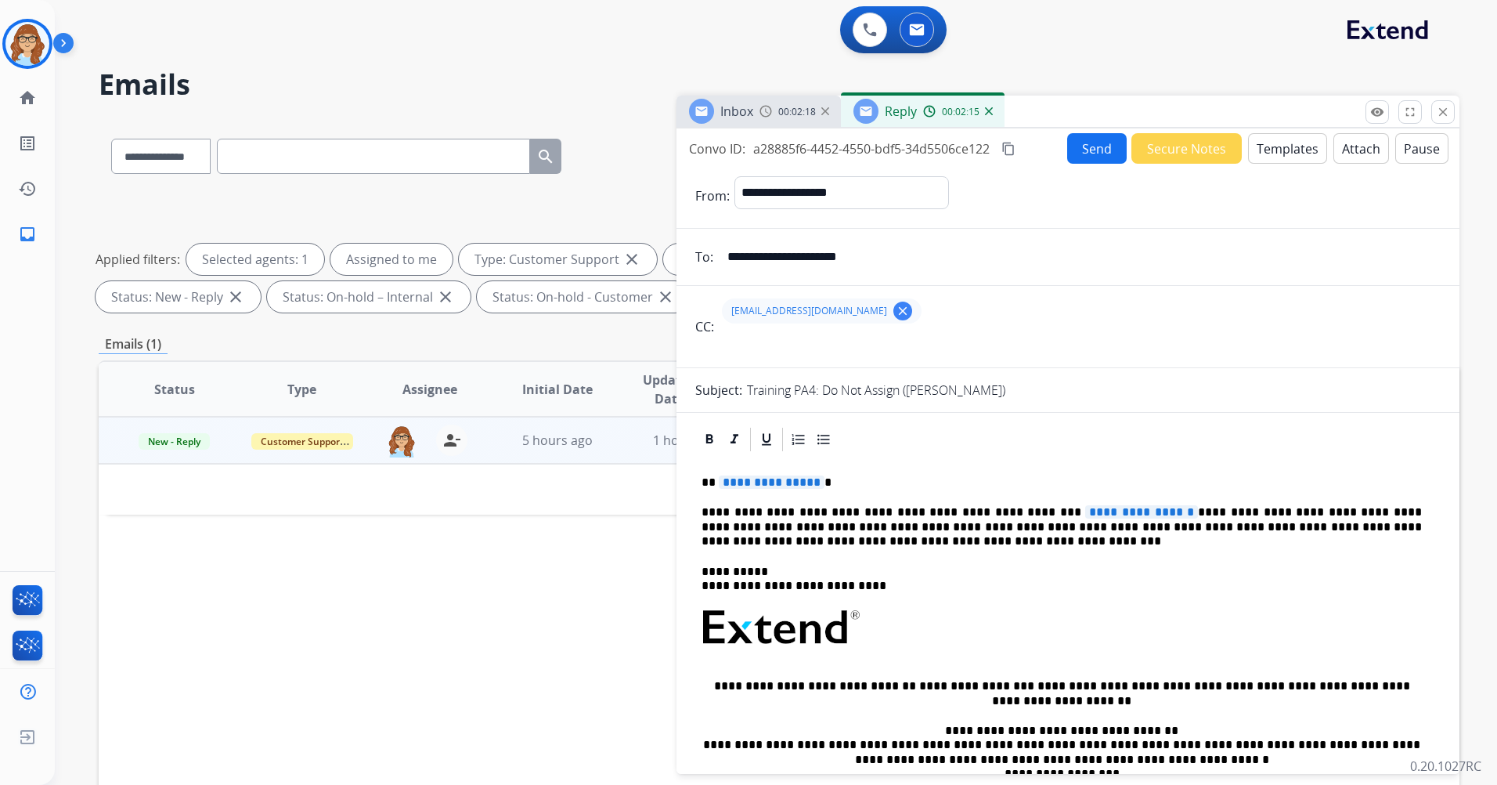
click at [1280, 155] on button "Templates" at bounding box center [1287, 148] width 79 height 31
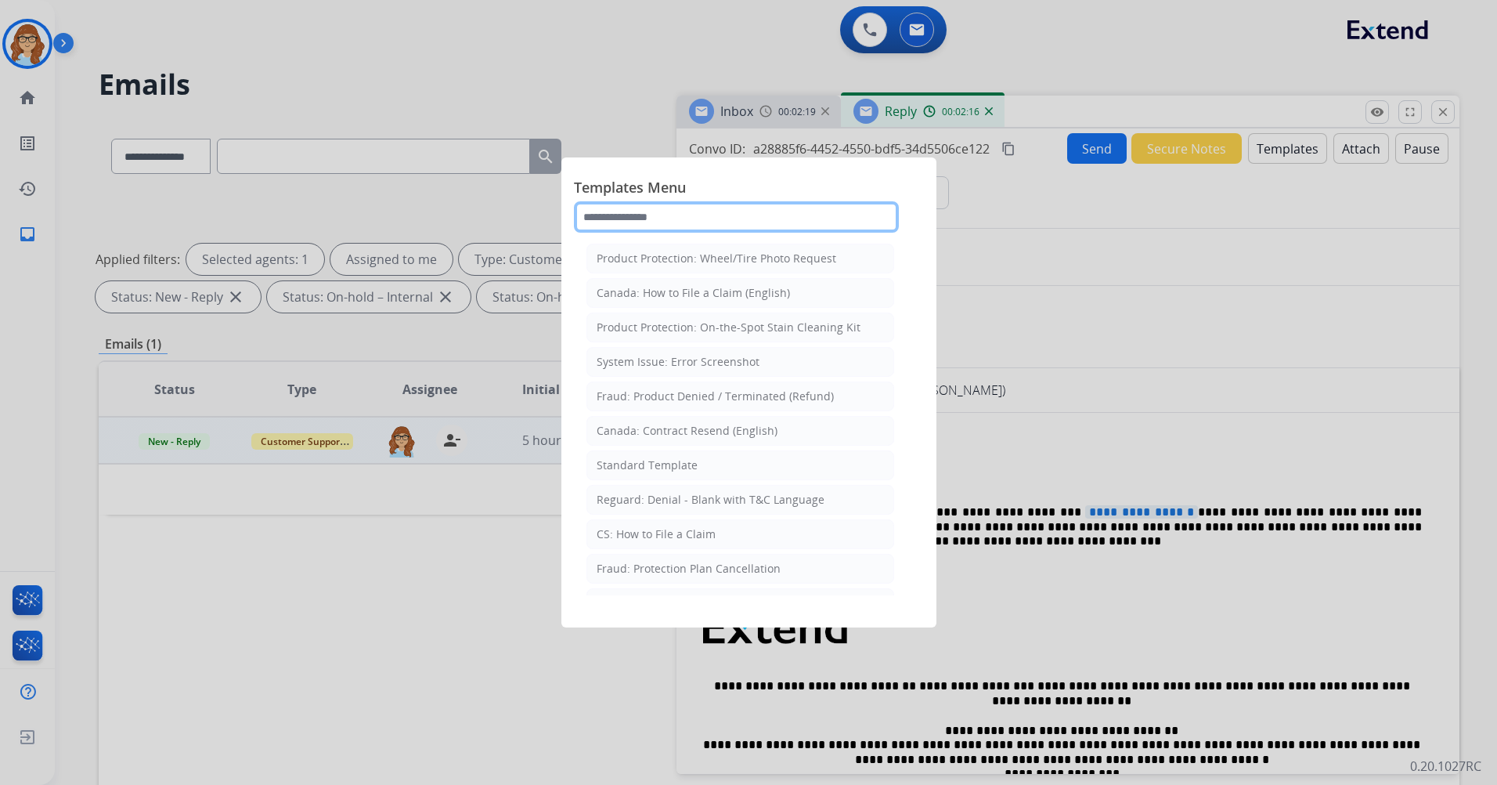
click at [680, 221] on input "text" at bounding box center [736, 216] width 325 height 31
click at [1168, 500] on div at bounding box center [748, 392] width 1497 height 785
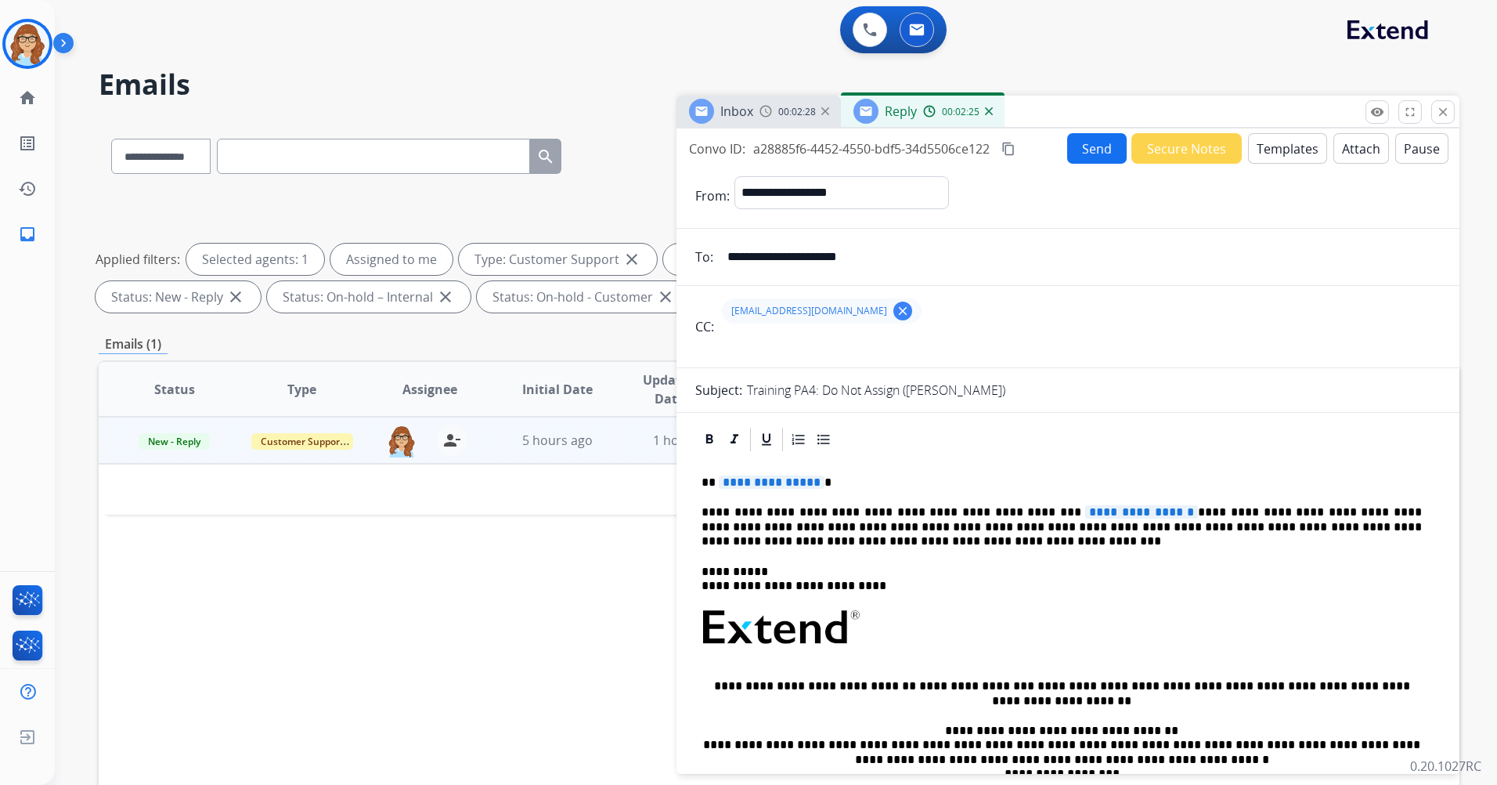
click at [1295, 149] on button "Templates" at bounding box center [1287, 148] width 79 height 31
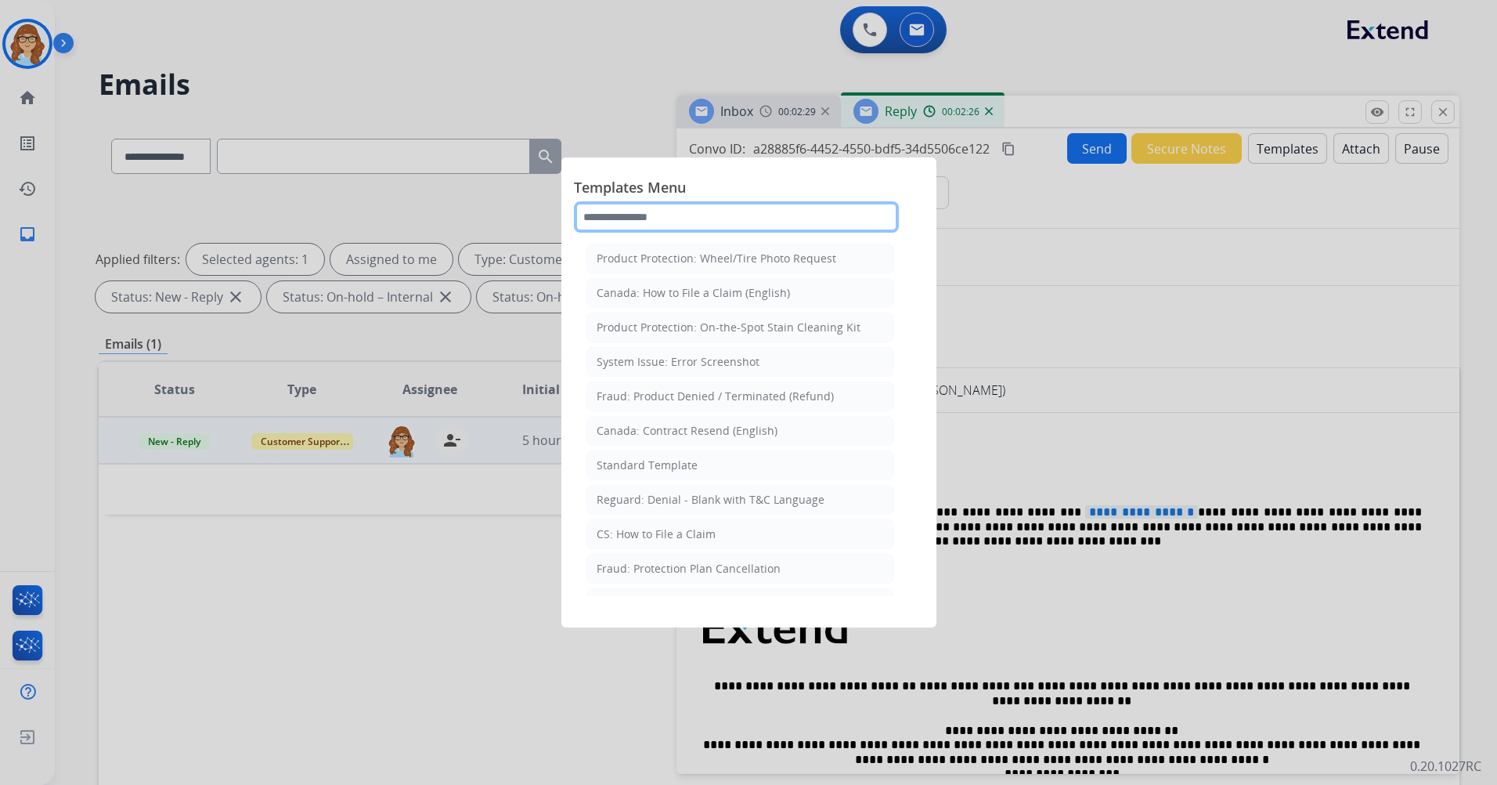
click at [822, 227] on input "text" at bounding box center [736, 216] width 325 height 31
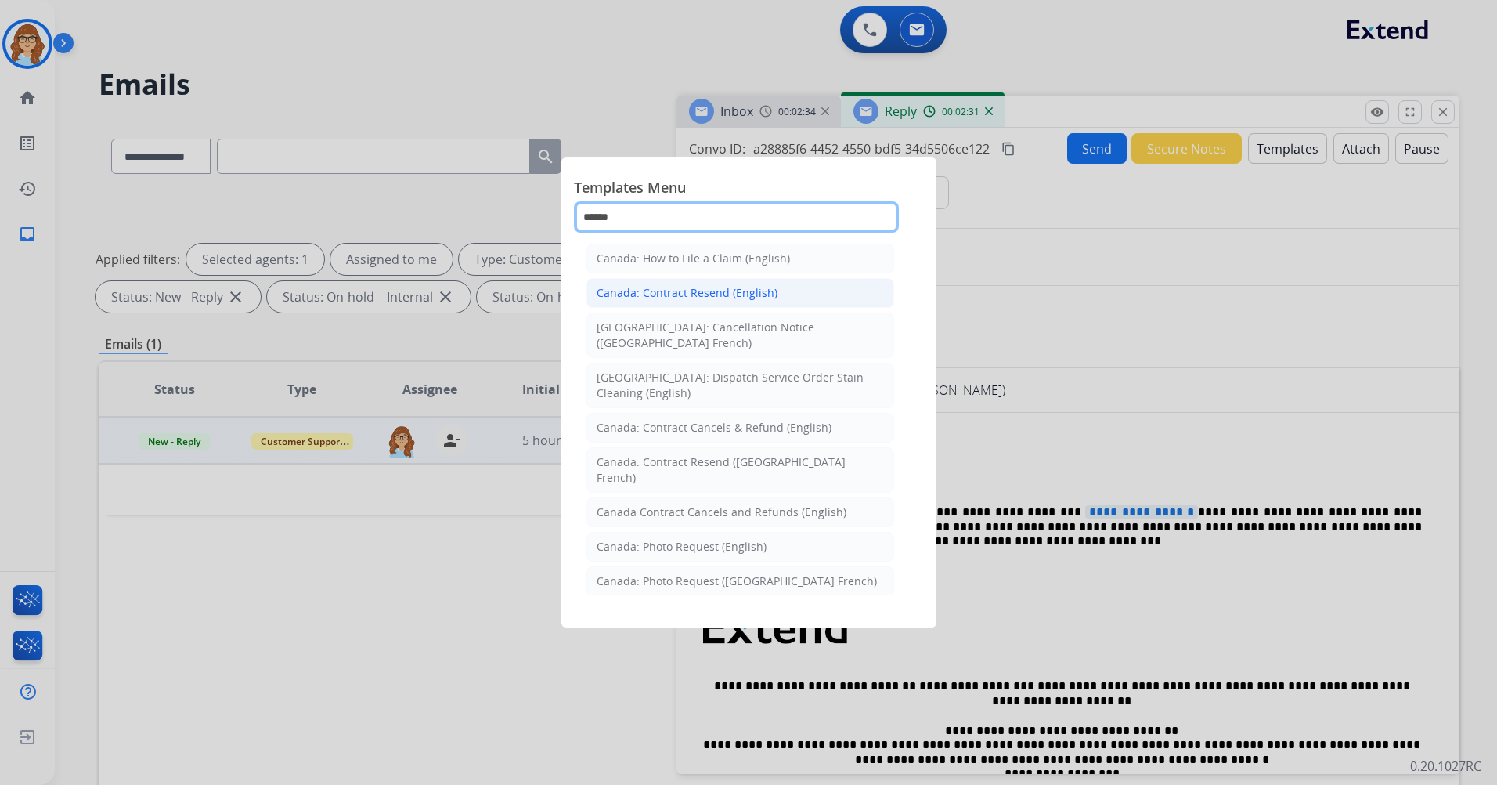
type input "******"
click at [814, 290] on li "Canada: Contract Resend (English)" at bounding box center [741, 293] width 308 height 30
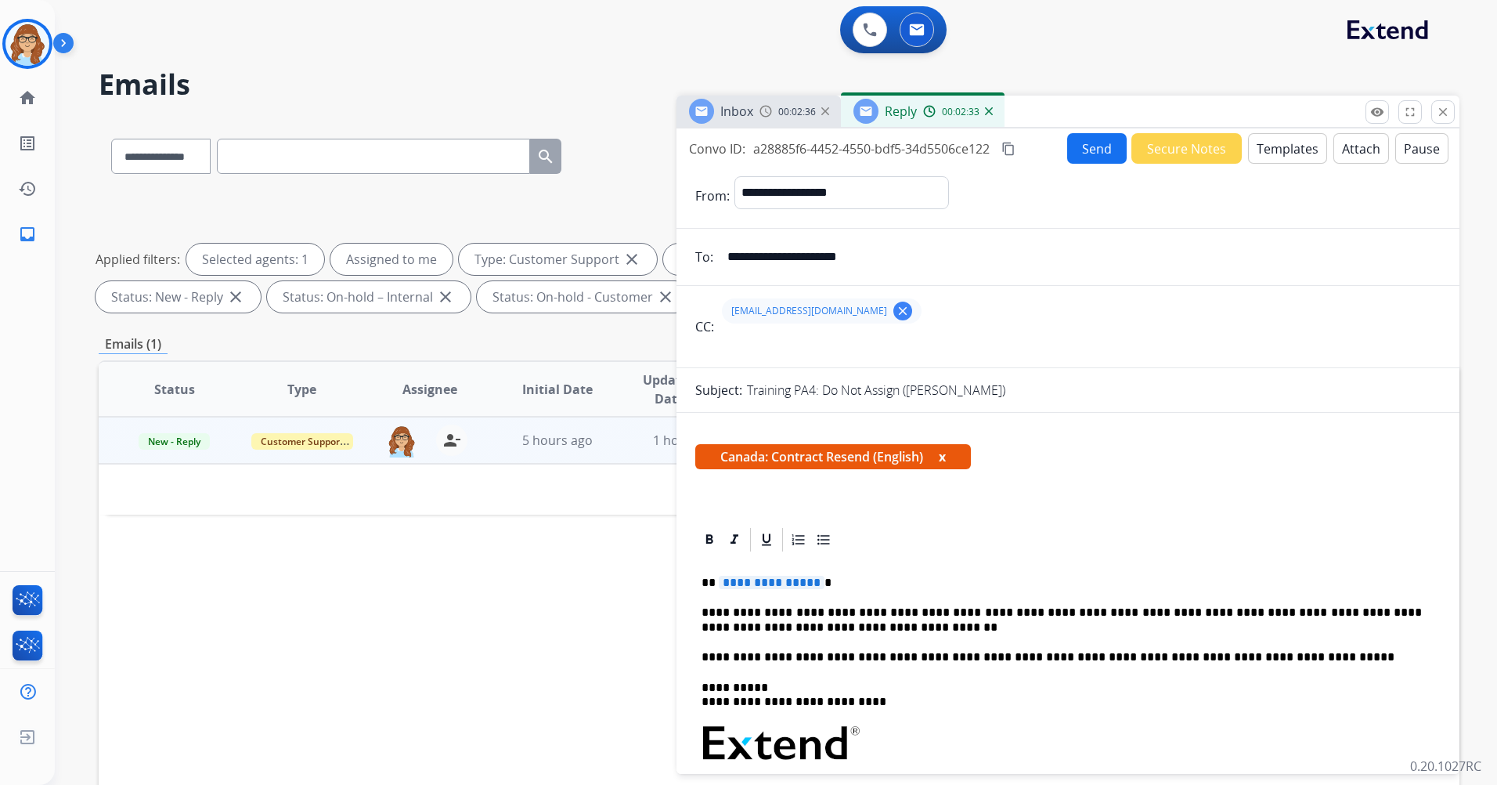
click at [943, 462] on button "x" at bounding box center [942, 456] width 7 height 19
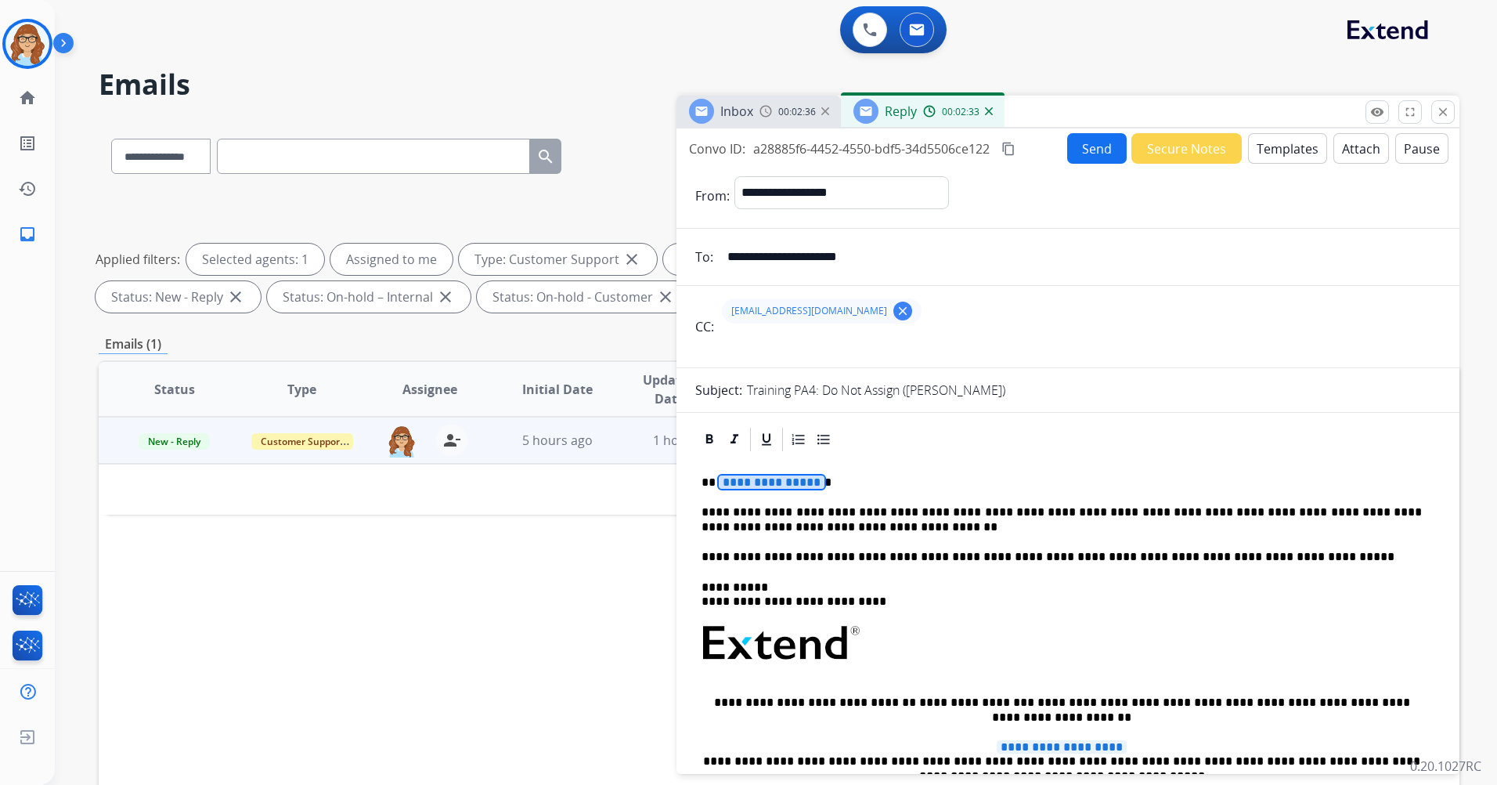
click at [775, 482] on span "**********" at bounding box center [772, 481] width 106 height 13
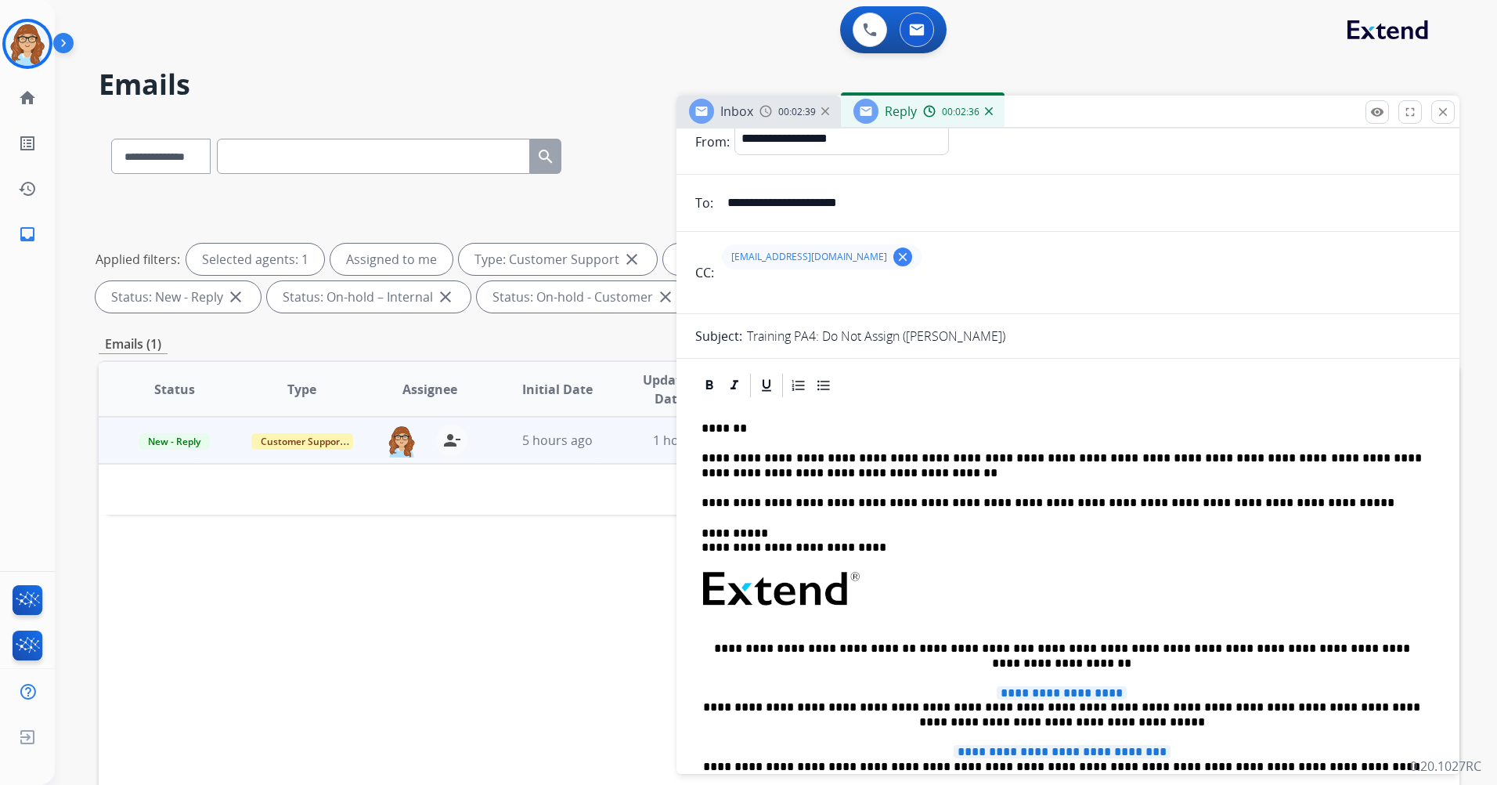
scroll to position [157, 0]
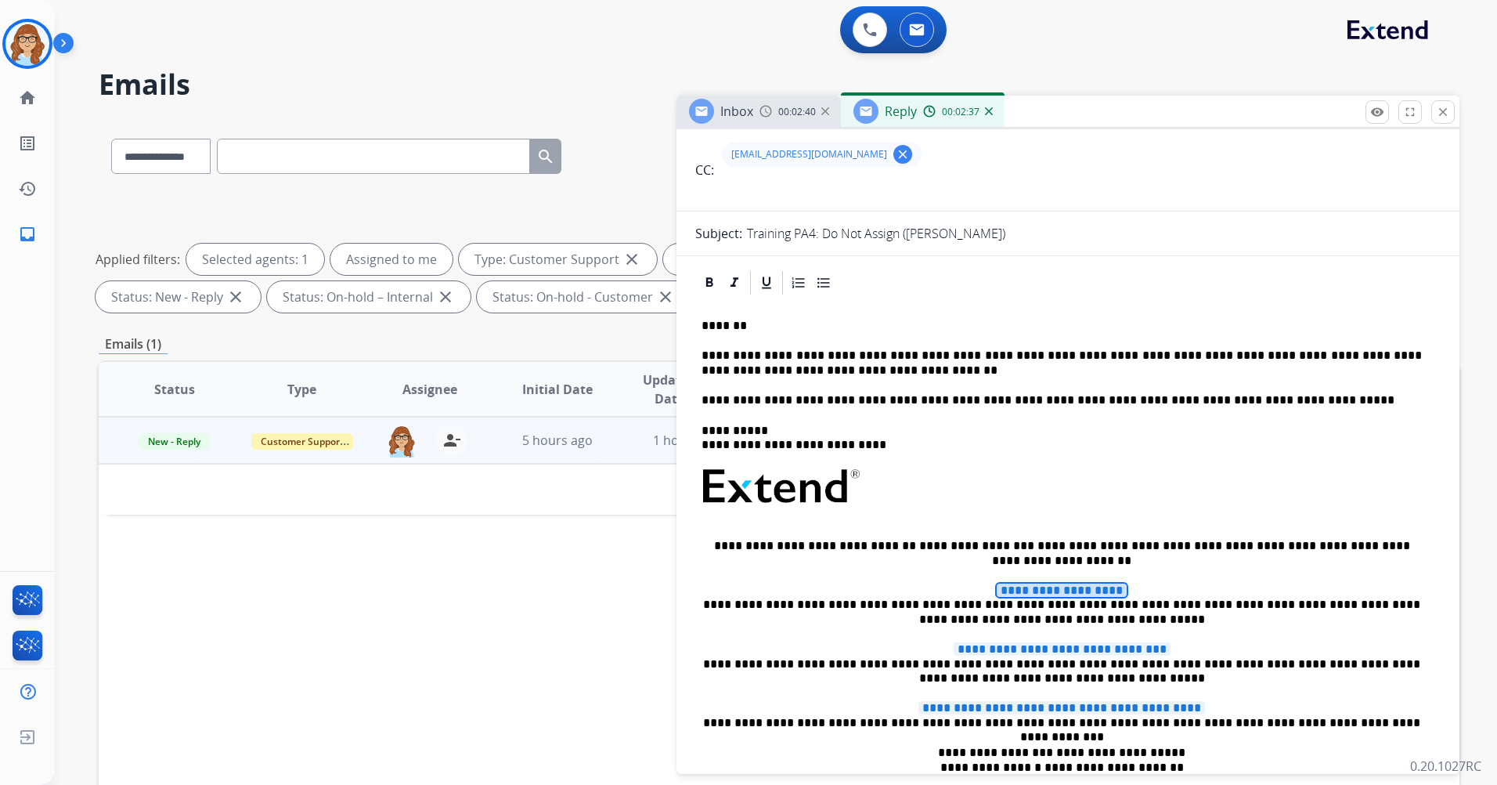
click at [1039, 586] on span "**********" at bounding box center [1062, 589] width 130 height 13
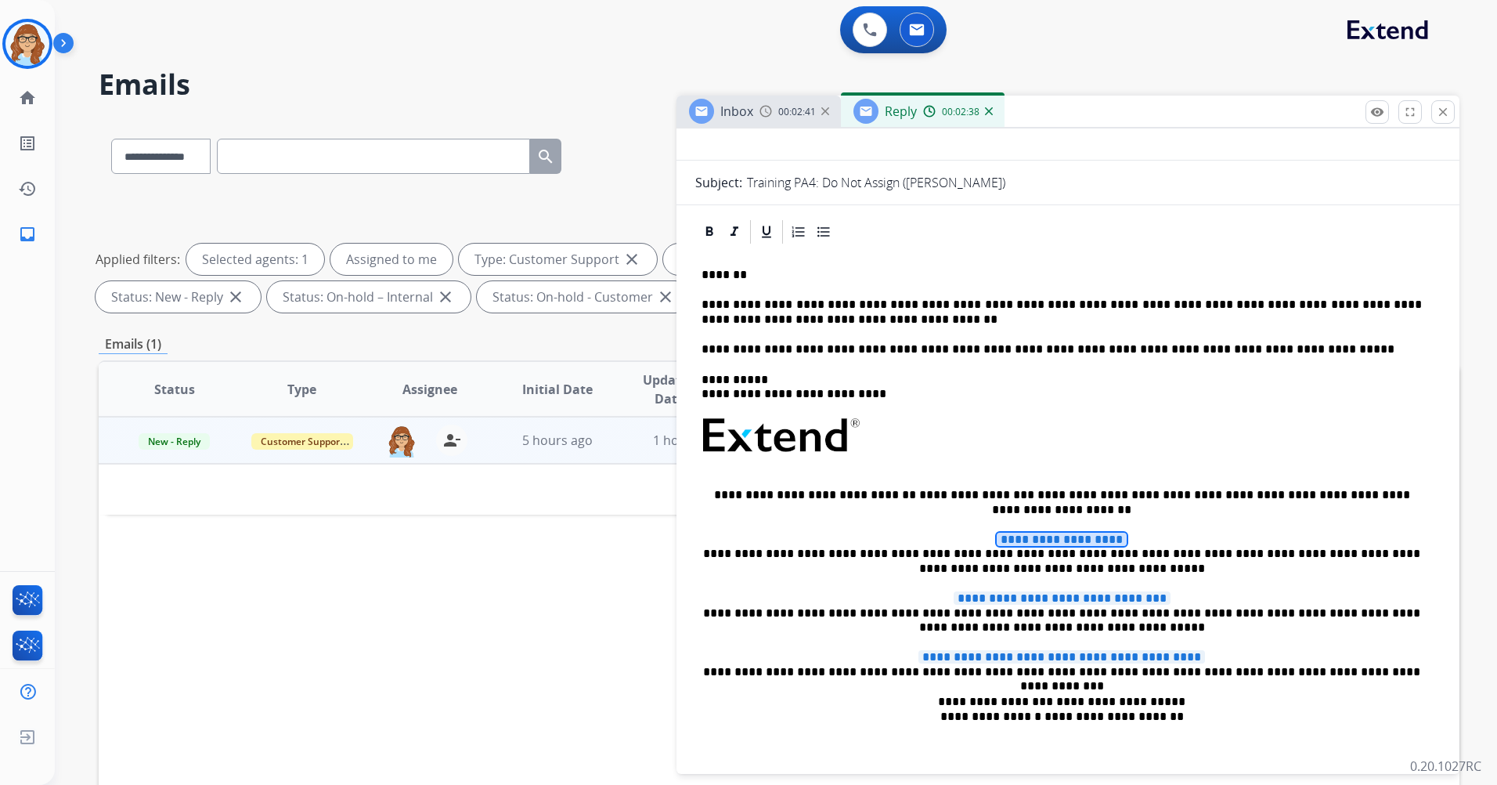
scroll to position [235, 0]
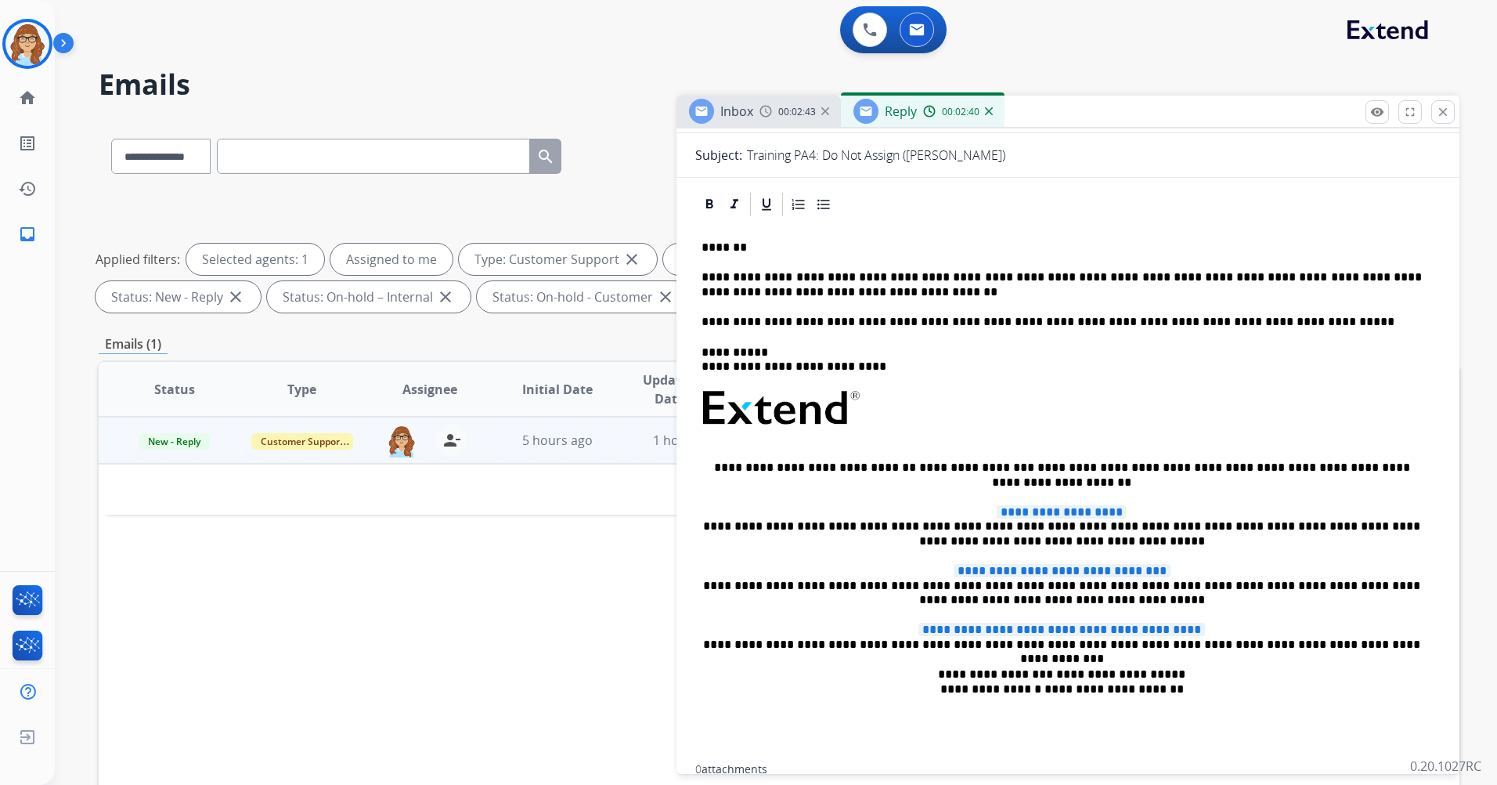
click at [1274, 522] on p "**********" at bounding box center [1062, 526] width 721 height 43
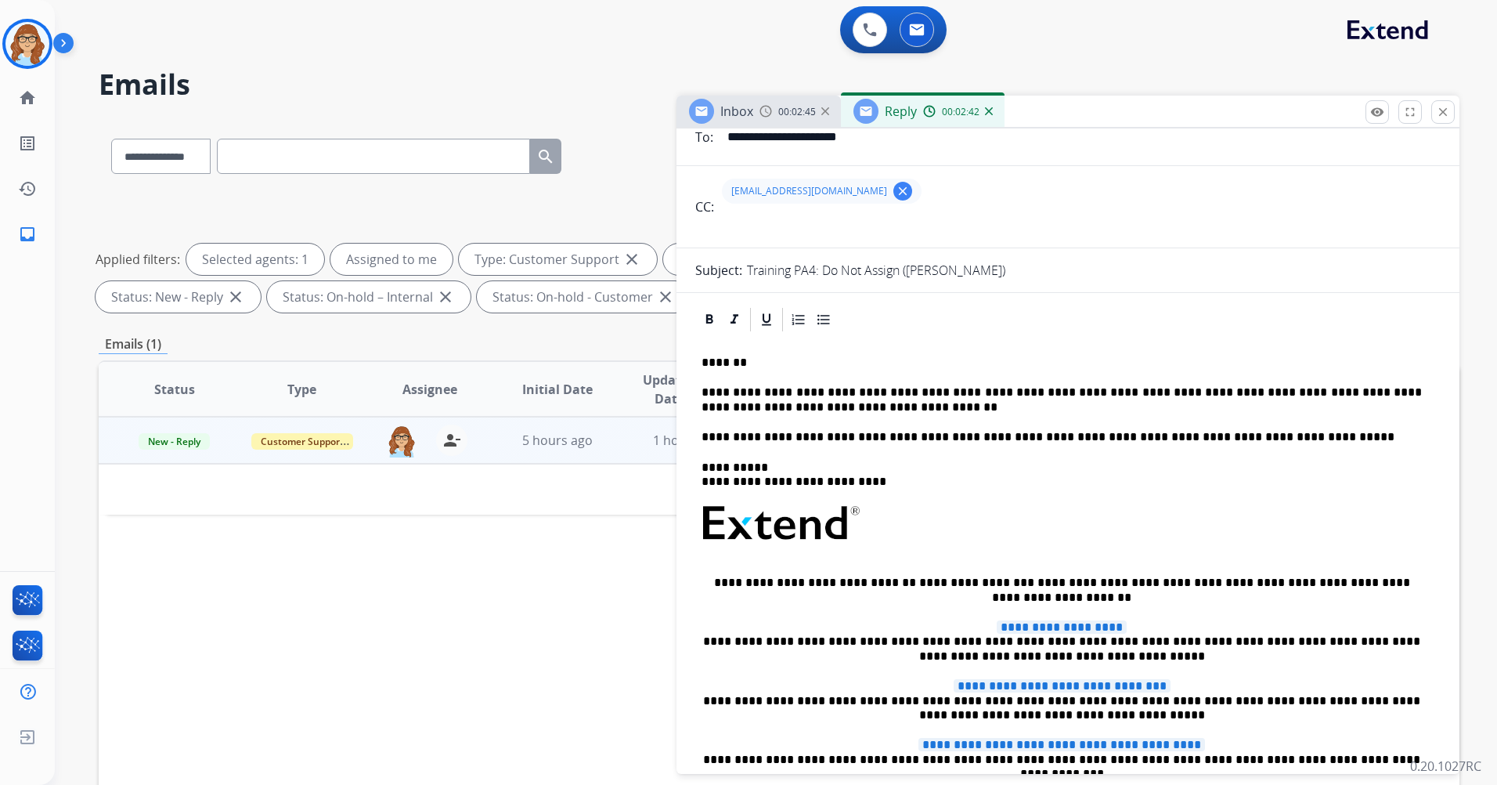
scroll to position [0, 0]
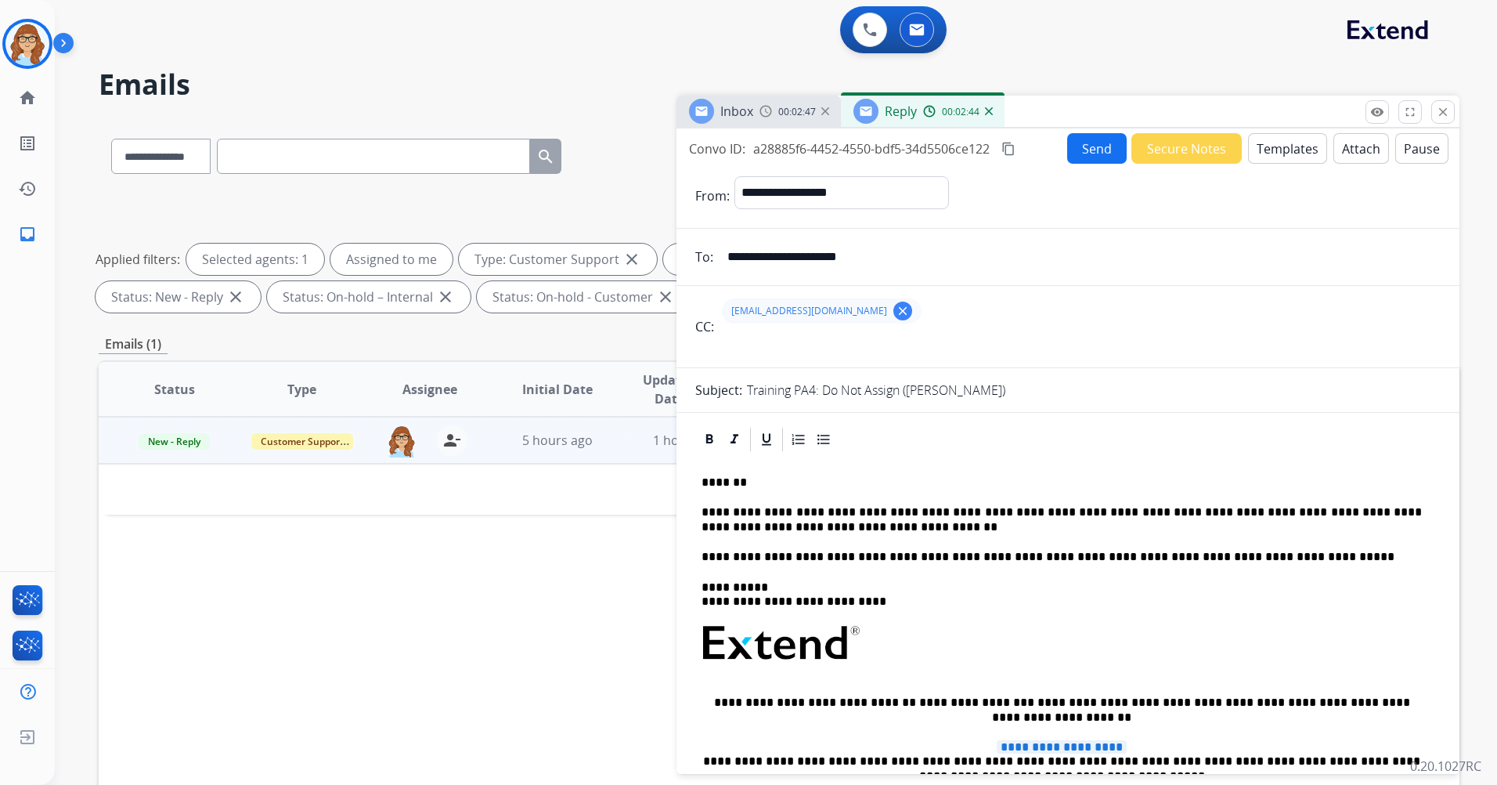
click at [1080, 157] on button "Send" at bounding box center [1097, 148] width 60 height 31
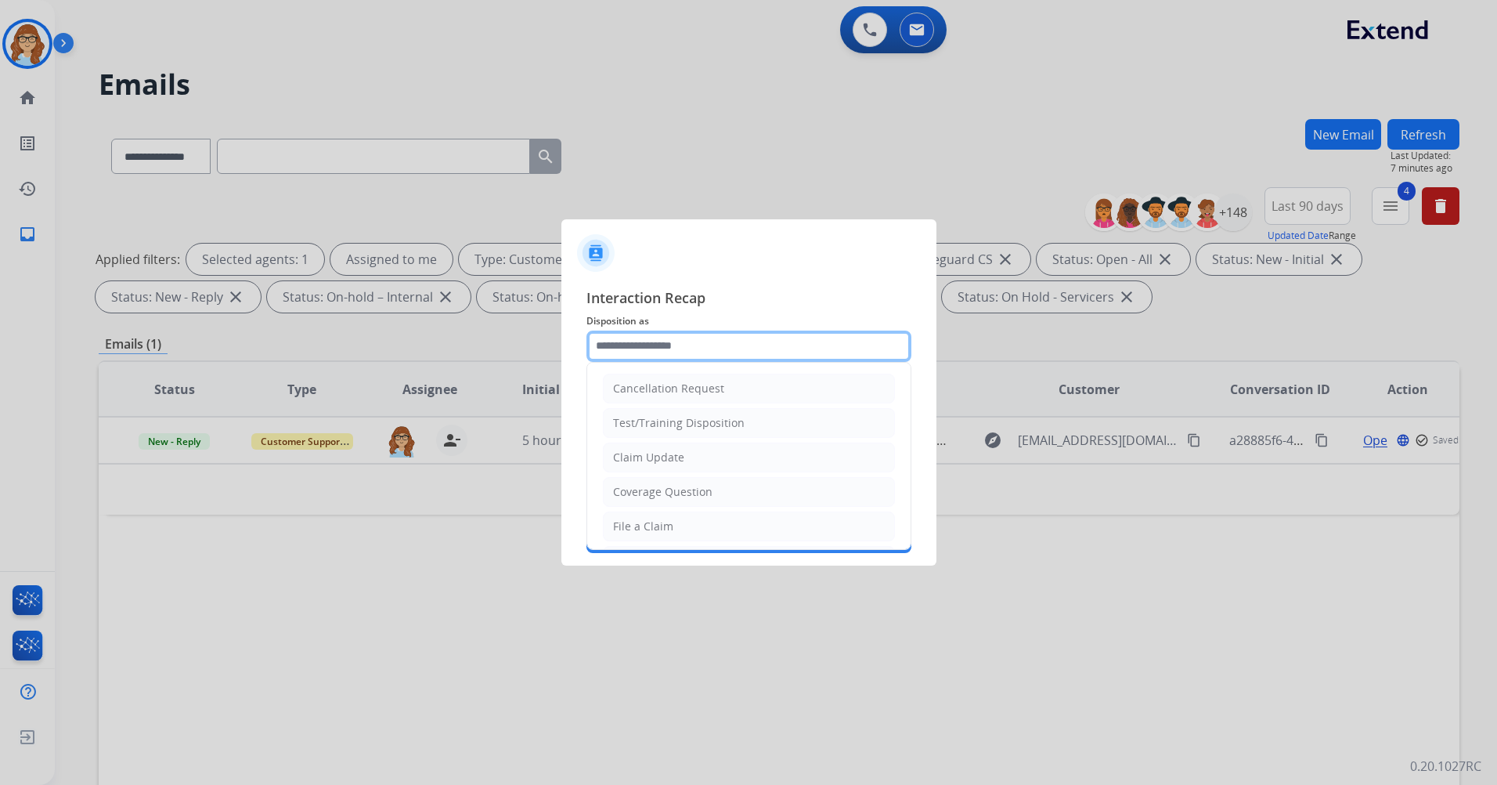
click at [728, 356] on input "text" at bounding box center [749, 345] width 325 height 31
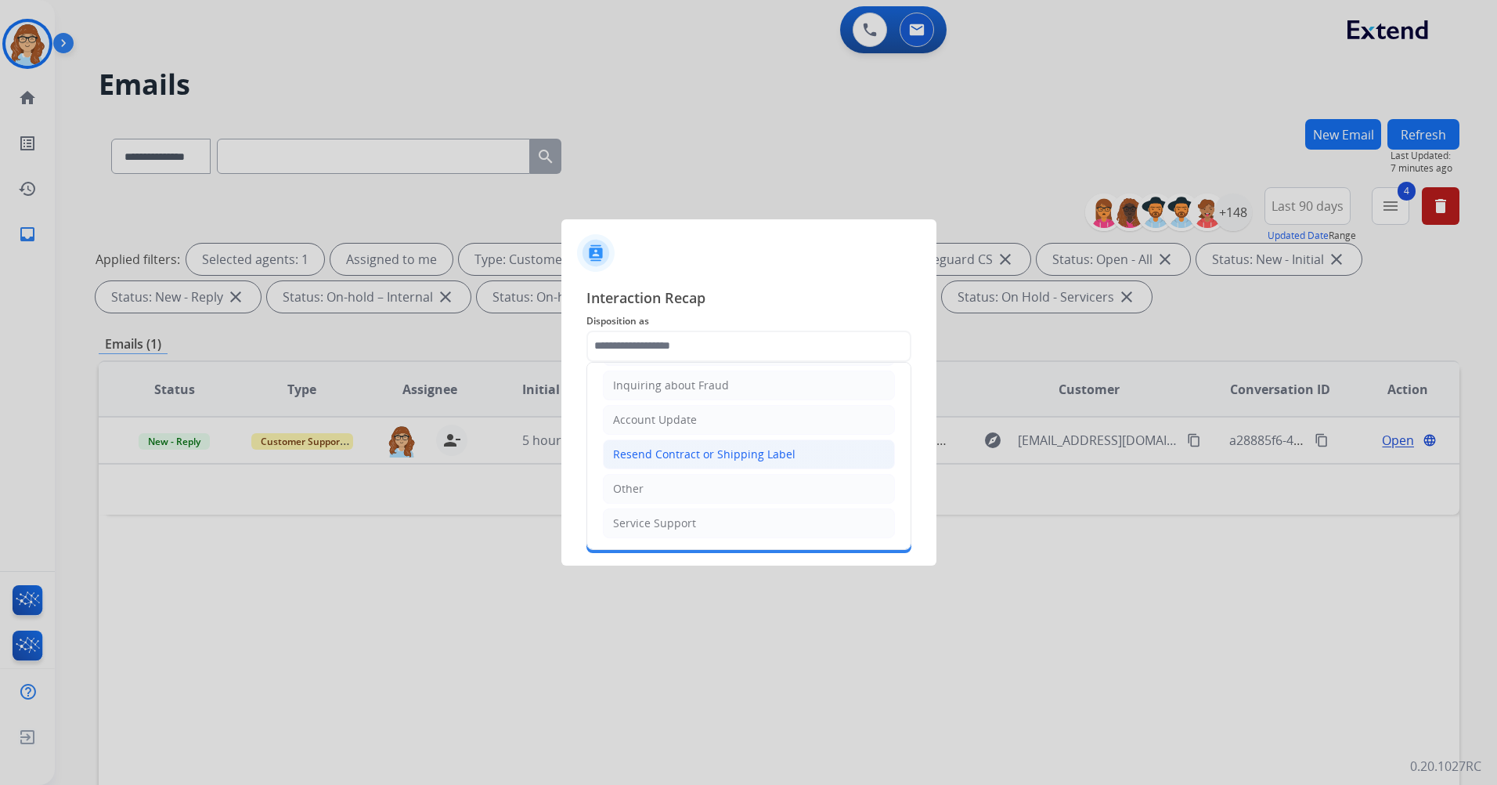
click at [798, 447] on li "Resend Contract or Shipping Label" at bounding box center [749, 454] width 292 height 30
type input "**********"
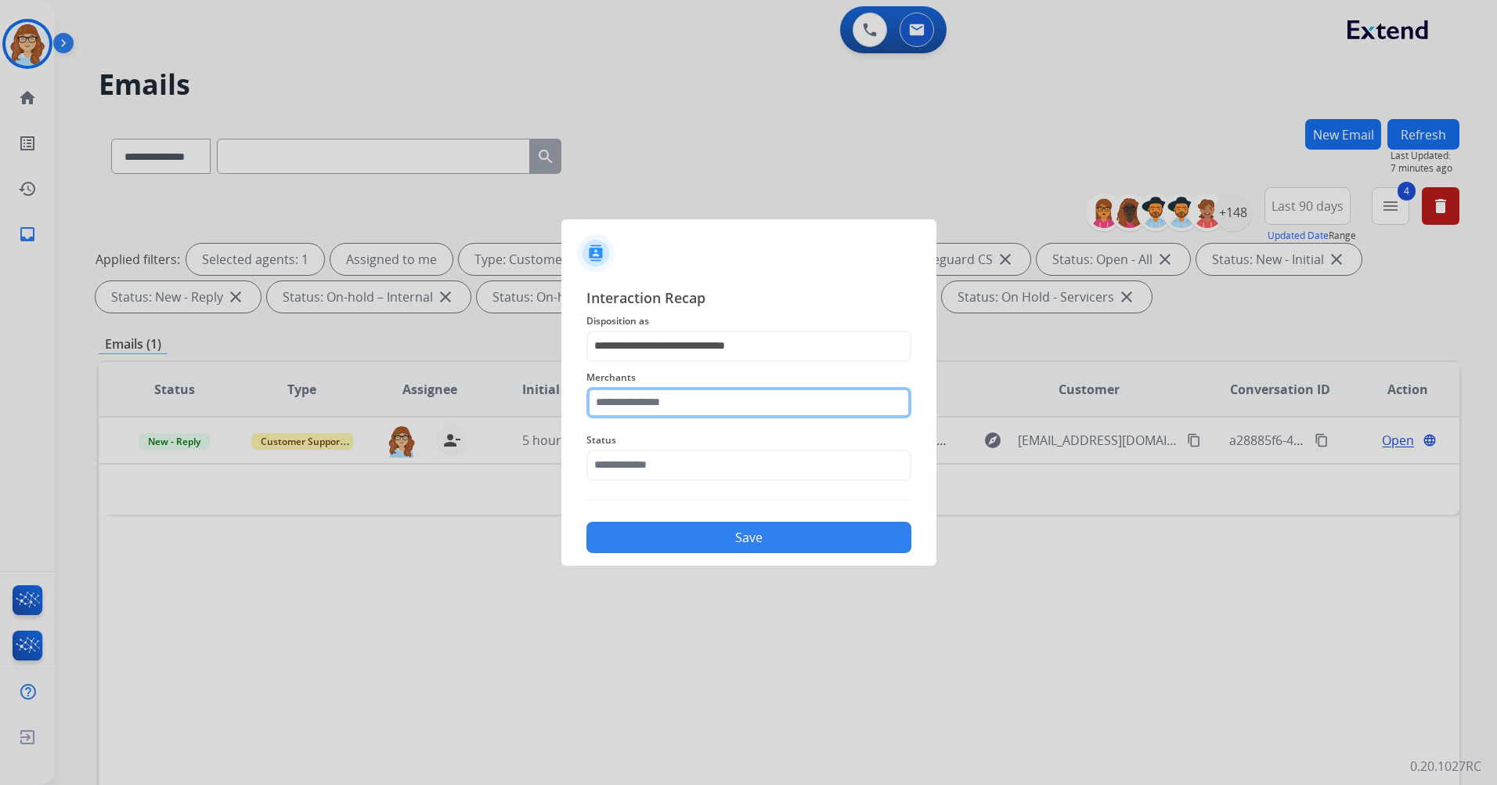
click at [762, 412] on input "text" at bounding box center [749, 402] width 325 height 31
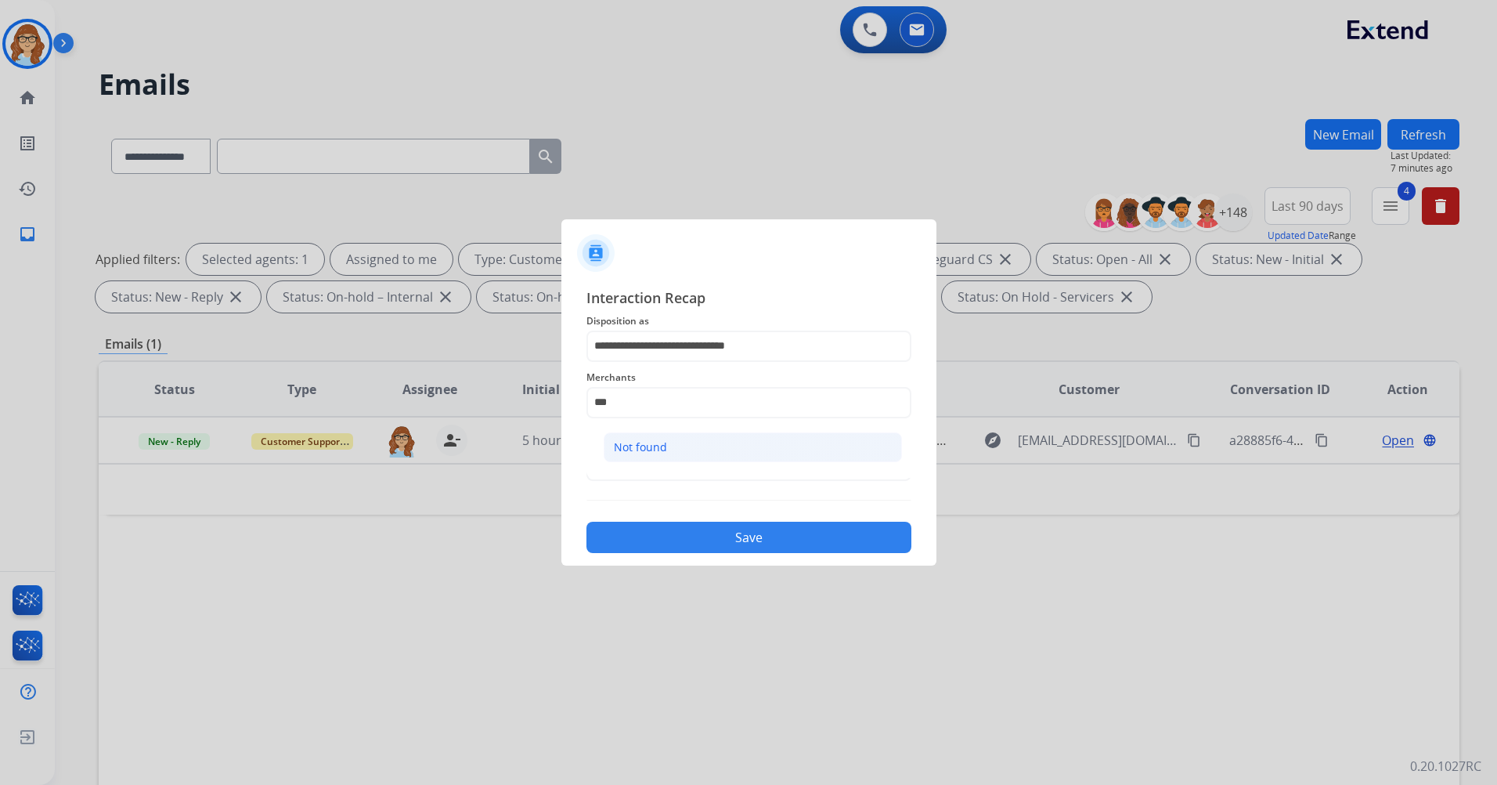
click at [742, 440] on li "Not found" at bounding box center [753, 447] width 298 height 30
type input "*********"
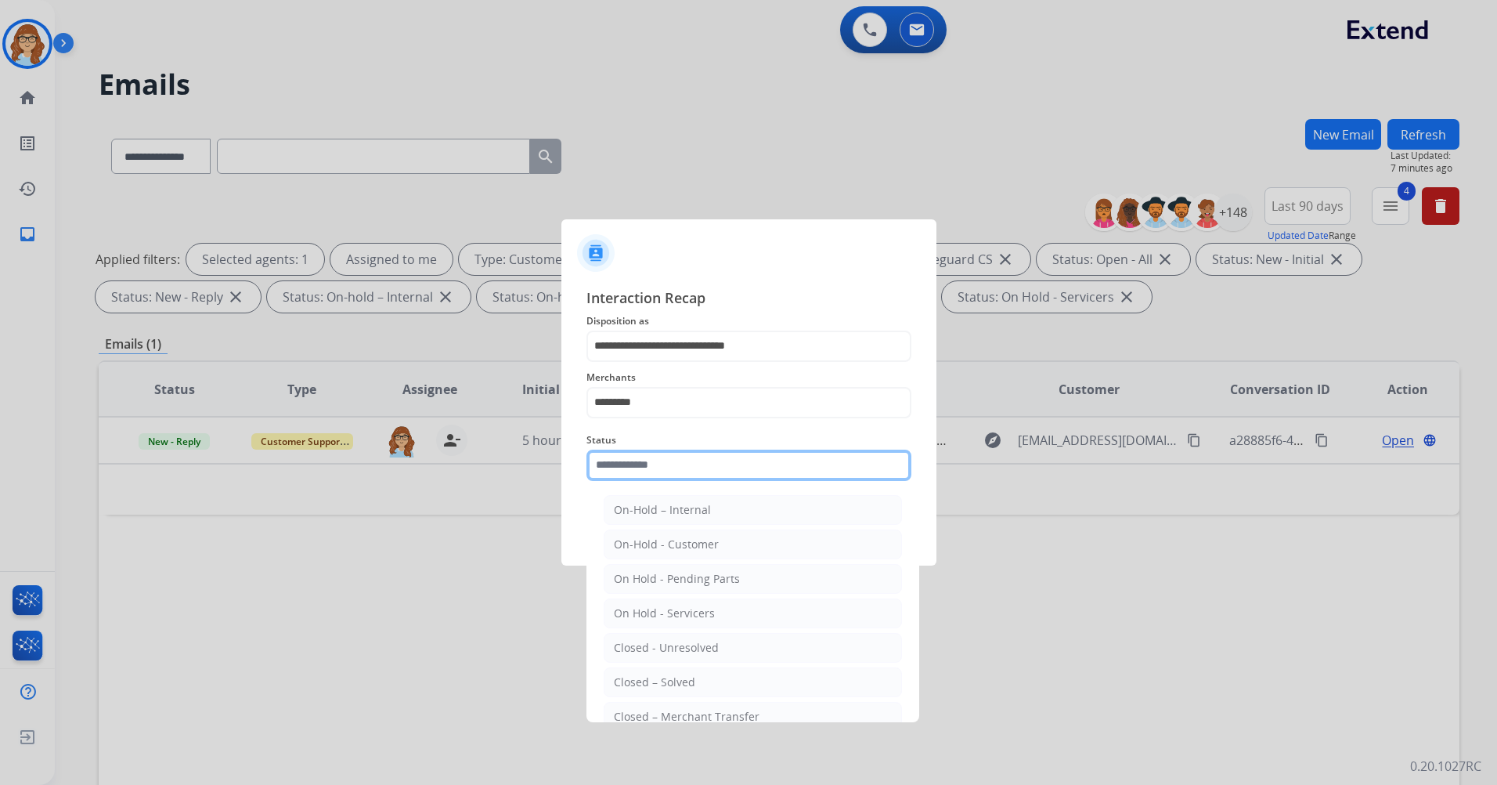
click at [728, 470] on input "text" at bounding box center [749, 465] width 325 height 31
click at [751, 678] on li "Closed – Solved" at bounding box center [753, 682] width 298 height 30
type input "**********"
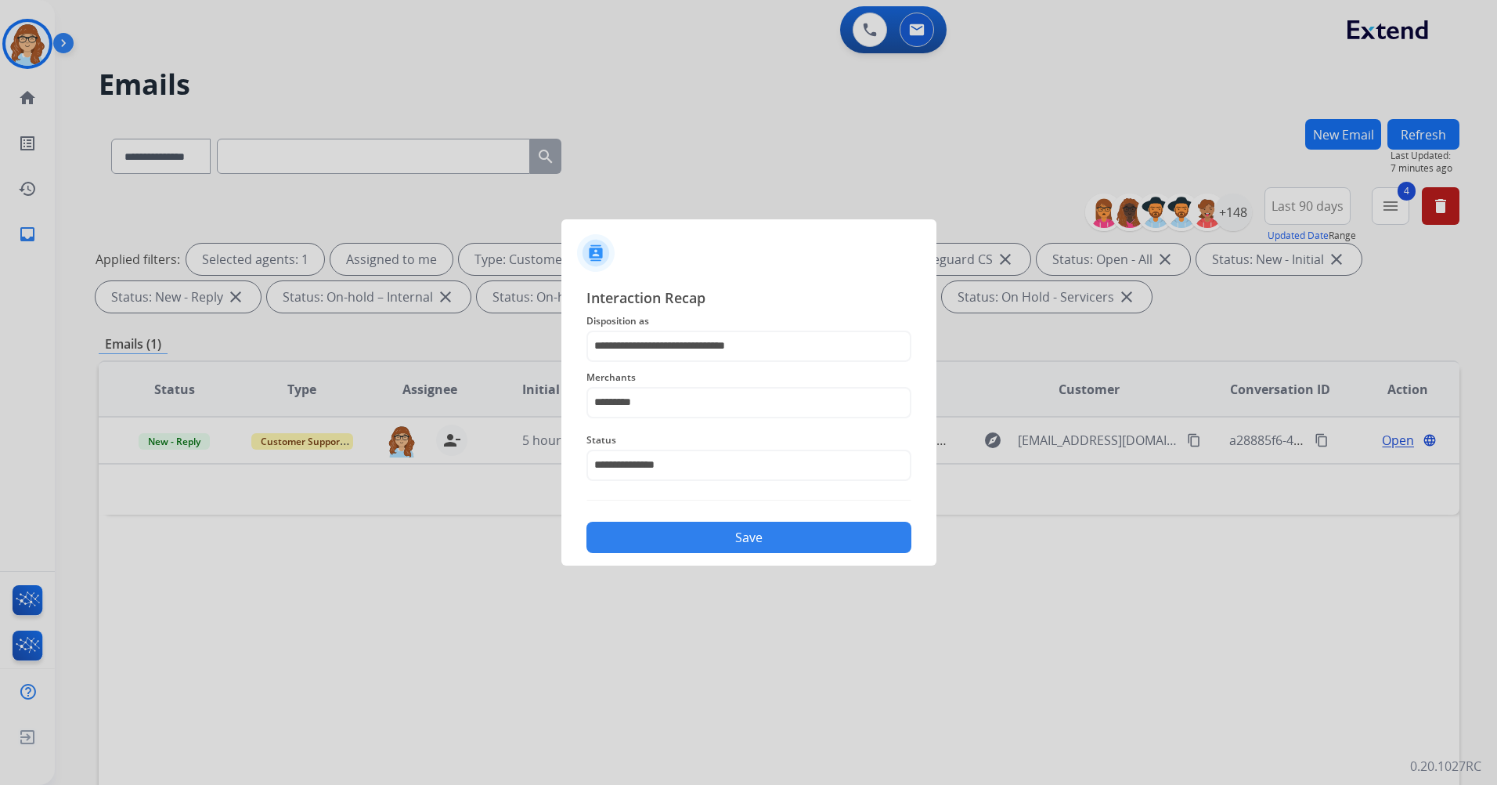
click at [745, 541] on button "Save" at bounding box center [749, 537] width 325 height 31
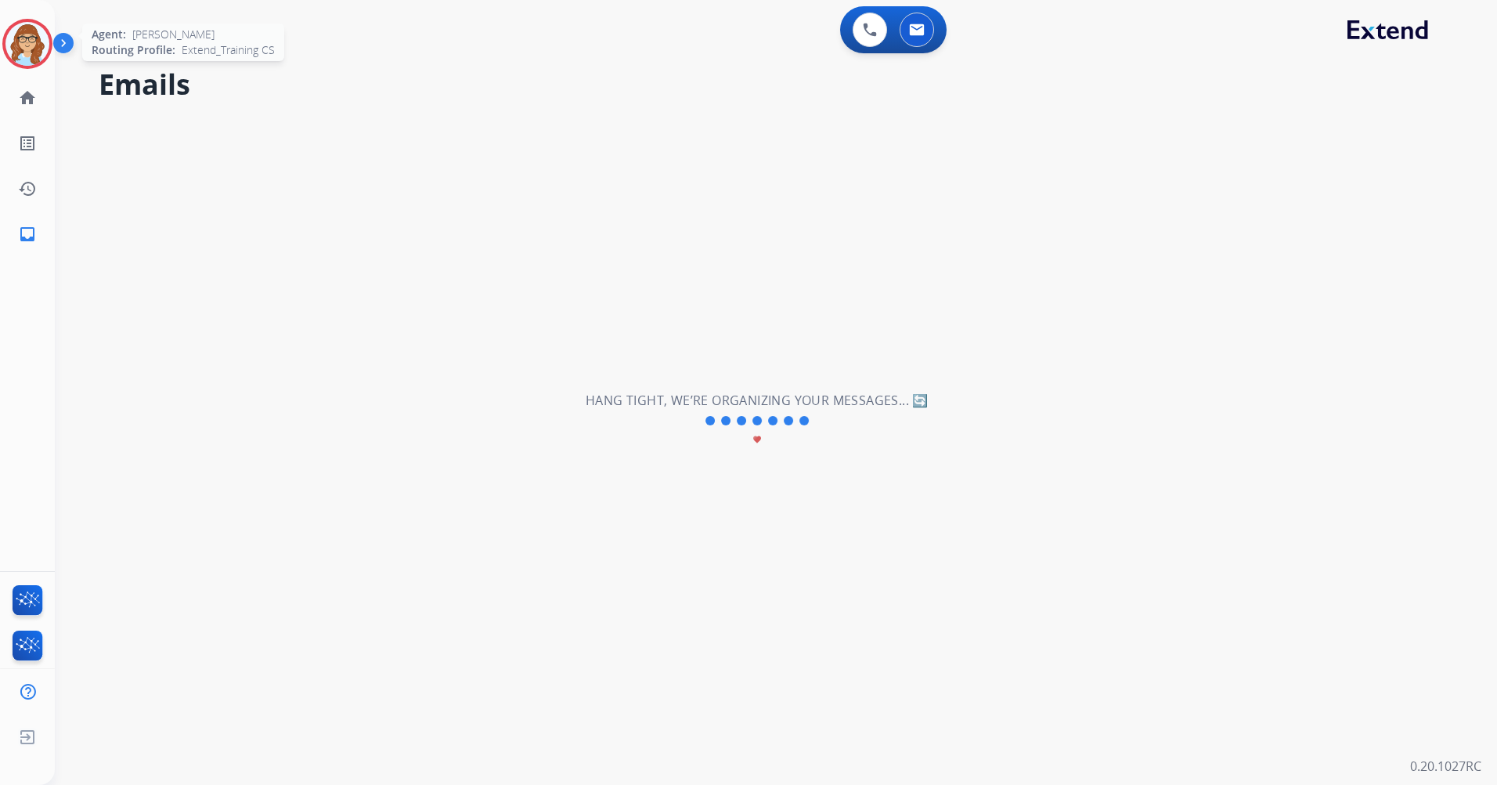
click at [38, 49] on img at bounding box center [27, 44] width 44 height 44
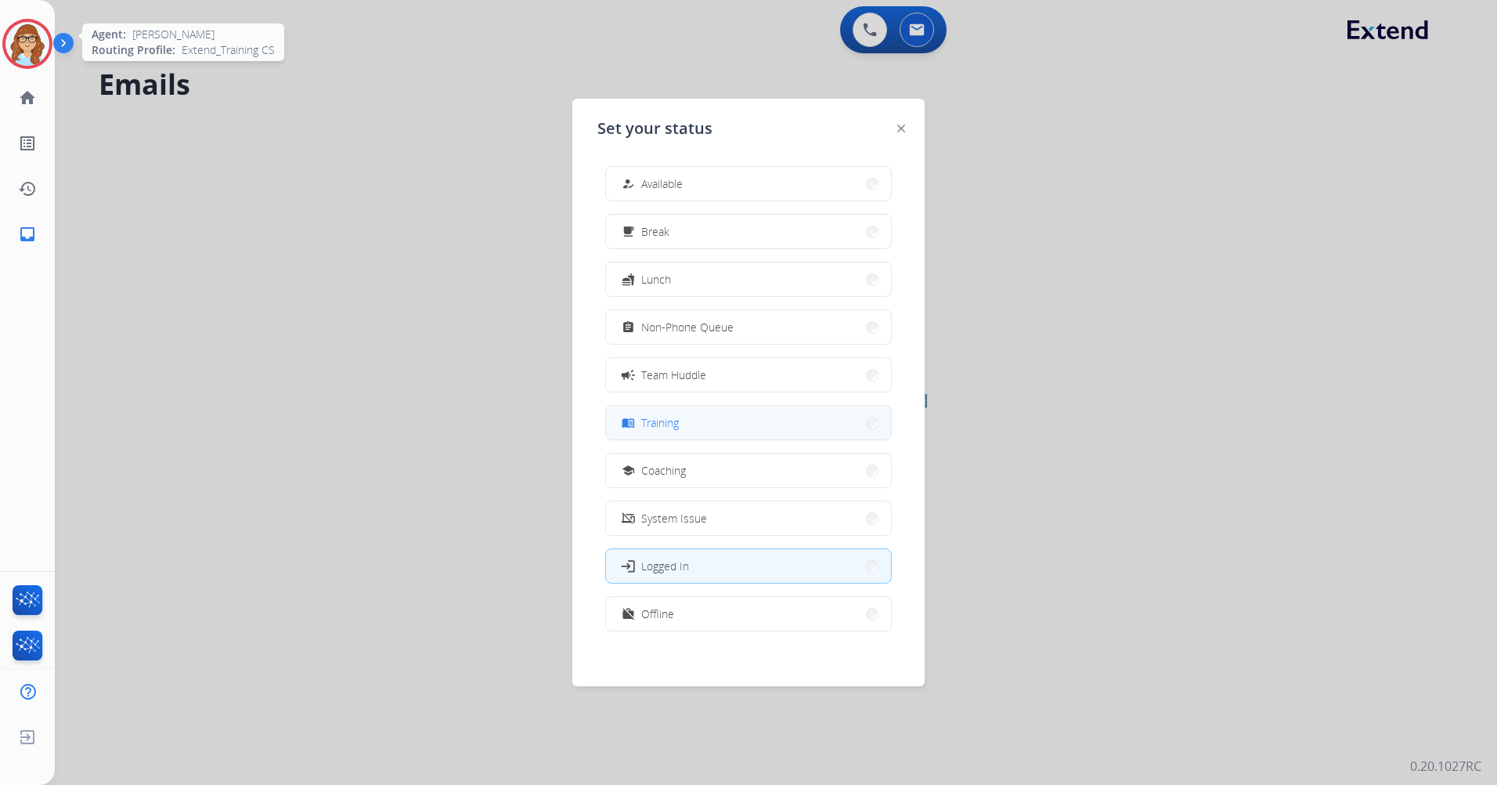
click at [710, 438] on button "menu_book Training" at bounding box center [748, 423] width 285 height 34
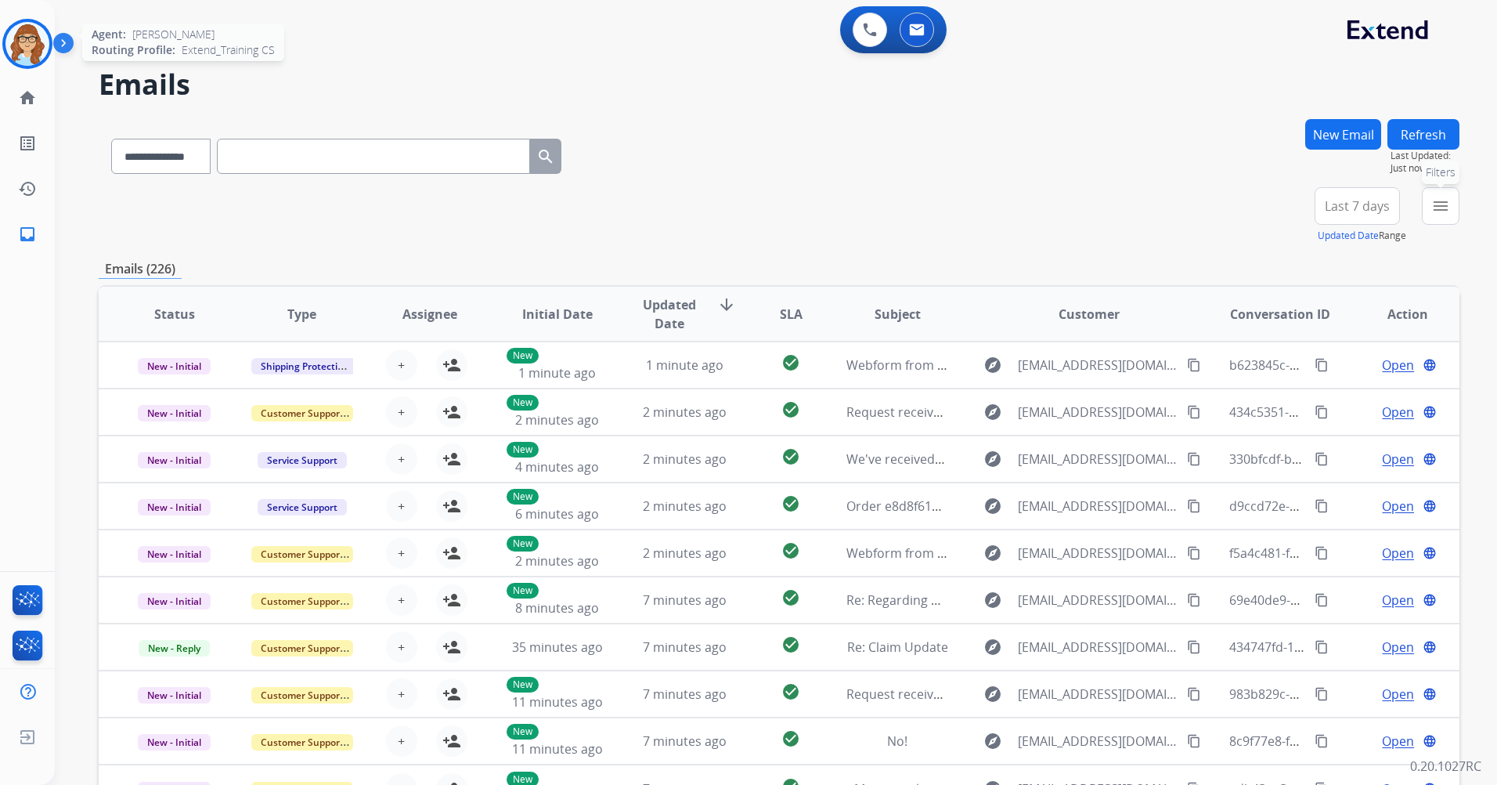
click at [1448, 201] on mat-icon "menu" at bounding box center [1441, 206] width 19 height 19
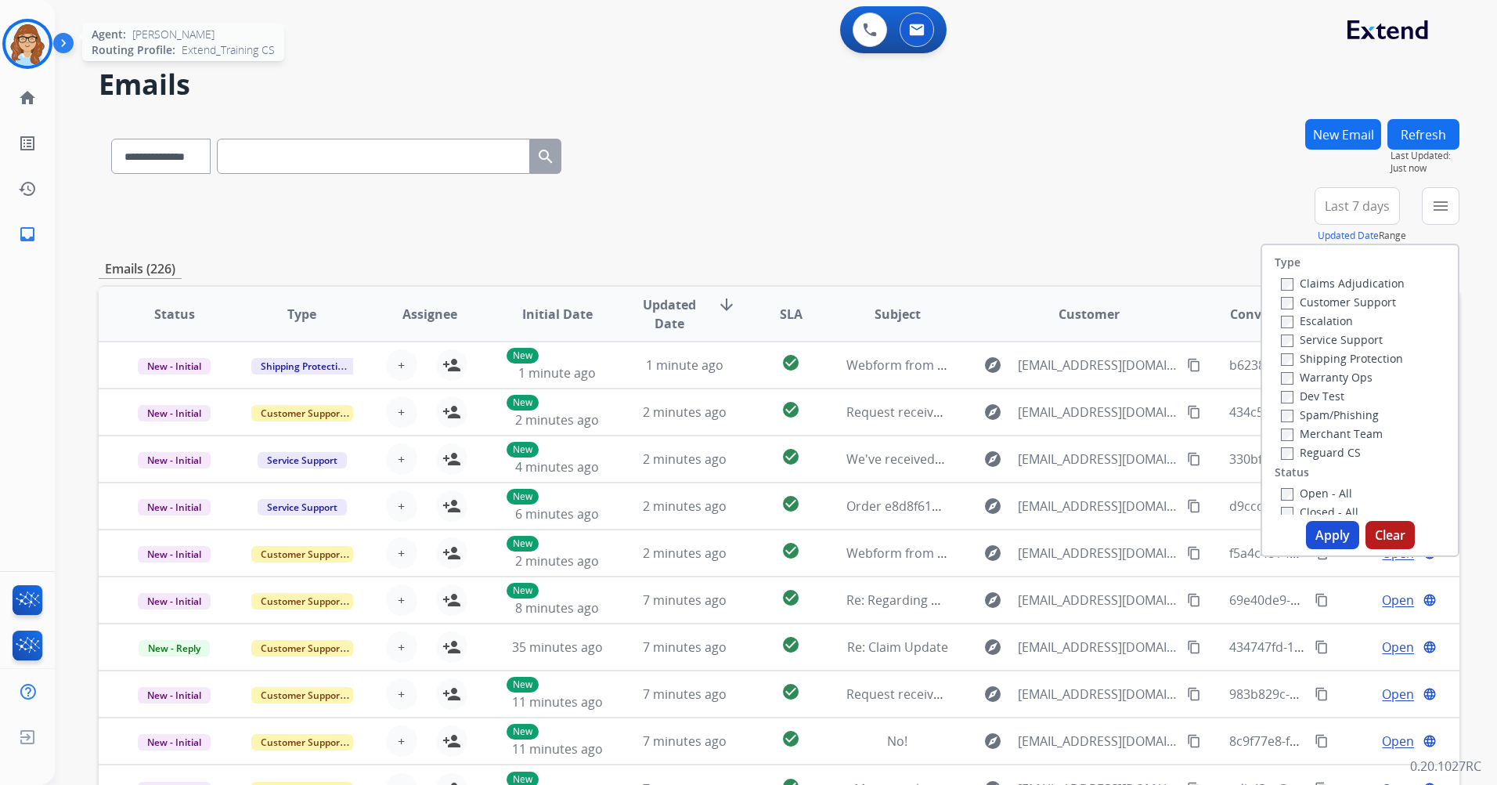
click at [1346, 302] on label "Customer Support" at bounding box center [1338, 301] width 115 height 15
drag, startPoint x: 1346, startPoint y: 302, endPoint x: 1318, endPoint y: 293, distance: 29.5
click at [1318, 293] on div "Customer Support" at bounding box center [1343, 301] width 124 height 19
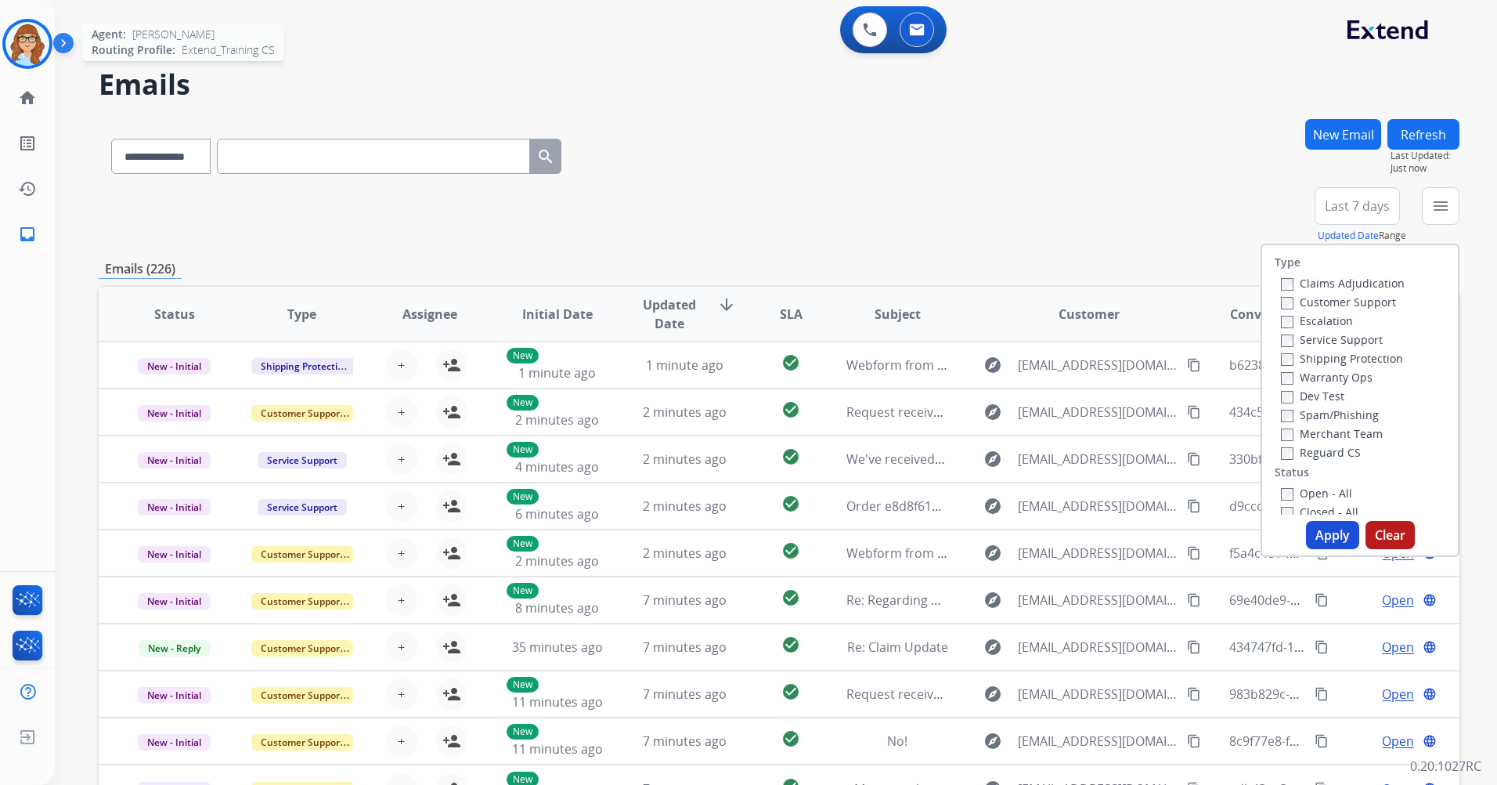
drag, startPoint x: 1318, startPoint y: 293, endPoint x: 1270, endPoint y: 295, distance: 47.8
click at [1281, 294] on div "Customer Support" at bounding box center [1343, 301] width 124 height 19
click at [1286, 361] on label "Shipping Protection" at bounding box center [1342, 358] width 122 height 15
click at [1306, 490] on label "Open - All" at bounding box center [1316, 493] width 71 height 15
click at [1320, 525] on button "Apply" at bounding box center [1332, 535] width 53 height 28
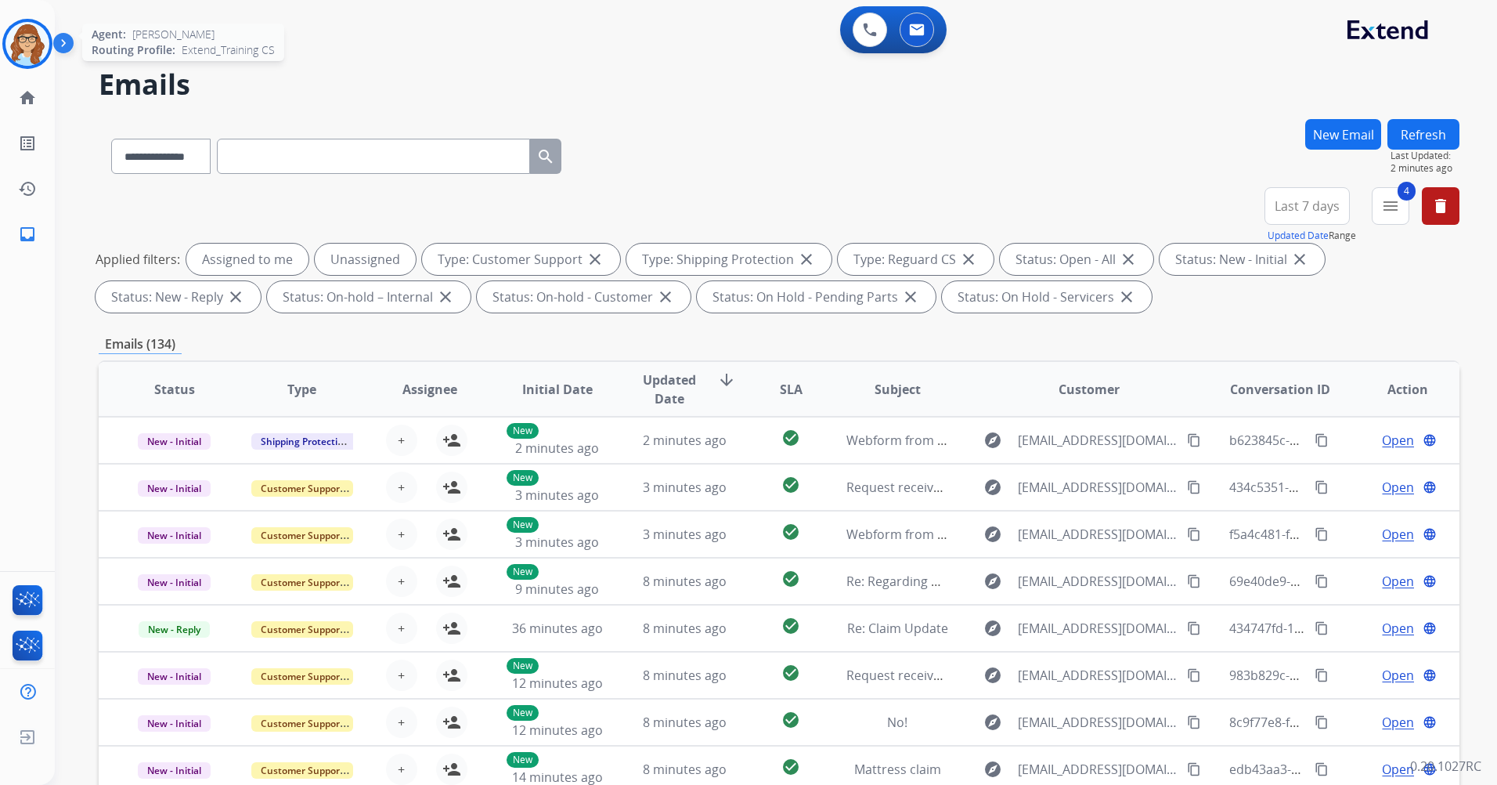
click at [381, 261] on div "Unassigned" at bounding box center [365, 259] width 101 height 31
click at [1298, 215] on button "Last 7 days" at bounding box center [1307, 206] width 85 height 38
click at [1309, 398] on div "Last 90 days" at bounding box center [1302, 396] width 86 height 23
click at [1309, 398] on div "**********" at bounding box center [757, 448] width 1405 height 785
